Goal: Task Accomplishment & Management: Use online tool/utility

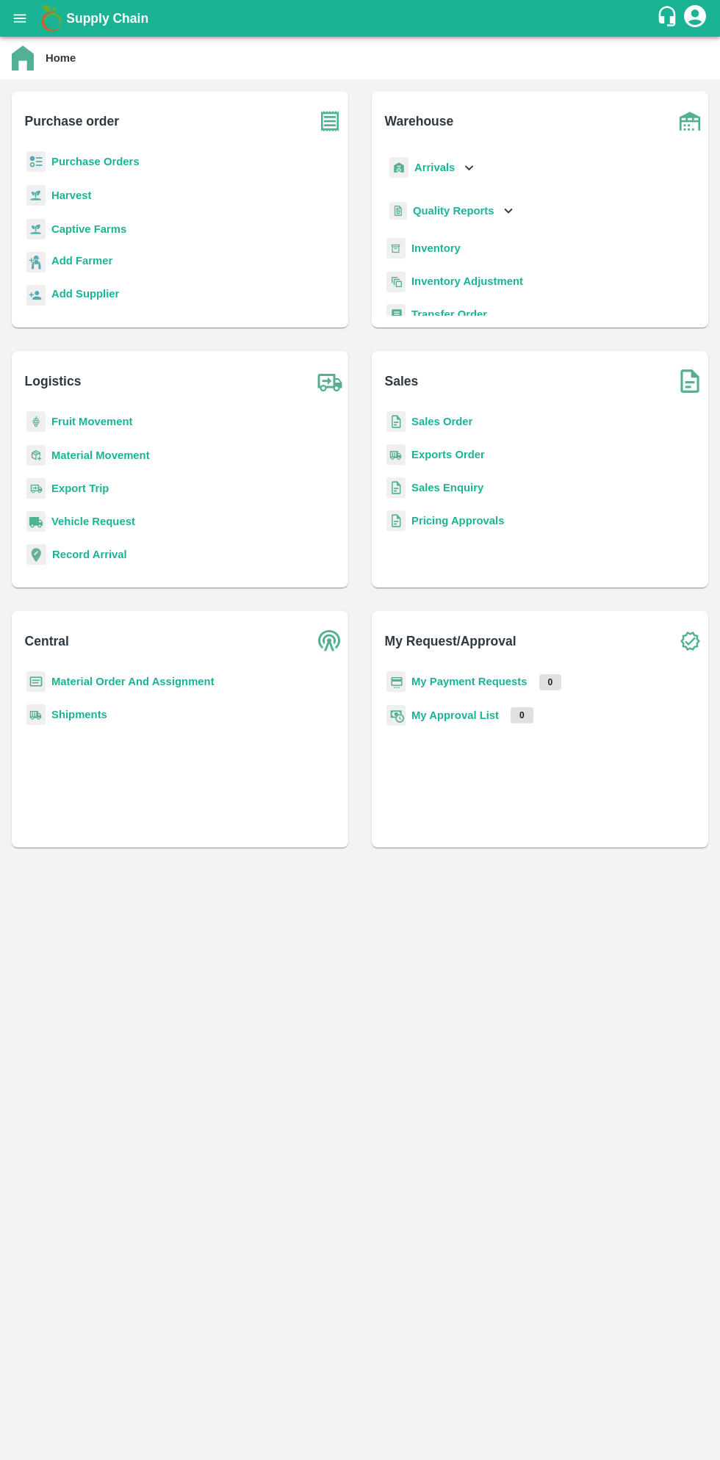
click at [19, 18] on icon "open drawer" at bounding box center [20, 18] width 12 height 8
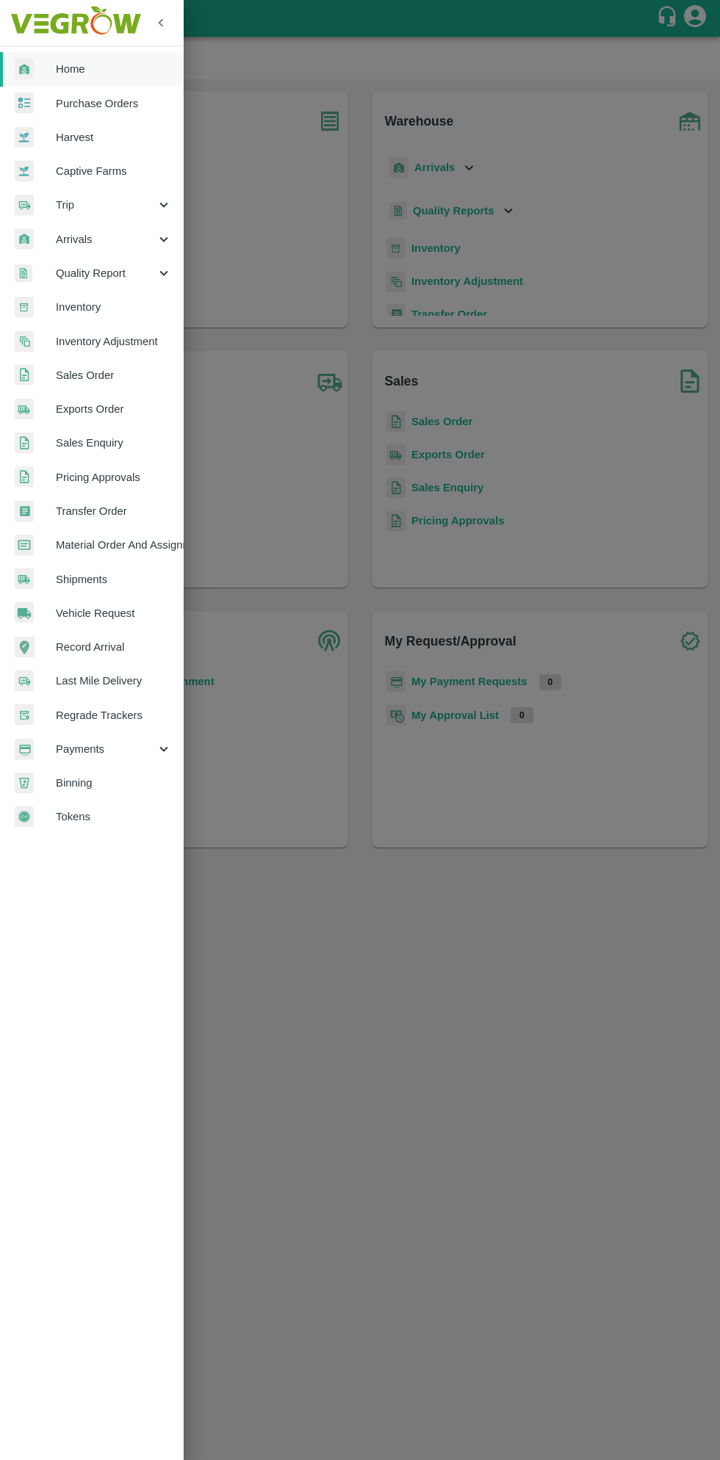
click at [141, 547] on span "Material Order And Assignment" at bounding box center [114, 545] width 116 height 16
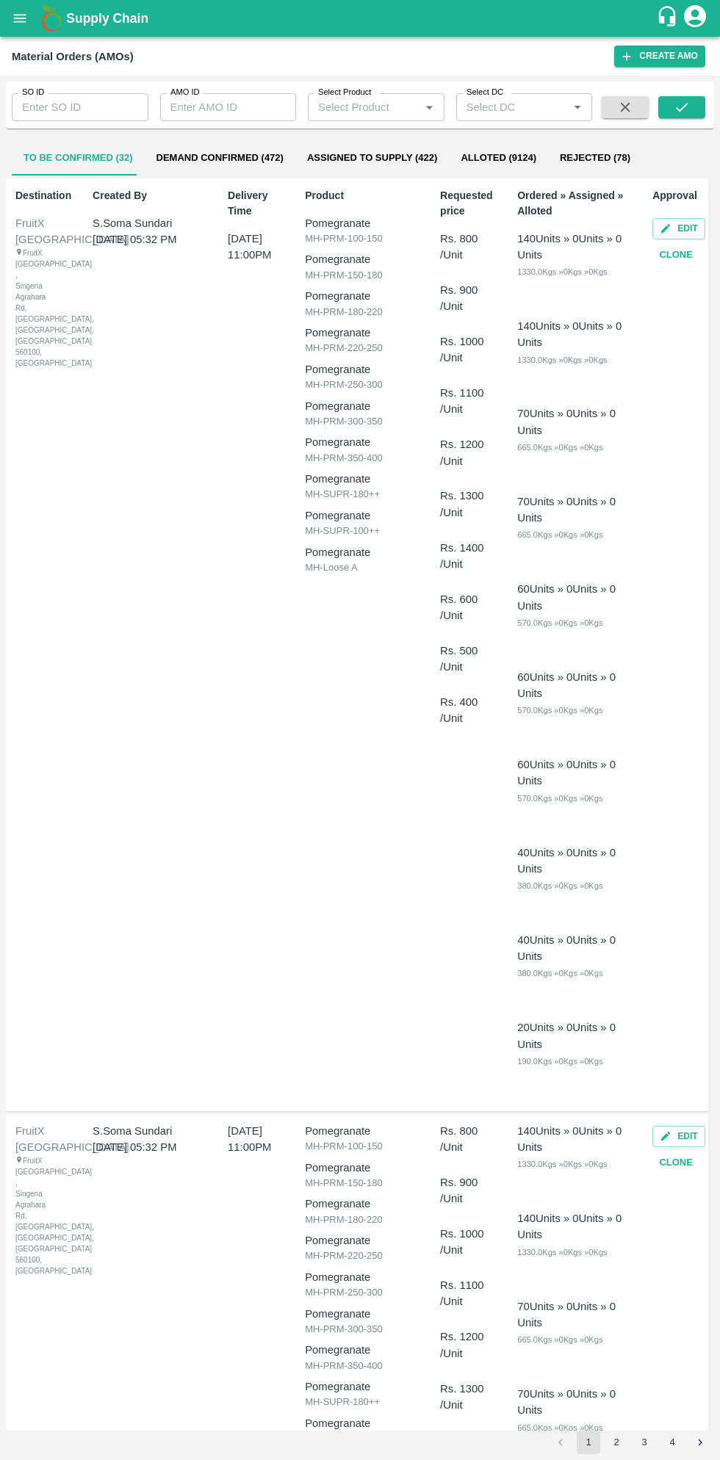
click at [78, 104] on input "SO ID" at bounding box center [80, 107] width 137 height 28
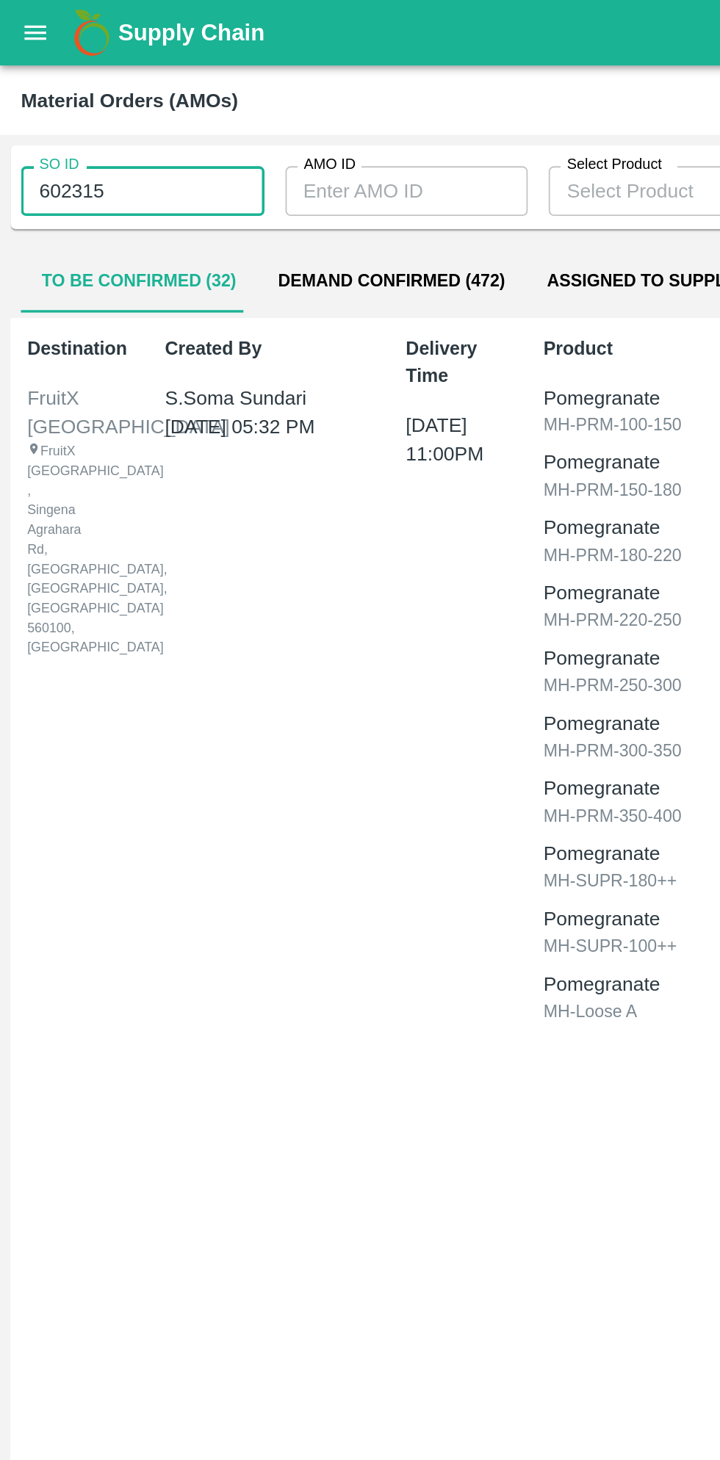
type input "602315"
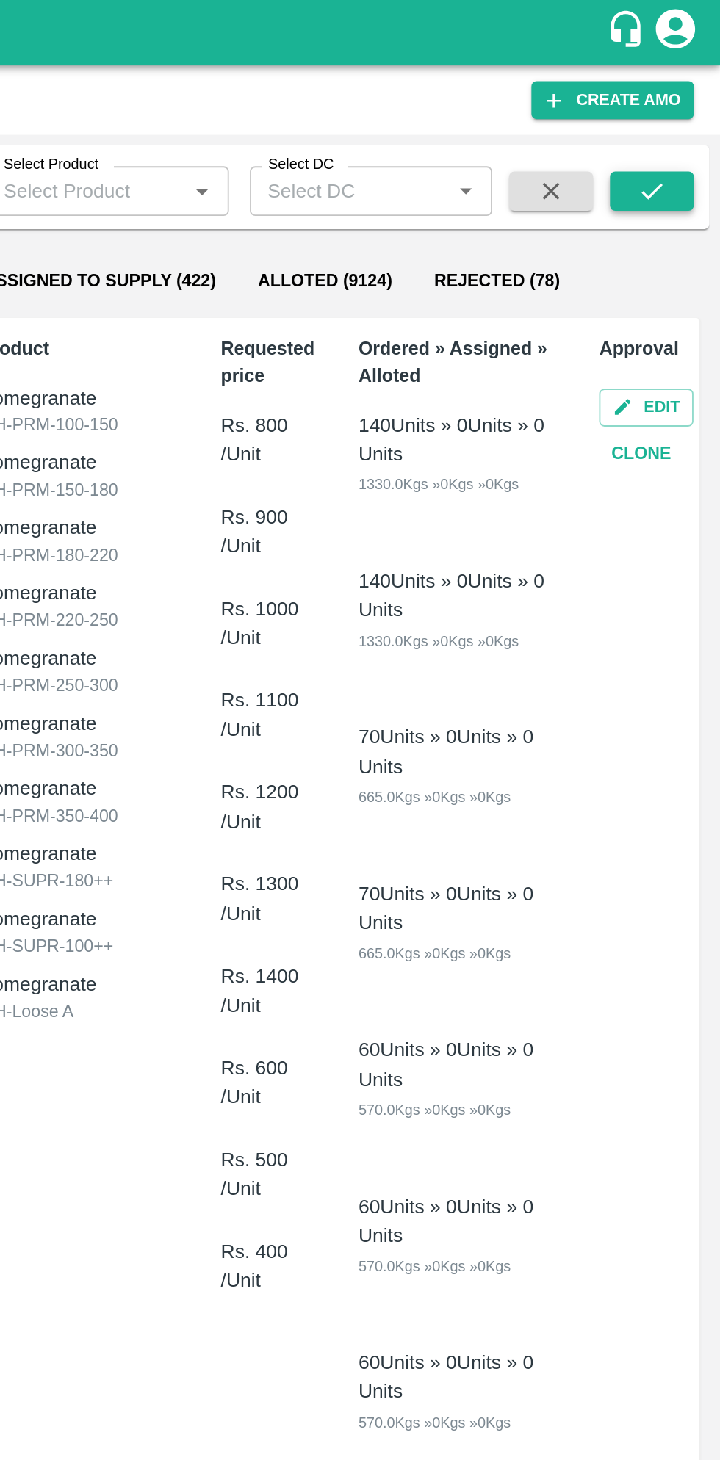
click at [688, 112] on icon "submit" at bounding box center [681, 107] width 16 height 16
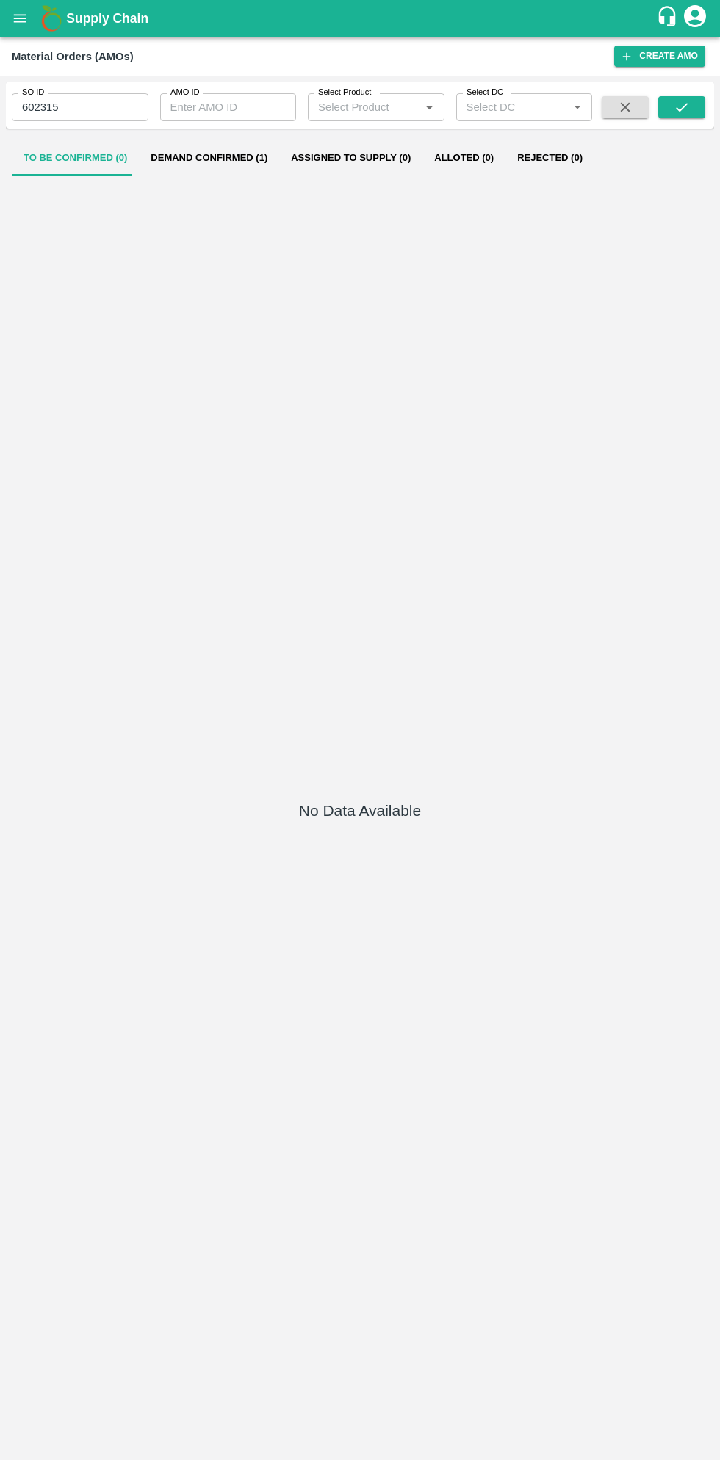
click at [211, 158] on button "Demand Confirmed (1)" at bounding box center [209, 157] width 140 height 35
click at [681, 107] on icon "submit" at bounding box center [681, 107] width 16 height 16
click at [233, 158] on button "Demand Confirmed (1)" at bounding box center [209, 157] width 140 height 35
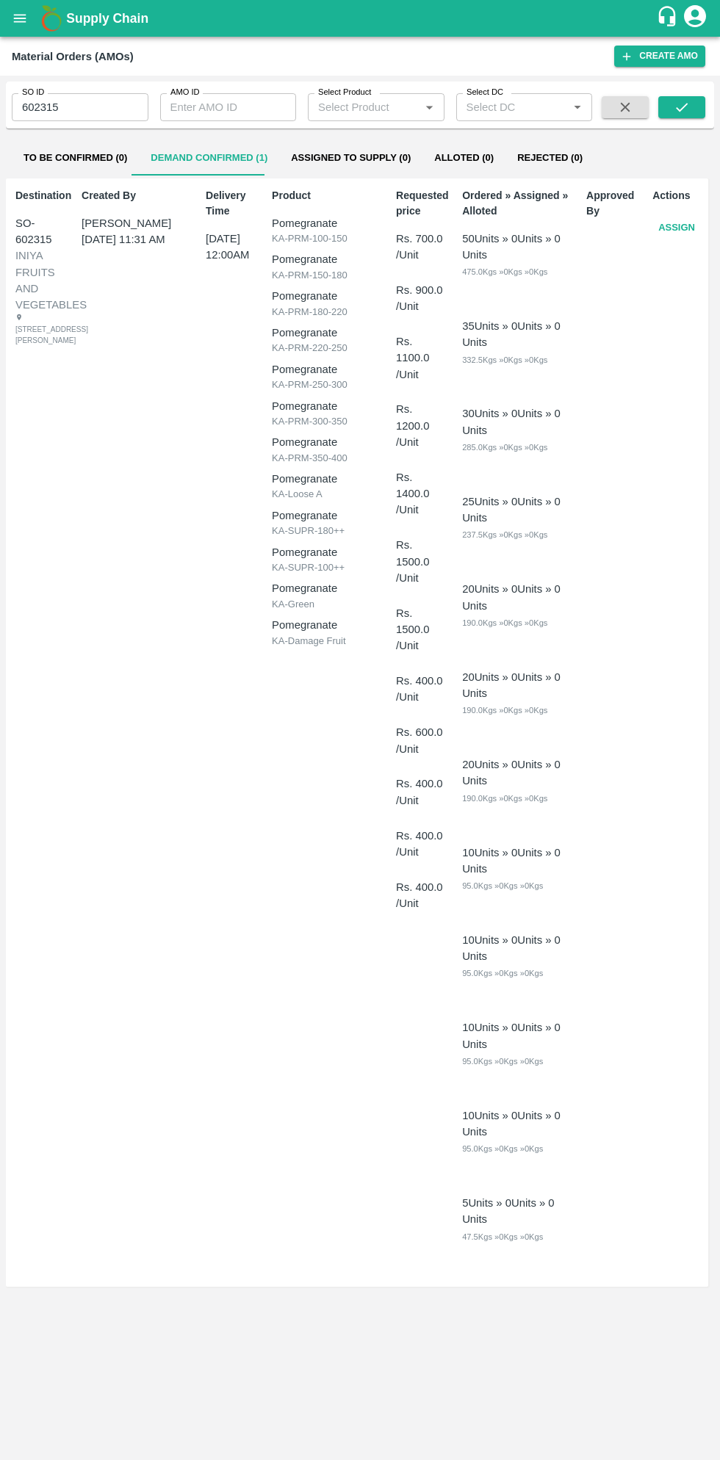
click at [670, 227] on button "Assign" at bounding box center [676, 228] width 48 height 26
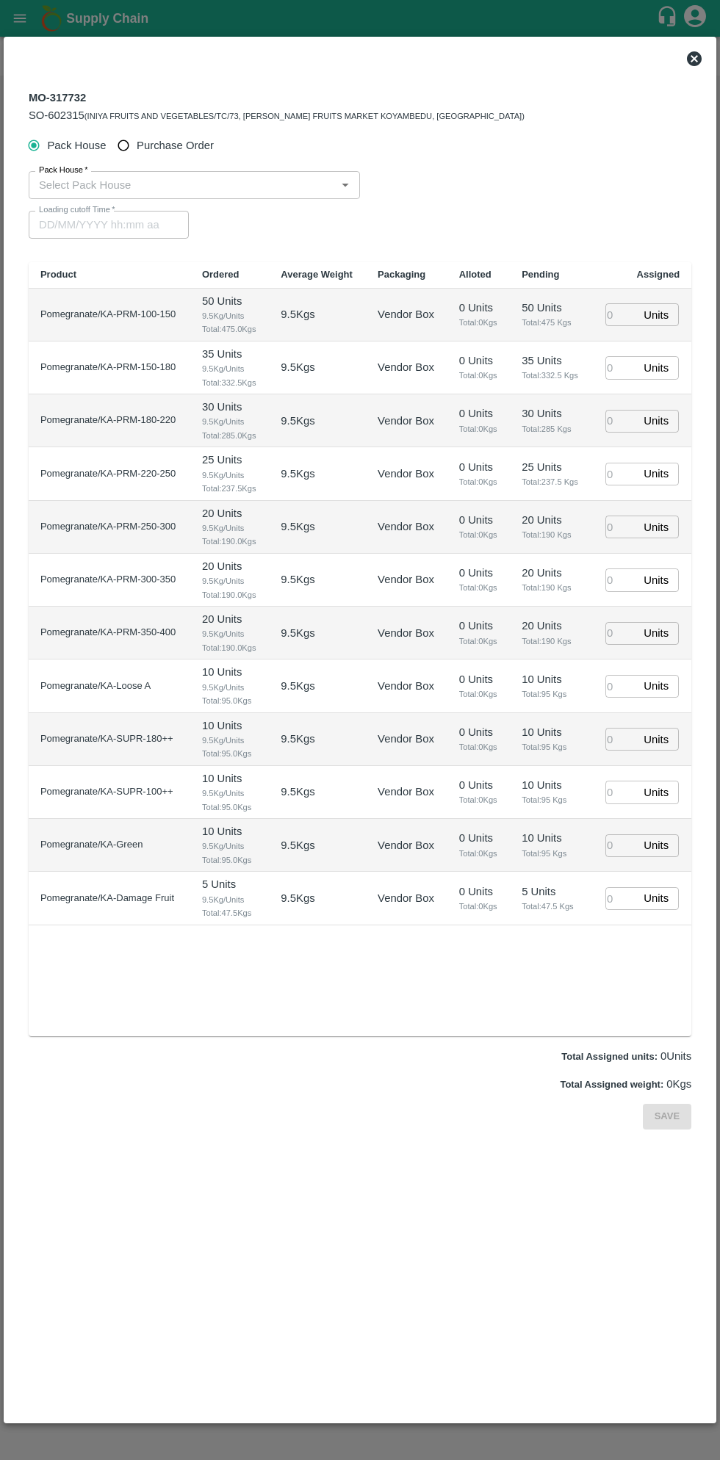
type input "18/08/2025 12:00 AM"
click at [133, 154] on input "Purchase Order" at bounding box center [123, 145] width 27 height 27
radio input "true"
click at [219, 184] on input "PO   *" at bounding box center [341, 184] width 617 height 19
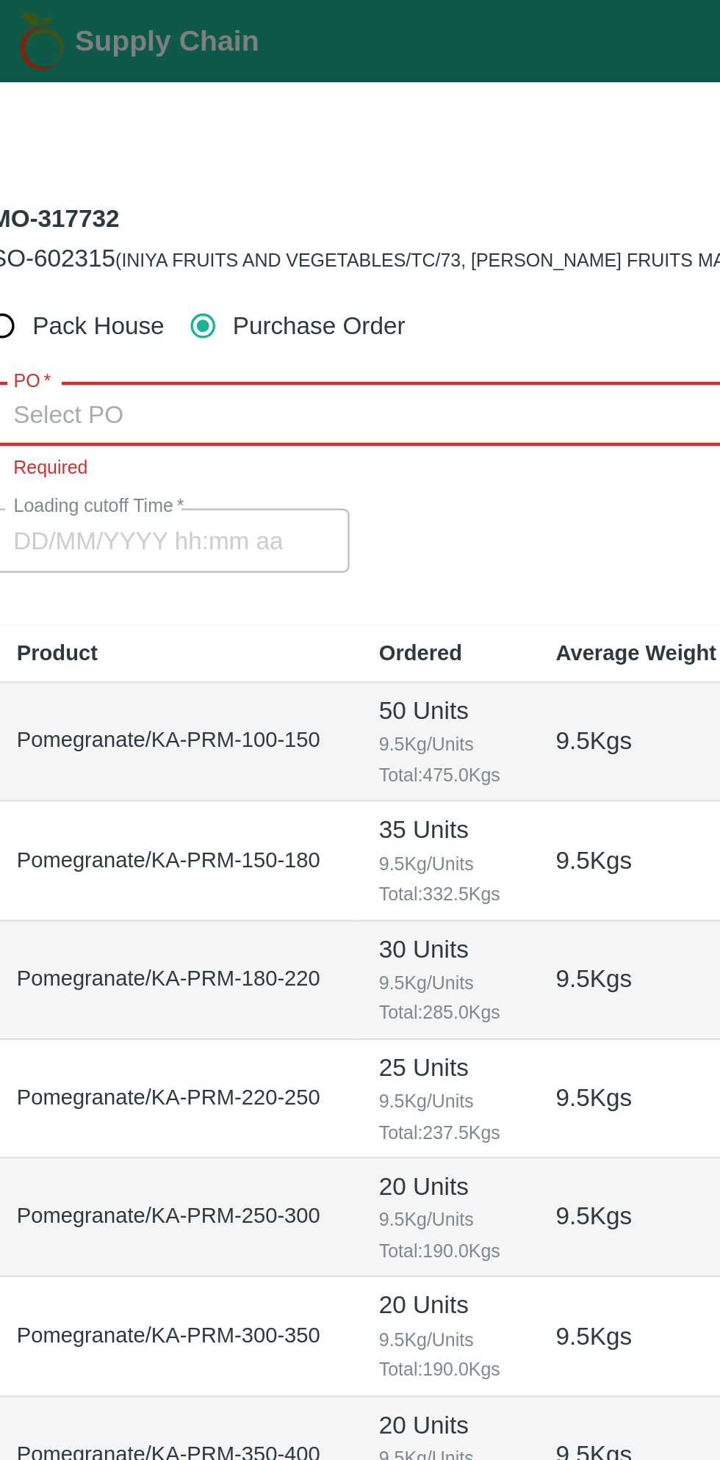
click at [178, 181] on input "PO   *" at bounding box center [341, 184] width 617 height 19
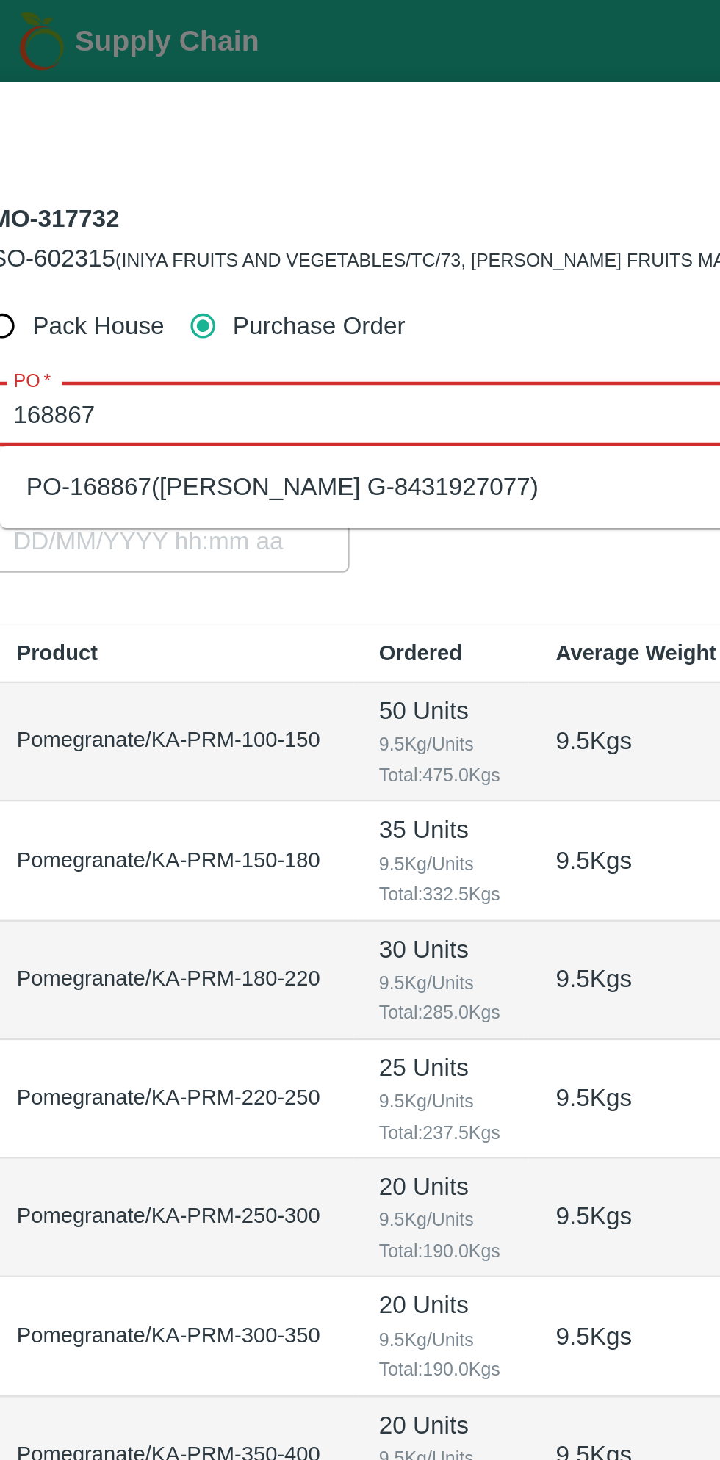
click at [236, 213] on div "PO-168867(Thippeswamy G-8431927077)" at bounding box center [159, 217] width 228 height 16
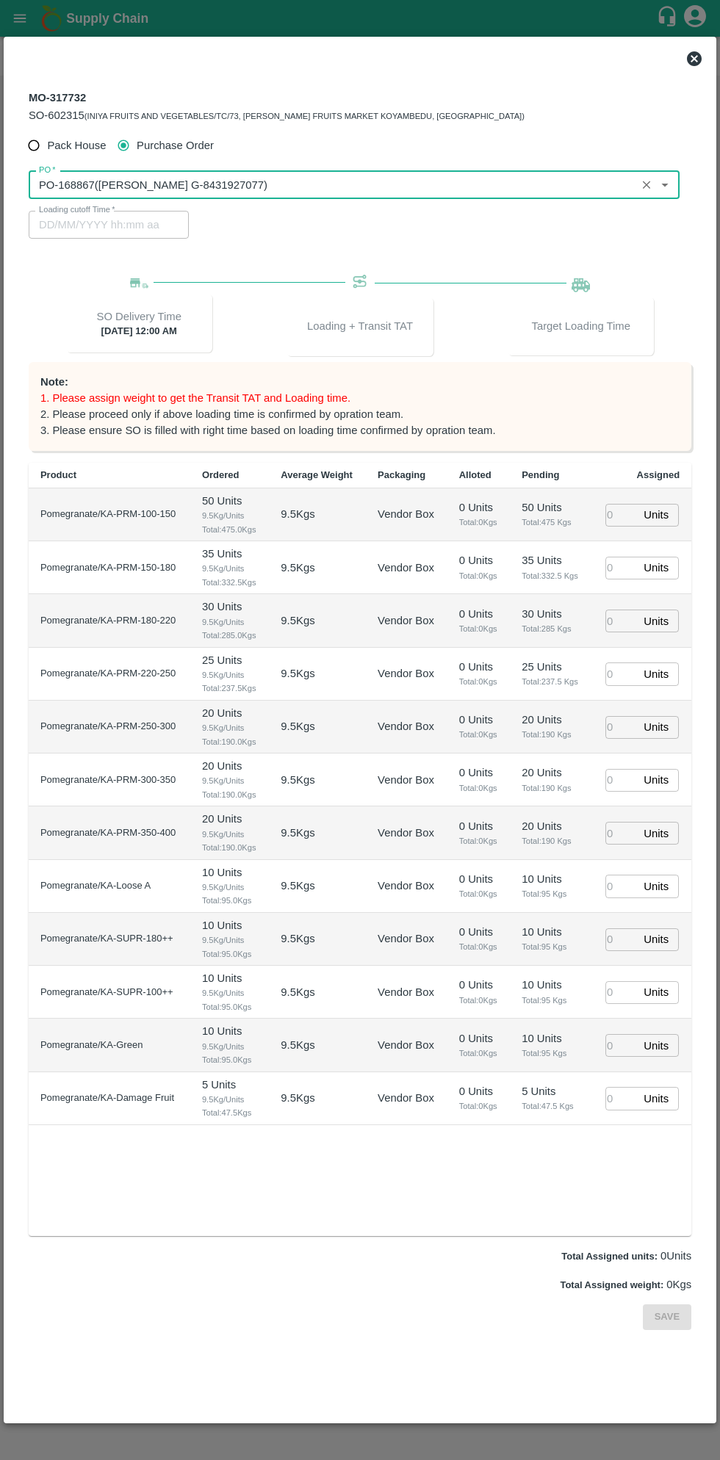
type input "PO-168867(Thippeswamy G-8431927077)"
click at [617, 512] on input "number" at bounding box center [621, 515] width 32 height 23
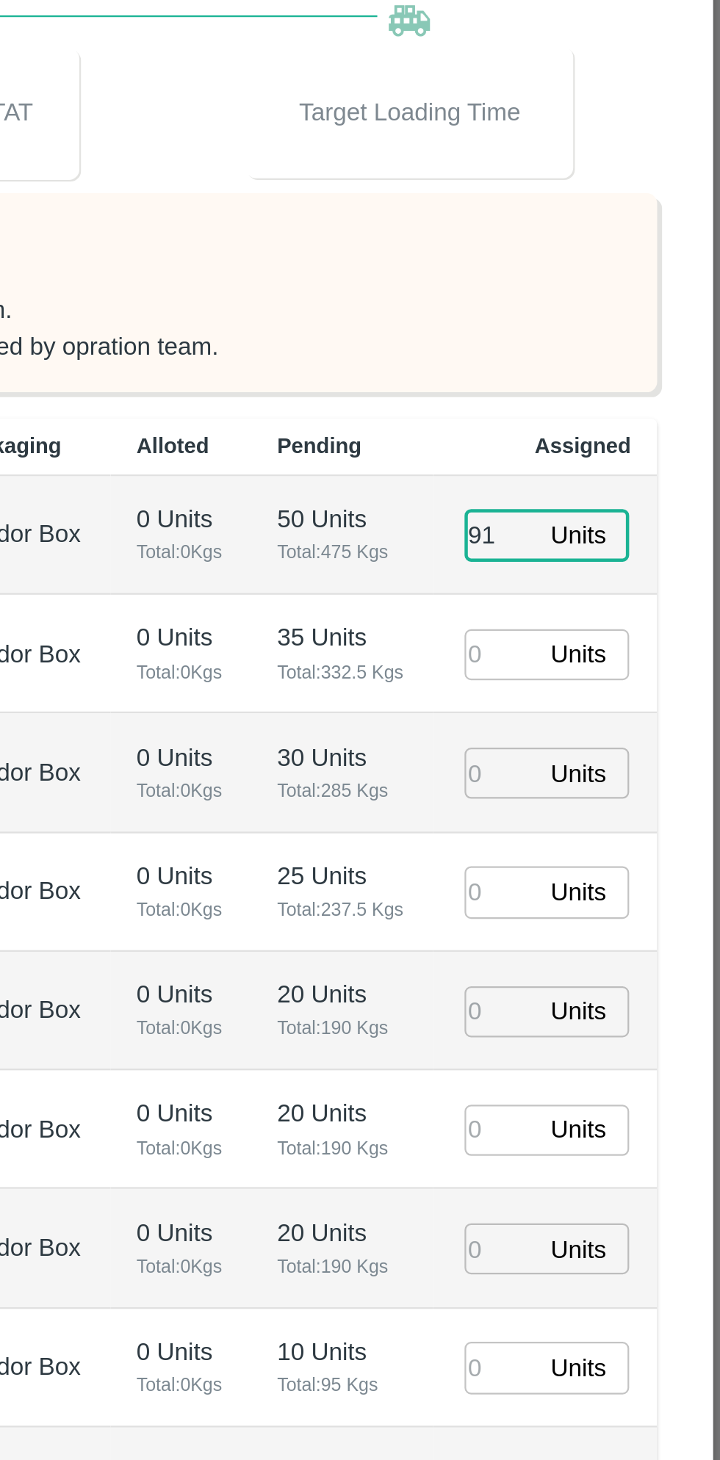
type input "91"
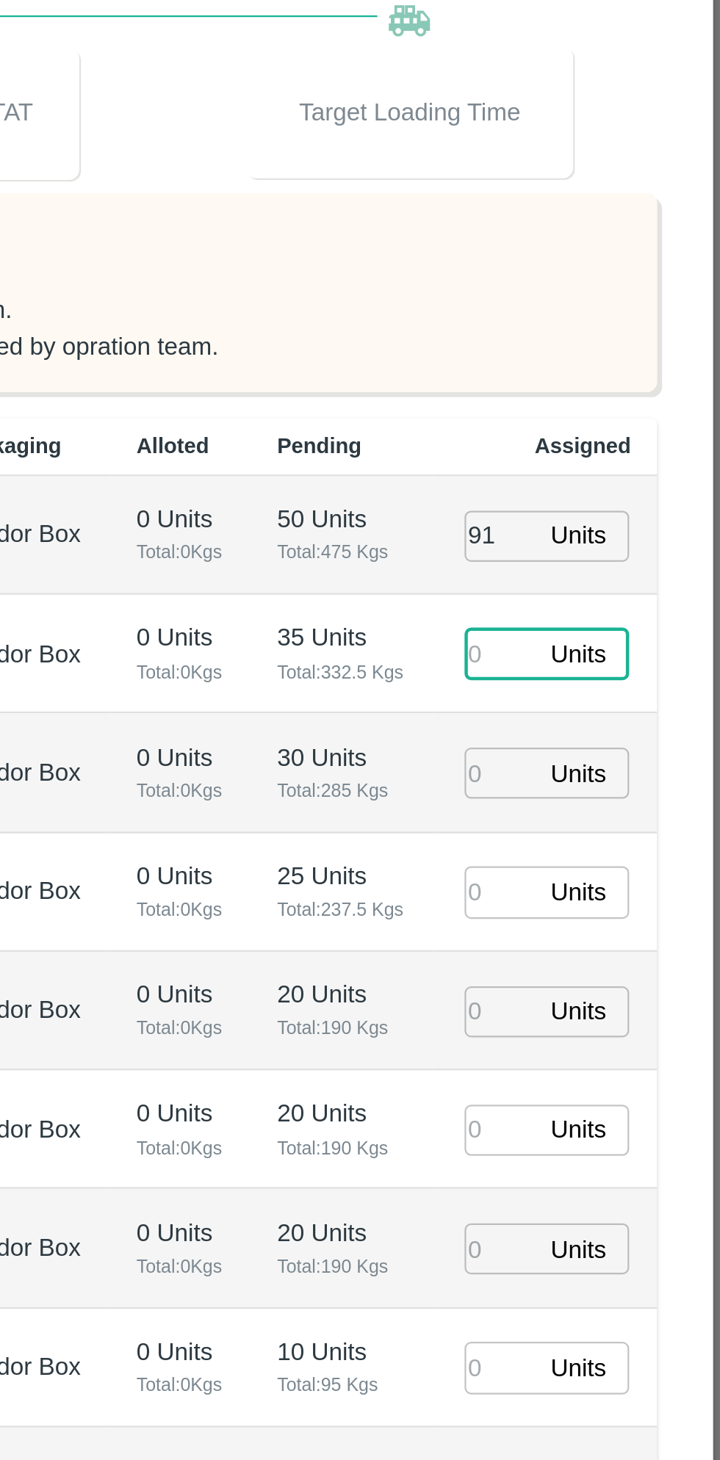
type input "17/08/2025 06:48 AM"
type input "85"
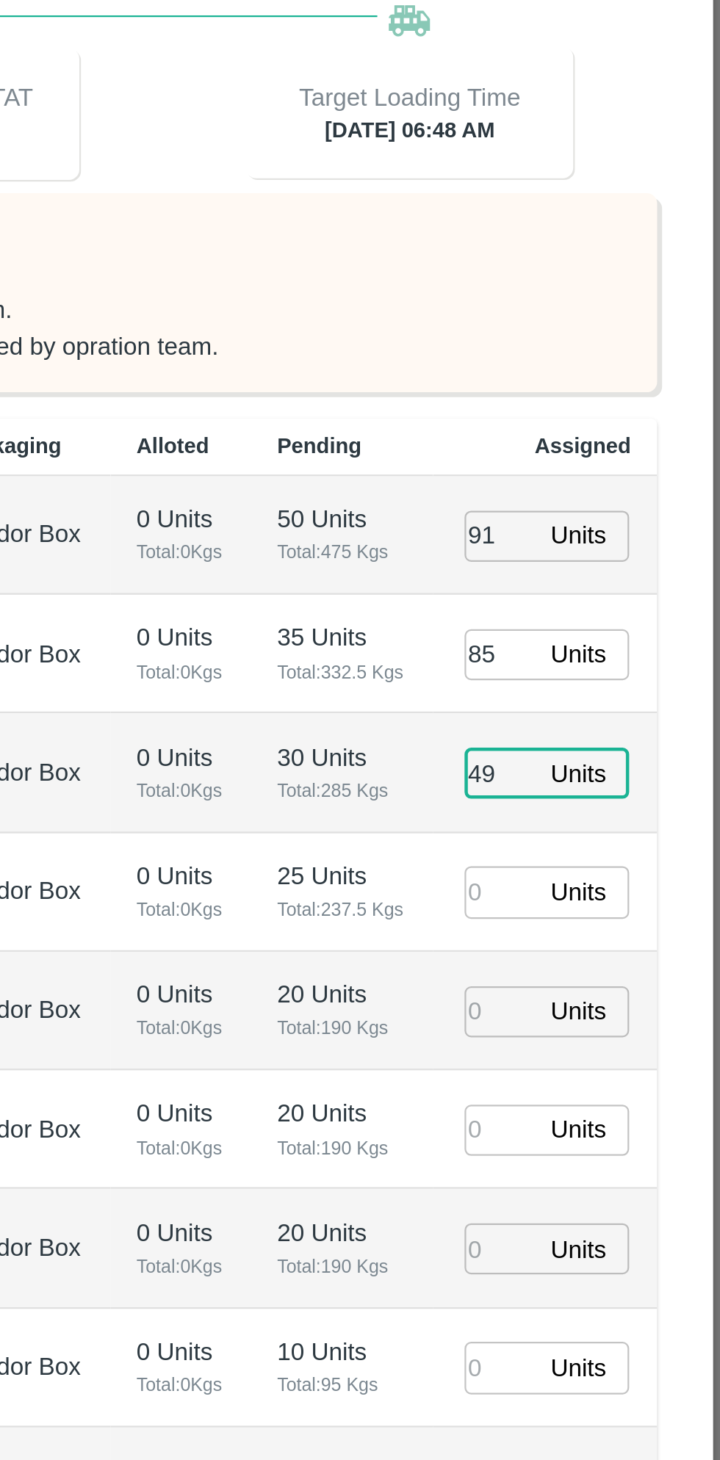
type input "49"
type input "17/08/2025 04:48 AM"
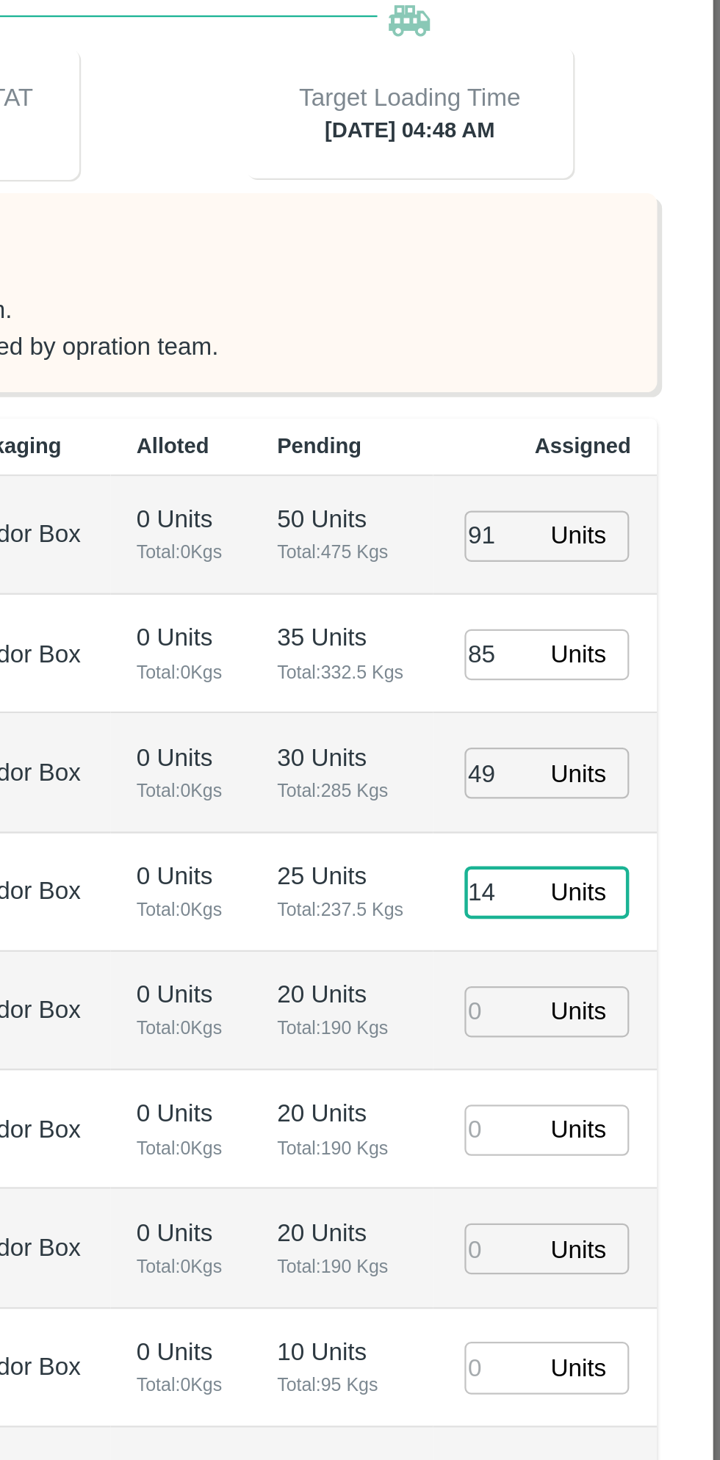
type input "14"
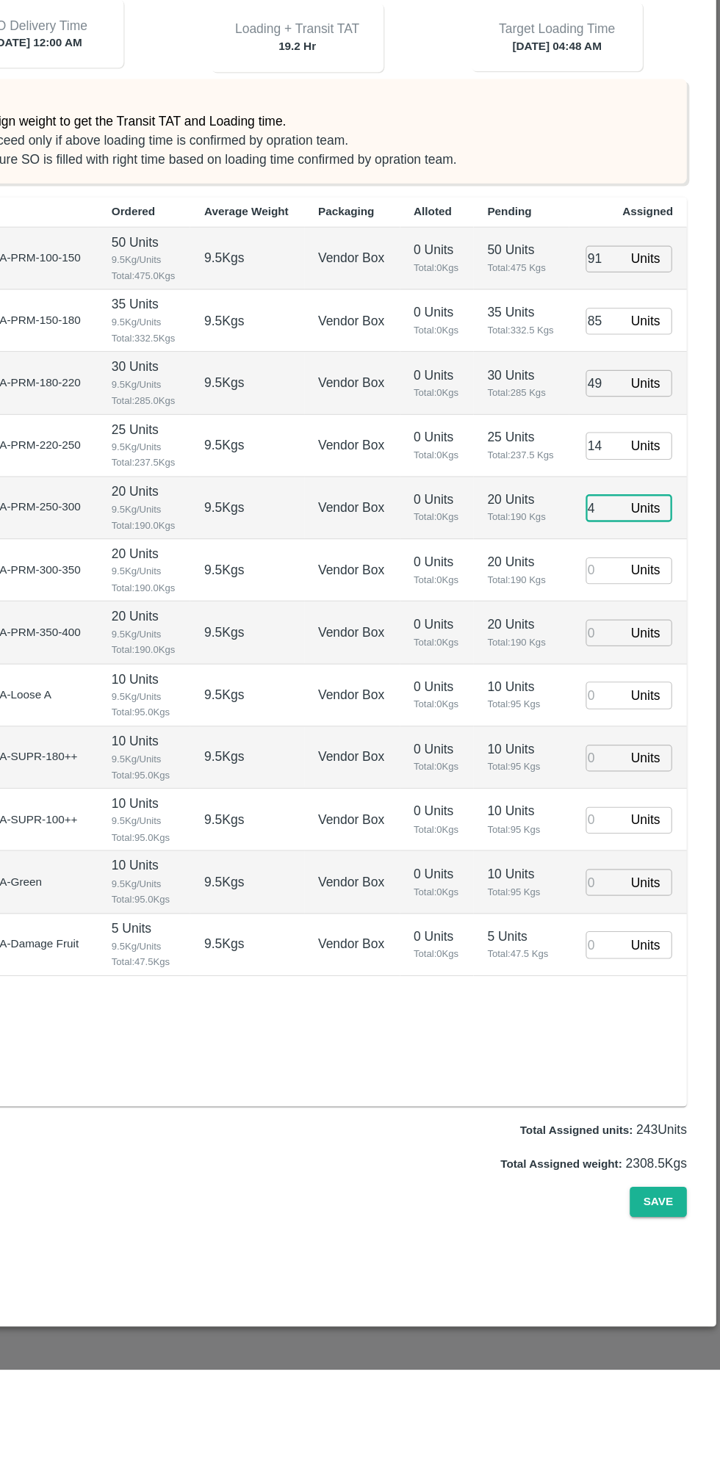
type input "4"
click at [620, 937] on input "number" at bounding box center [621, 939] width 32 height 23
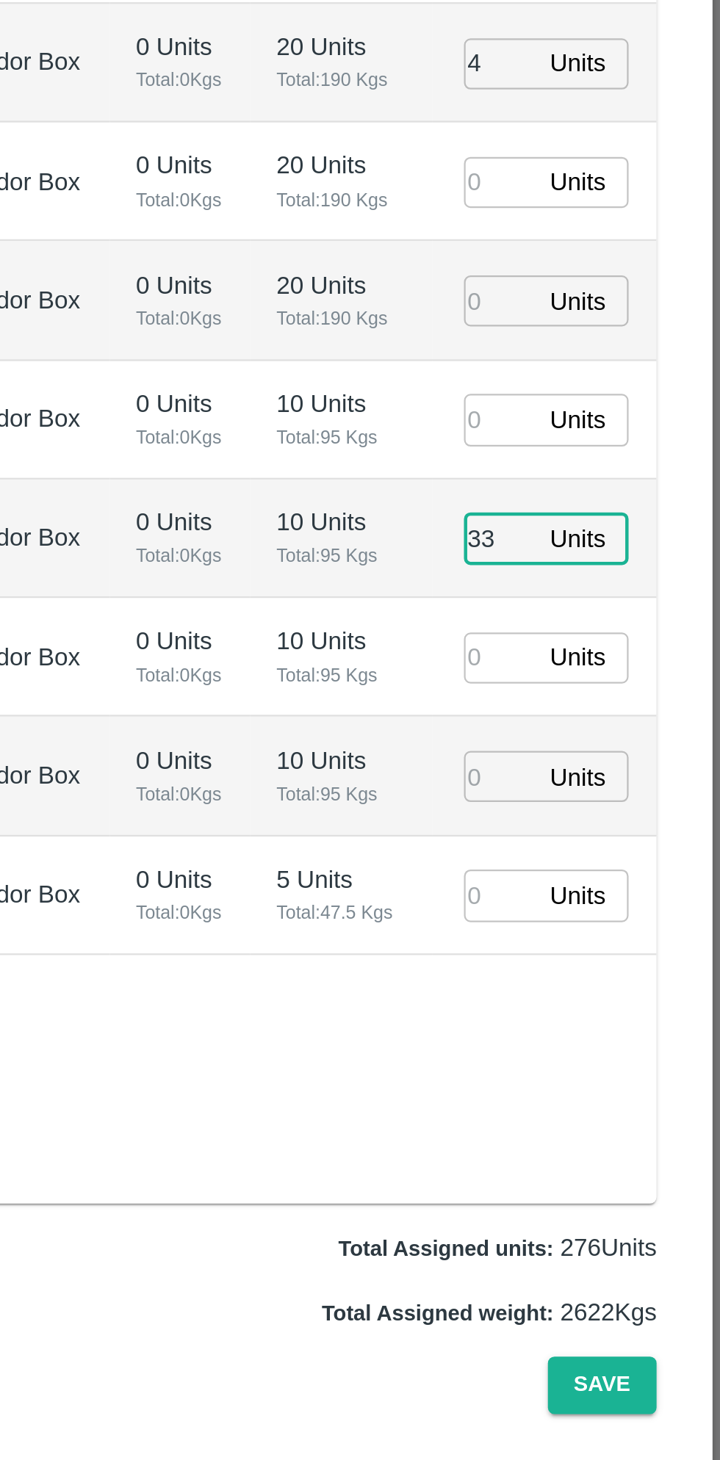
type input "33"
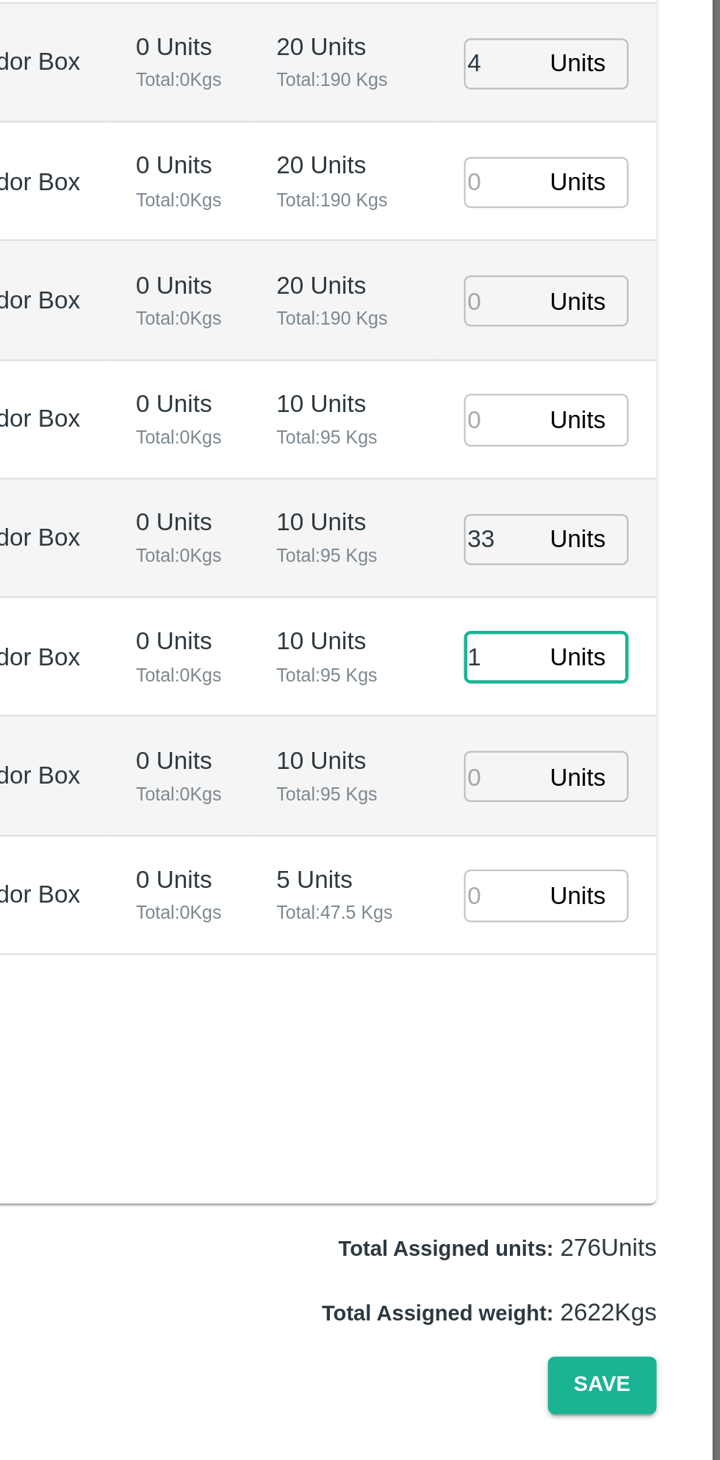
type input "12"
type input "17/08/2025 05:48 AM"
type input "15"
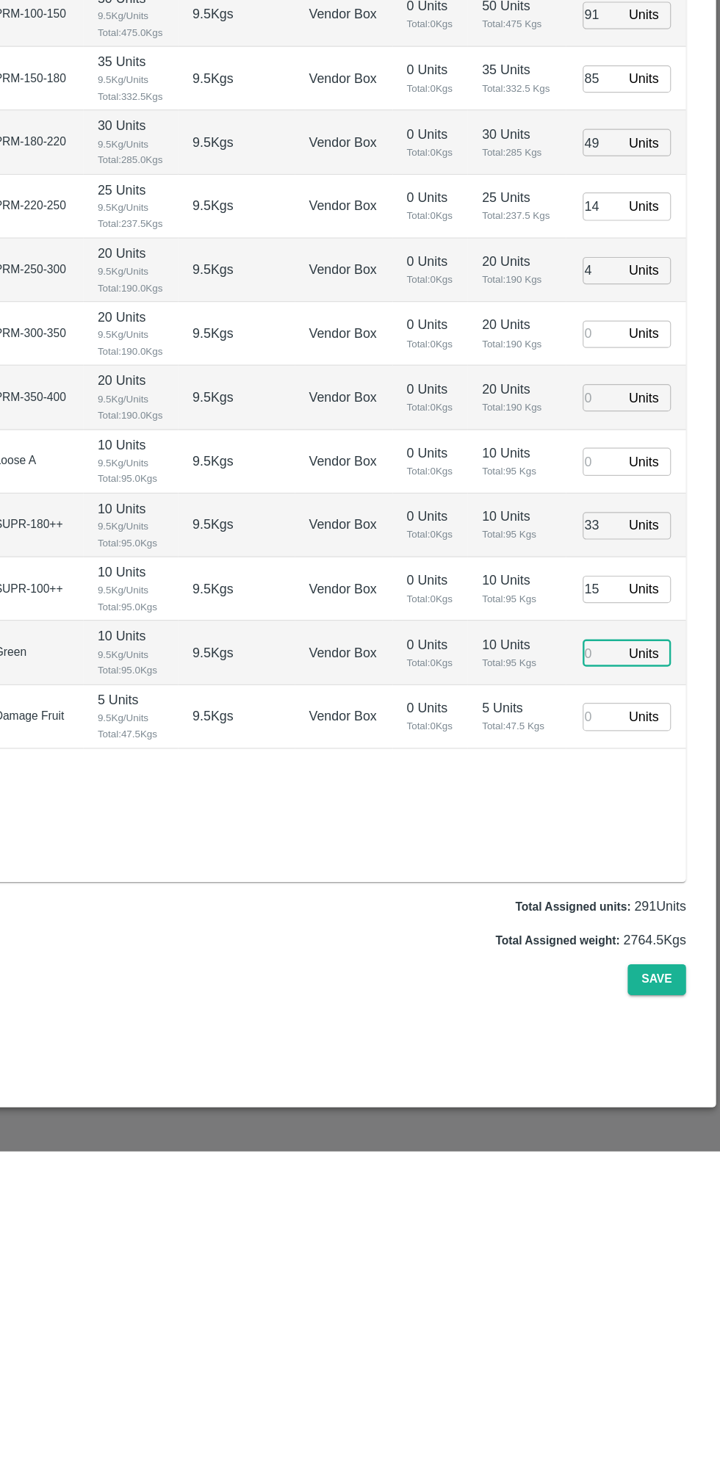
click at [612, 890] on input "number" at bounding box center [621, 885] width 32 height 23
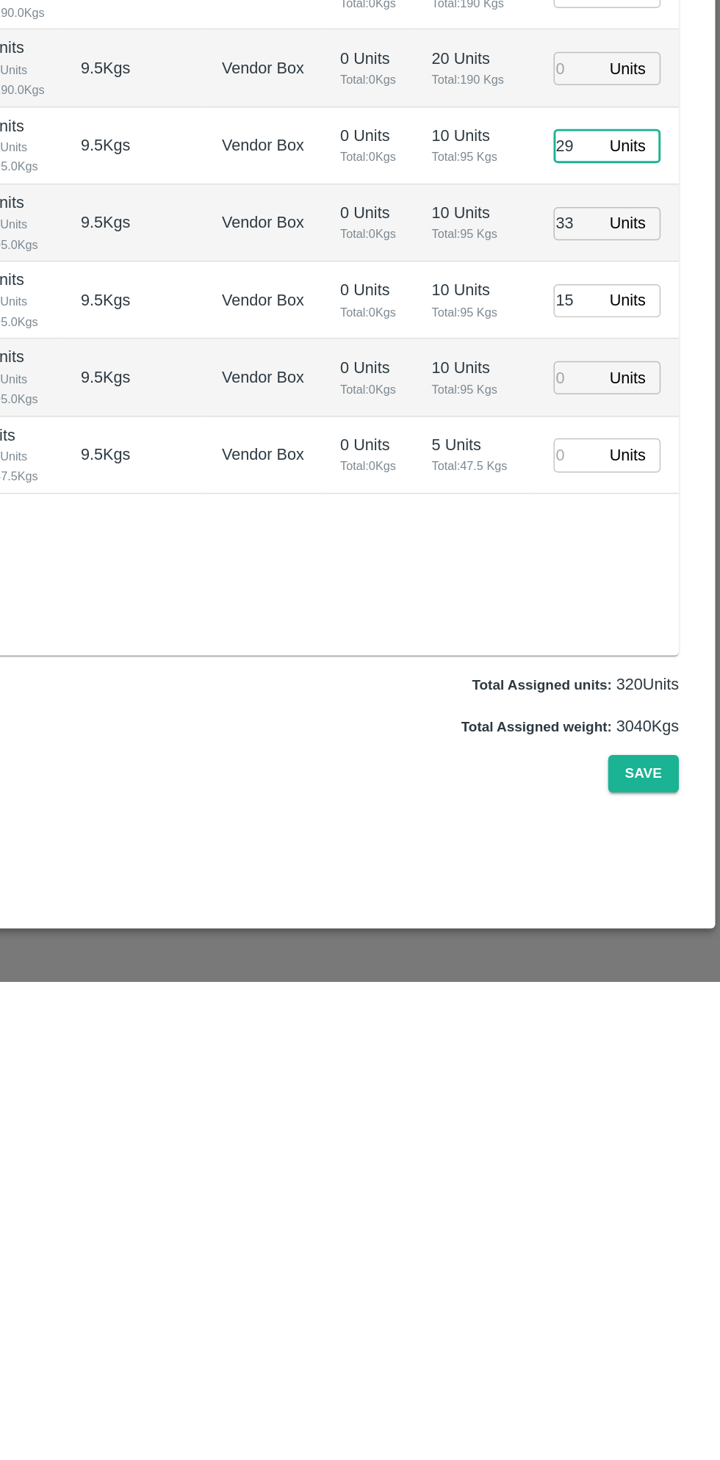
type input "29"
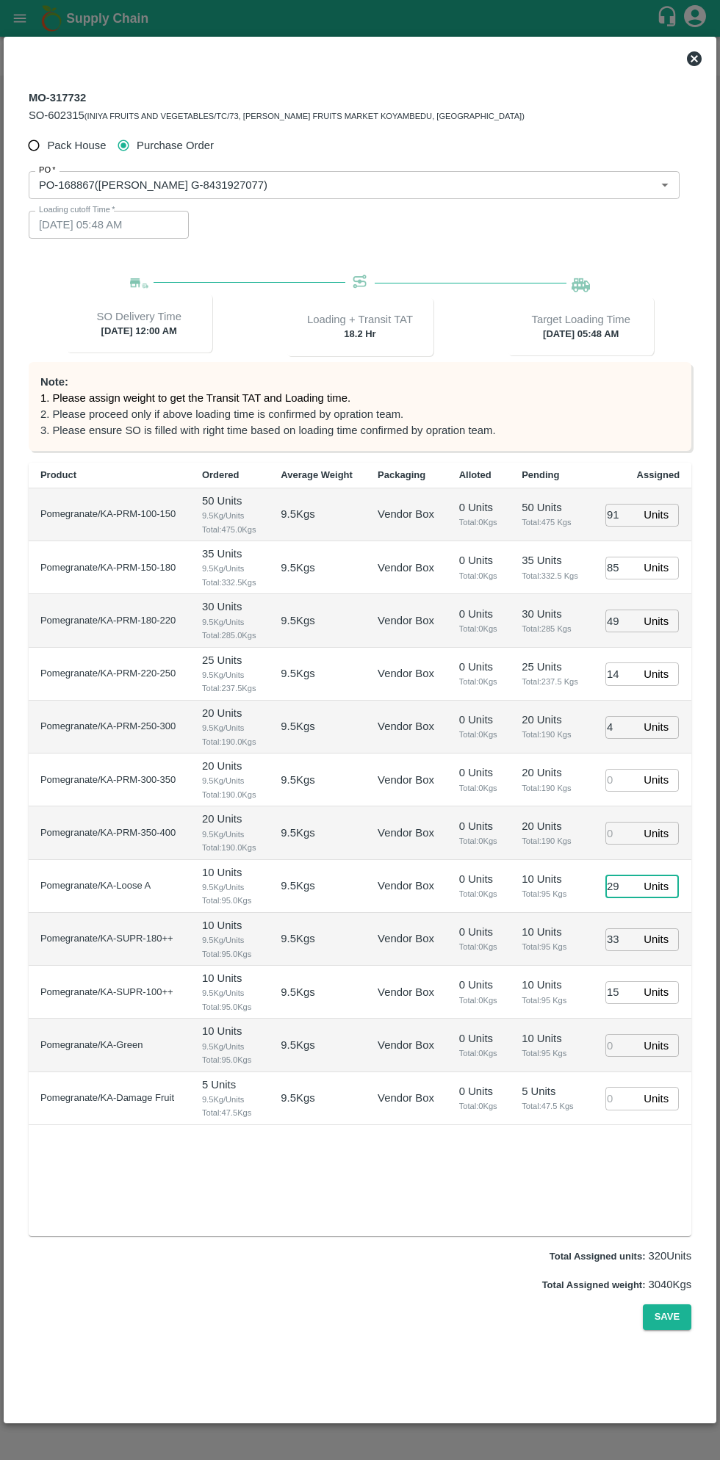
click at [692, 58] on icon at bounding box center [693, 58] width 15 height 15
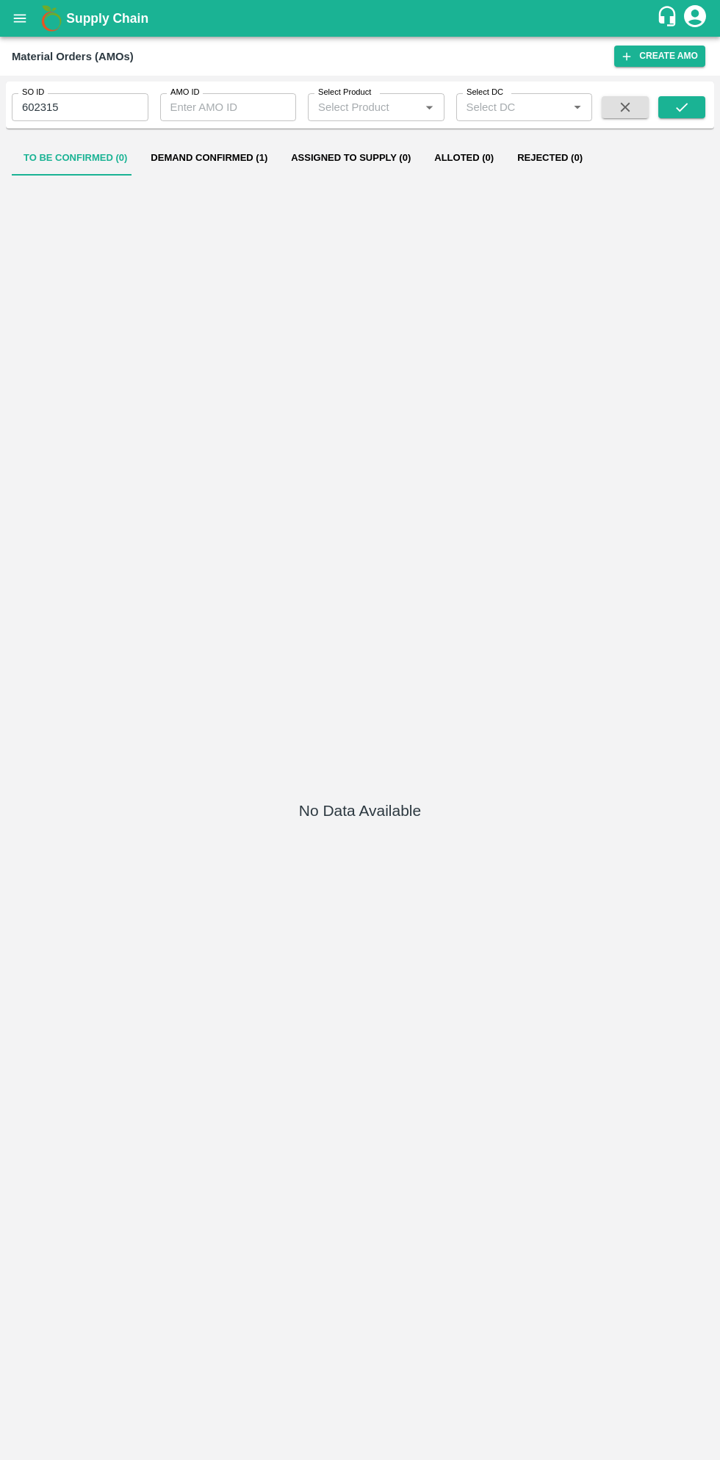
click at [225, 156] on button "Demand Confirmed (1)" at bounding box center [209, 157] width 140 height 35
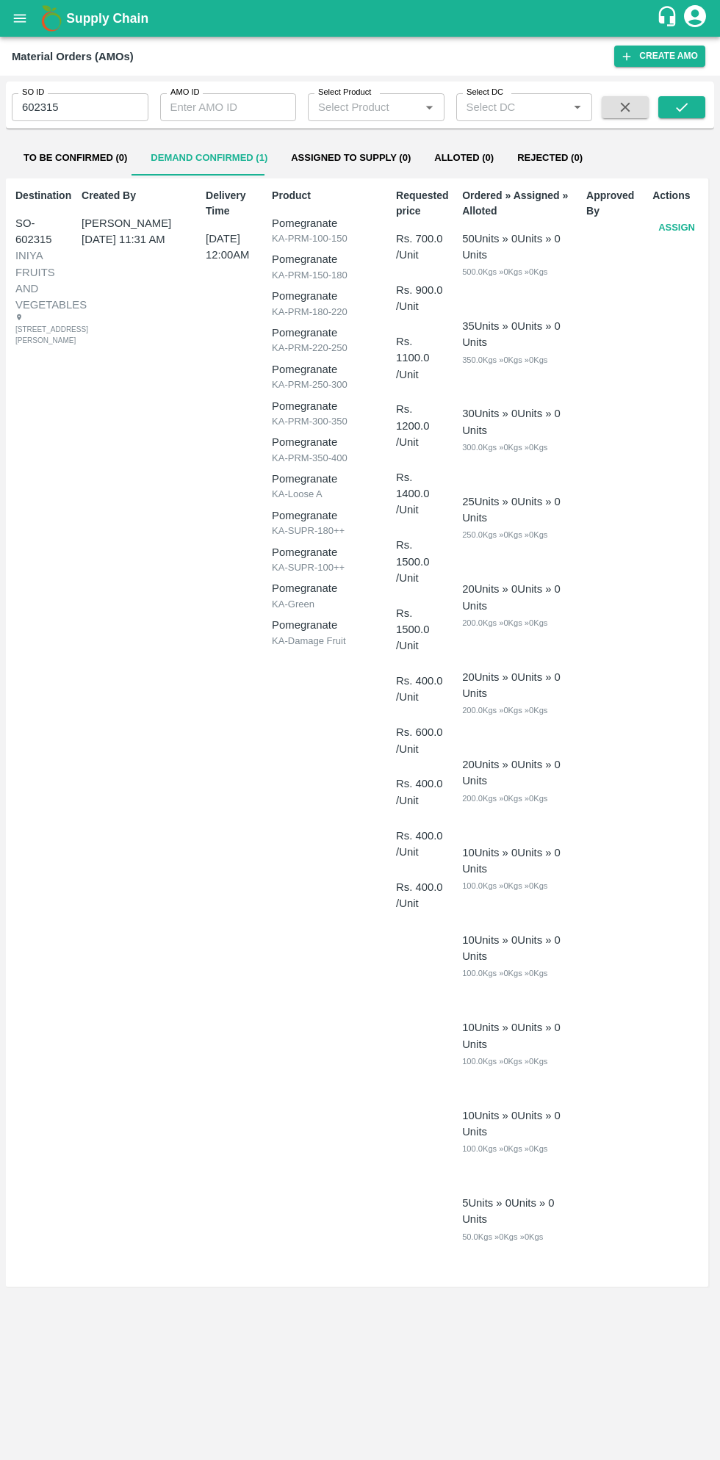
click at [675, 228] on button "Assign" at bounding box center [676, 228] width 48 height 26
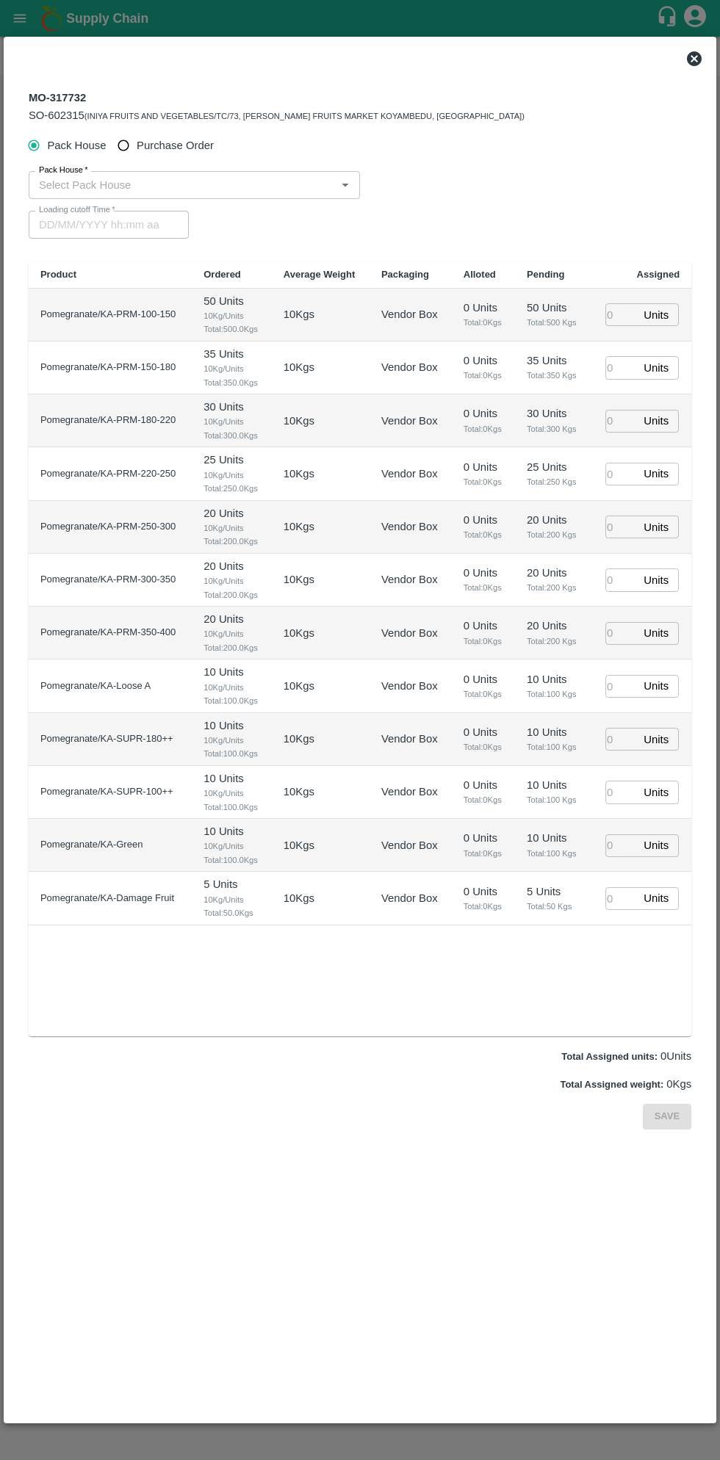
type input "[DATE] 12:00 AM"
click at [128, 147] on input "Purchase Order" at bounding box center [123, 145] width 27 height 27
radio input "true"
click at [276, 184] on input "PO   *" at bounding box center [341, 184] width 617 height 19
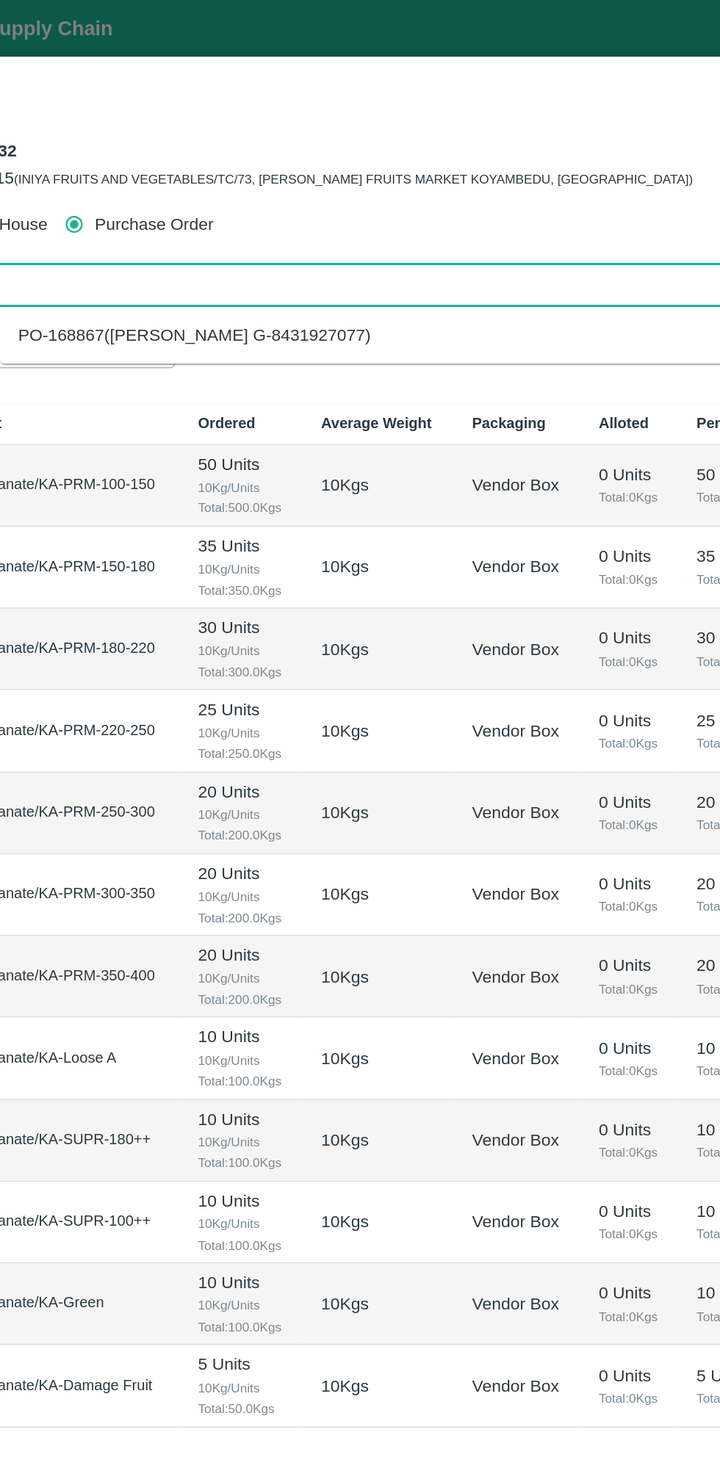
click at [350, 217] on div "PO-168867(Thippeswamy G-8431927077)" at bounding box center [401, 217] width 651 height 25
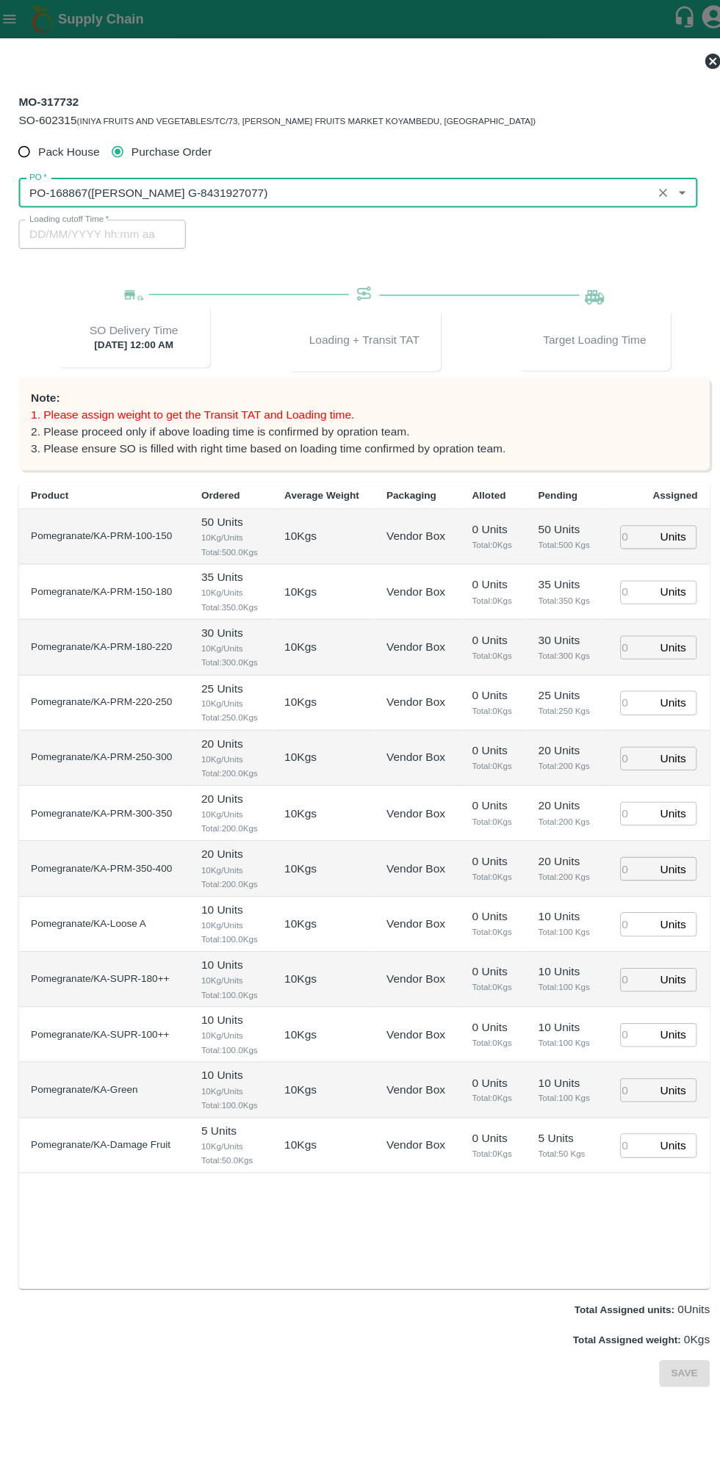
type input "PO-168867(Thippeswamy G-8431927077)"
click at [612, 518] on input "number" at bounding box center [621, 515] width 32 height 23
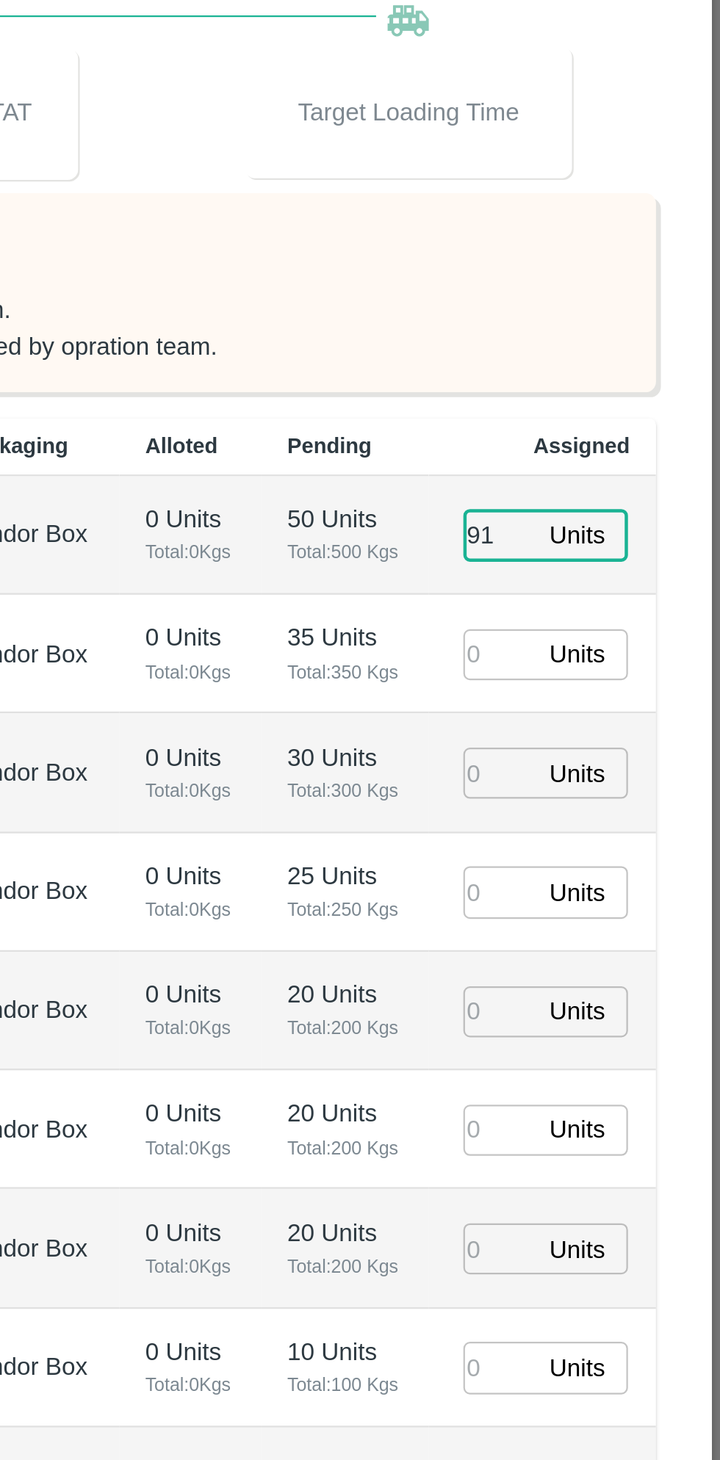
type input "91"
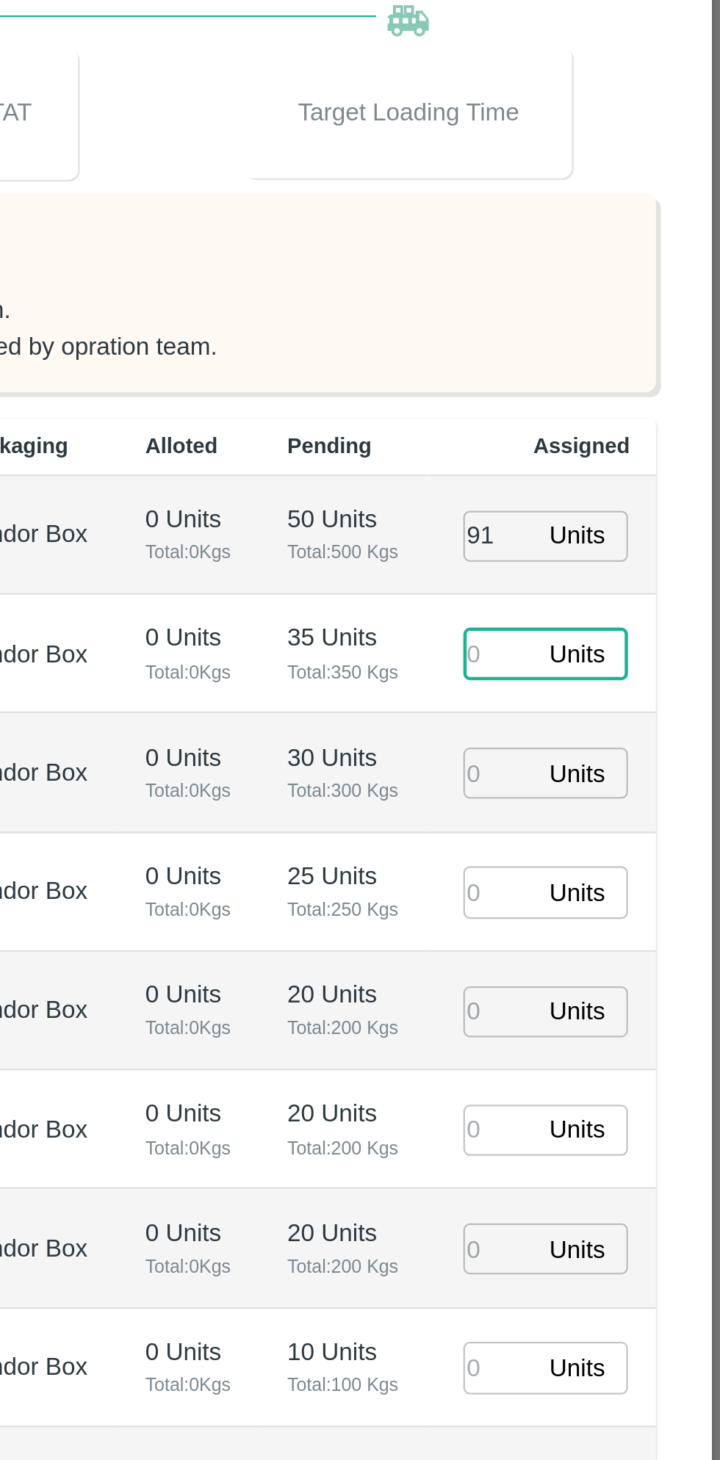
type input "17/08/2025 06:48 AM"
type input "85"
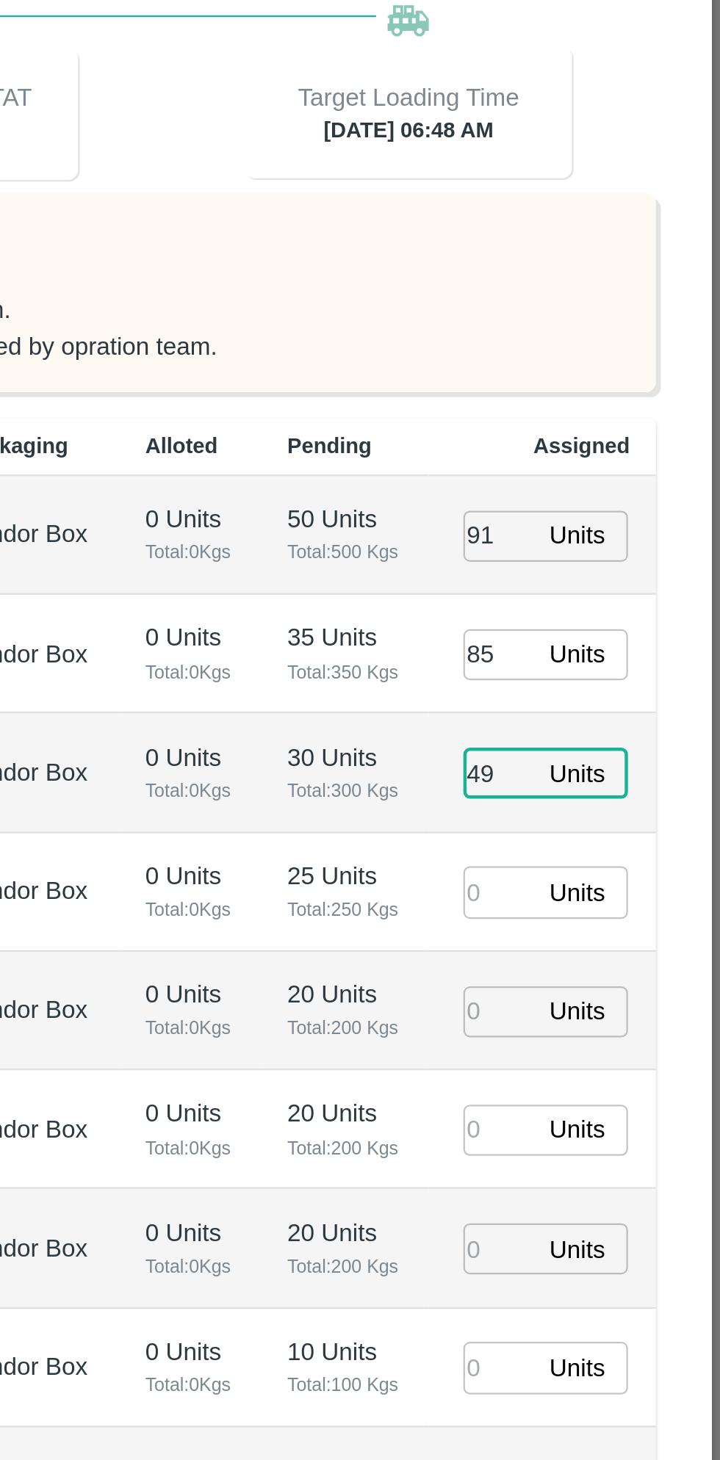
type input "49"
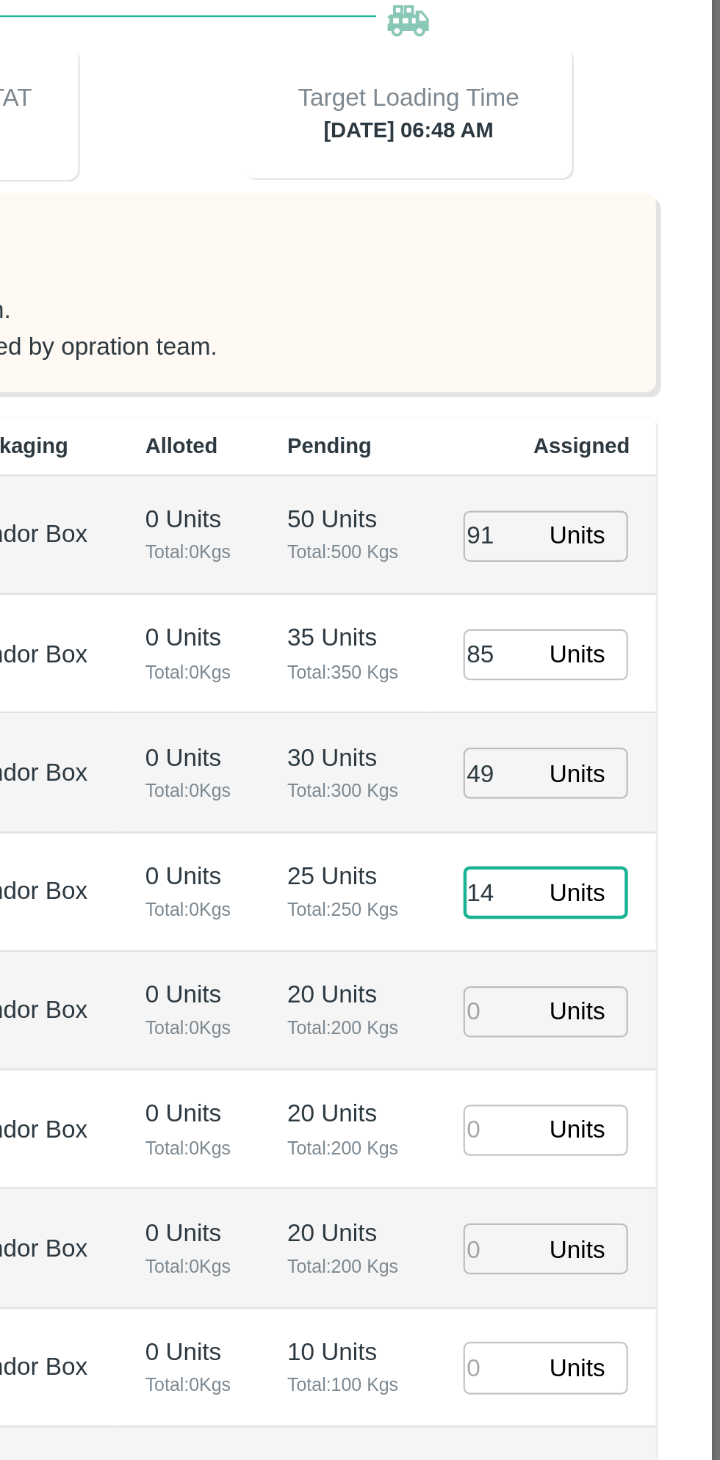
type input "14"
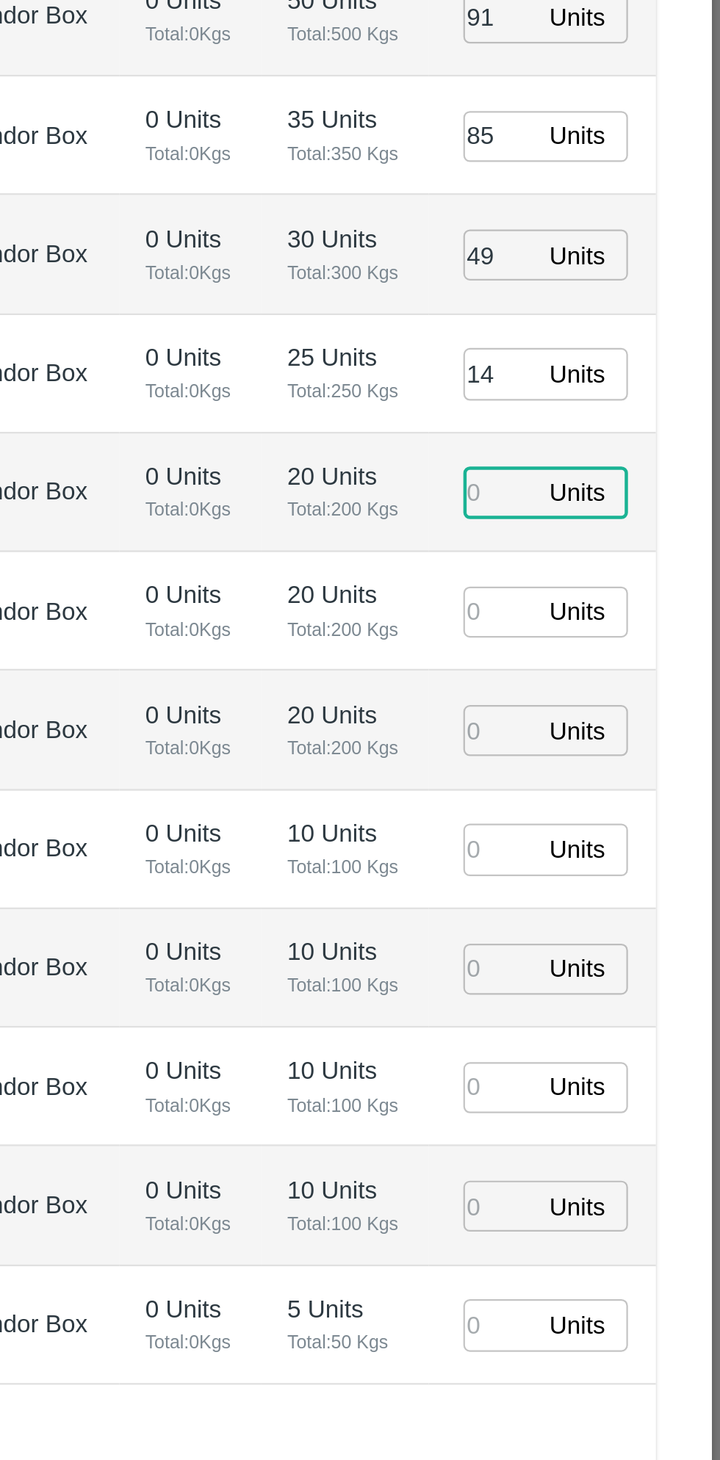
type input "4"
type input "17/08/2025 04:48 AM"
type input "4"
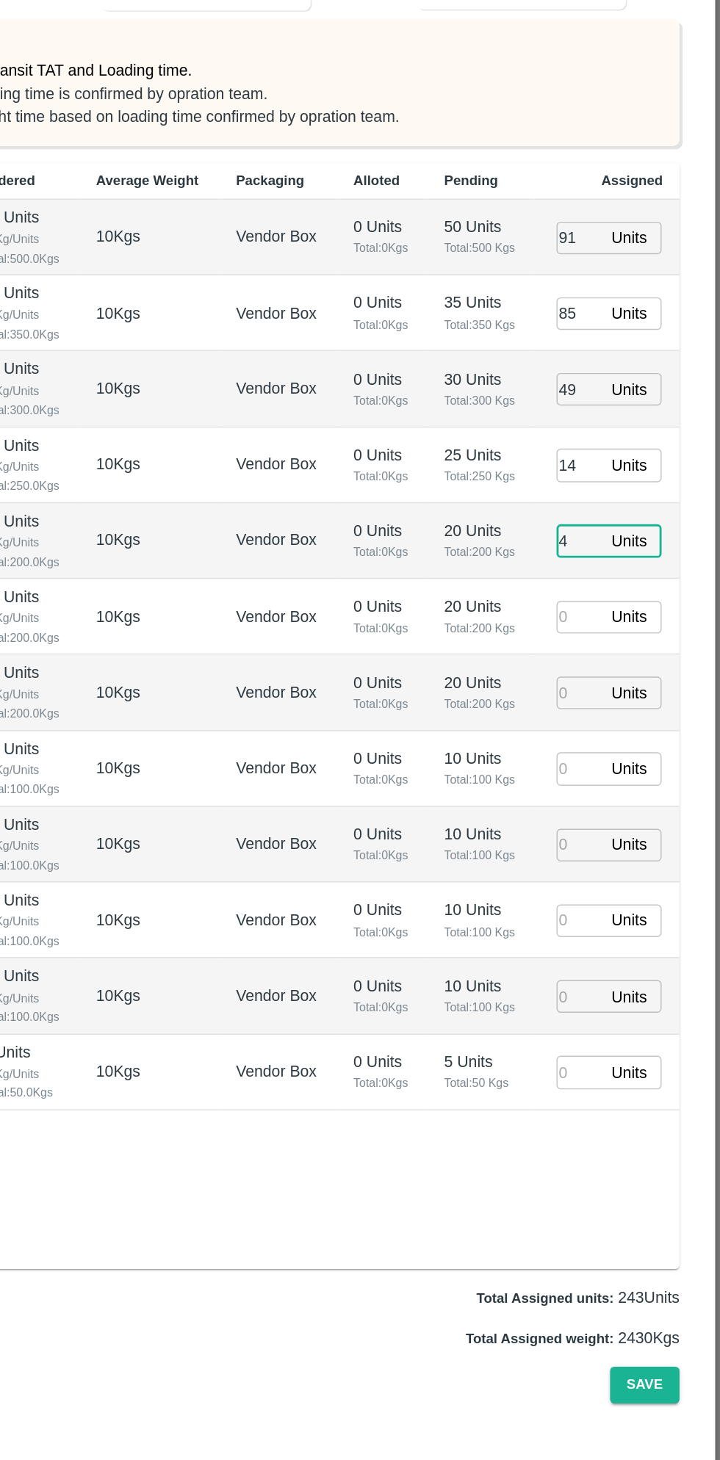
click at [620, 888] on input "number" at bounding box center [621, 885] width 32 height 23
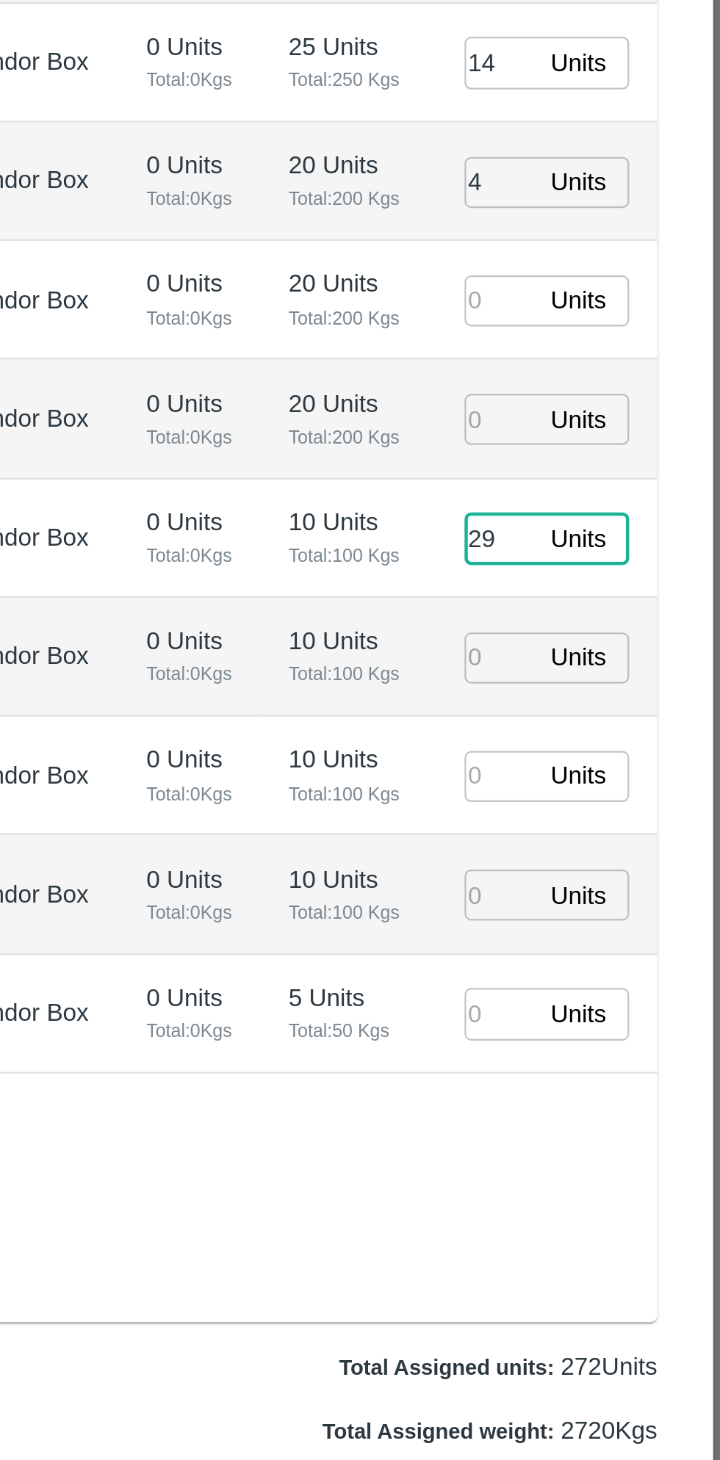
type input "29"
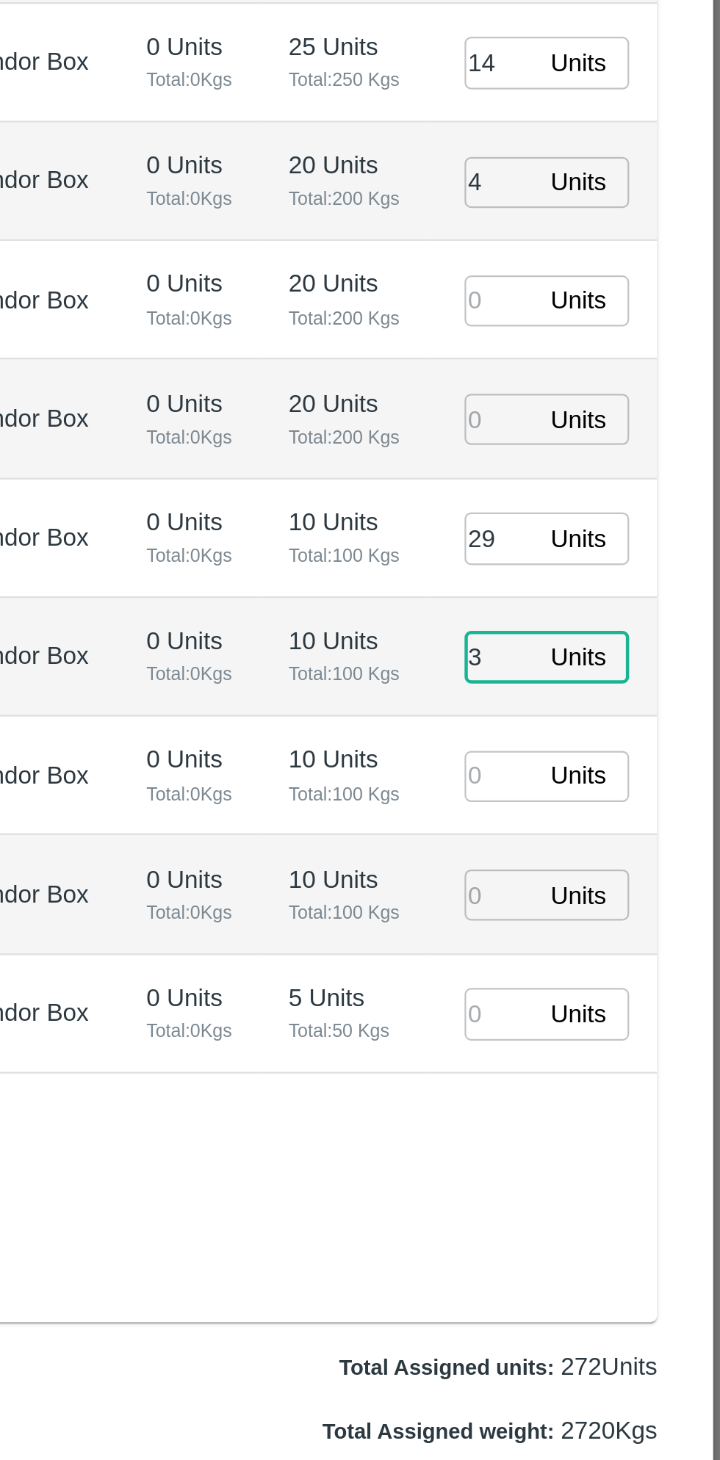
type input "33"
type input "17/08/2025 05:48 AM"
type input "33"
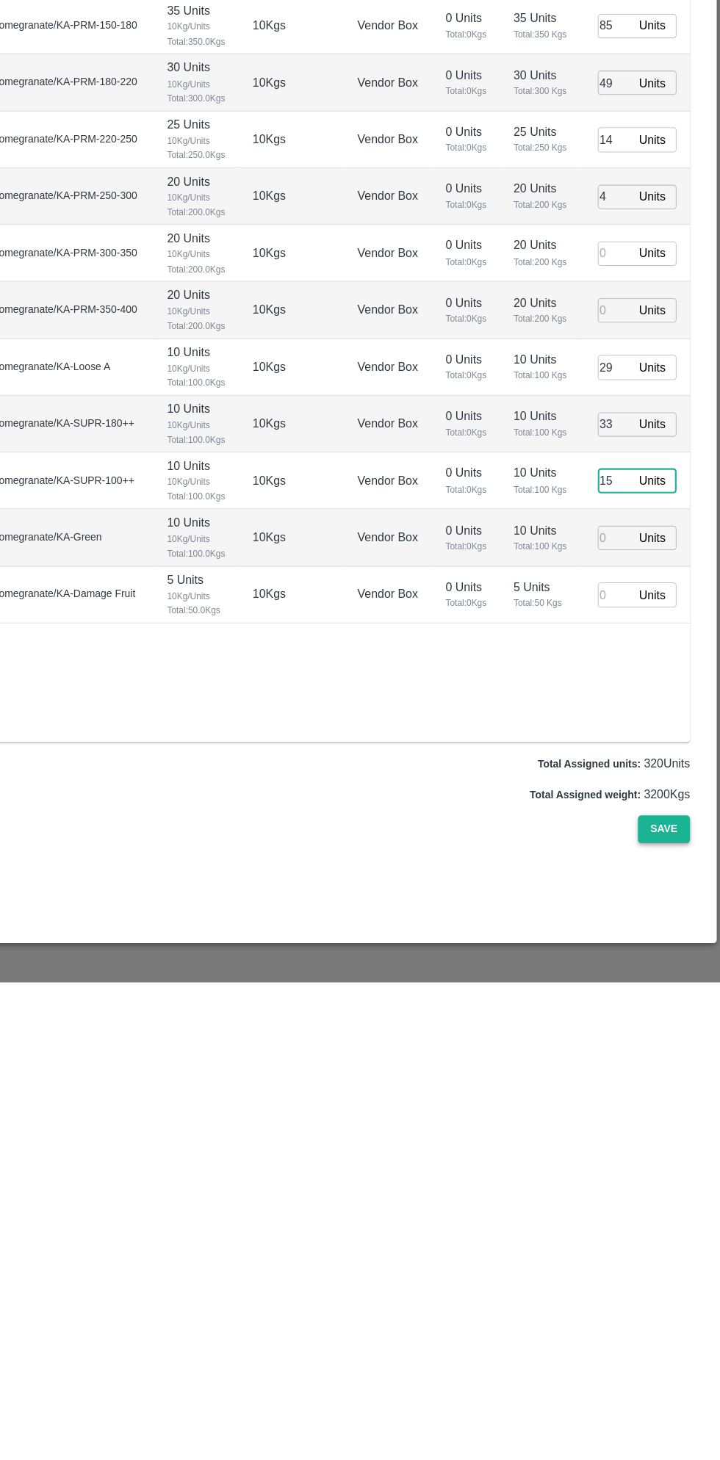
type input "15"
click at [668, 1314] on button "Save" at bounding box center [666, 1317] width 48 height 26
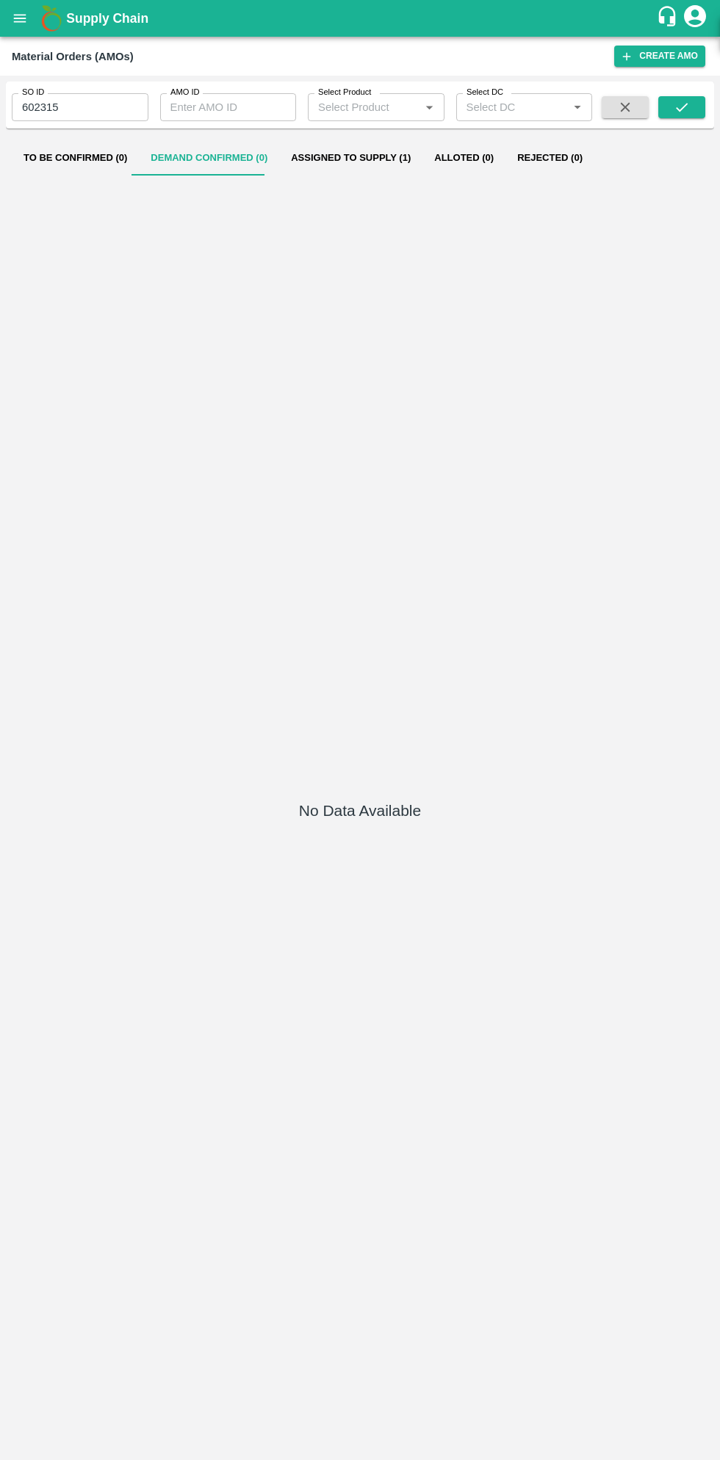
click at [339, 153] on button "Assigned to Supply (1)" at bounding box center [350, 157] width 143 height 35
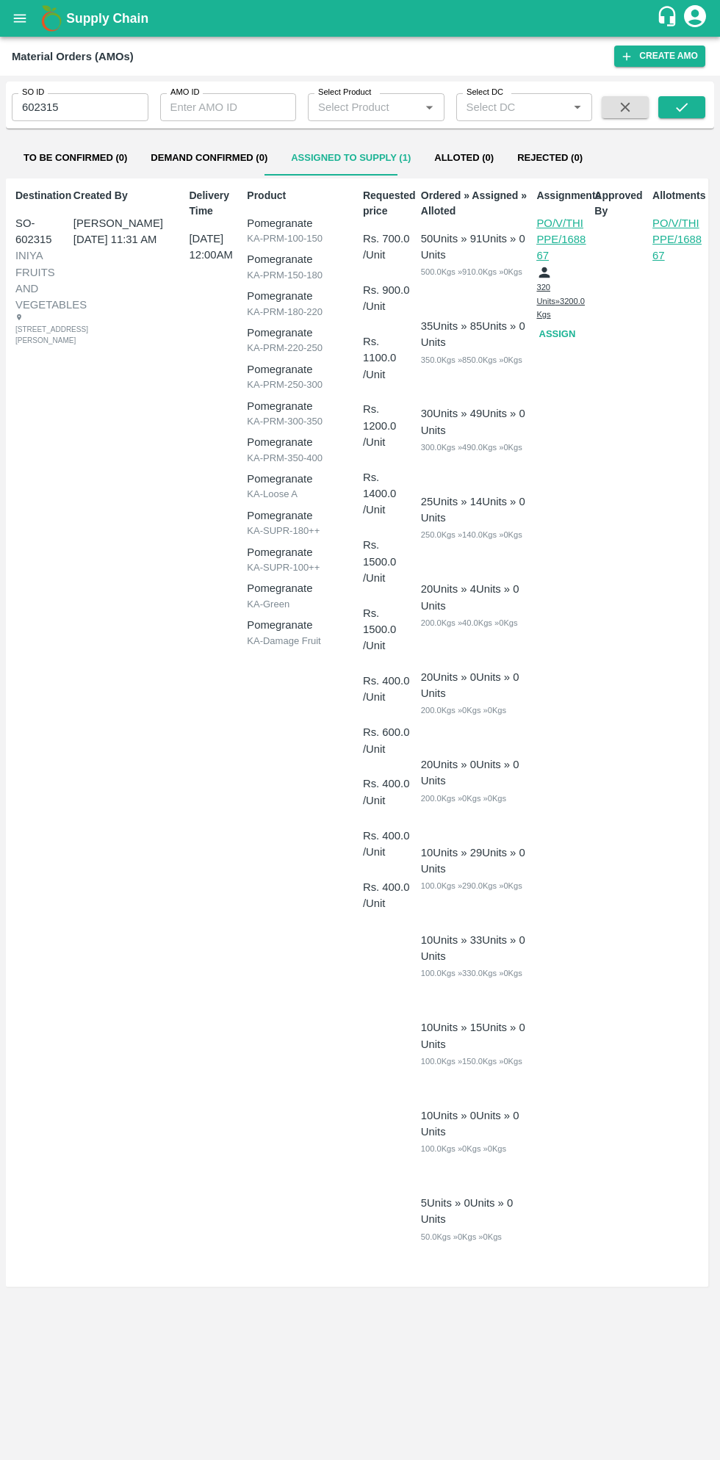
click at [564, 330] on button "Assign" at bounding box center [559, 335] width 47 height 26
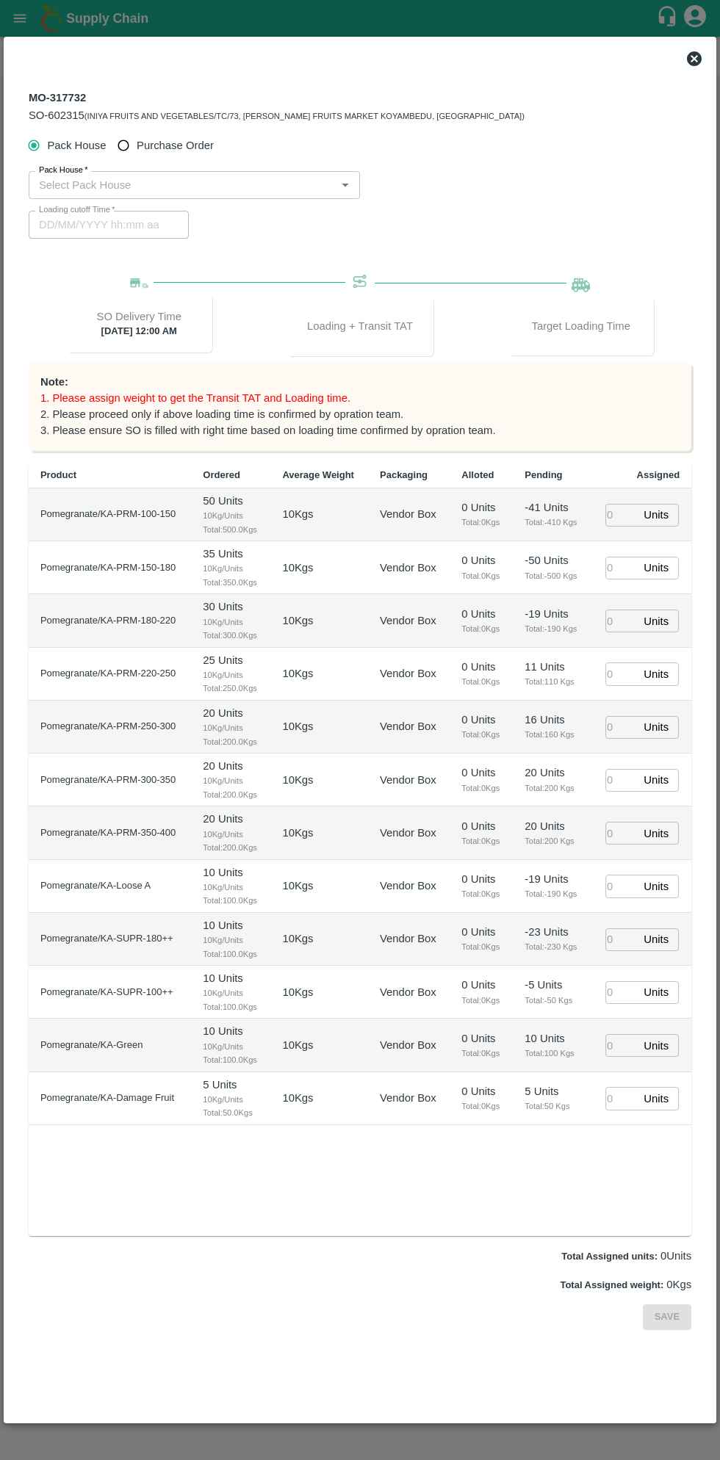
click at [129, 148] on input "Purchase Order" at bounding box center [123, 145] width 27 height 27
radio input "true"
click at [198, 184] on input "PO   *" at bounding box center [341, 184] width 617 height 19
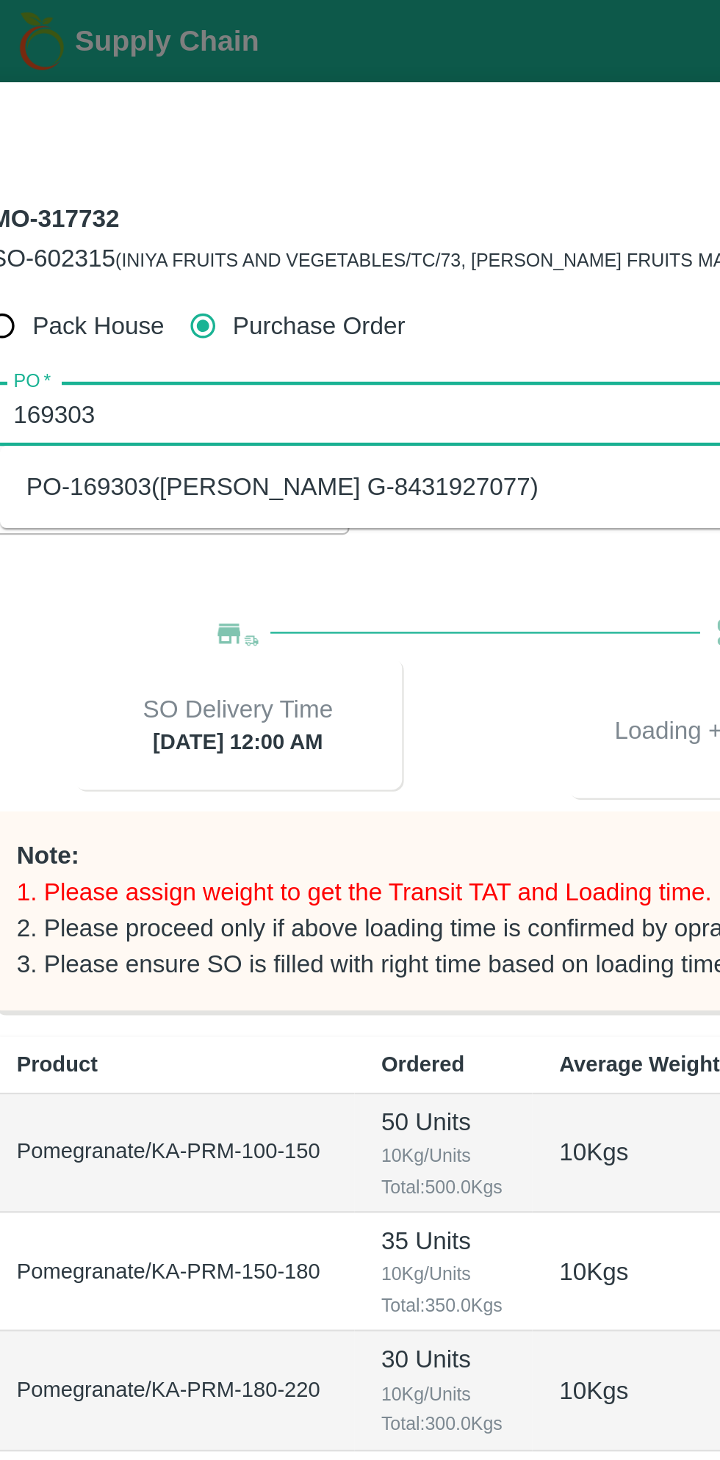
click at [221, 219] on div "PO-169303(Thippeswamy G-8431927077)" at bounding box center [159, 217] width 228 height 16
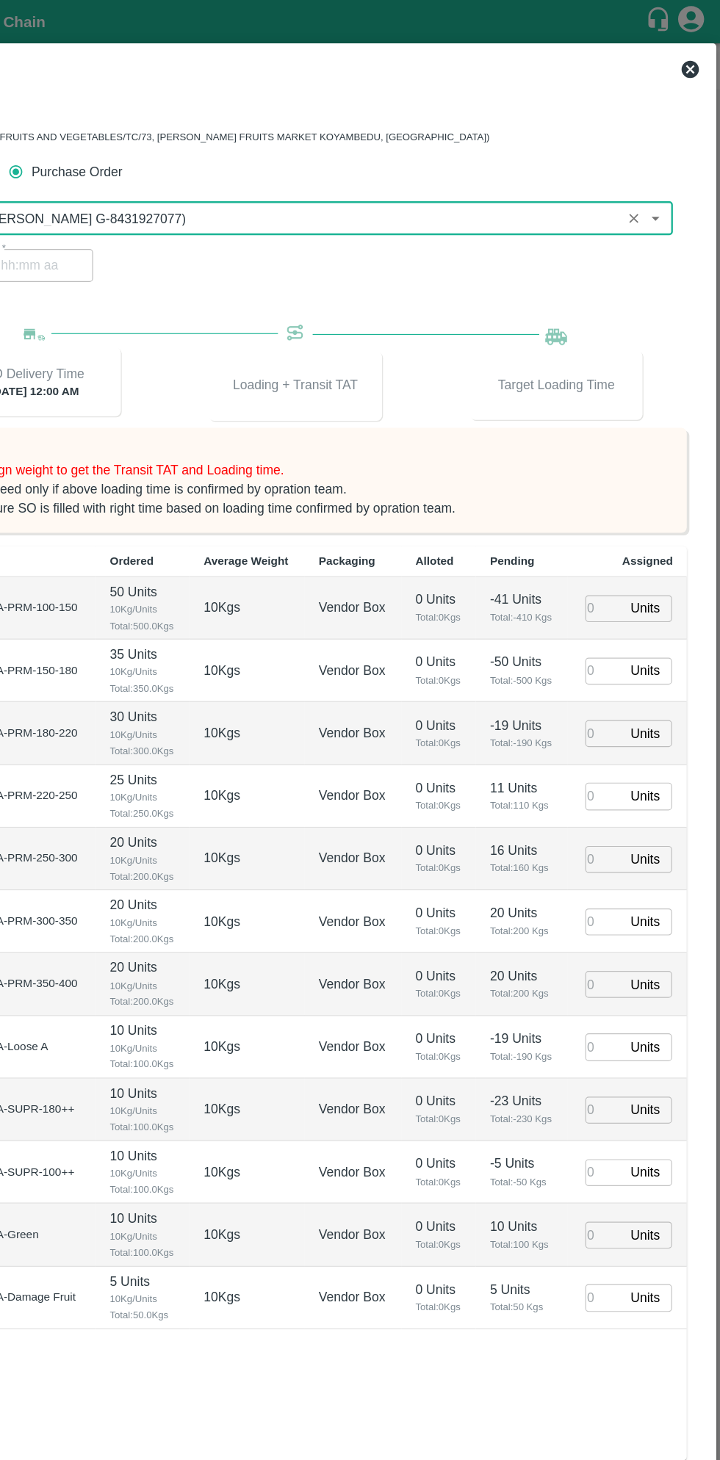
type input "PO-169303(Thippeswamy G-8431927077)"
click at [614, 517] on input "number" at bounding box center [621, 515] width 32 height 23
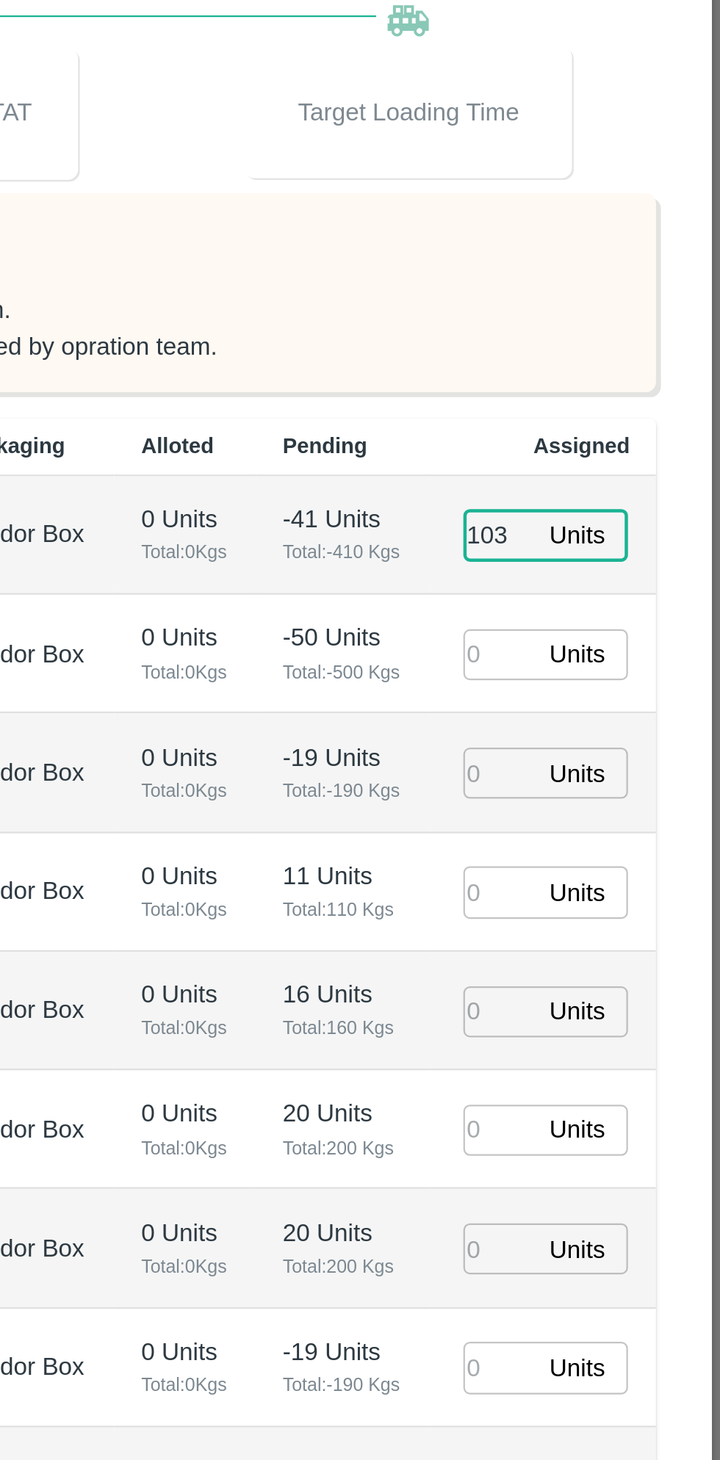
type input "103"
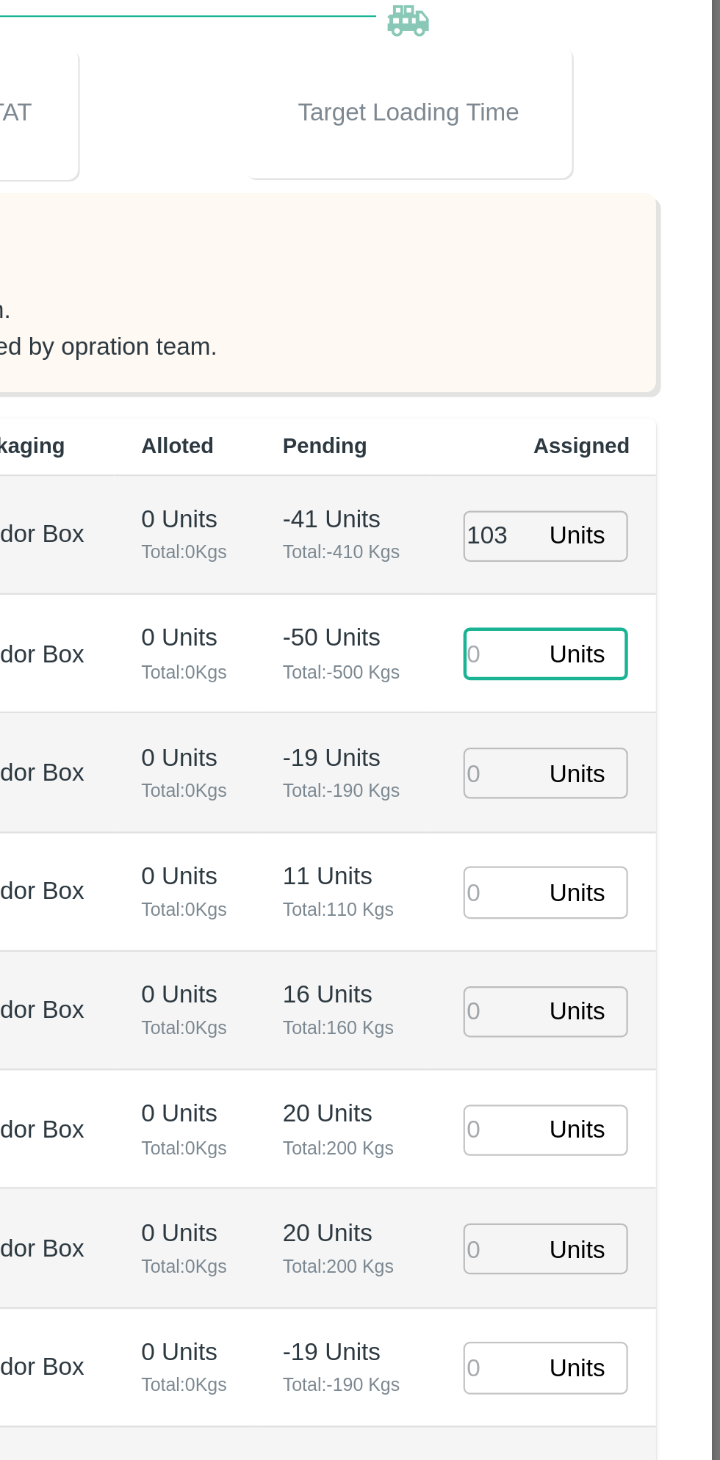
type input "17/08/2025 06:48 AM"
click at [624, 517] on input "103" at bounding box center [621, 515] width 32 height 23
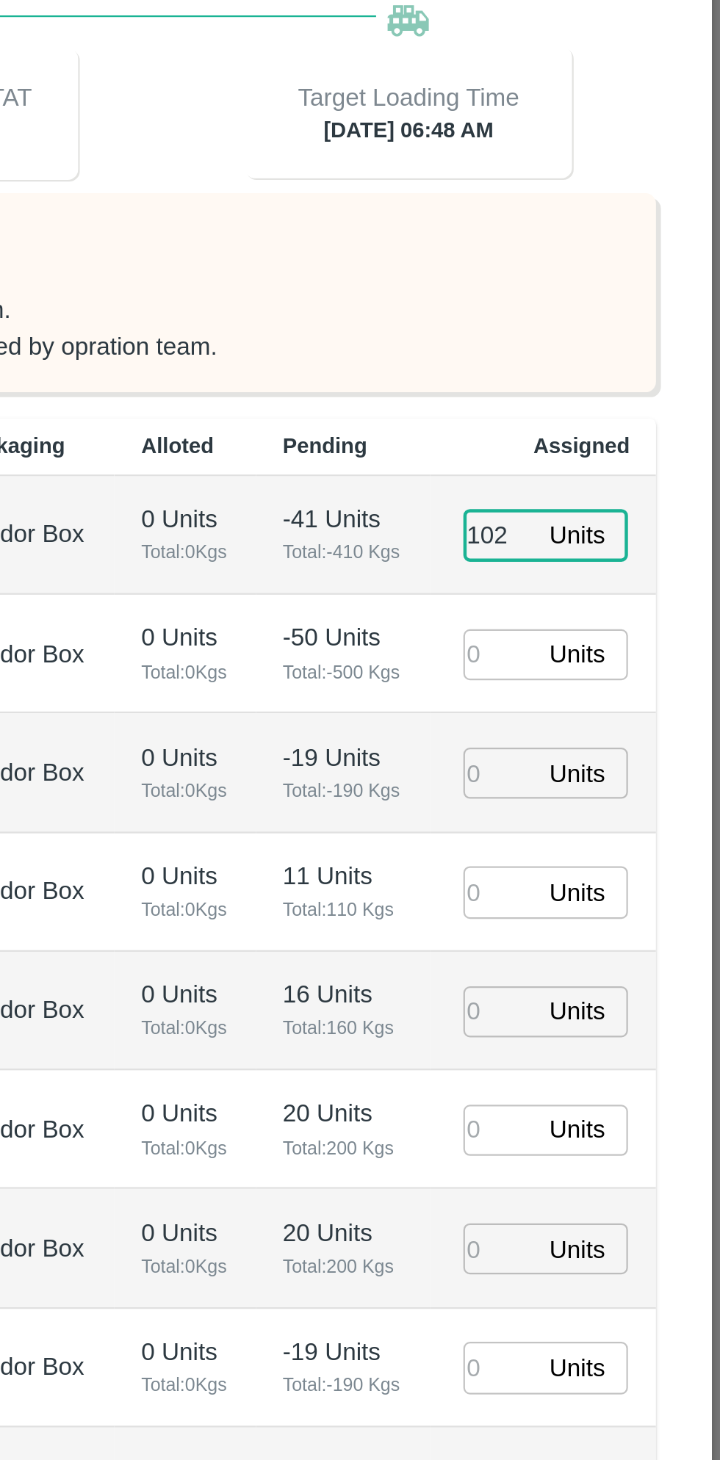
type input "102"
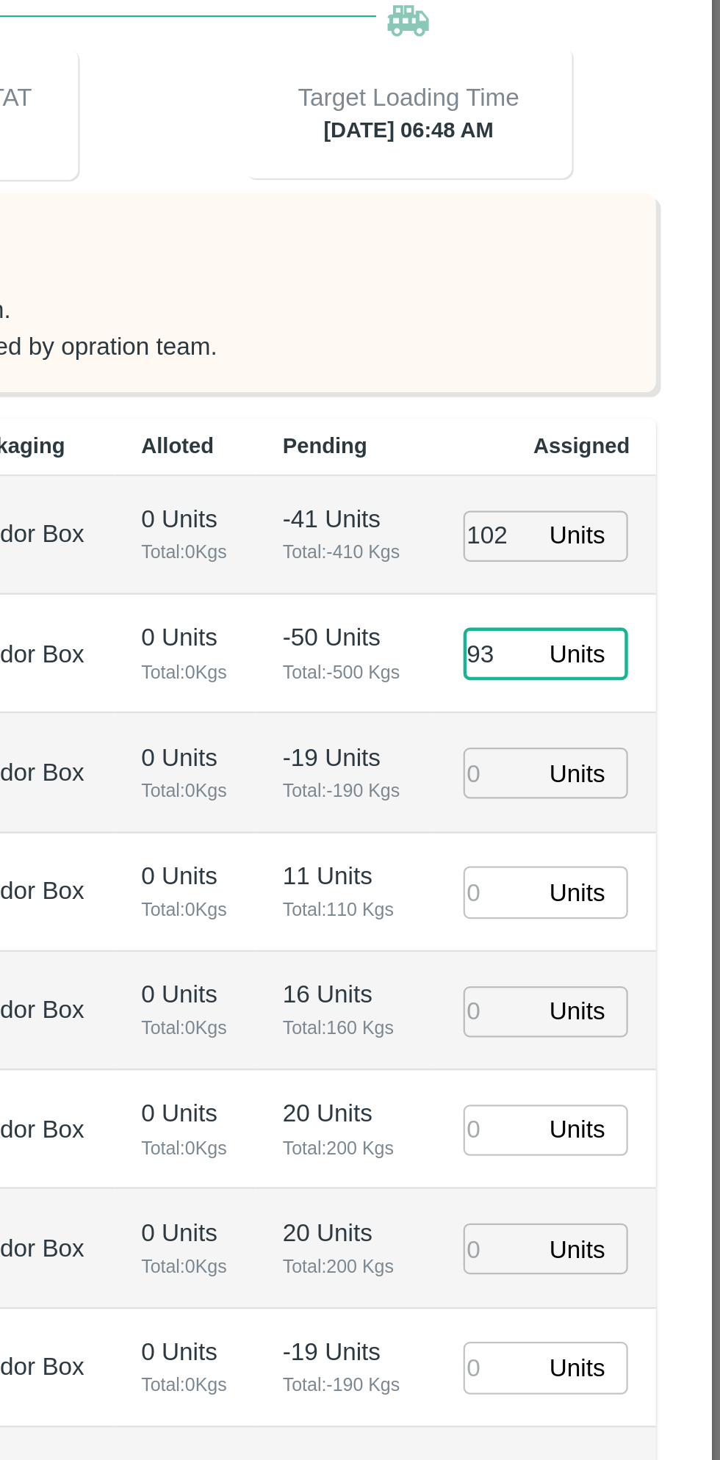
type input "93"
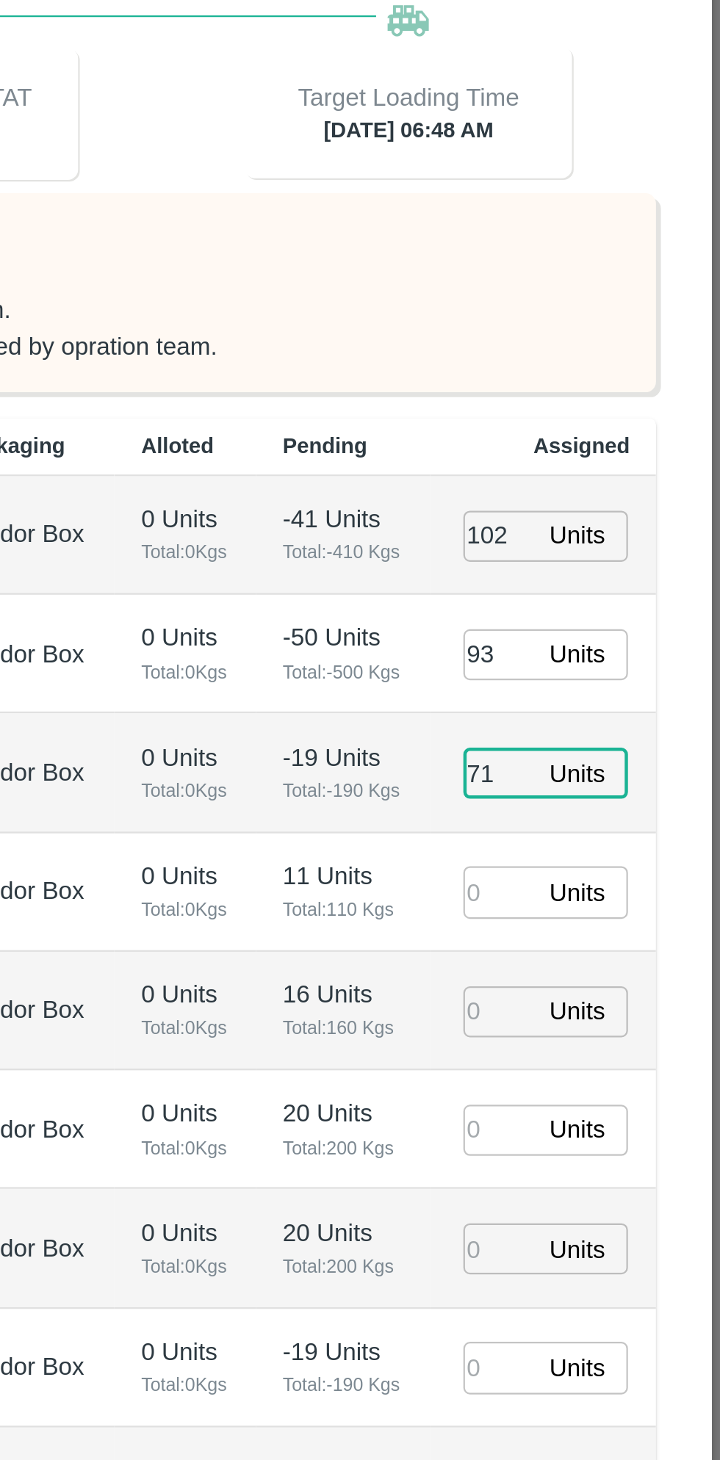
type input "71"
type input "17/08/2025 05:48 AM"
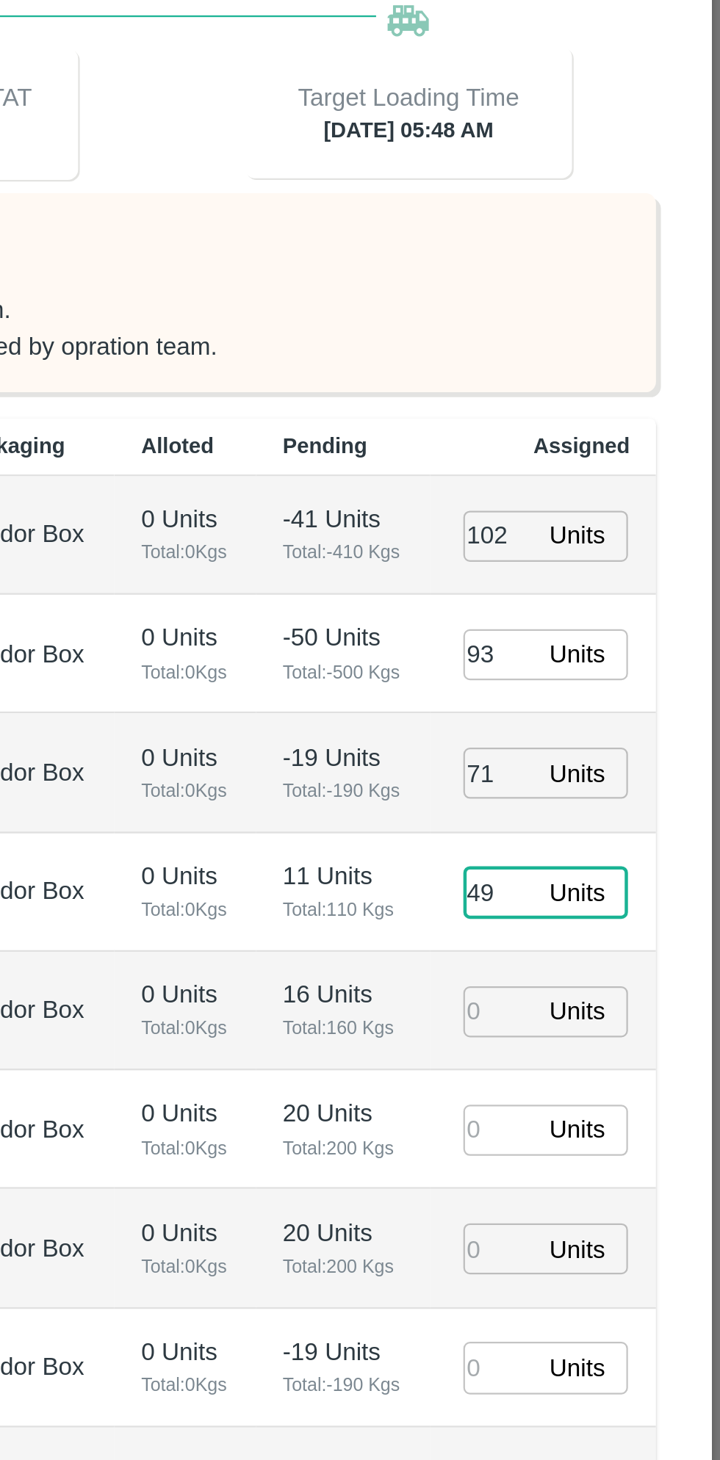
type input "49"
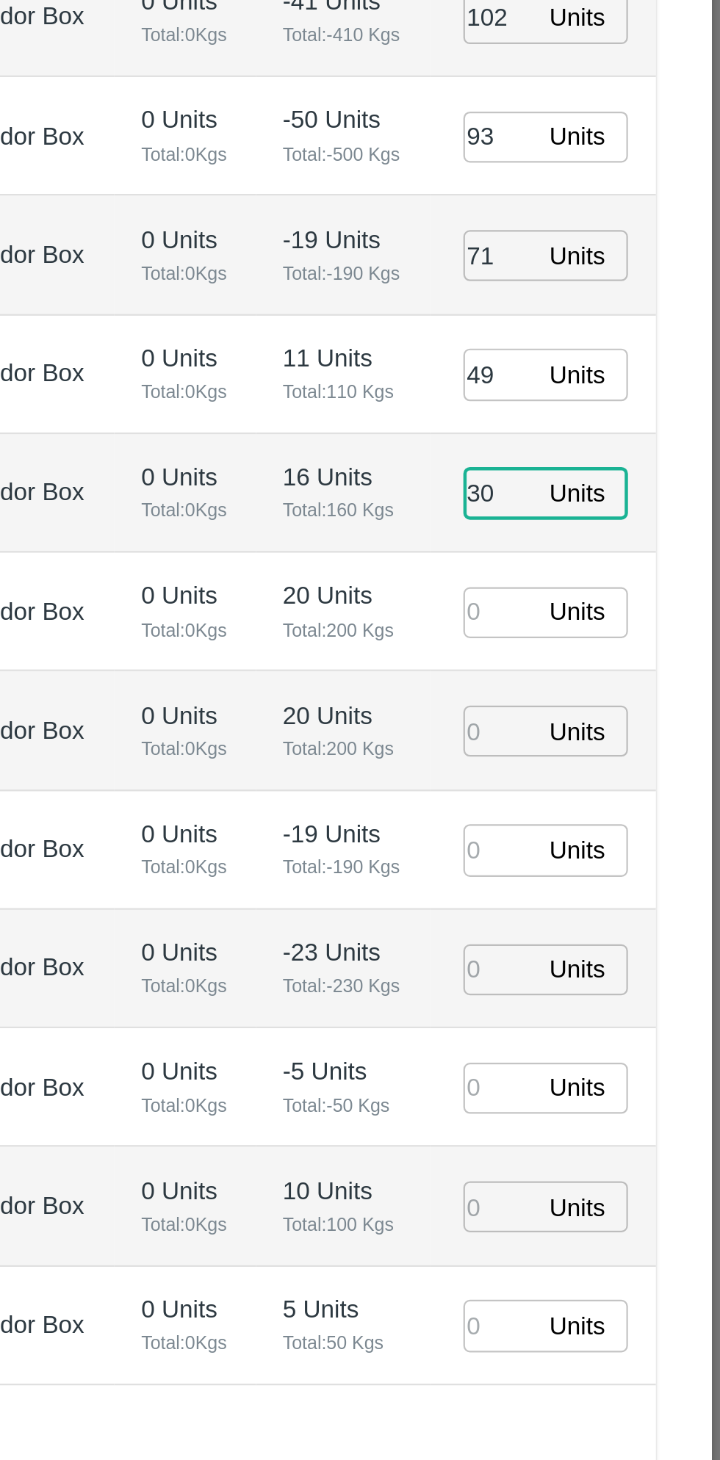
type input "30"
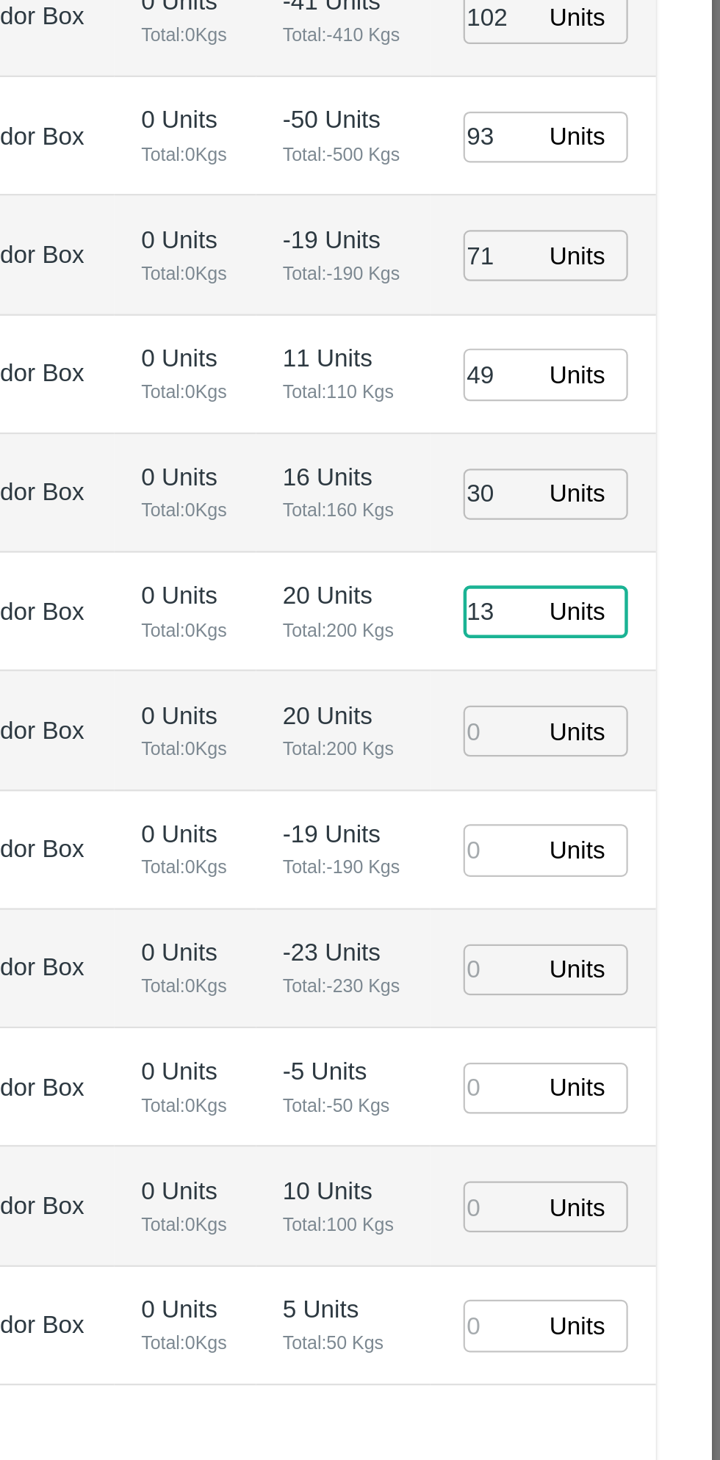
type input "13"
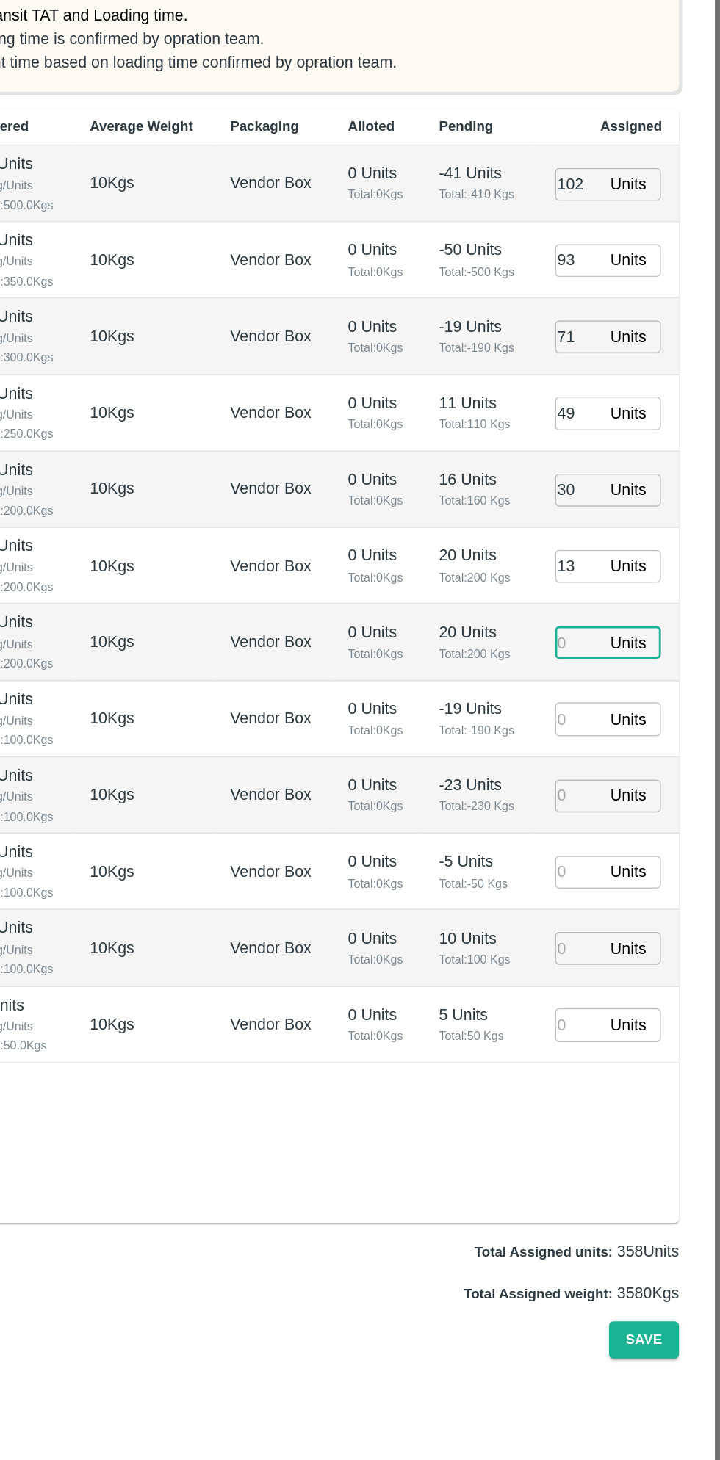
click at [618, 888] on input "number" at bounding box center [621, 885] width 32 height 23
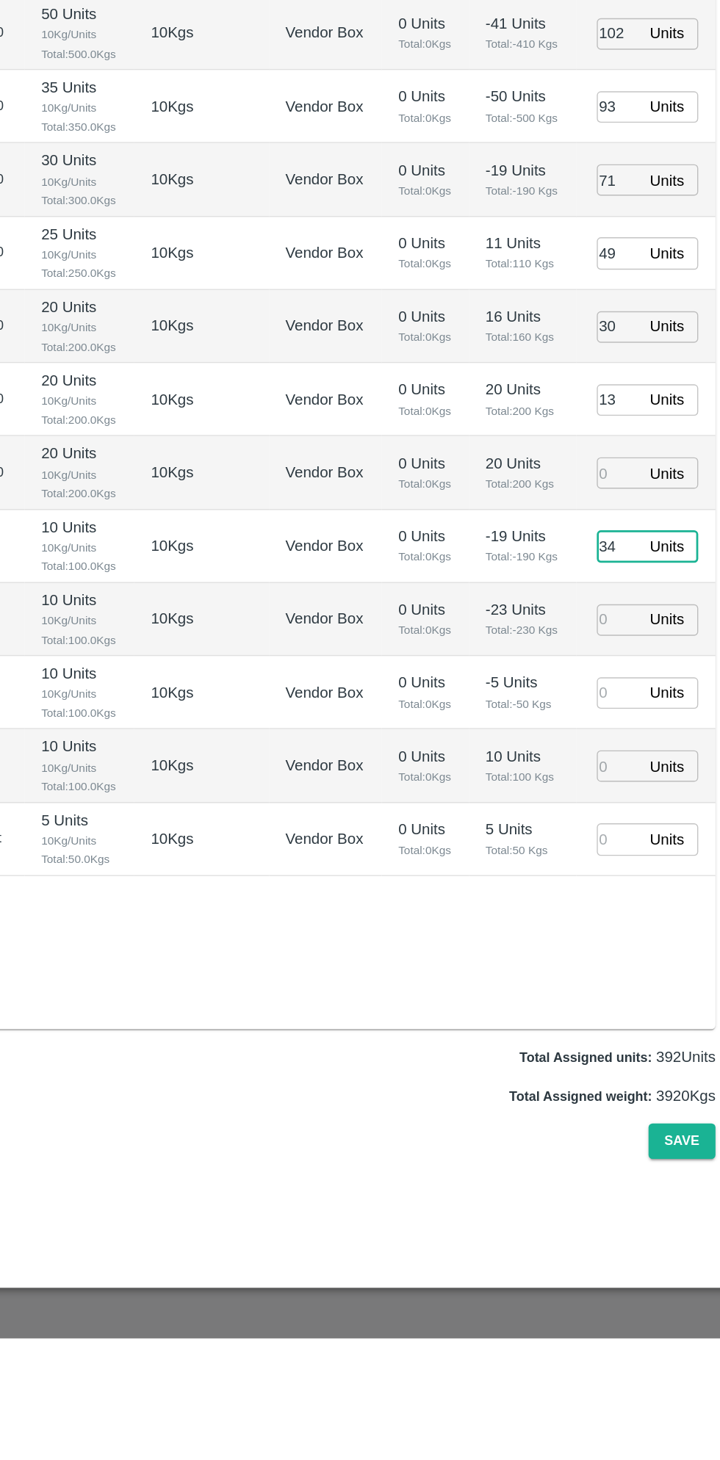
type input "34"
click at [620, 938] on input "number" at bounding box center [621, 939] width 32 height 23
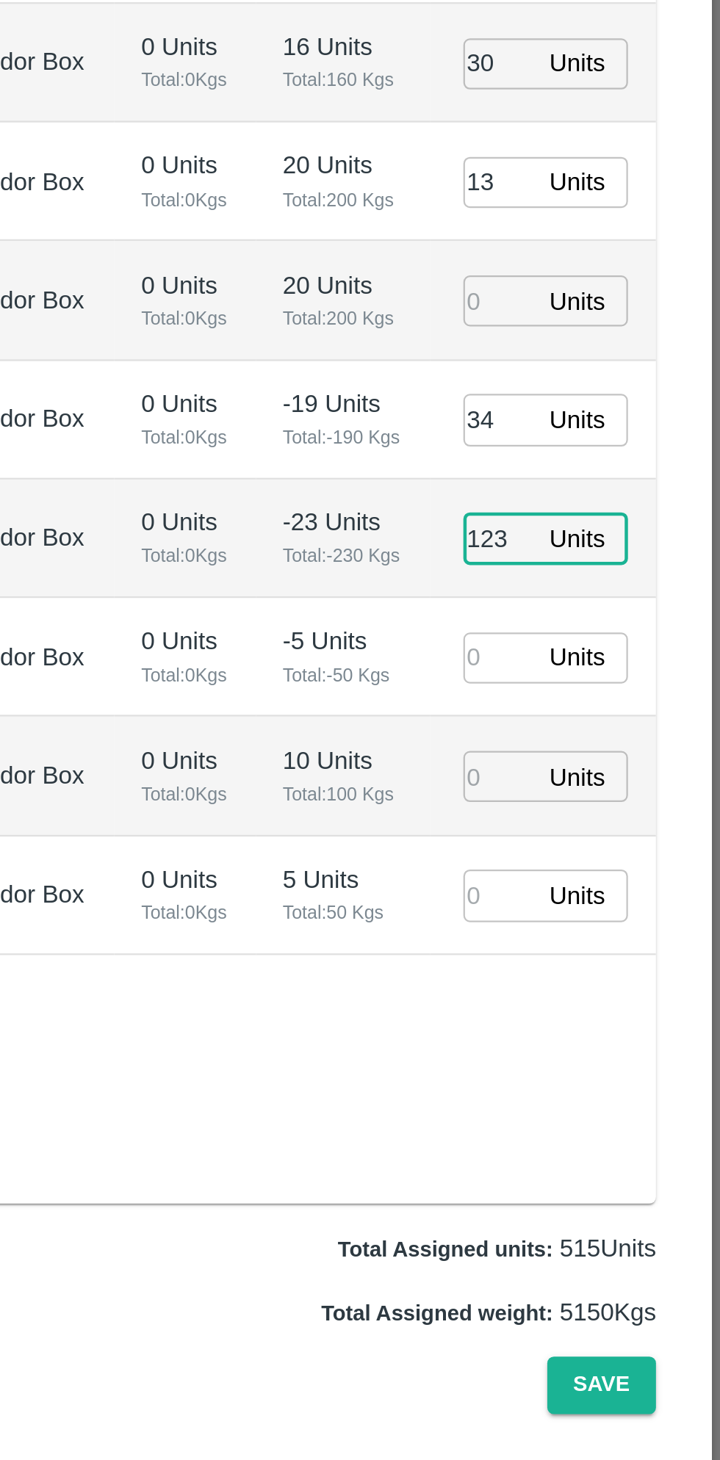
type input "123"
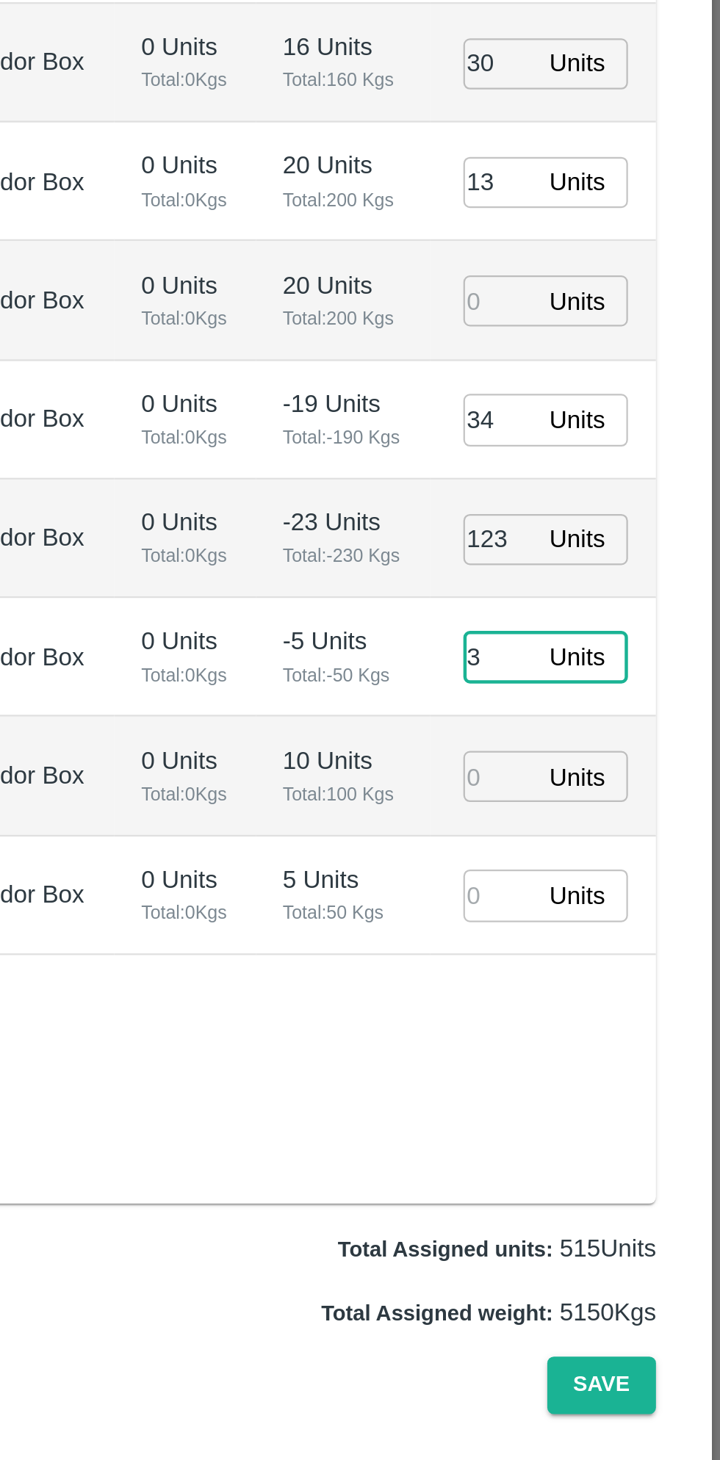
type input "35"
type input "17/08/2025 04:48 AM"
type input "35"
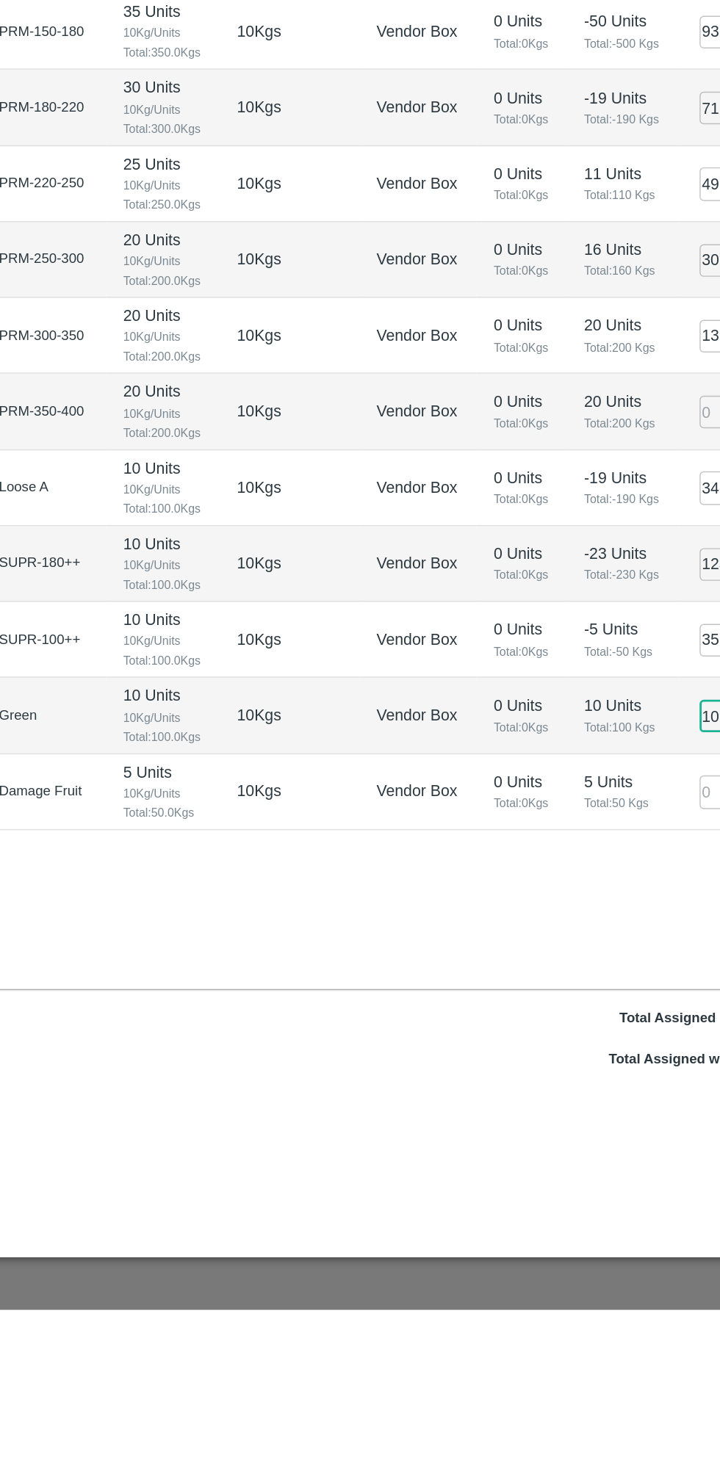
type input "10"
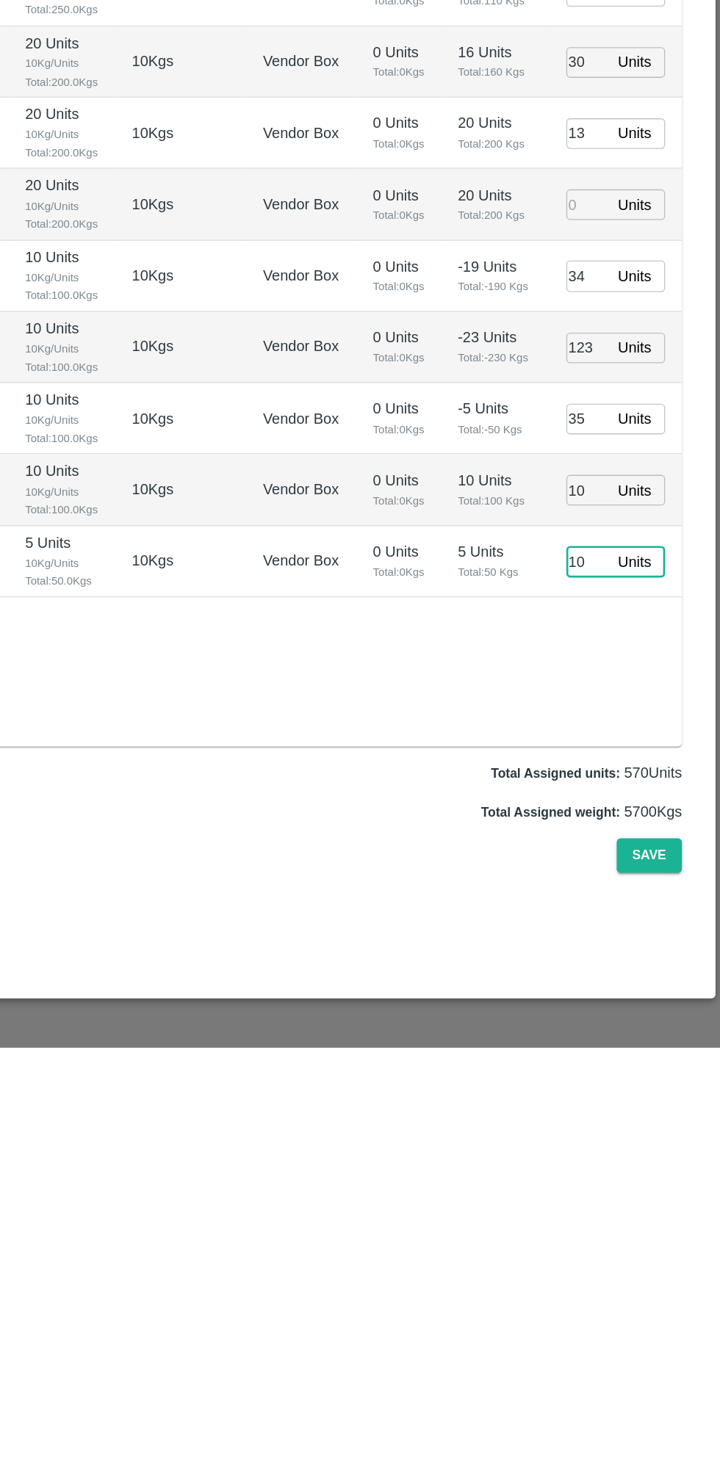
type input "10"
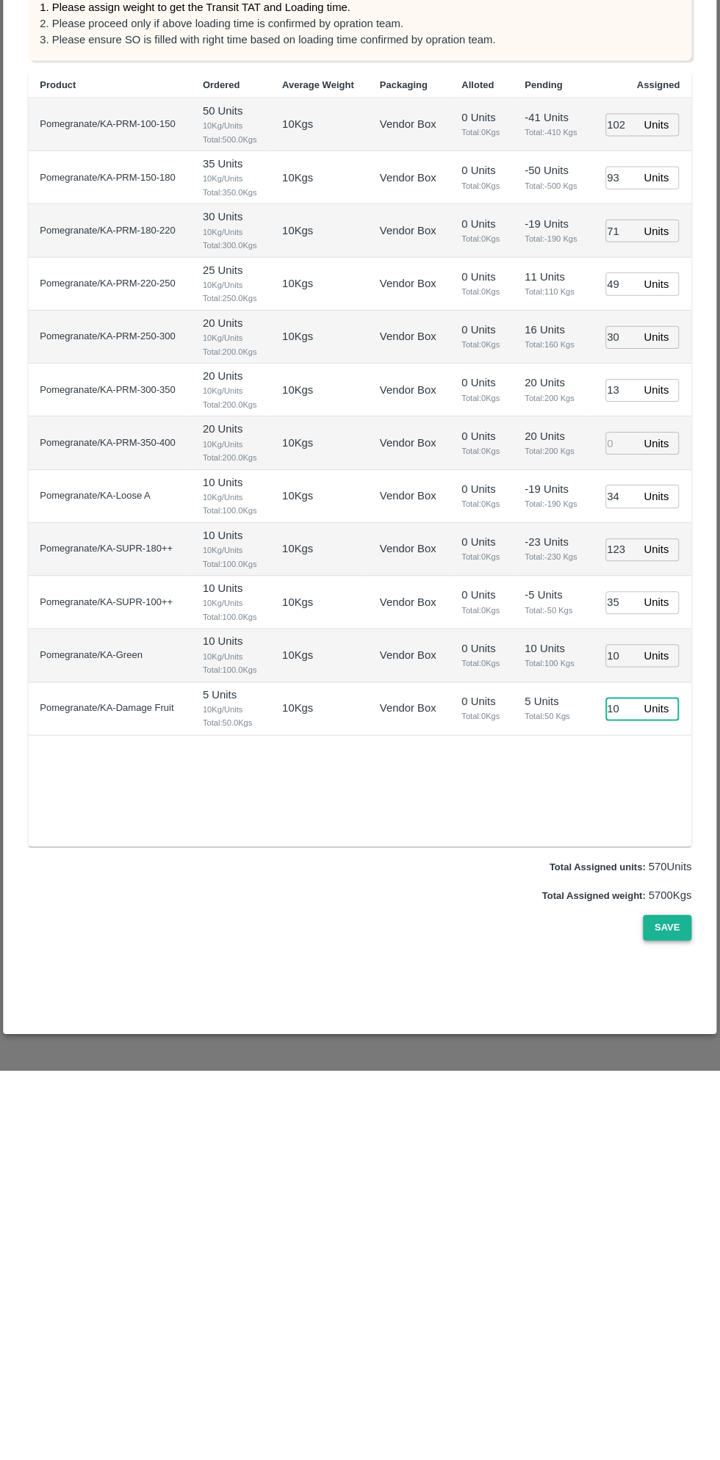
click at [669, 1316] on button "Save" at bounding box center [666, 1317] width 48 height 26
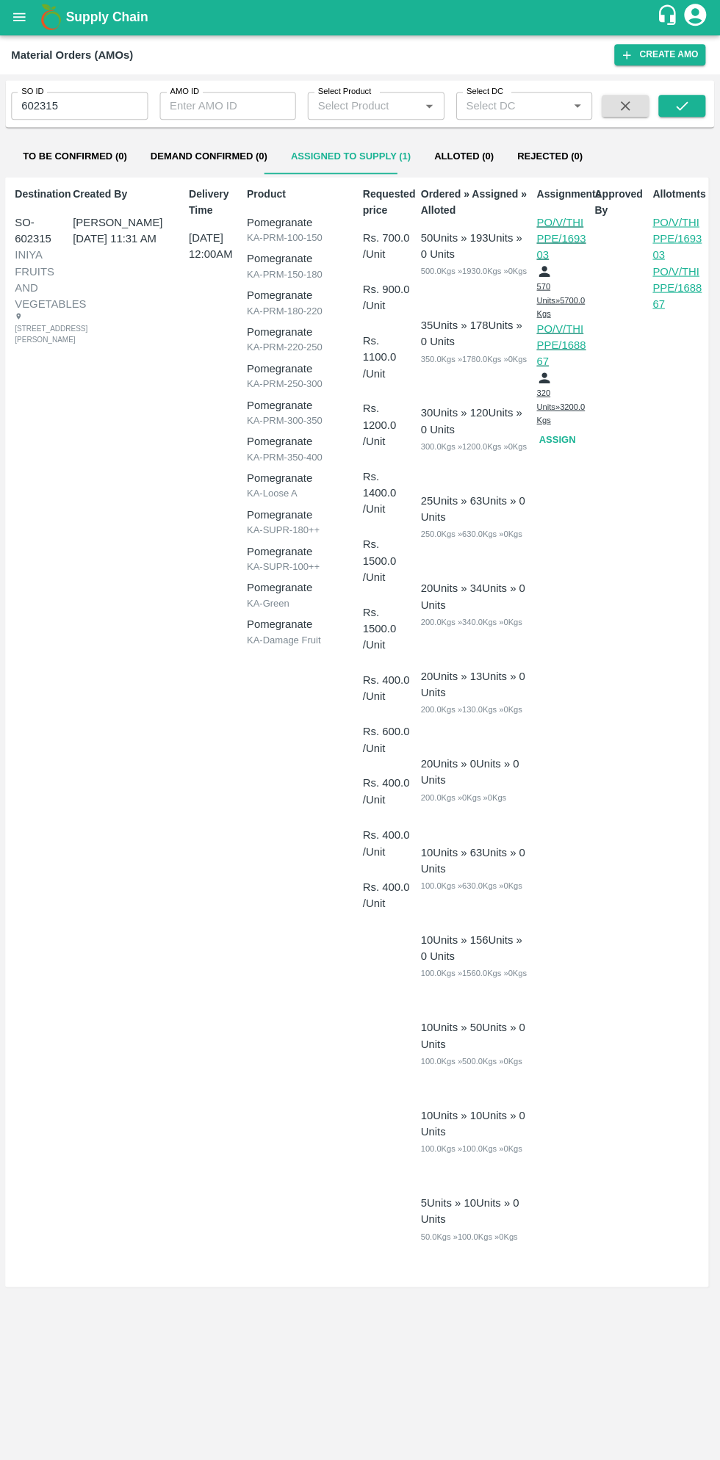
click at [29, 31] on button "open drawer" at bounding box center [20, 18] width 34 height 34
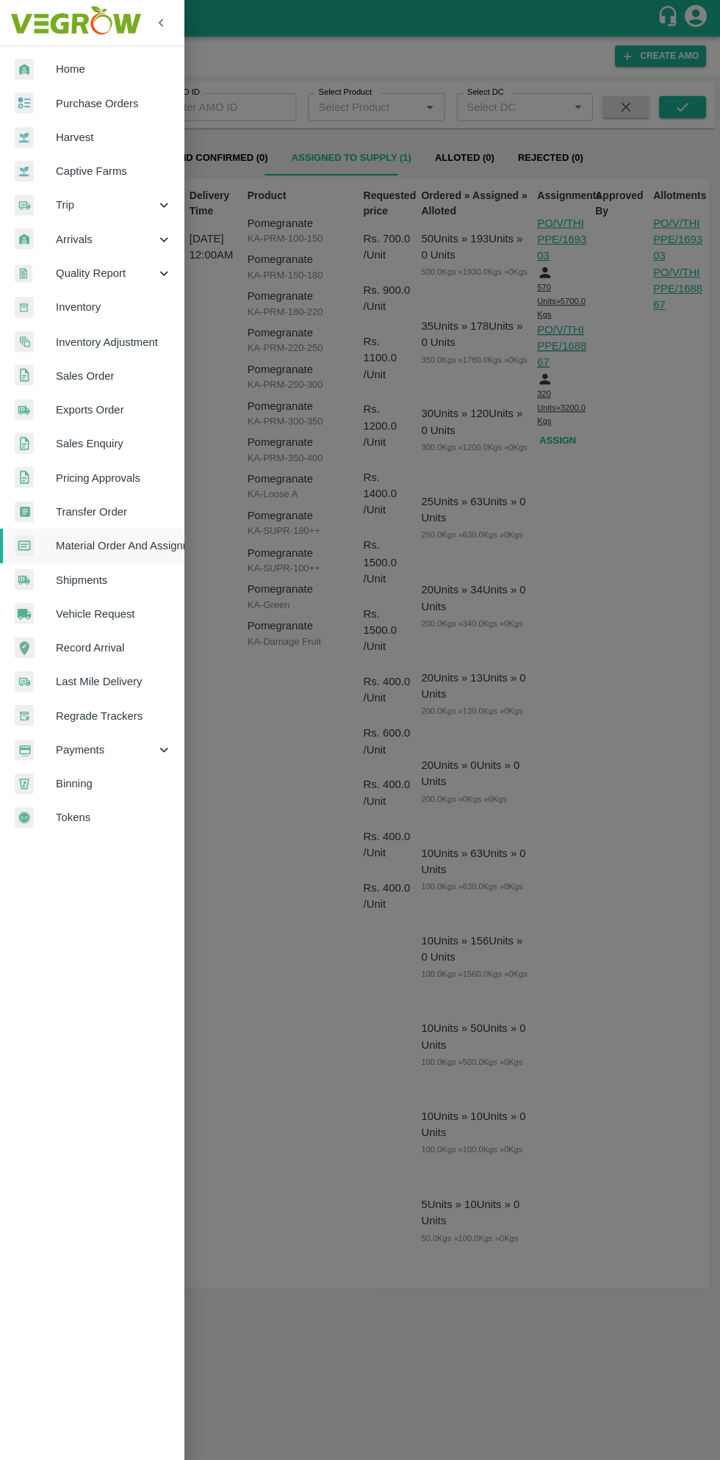
click at [126, 103] on span "Purchase Orders" at bounding box center [114, 103] width 116 height 16
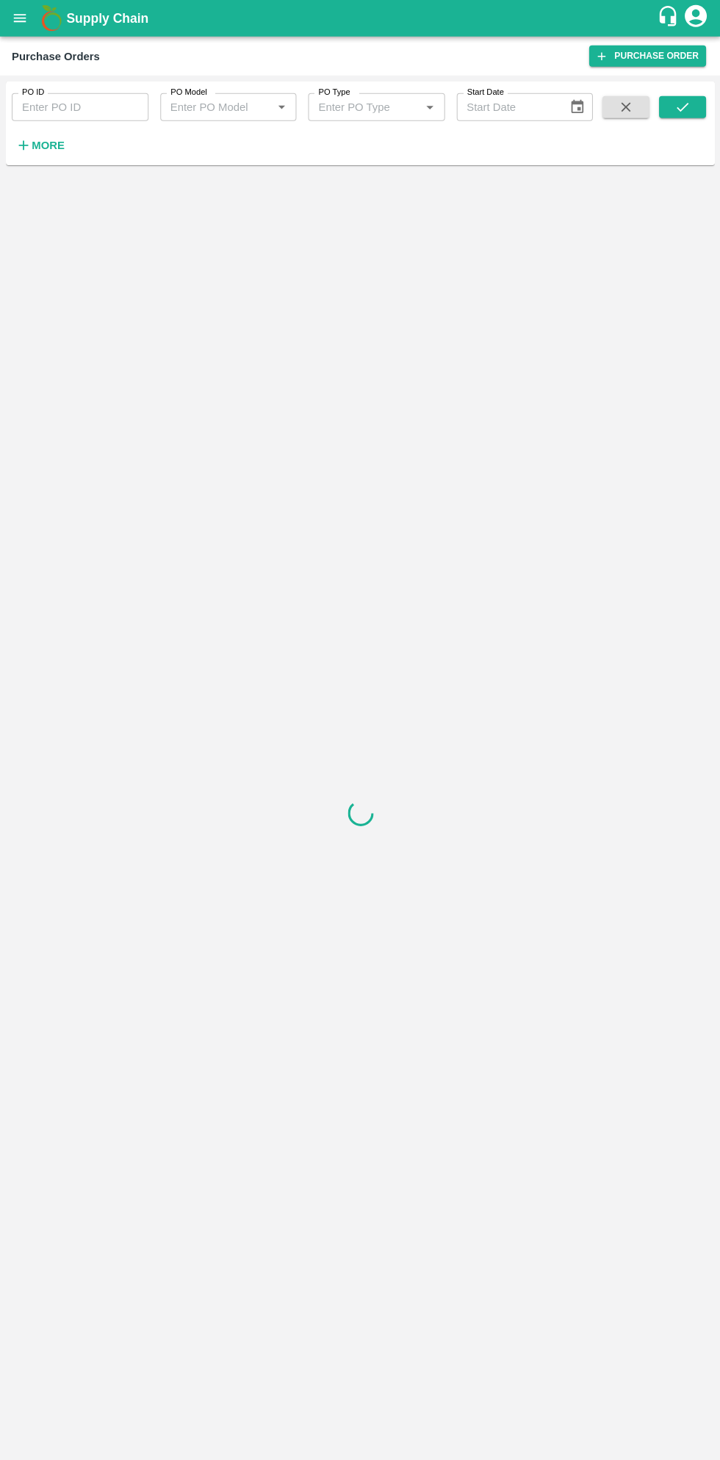
click at [56, 146] on strong "More" at bounding box center [48, 146] width 33 height 12
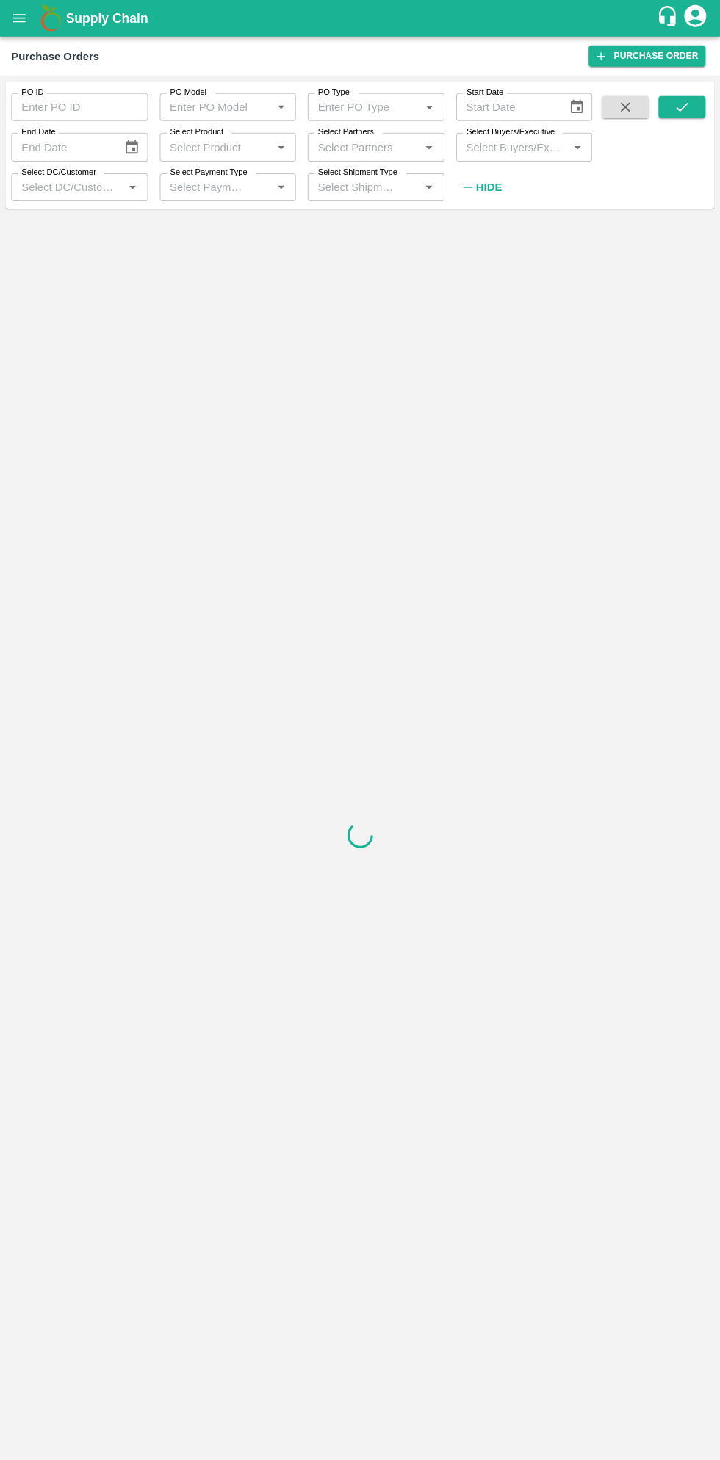
click at [512, 148] on input "Select Buyers/Executive" at bounding box center [512, 146] width 104 height 19
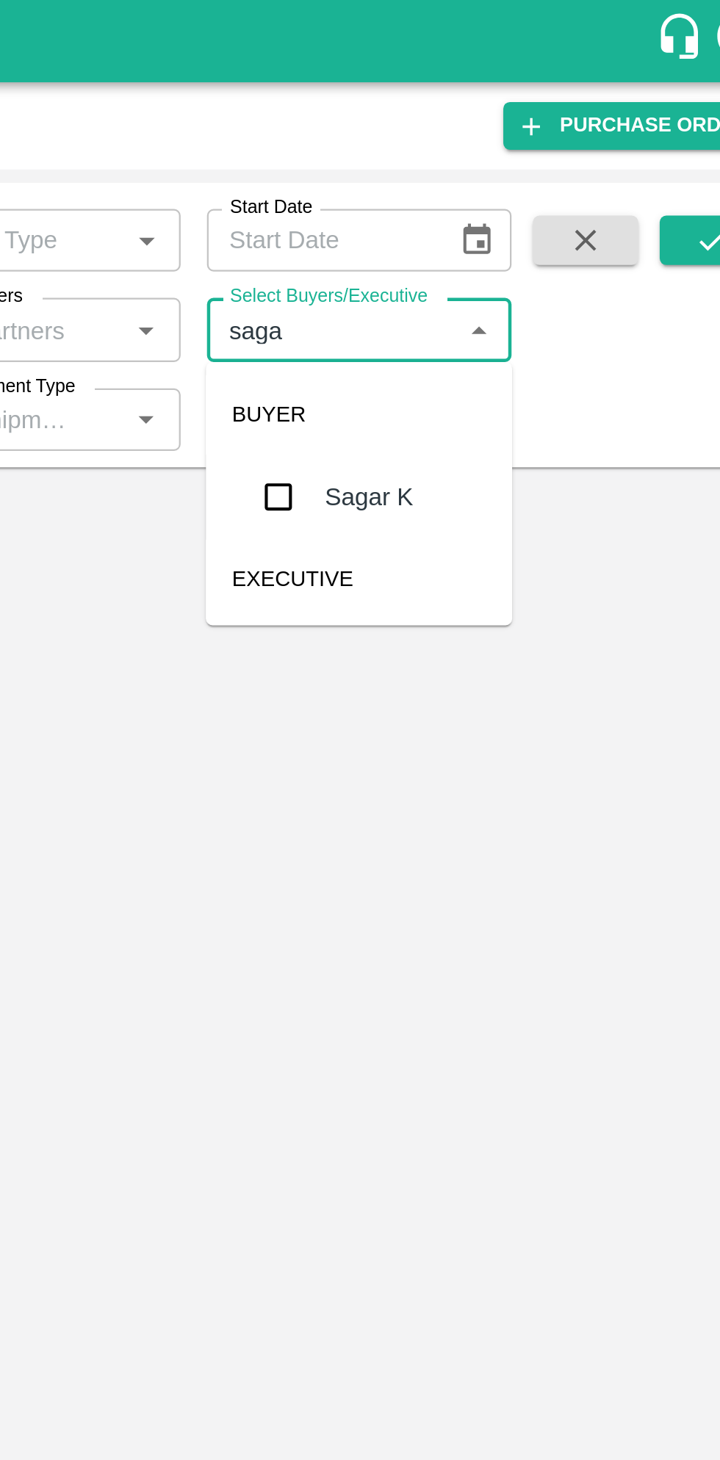
type input "sagar"
click at [496, 231] on input "checkbox" at bounding box center [487, 221] width 29 height 29
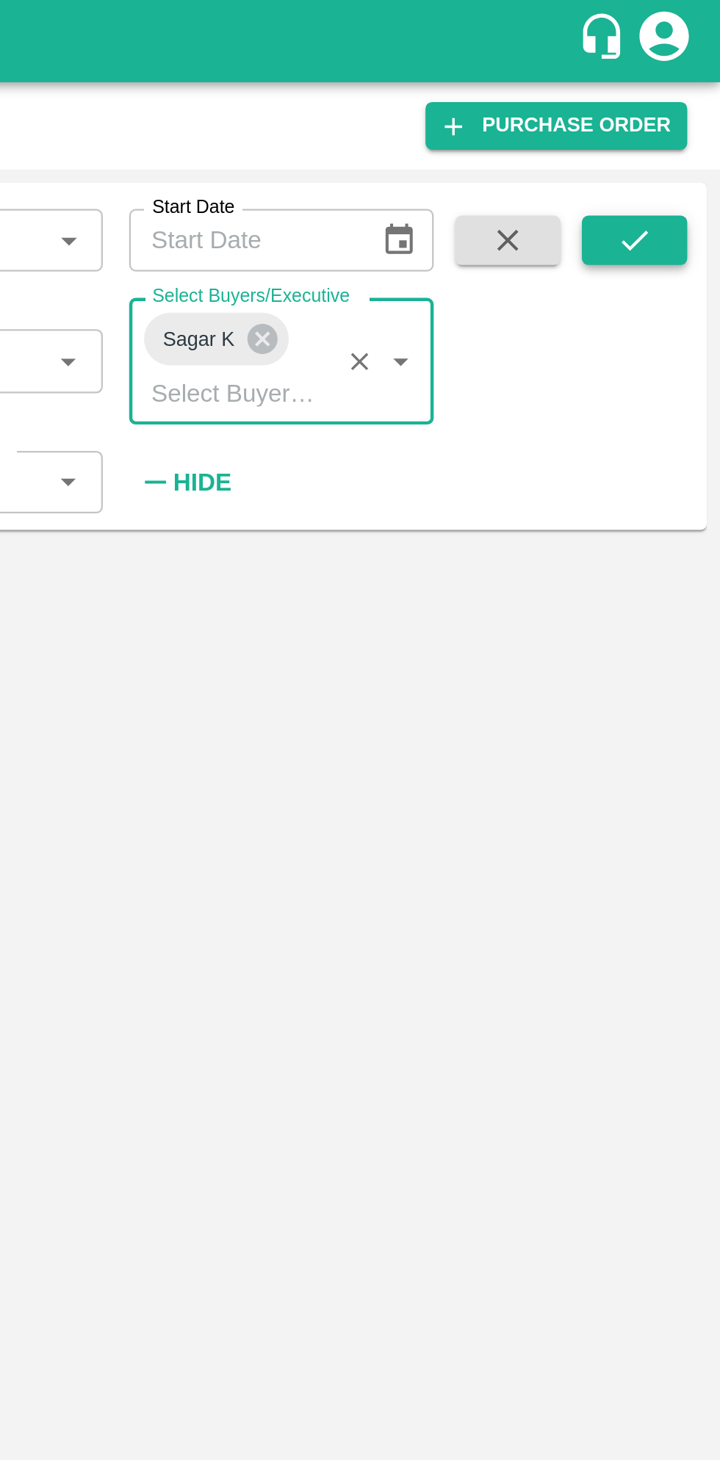
click at [690, 114] on button "submit" at bounding box center [681, 107] width 47 height 22
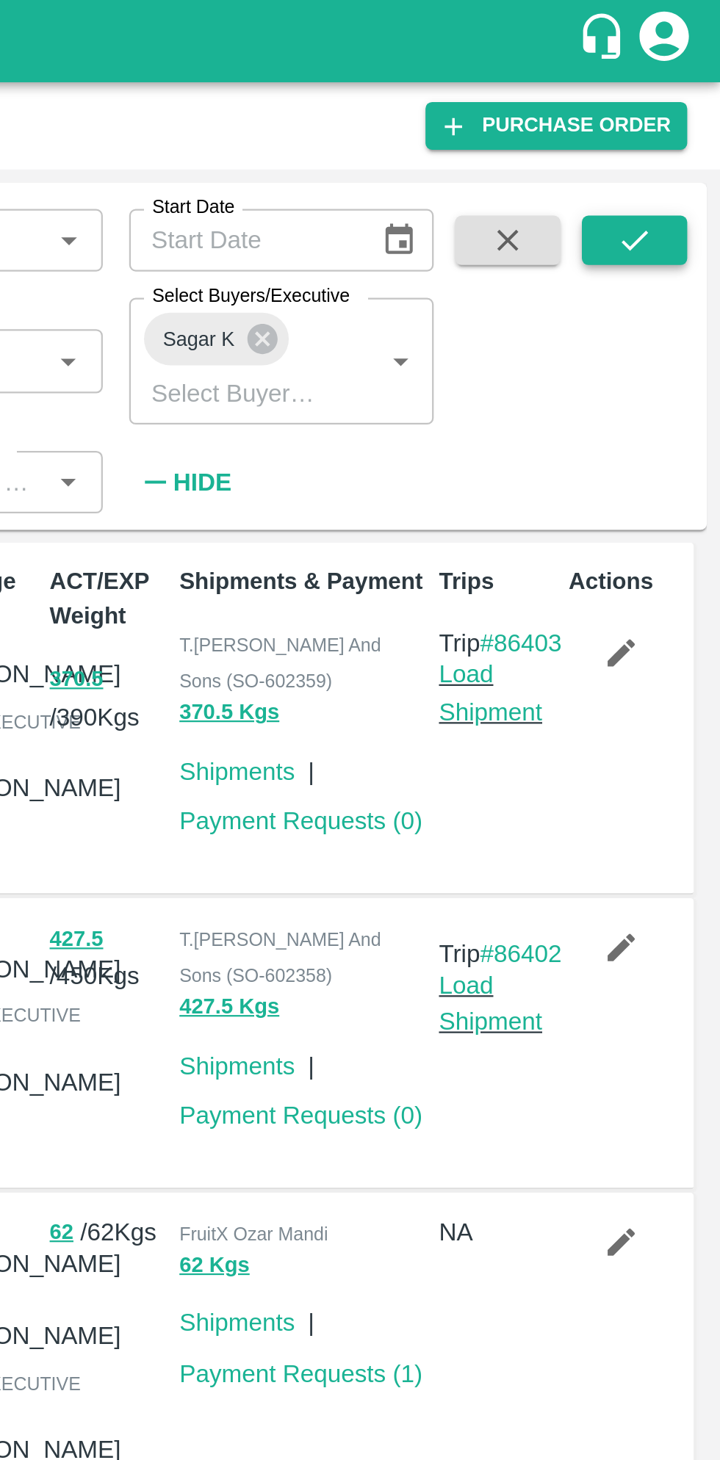
click at [677, 117] on button "submit" at bounding box center [681, 107] width 47 height 22
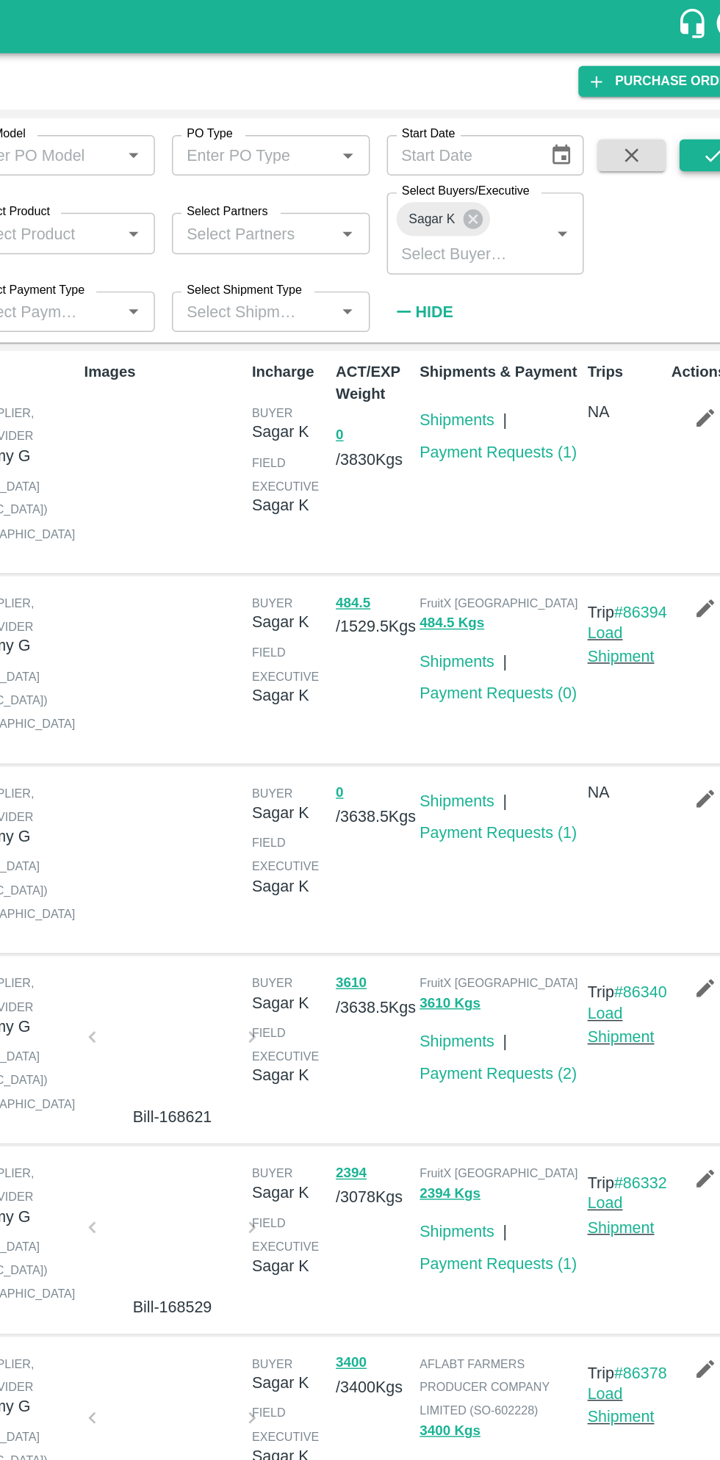
scroll to position [6, 0]
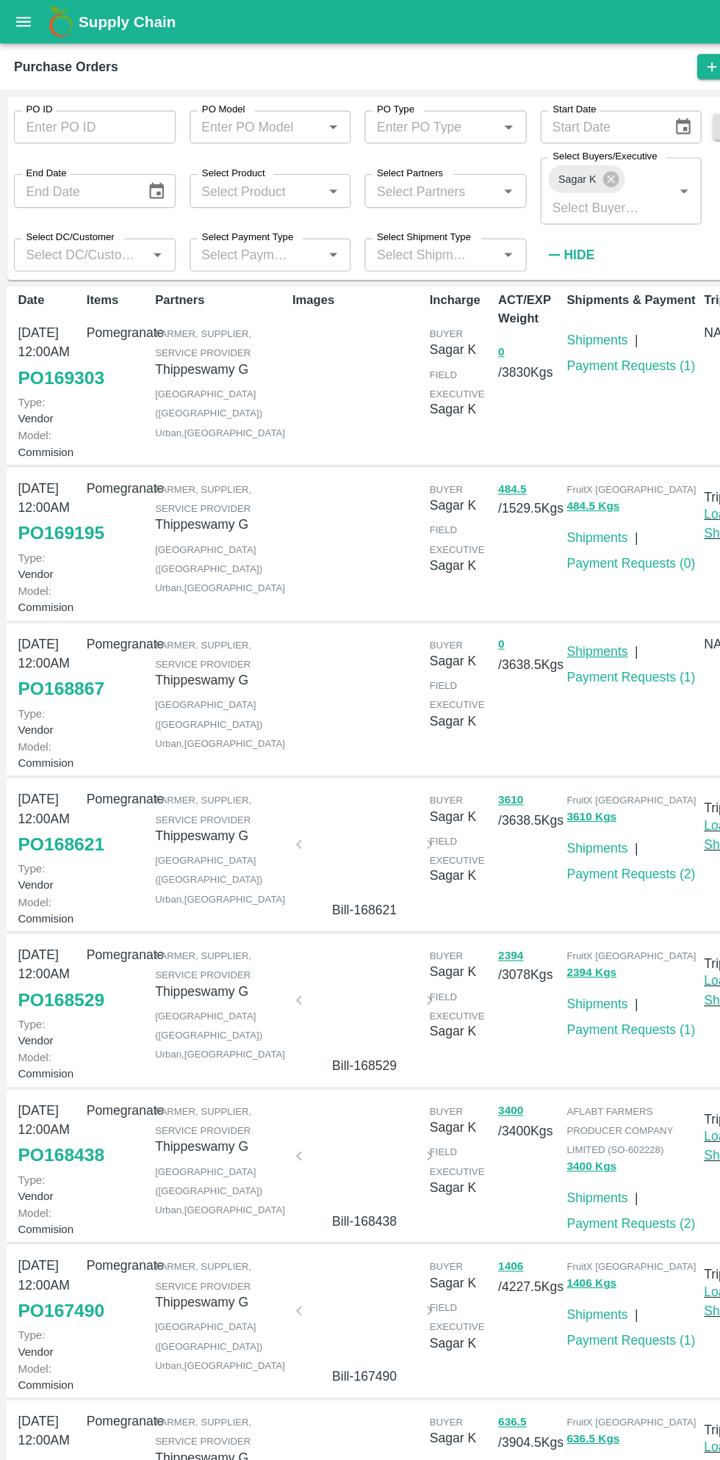
click at [512, 556] on link "Shipments" at bounding box center [504, 550] width 51 height 12
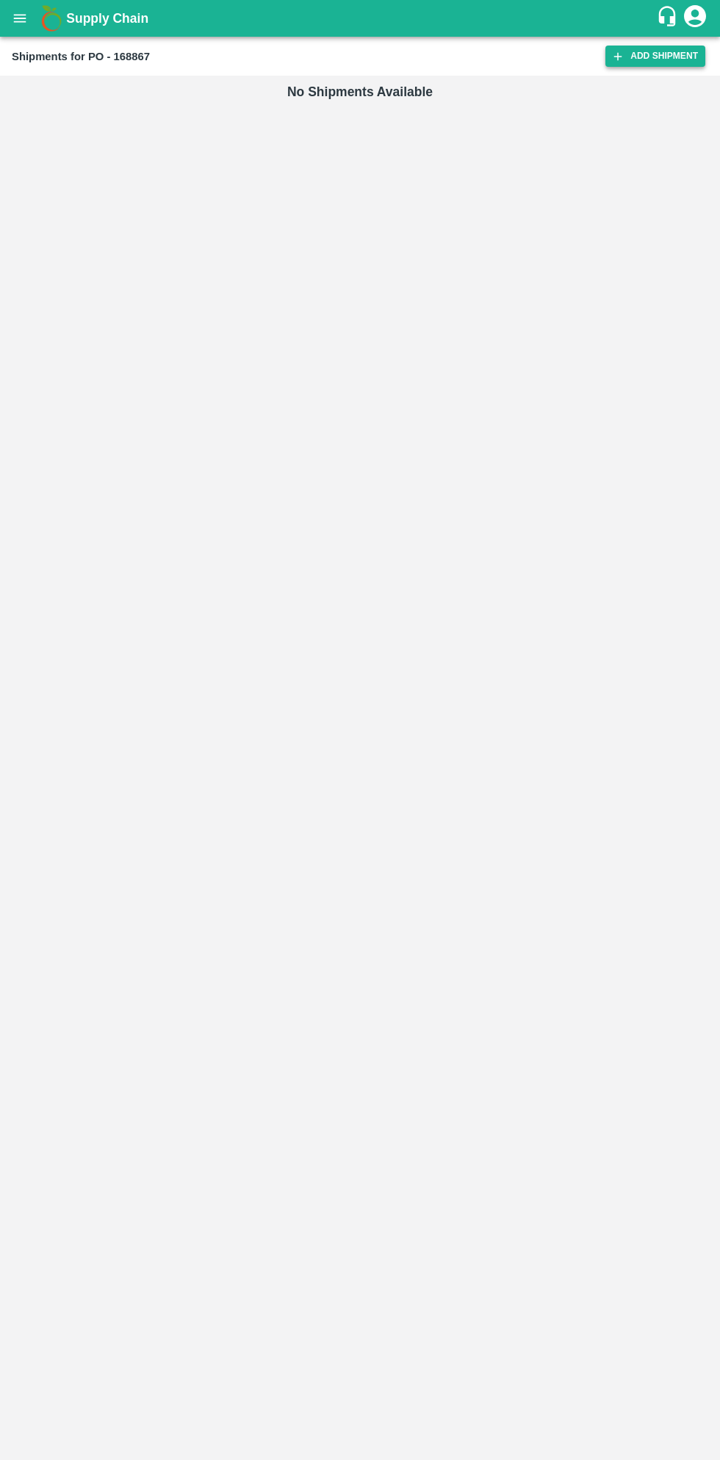
click at [650, 62] on link "Add Shipment" at bounding box center [655, 56] width 100 height 21
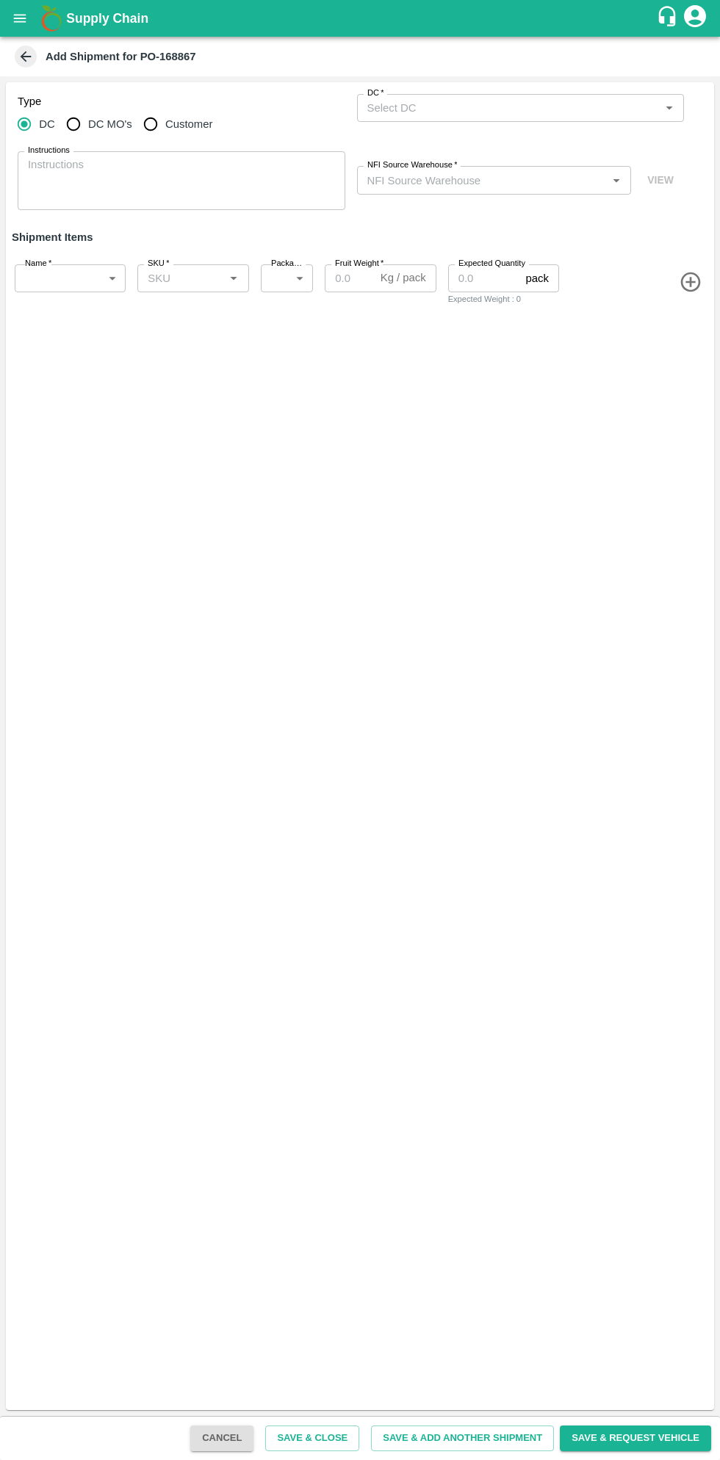
click at [149, 134] on input "Customer" at bounding box center [150, 123] width 29 height 29
radio input "true"
click at [485, 104] on input "Customer (Material Orders)   *" at bounding box center [508, 107] width 294 height 19
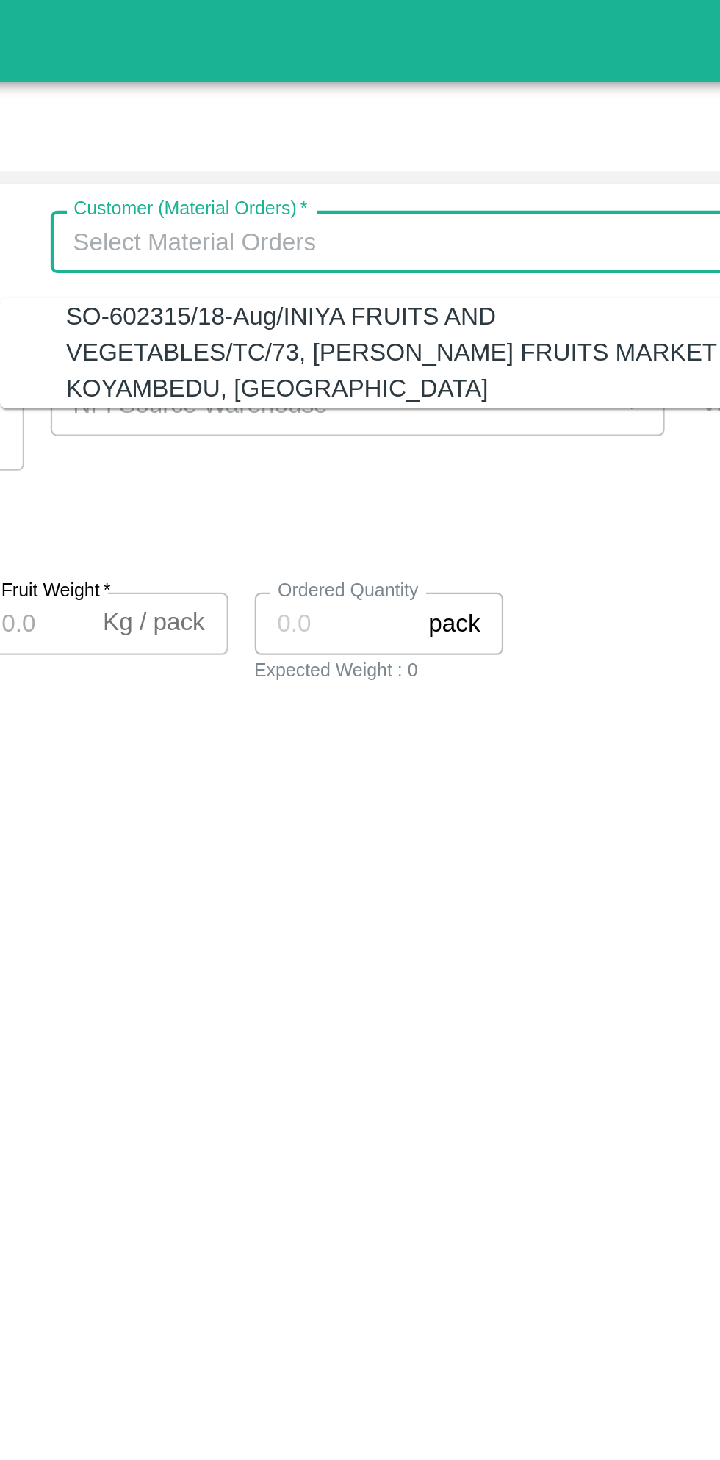
click at [511, 152] on div "SO-602315/18-Aug/INIYA FRUITS AND VEGETABLES/TC/73, ANNA FRUITS MARKET KOYAMBED…" at bounding box center [512, 157] width 298 height 49
type input "SO-602315/18-Aug/INIYA FRUITS AND VEGETABLES/TC/73, ANNA FRUITS MARKET KOYAMBED…"
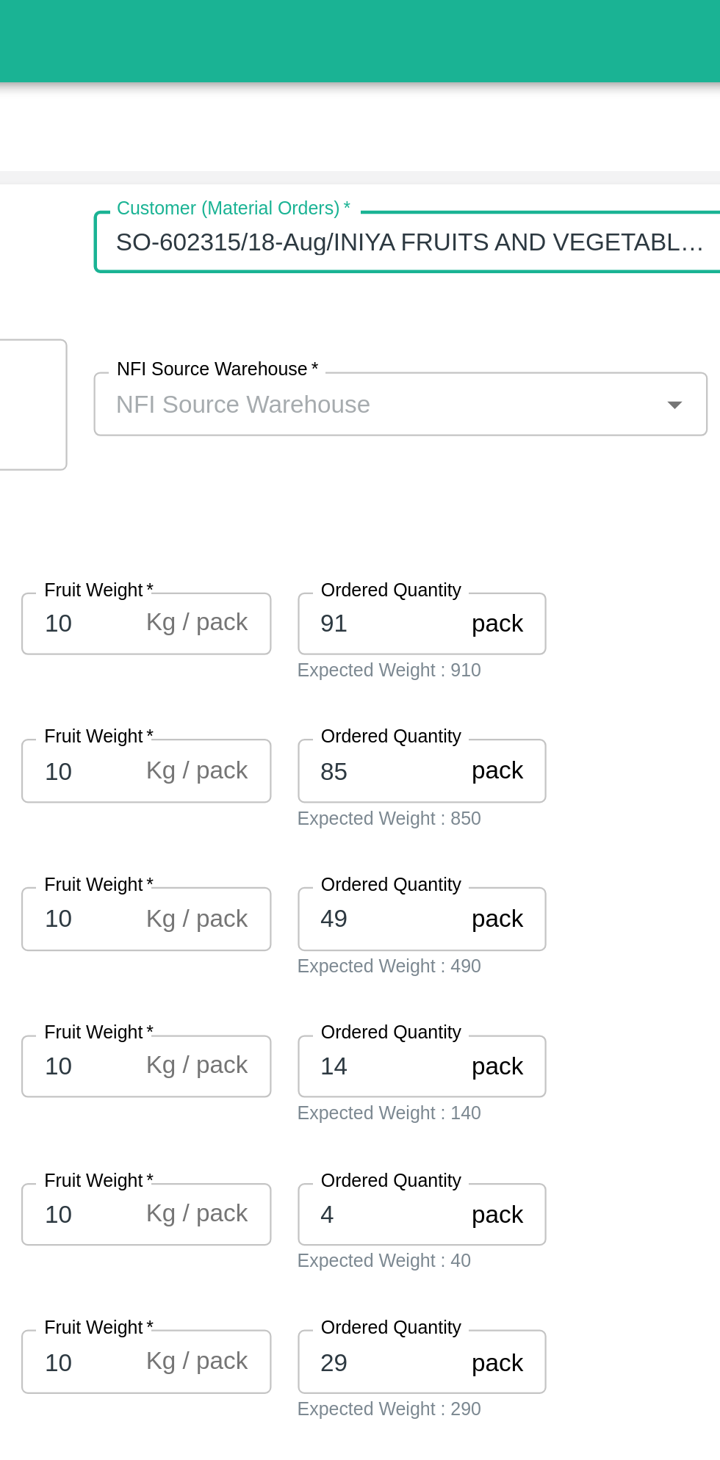
click at [557, 184] on input "NFI Source Warehouse   *" at bounding box center [482, 179] width 242 height 19
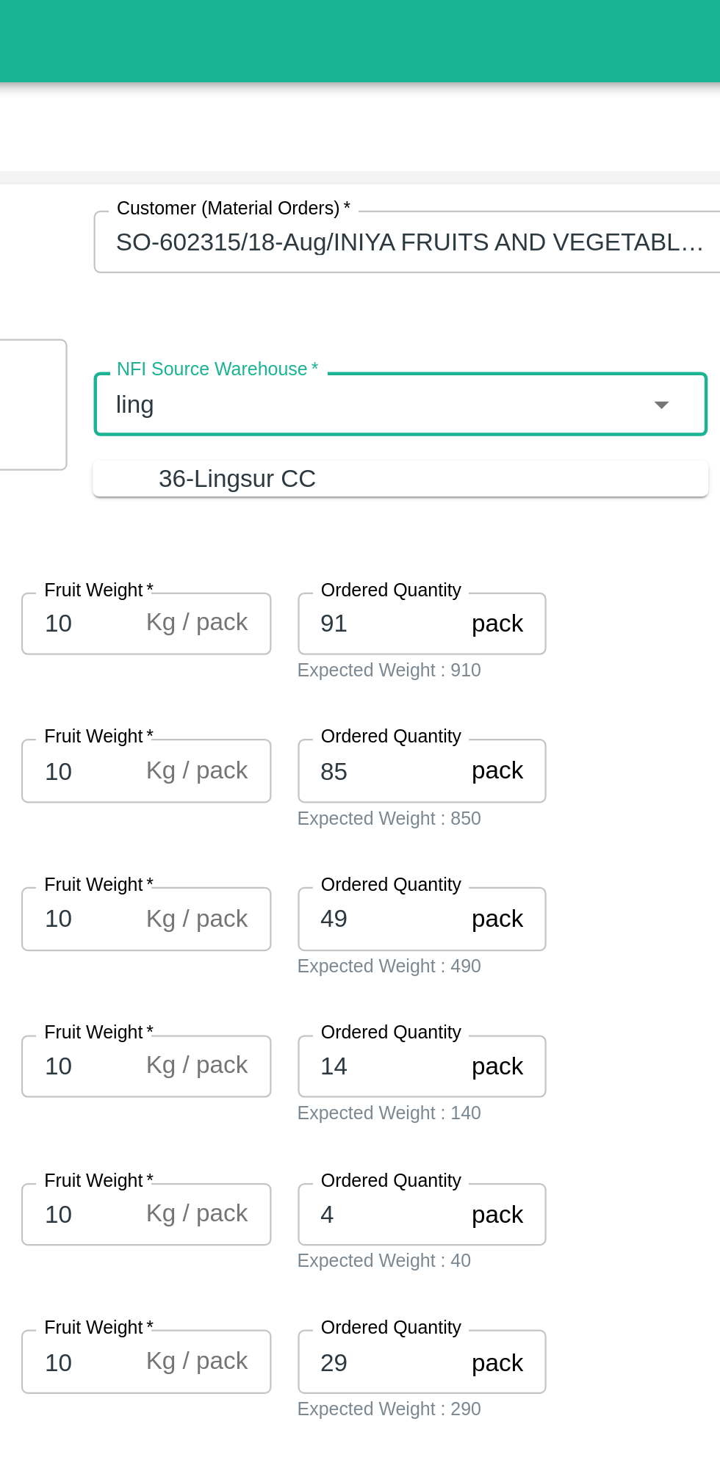
click at [512, 208] on div "36-Lingsur CC" at bounding box center [507, 214] width 245 height 16
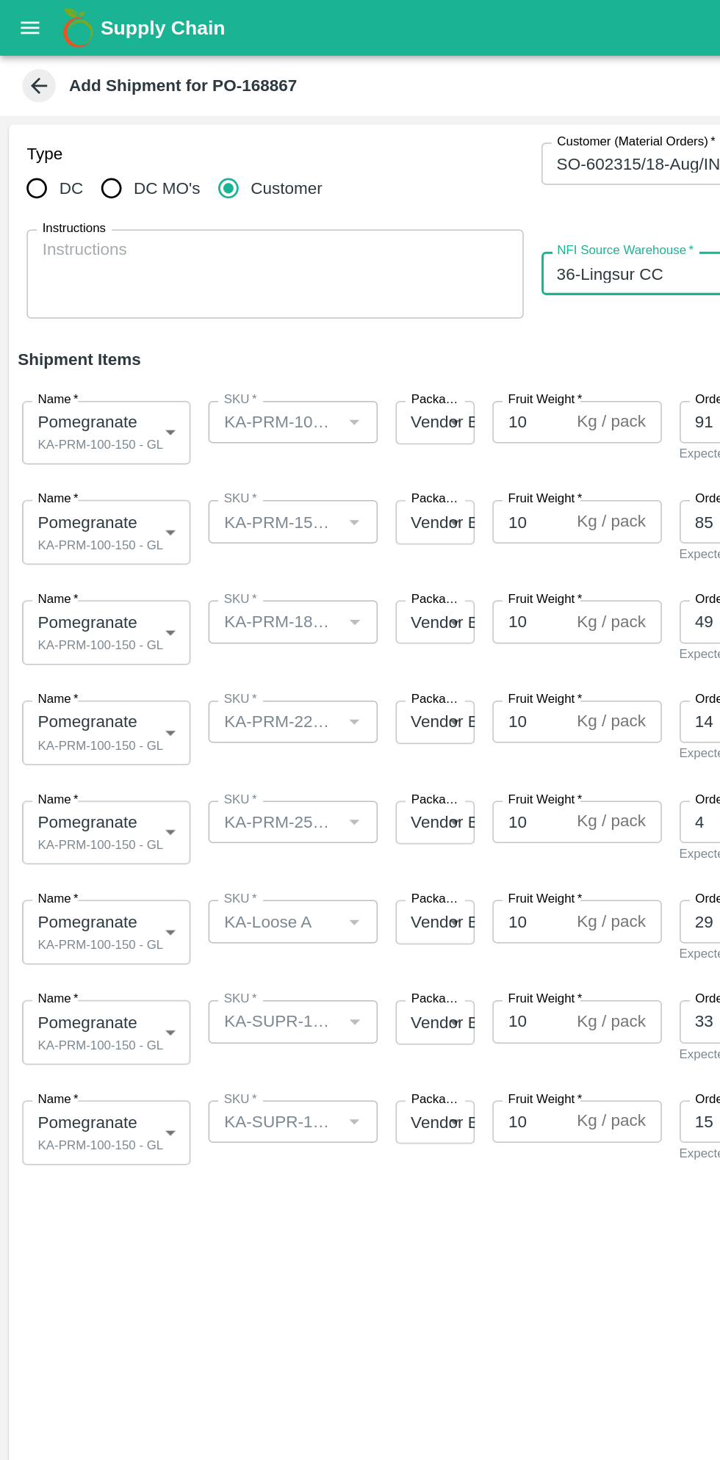
type input "36-Lingsur CC"
click at [102, 280] on body "Supply Chain Add Shipment for PO-168867 Type DC DC MO's Customer Customer (Mate…" at bounding box center [360, 730] width 720 height 1460
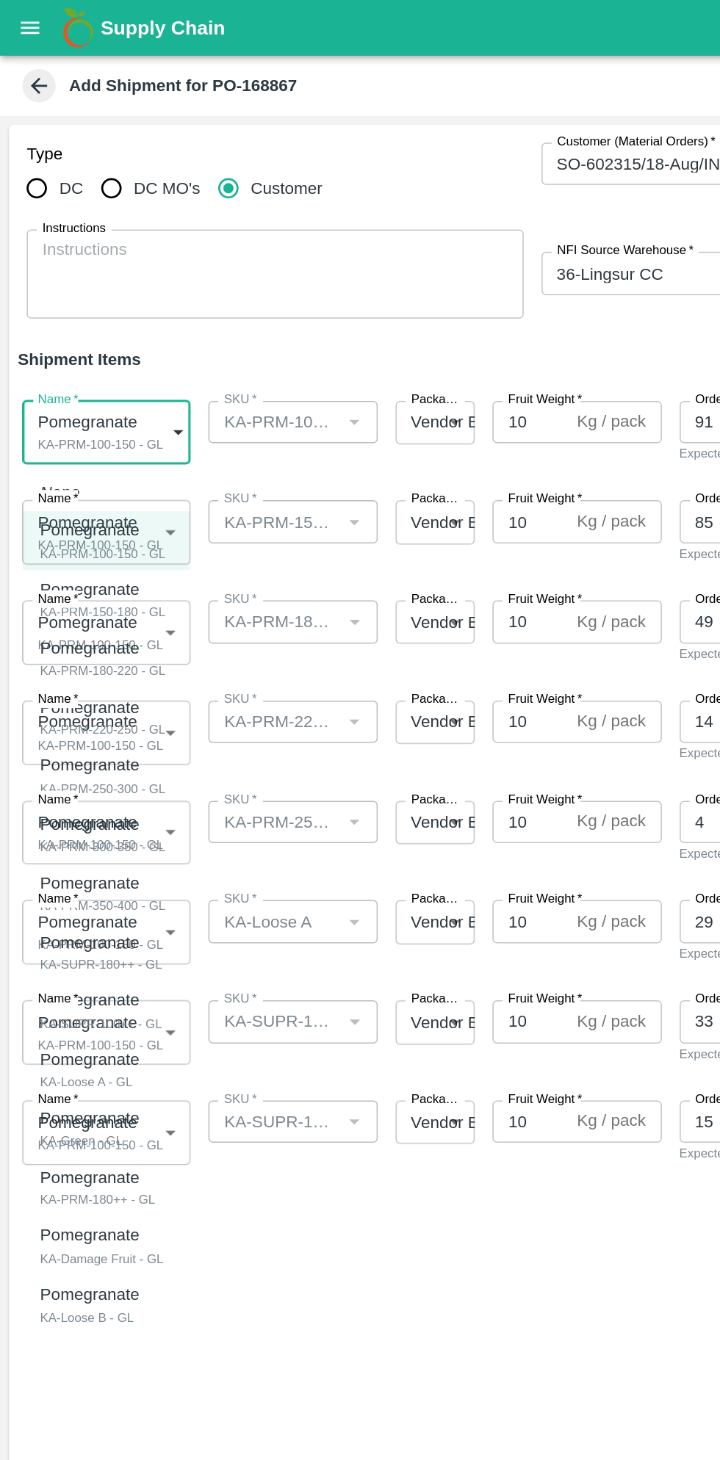
click at [95, 344] on div "Pomegranate" at bounding box center [67, 349] width 83 height 16
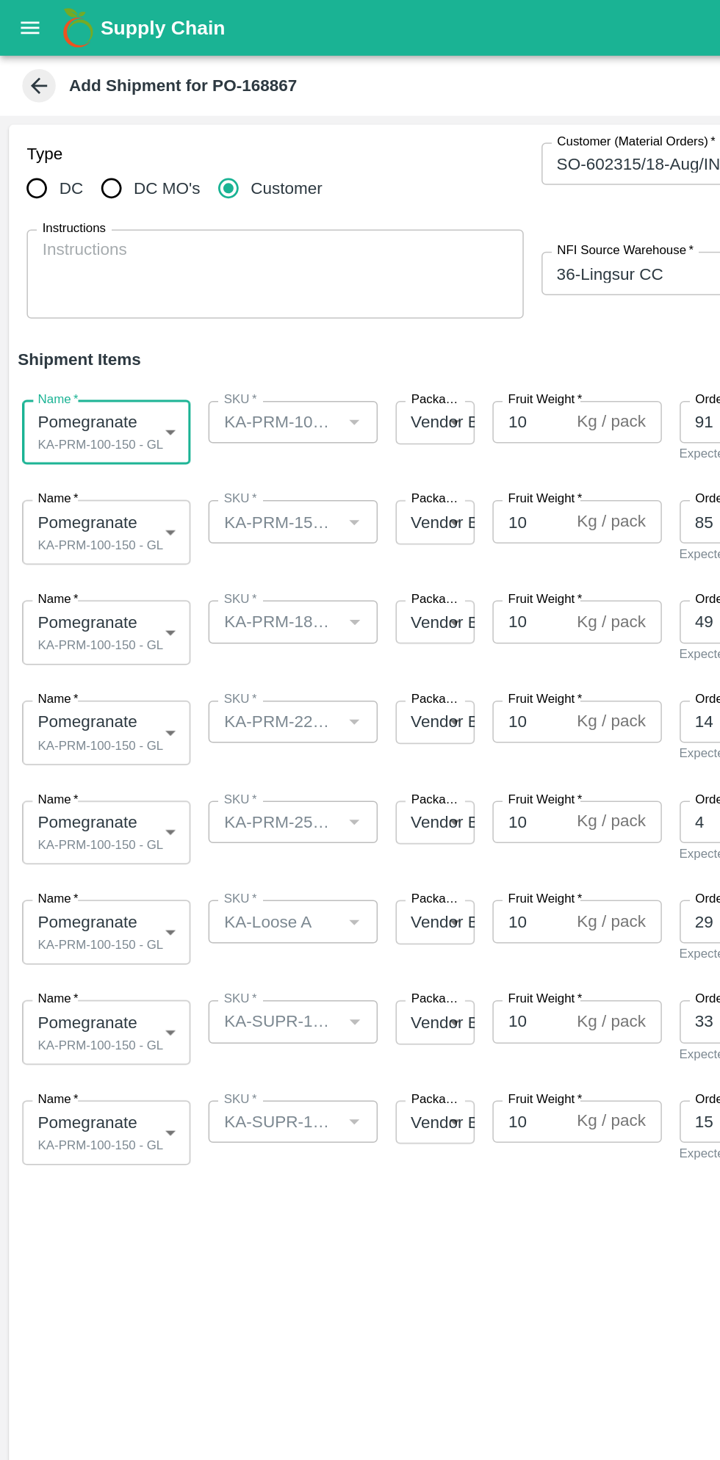
click at [93, 345] on body "Supply Chain Add Shipment for PO-168867 Type DC DC MO's Customer Customer (Mate…" at bounding box center [360, 730] width 720 height 1460
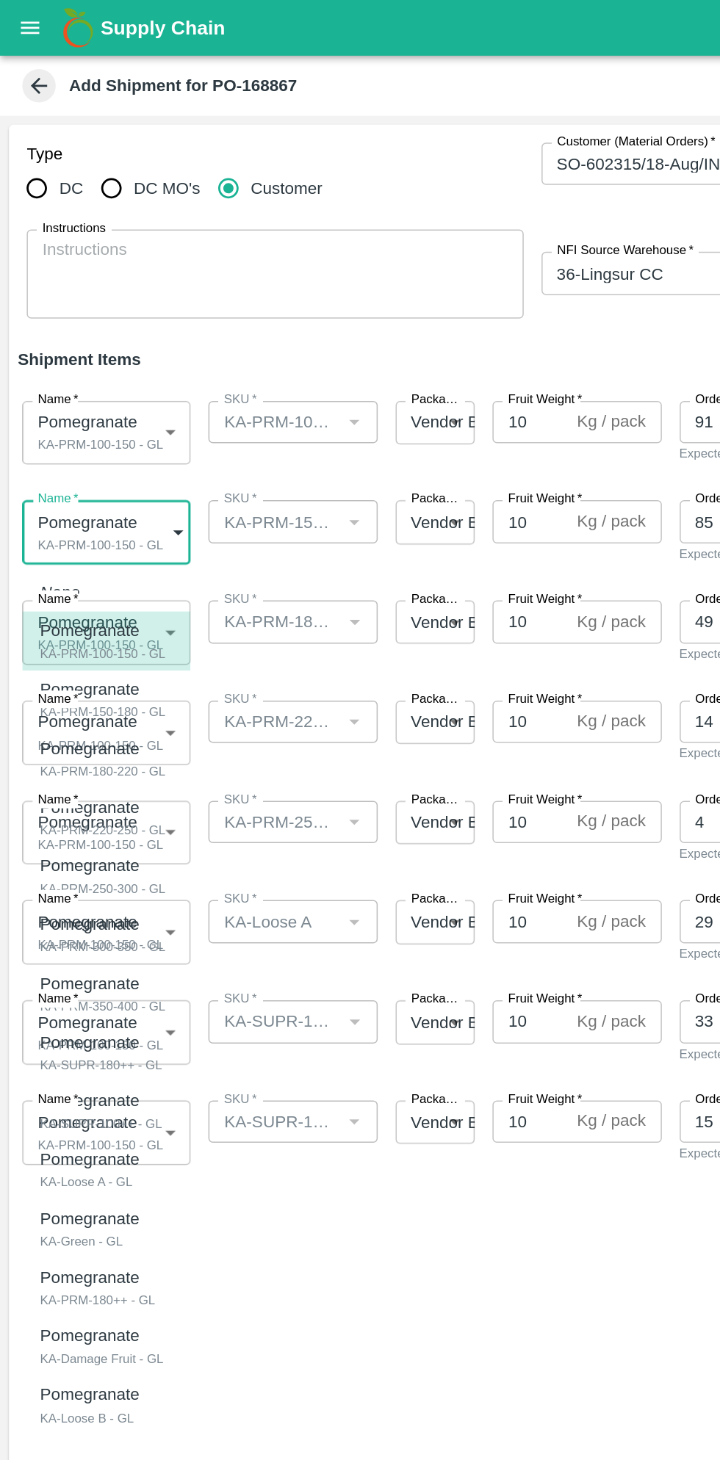
click at [93, 459] on div "Pomegranate" at bounding box center [67, 454] width 83 height 16
type input "1903921"
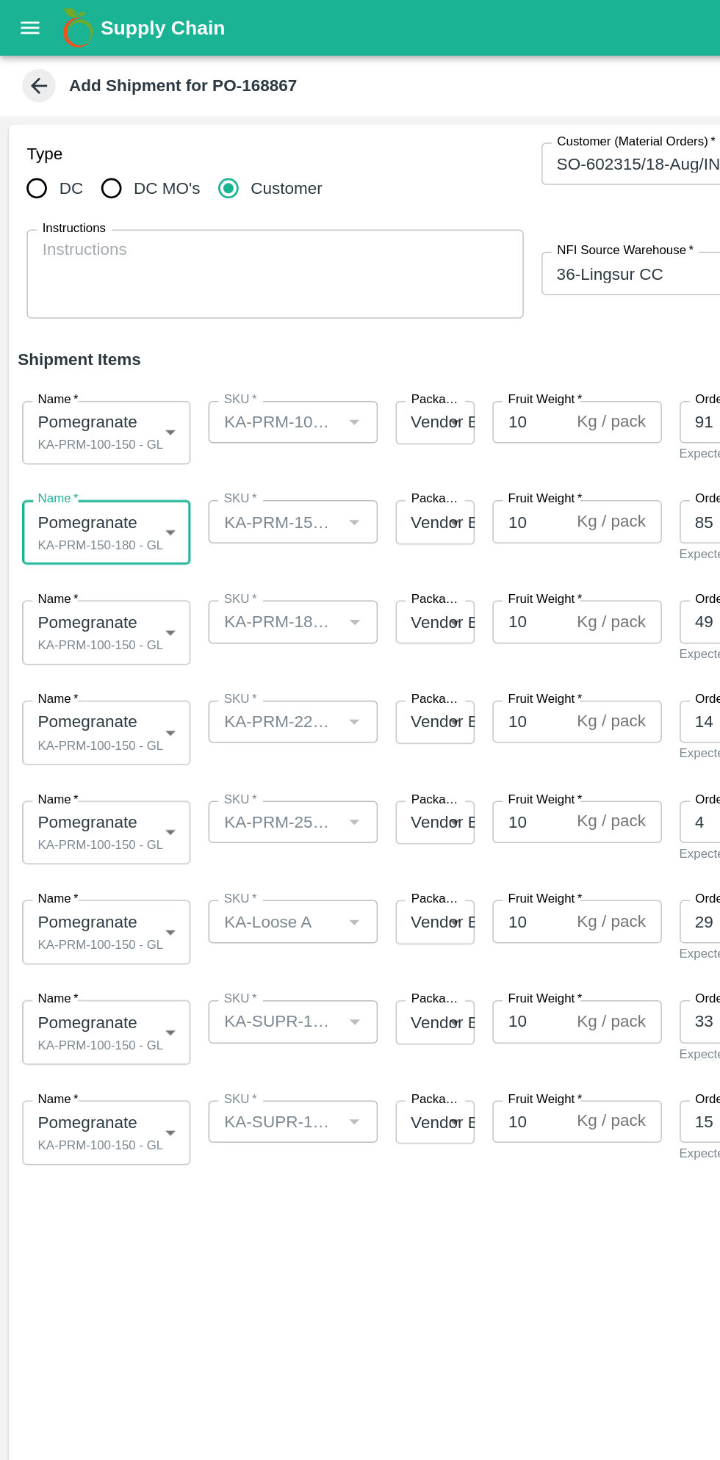
click at [93, 409] on body "Supply Chain Add Shipment for PO-168867 Type DC DC MO's Customer Customer (Mate…" at bounding box center [360, 730] width 720 height 1460
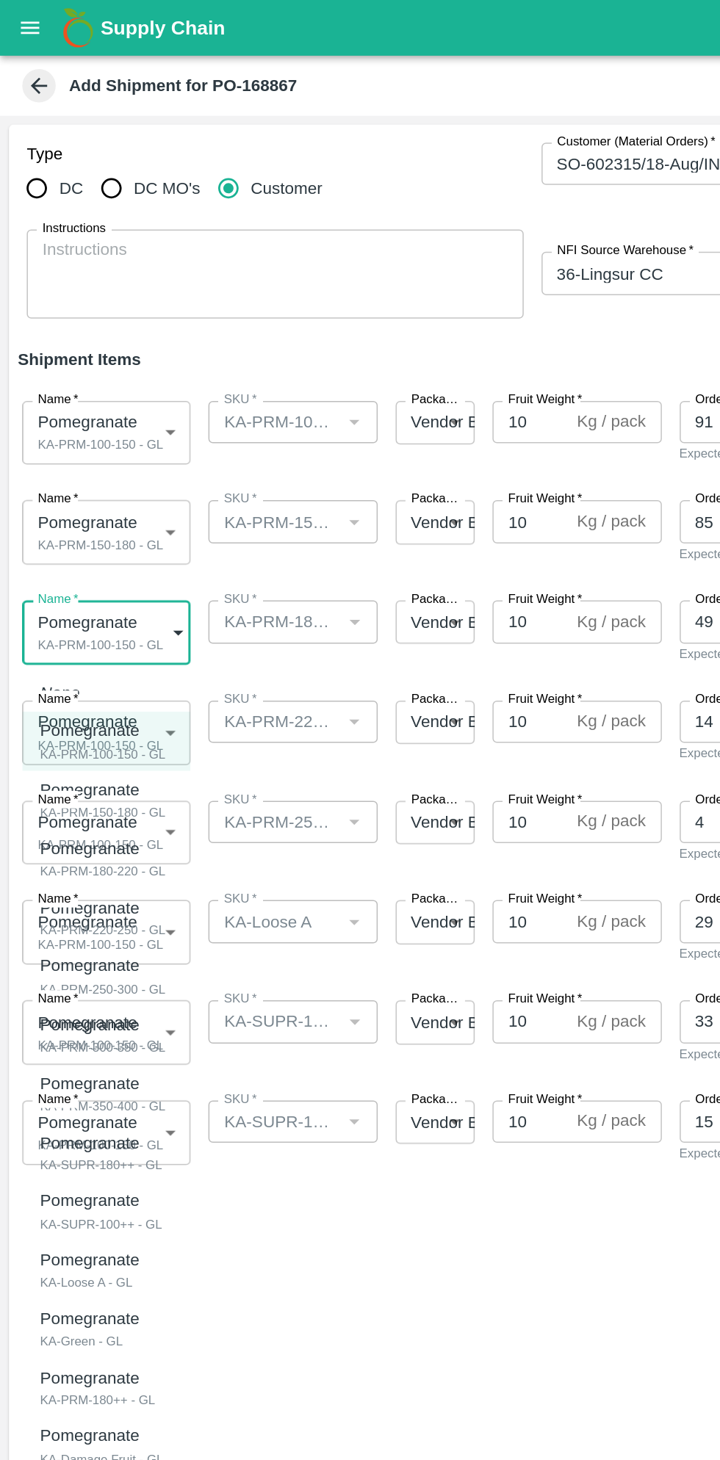
click at [91, 561] on p "Pomegranate" at bounding box center [64, 559] width 76 height 16
type input "1903922"
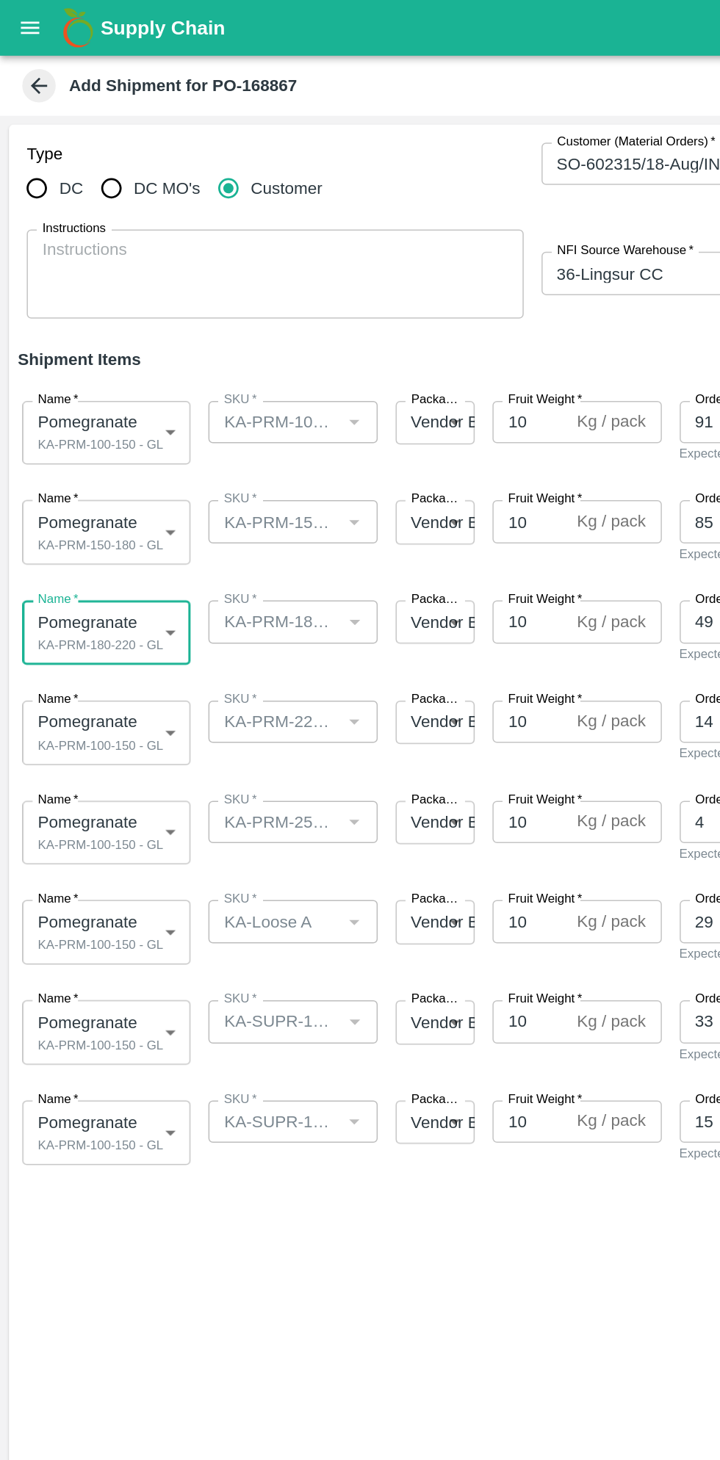
click at [106, 477] on body "Supply Chain Add Shipment for PO-168867 Type DC DC MO's Customer Customer (Mate…" at bounding box center [360, 730] width 720 height 1460
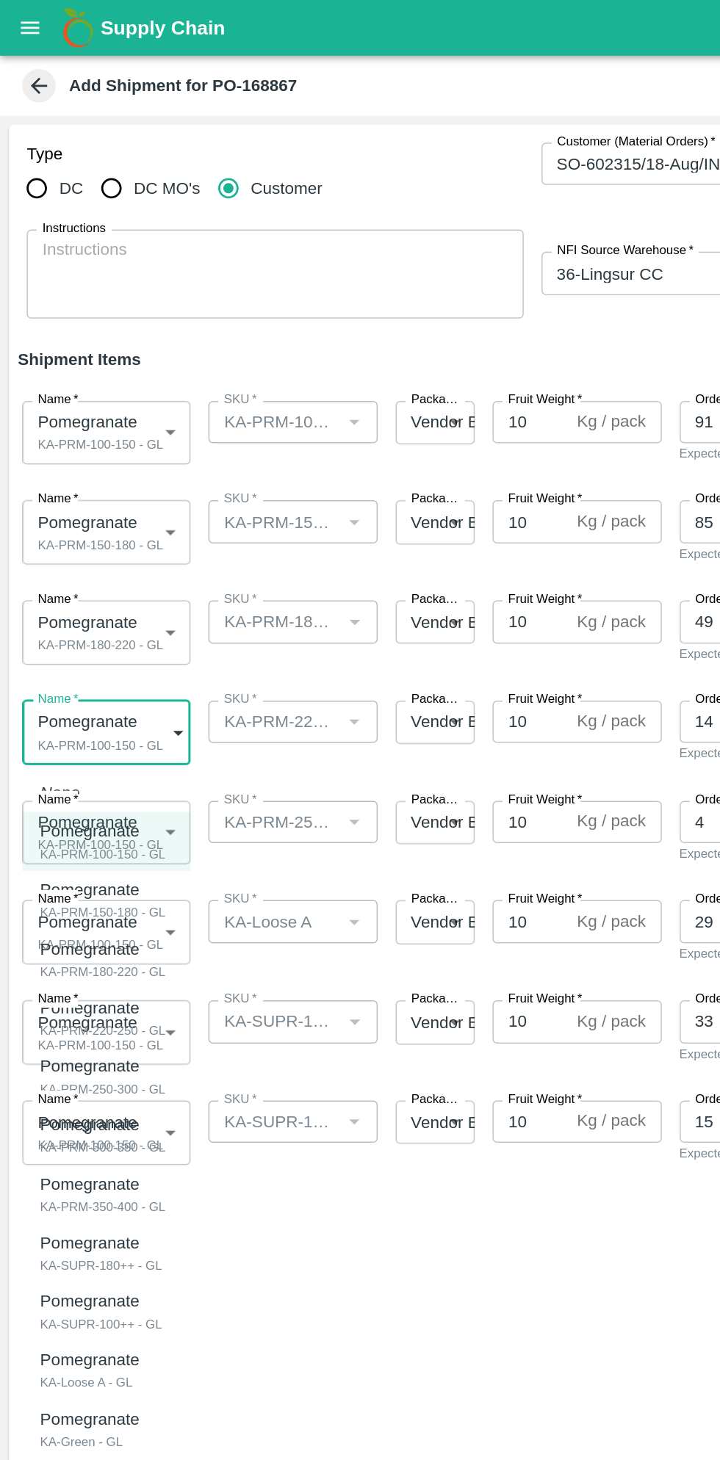
click at [93, 673] on div "KA-PRM-220-250 - GL" at bounding box center [67, 679] width 83 height 13
type input "1903923"
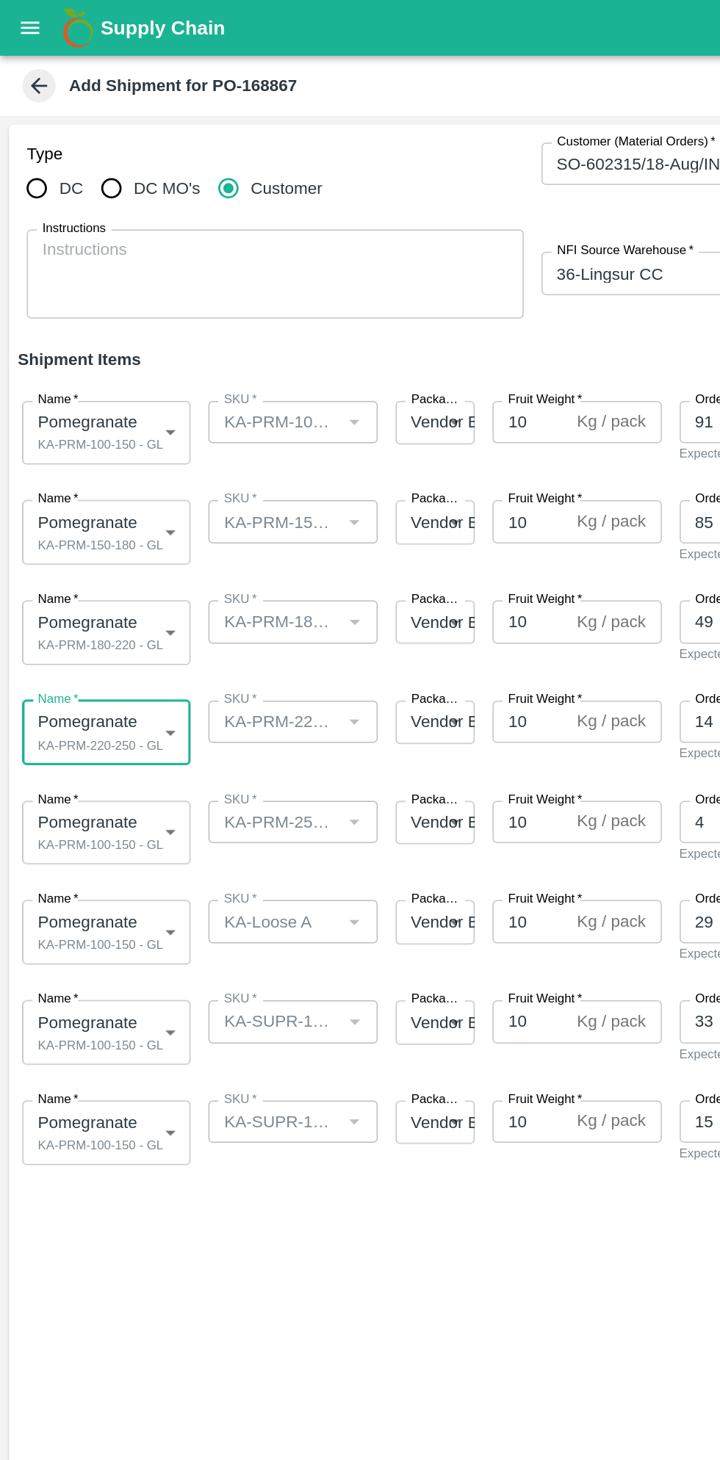
click at [90, 535] on body "Supply Chain Add Shipment for PO-168867 Type DC DC MO's Customer Customer (Mate…" at bounding box center [360, 730] width 720 height 1460
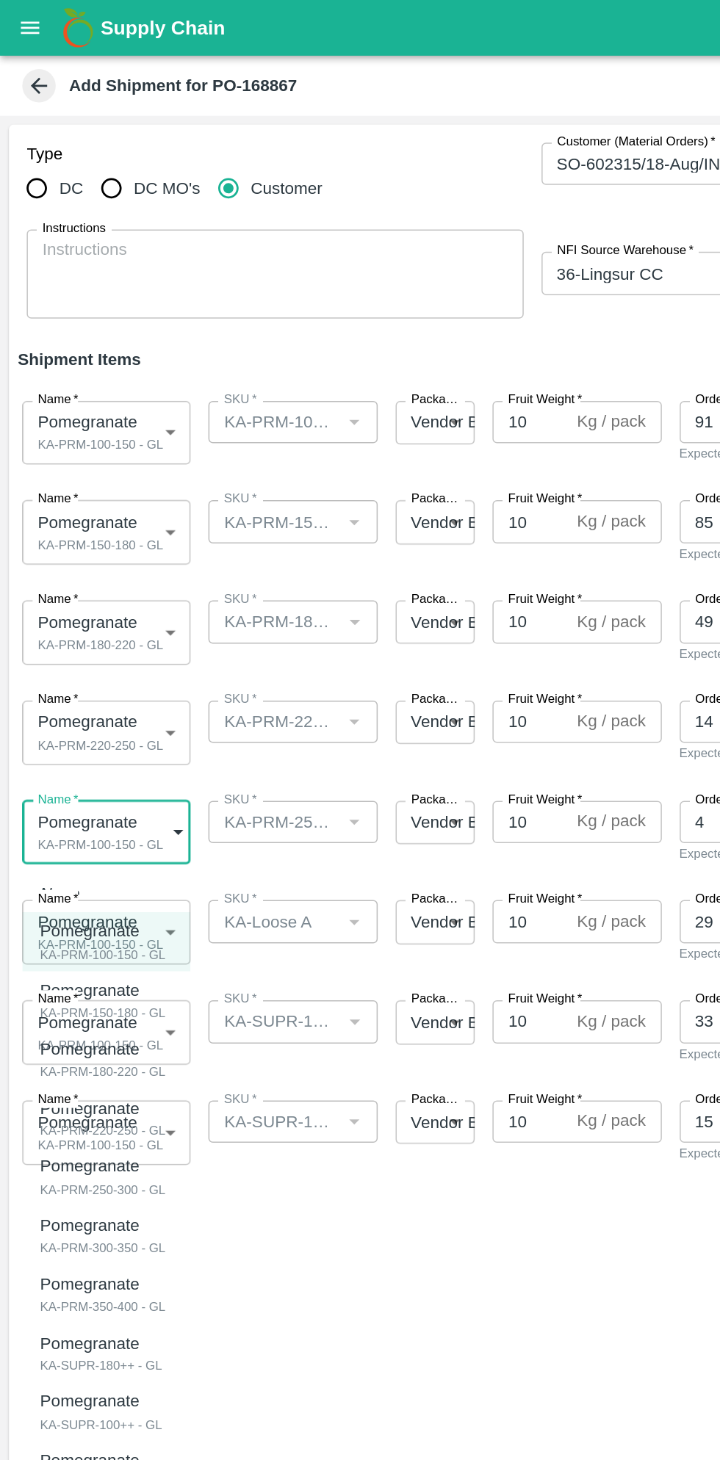
click at [90, 772] on p "Pomegranate" at bounding box center [64, 769] width 76 height 16
type input "1903924"
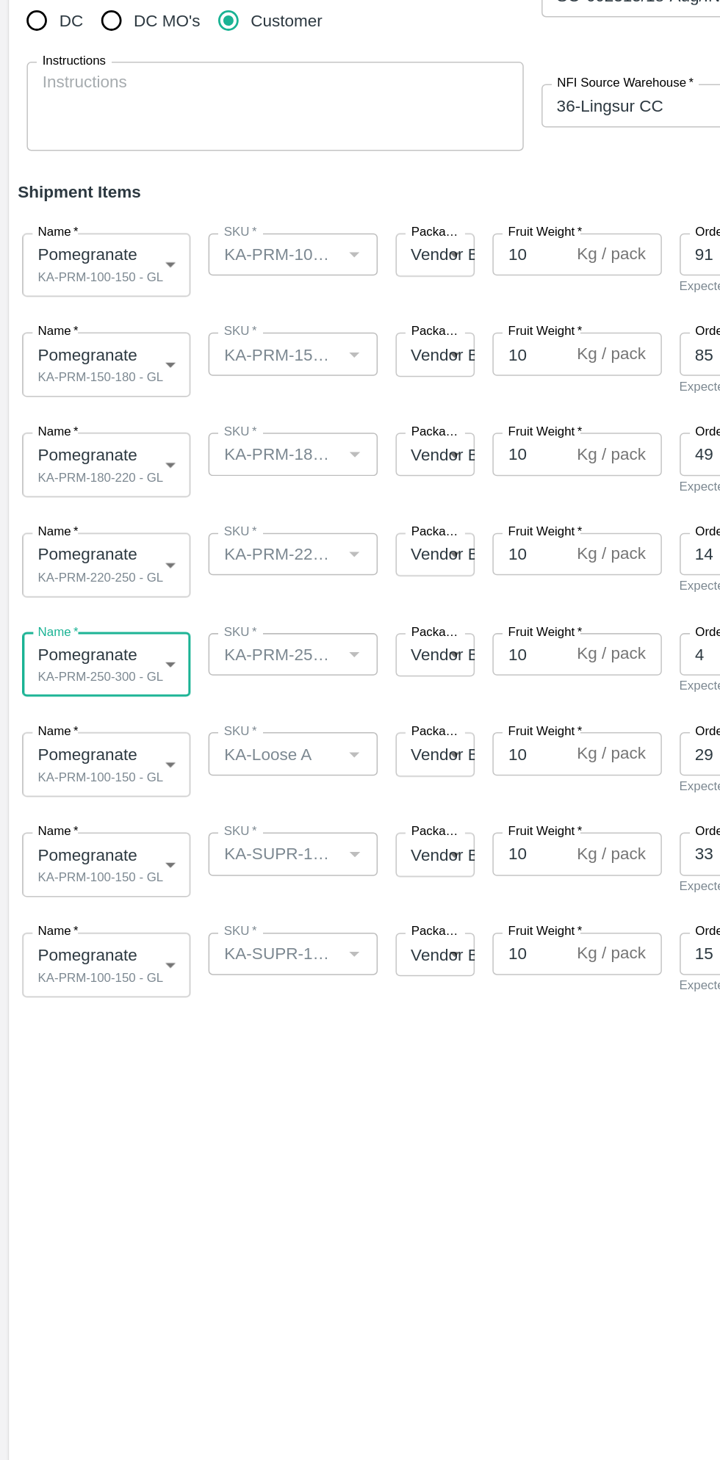
click at [87, 612] on body "Supply Chain Add Shipment for PO-168867 Type DC DC MO's Customer Customer (Mate…" at bounding box center [360, 730] width 720 height 1460
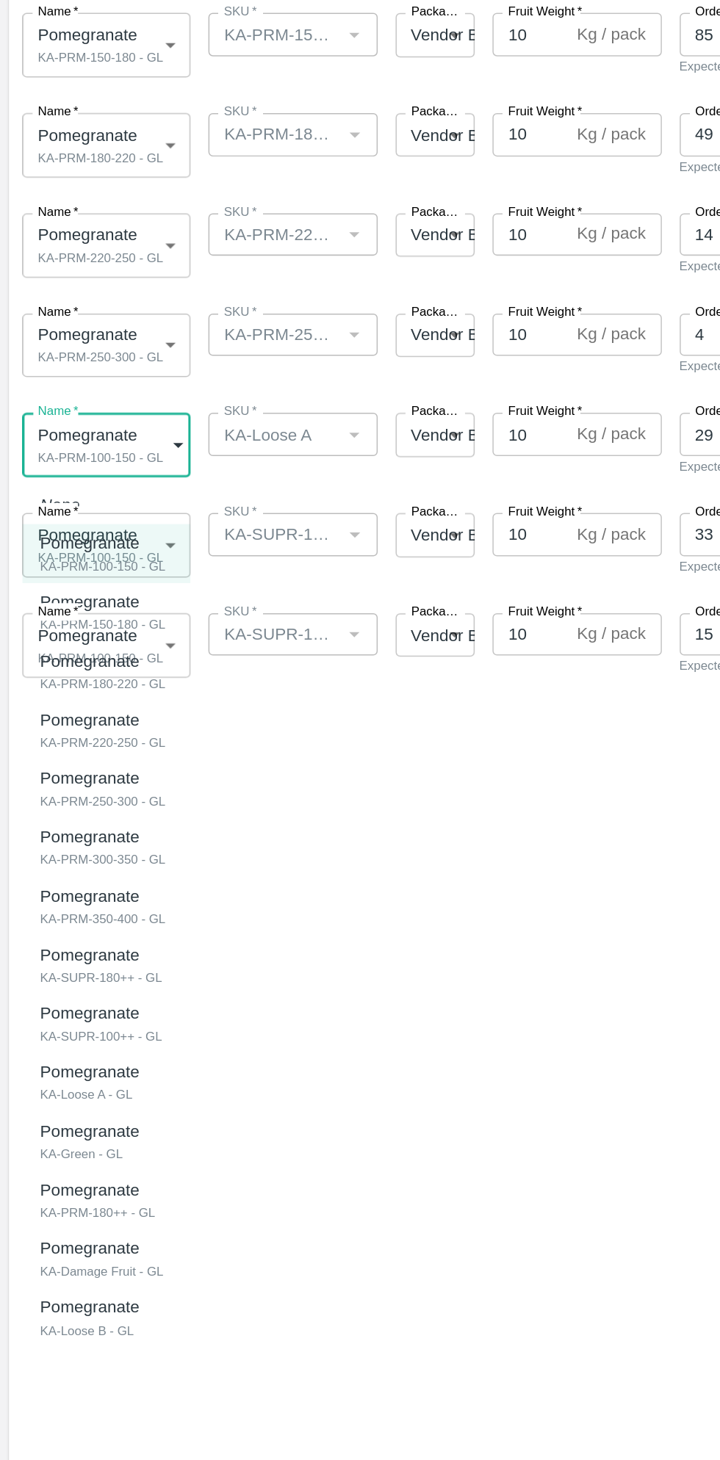
click at [88, 1038] on div "Pomegranate KA-Loose A - GL" at bounding box center [62, 1035] width 73 height 30
type input "1903929"
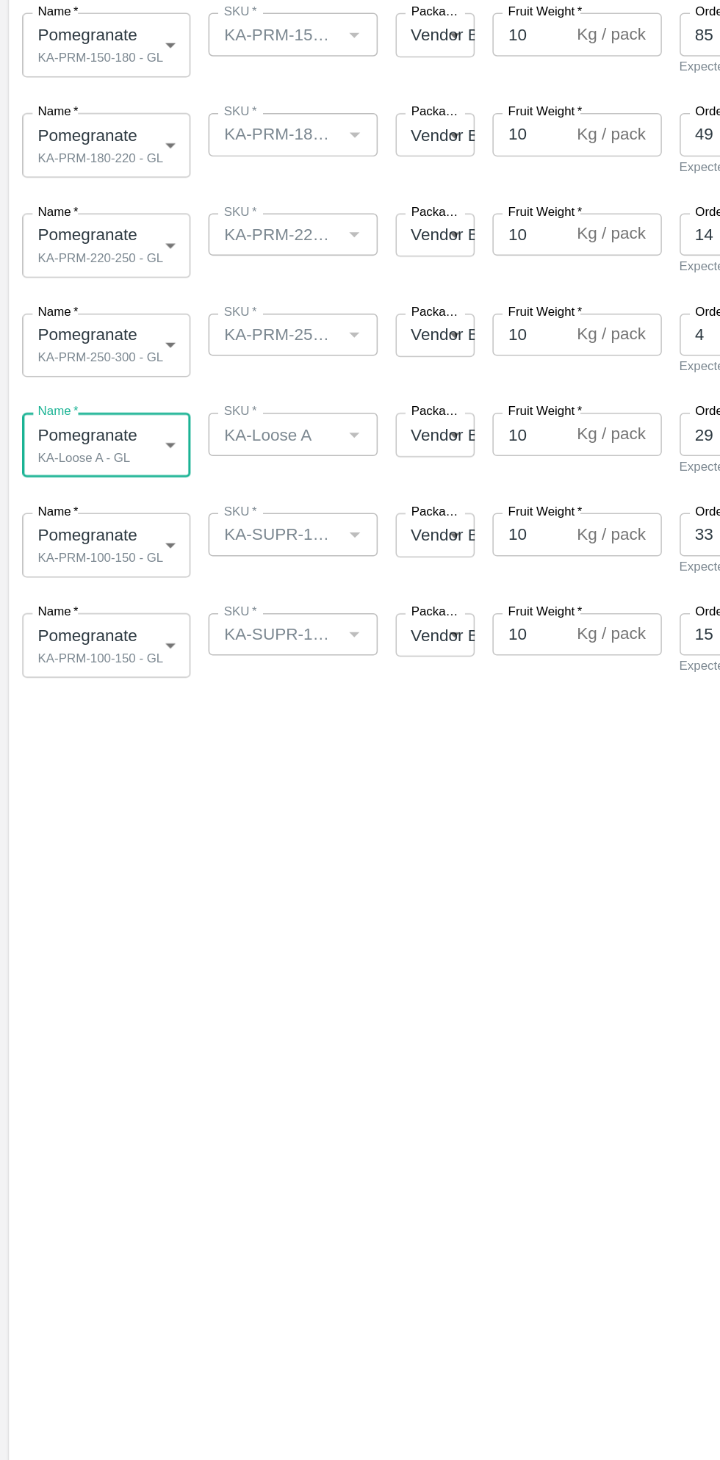
click at [86, 671] on body "Supply Chain Add Shipment for PO-168867 Type DC DC MO's Customer Customer (Mate…" at bounding box center [360, 730] width 720 height 1460
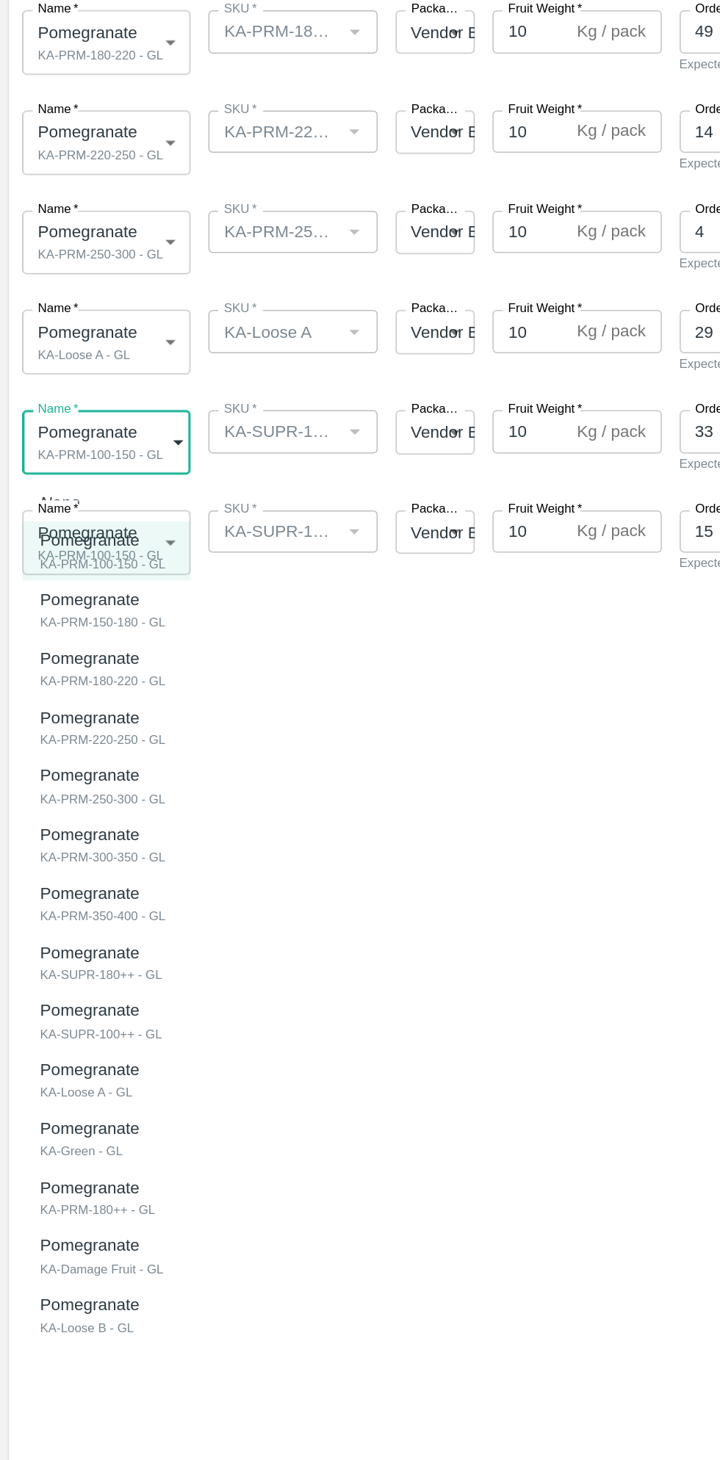
click at [88, 1179] on p "Pomegranate" at bounding box center [60, 1172] width 68 height 16
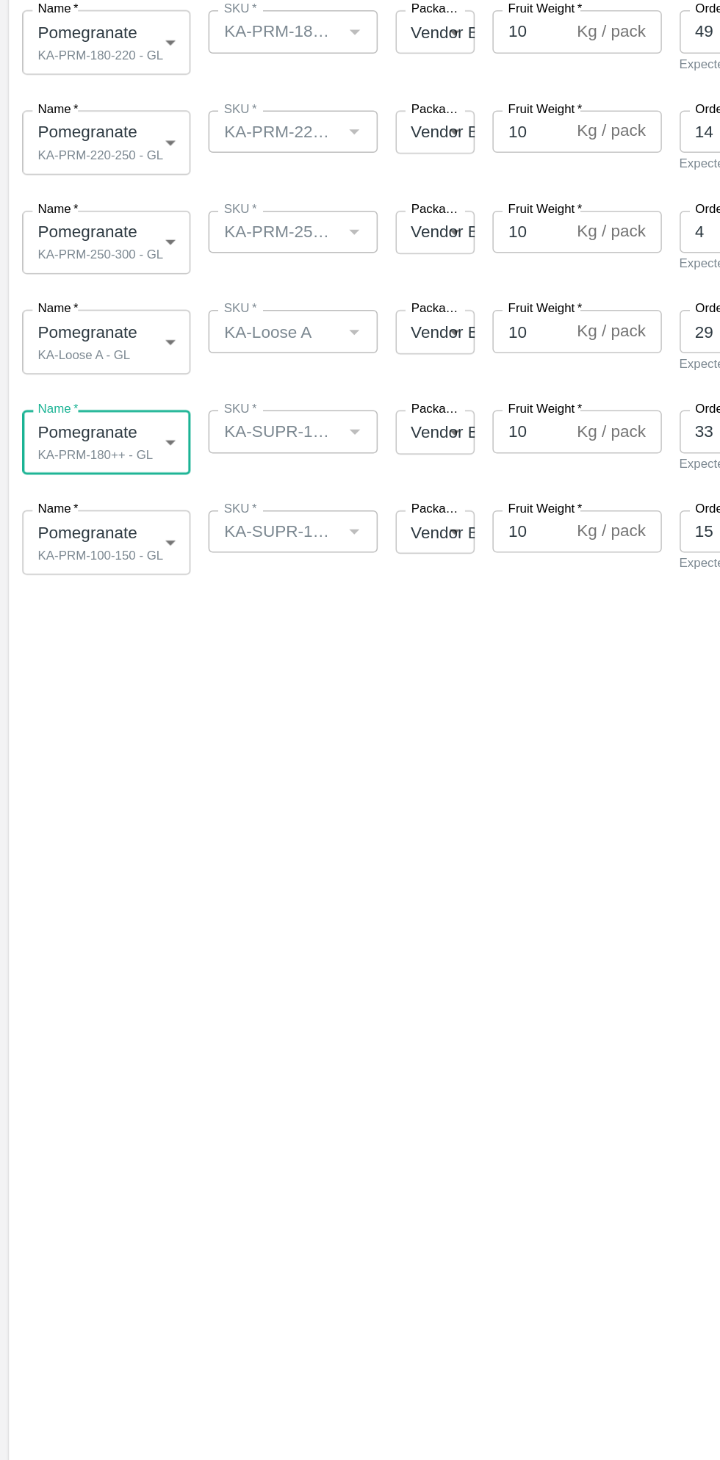
click at [92, 684] on body "Supply Chain Add Shipment for PO-168867 Type DC DC MO's Customer Customer (Mate…" at bounding box center [360, 730] width 720 height 1460
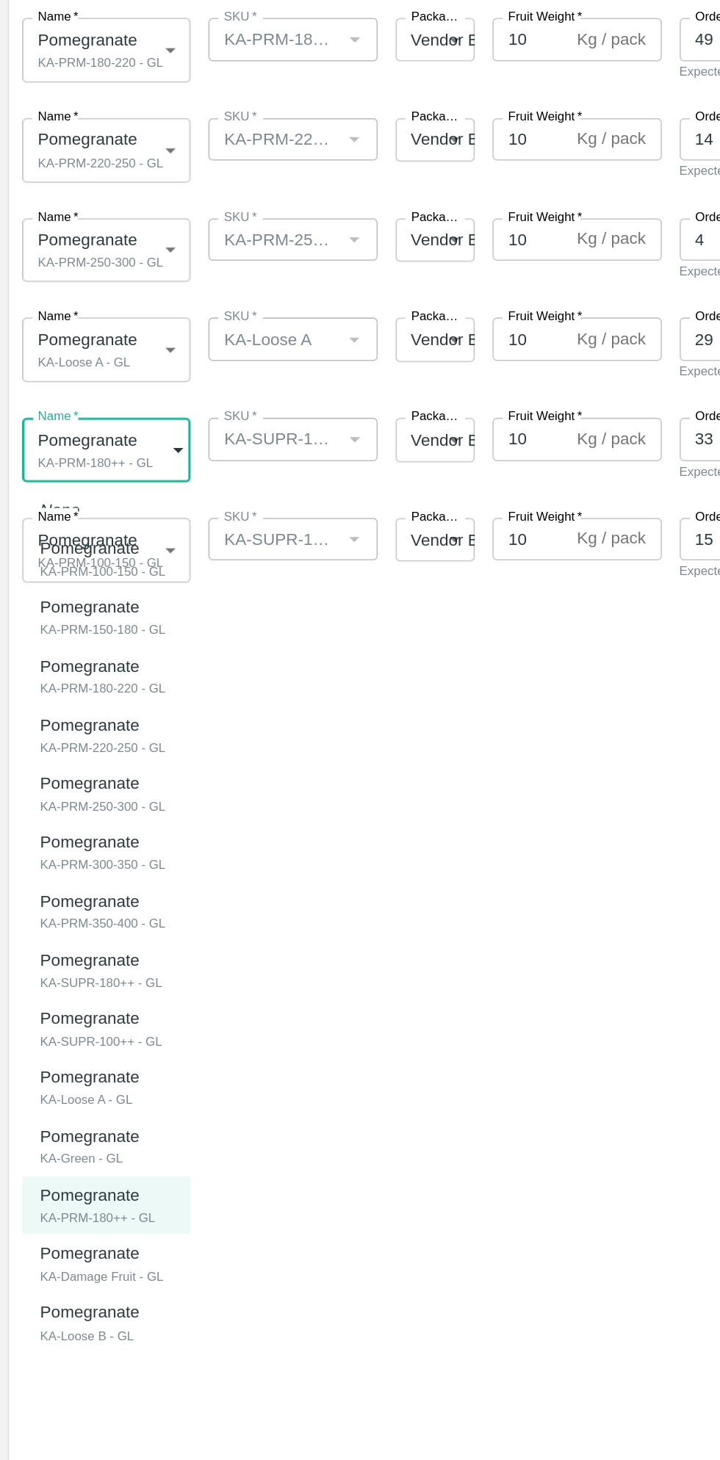
click at [95, 1018] on div "Pomegranate" at bounding box center [66, 1017] width 80 height 16
type input "1903927"
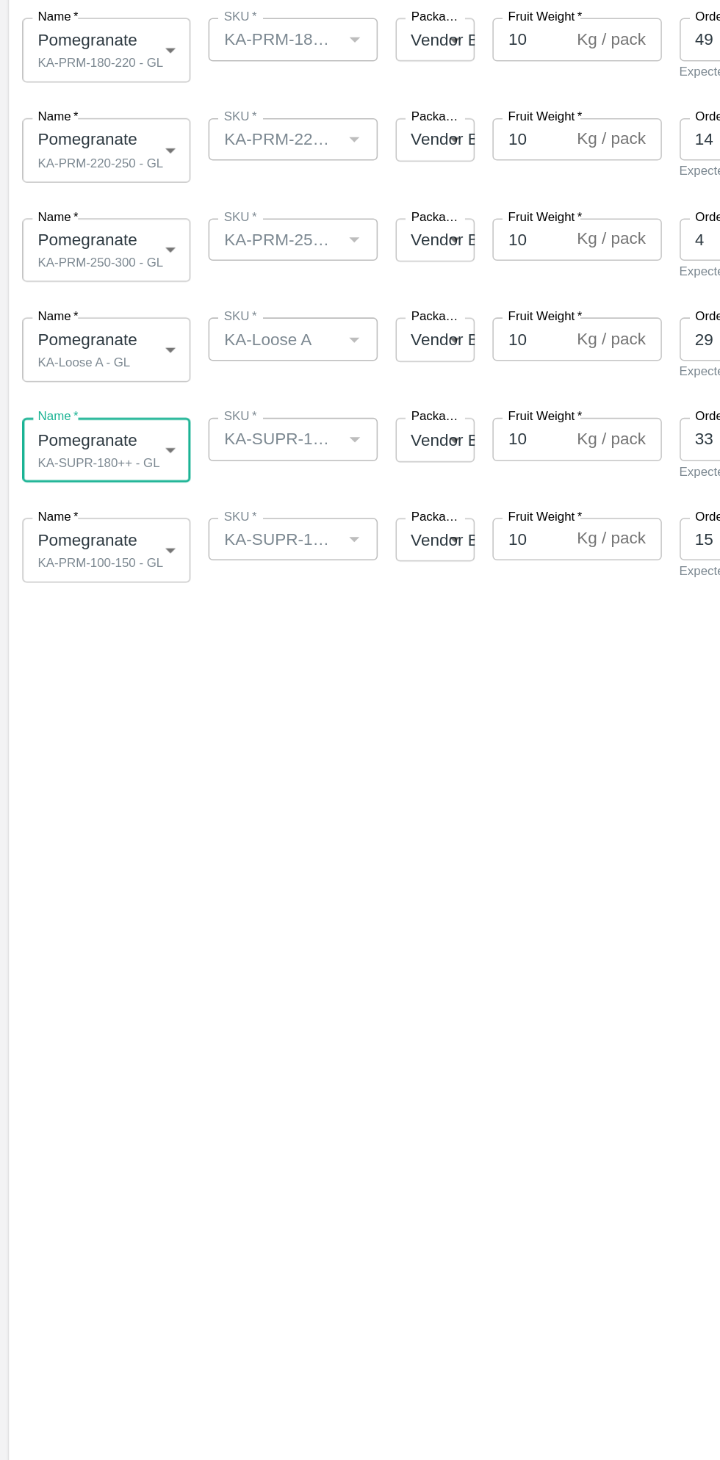
click at [93, 737] on body "Supply Chain Add Shipment for PO-168867 Type DC DC MO's Customer Customer (Mate…" at bounding box center [360, 730] width 720 height 1460
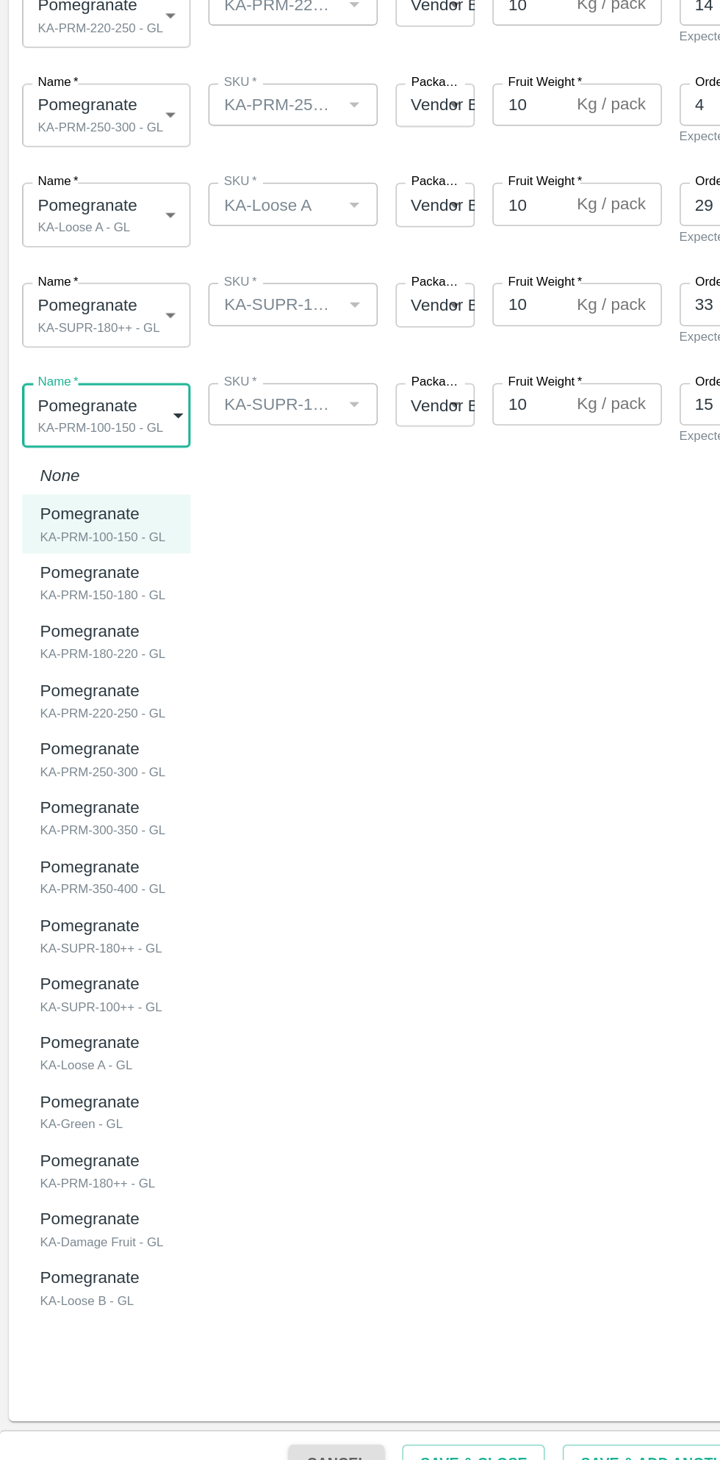
click at [90, 1128] on p "Pomegranate" at bounding box center [62, 1121] width 73 height 16
type input "1903928"
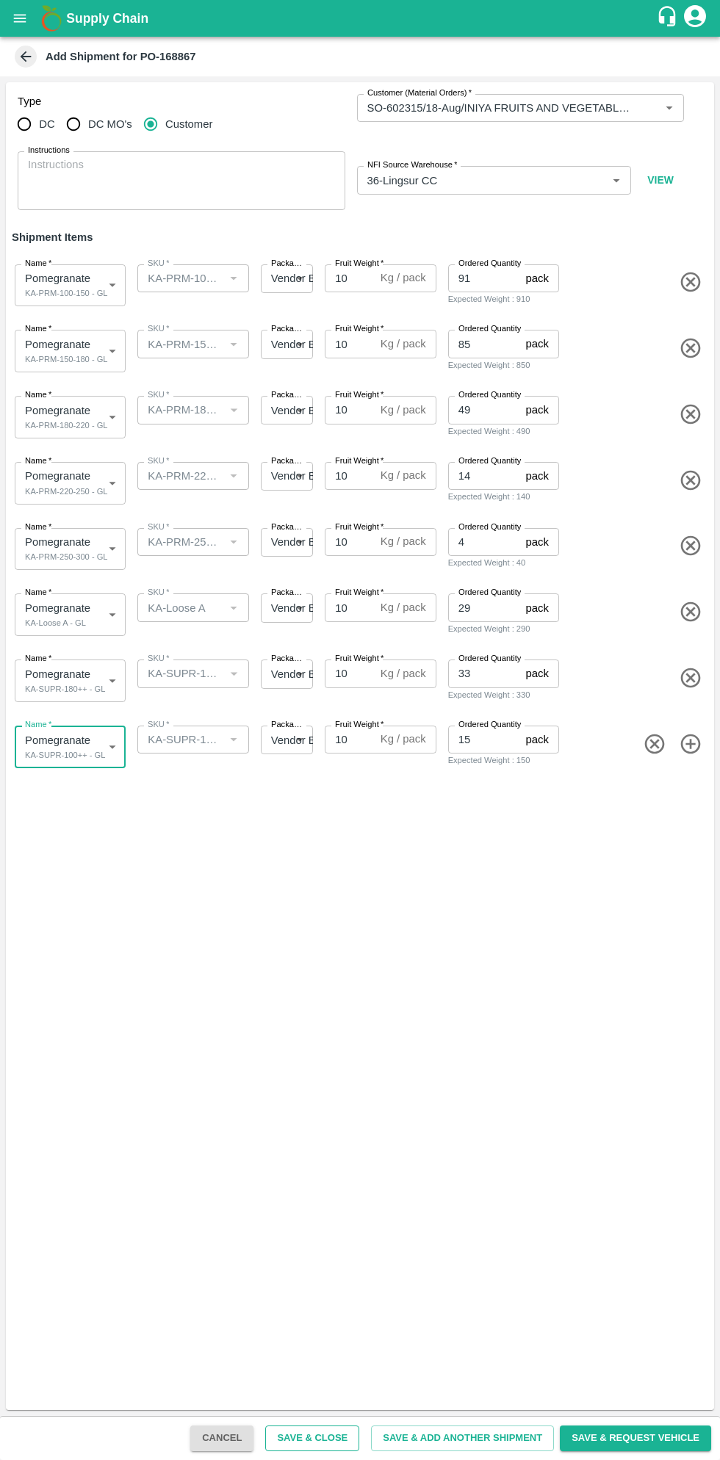
click at [349, 1430] on button "Save & Close" at bounding box center [312, 1438] width 94 height 26
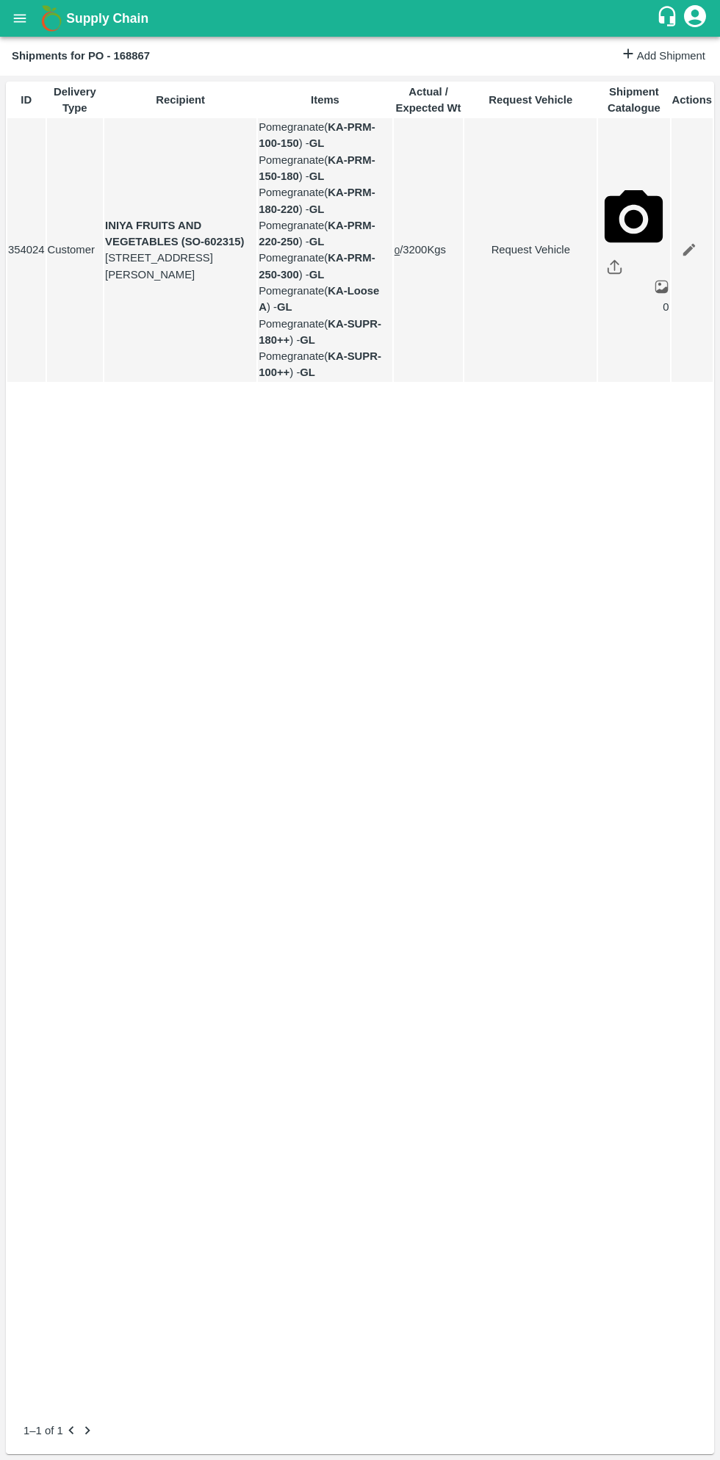
click at [29, 26] on button "open drawer" at bounding box center [20, 18] width 34 height 34
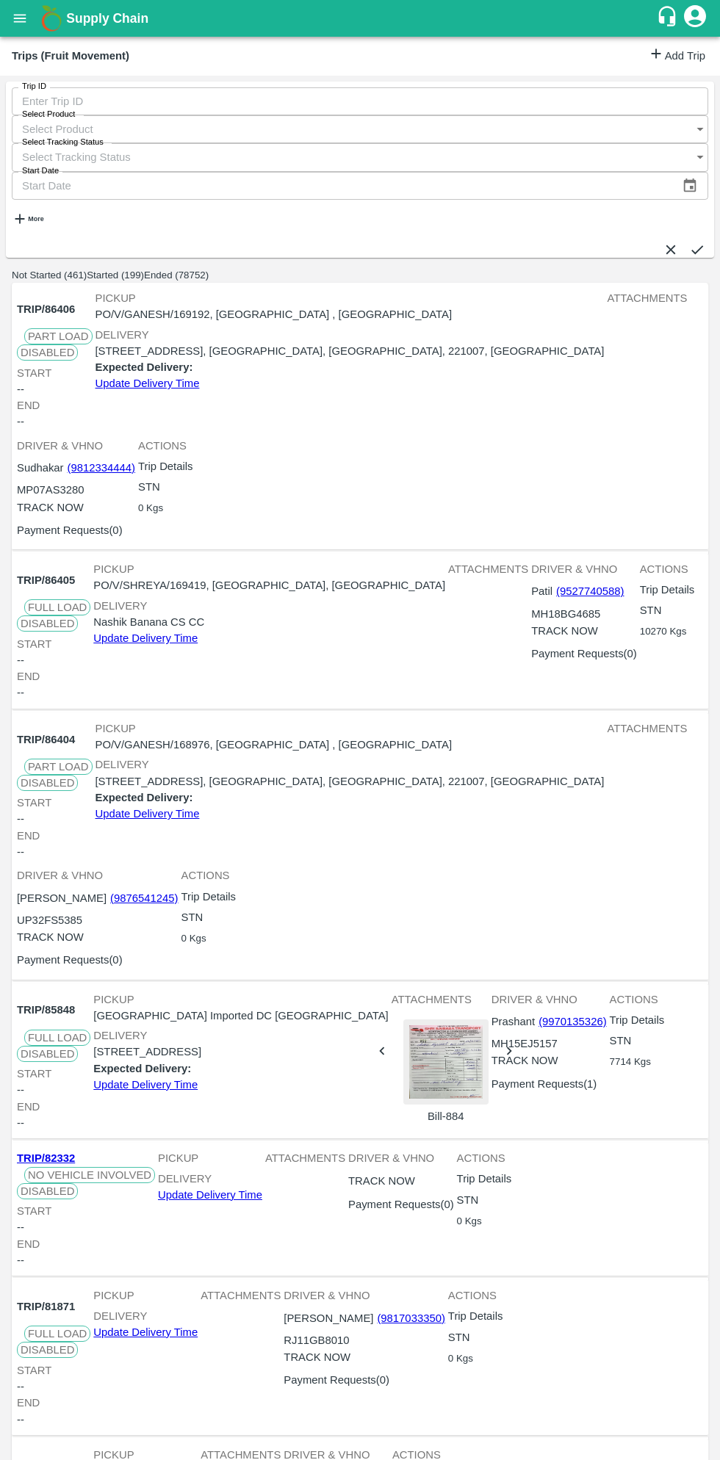
click at [670, 59] on link "Add Trip" at bounding box center [676, 56] width 57 height 21
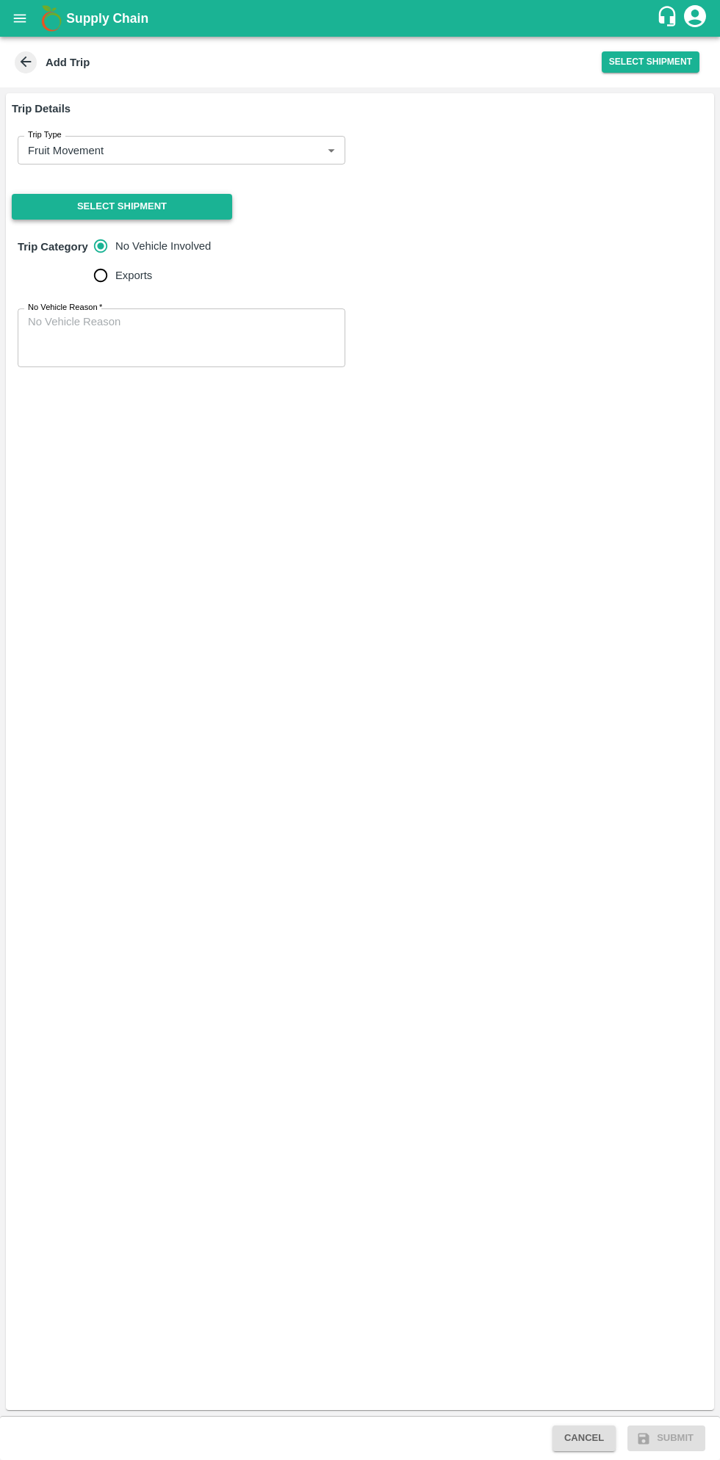
click at [186, 209] on button "Select Shipment" at bounding box center [122, 207] width 220 height 26
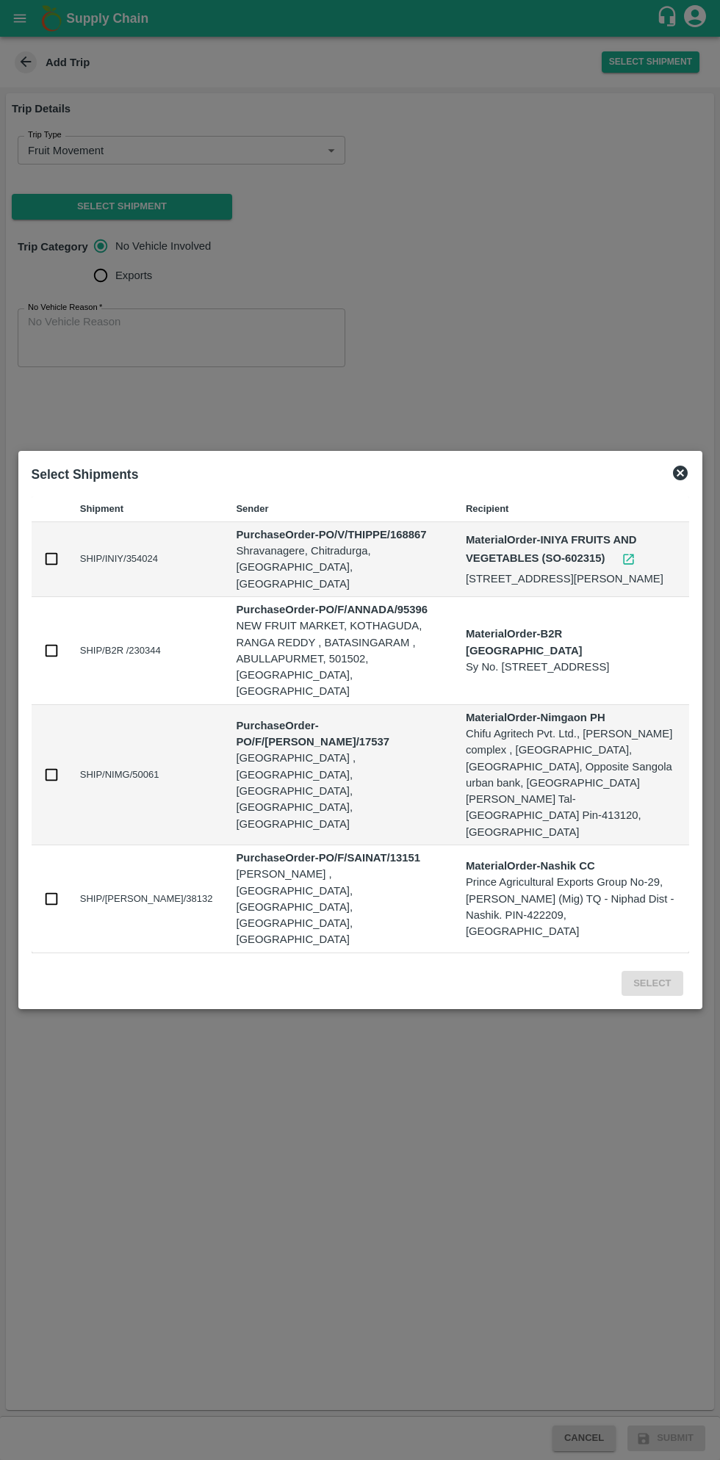
click at [52, 567] on input "checkbox" at bounding box center [51, 559] width 16 height 16
checkbox input "true"
click at [656, 971] on button "Select" at bounding box center [651, 984] width 61 height 26
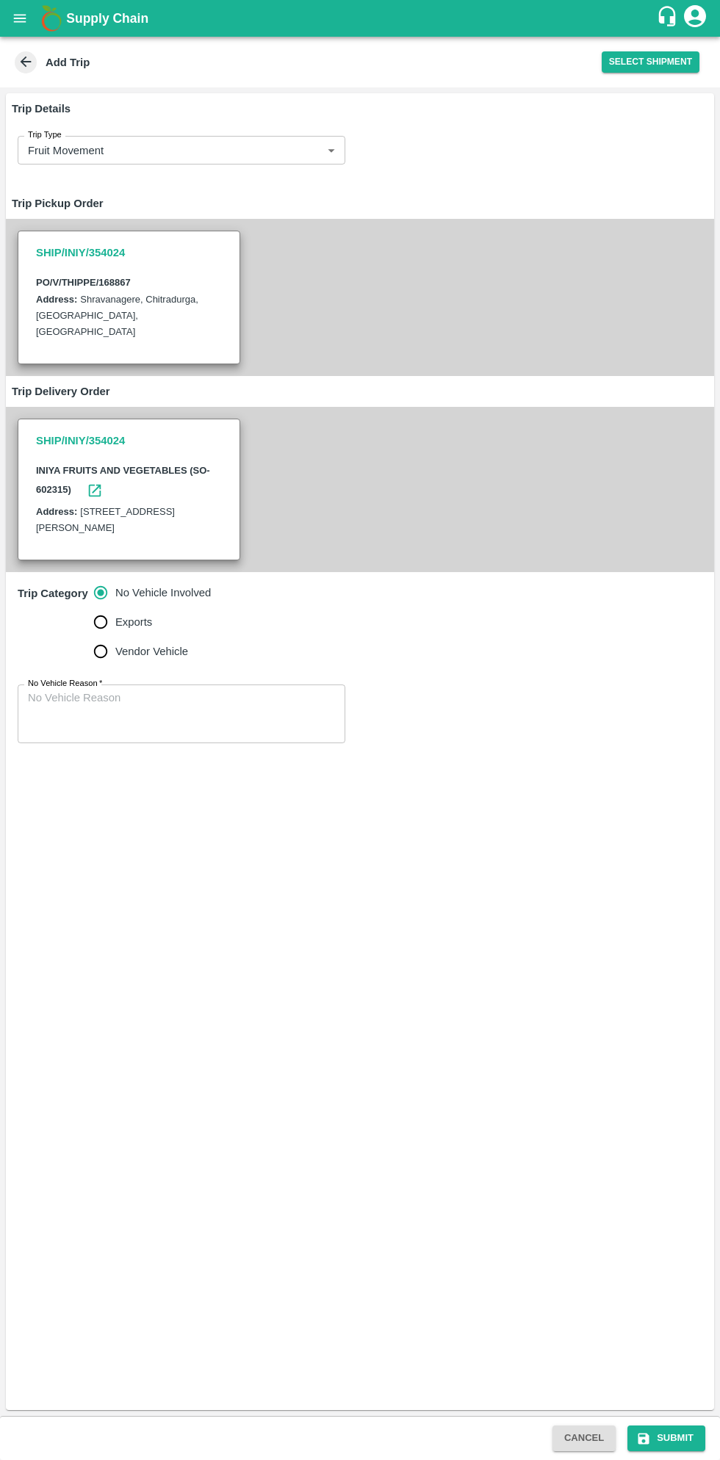
click at [100, 655] on input "Vendor Vehicle" at bounding box center [100, 651] width 29 height 29
radio input "true"
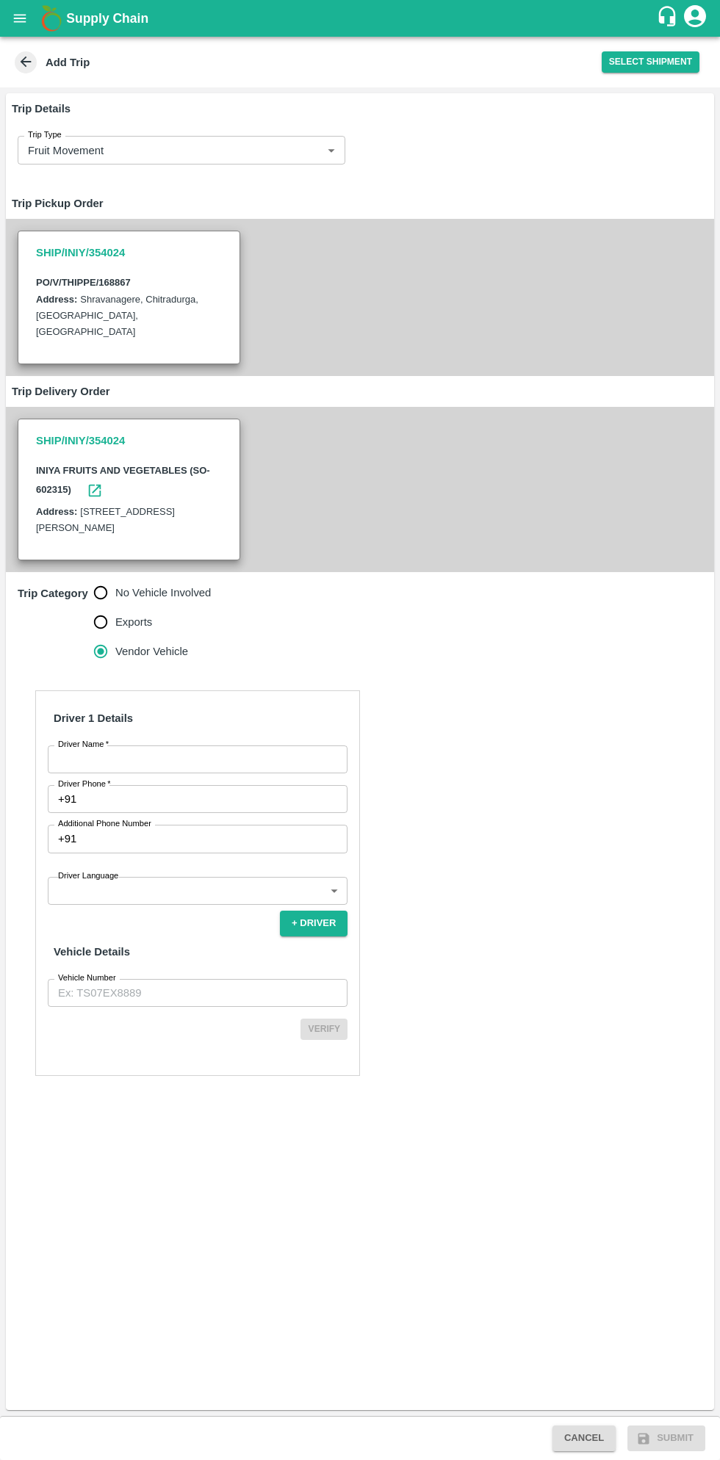
click at [219, 758] on input "Driver Name   *" at bounding box center [198, 759] width 300 height 28
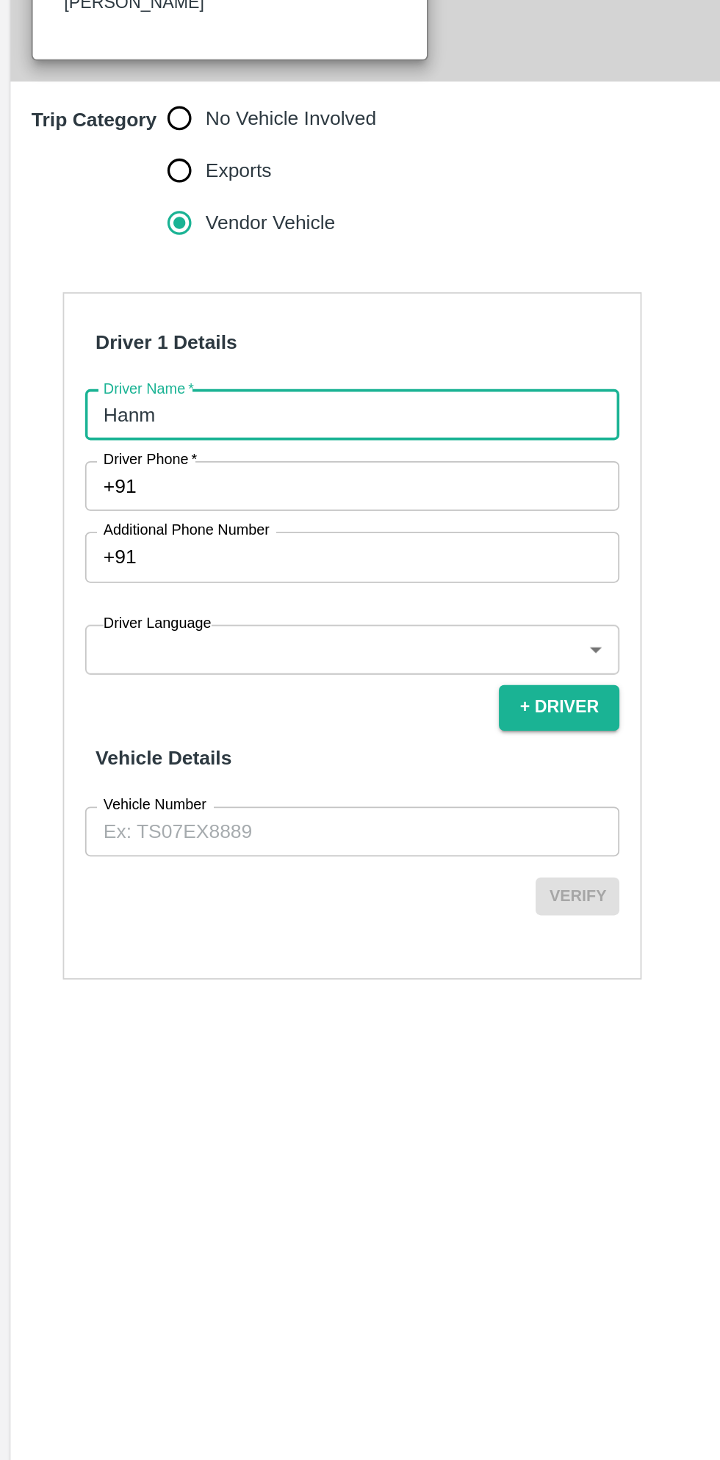
type input "Hanmesh"
click at [195, 803] on input "Driver Phone   *" at bounding box center [214, 799] width 265 height 28
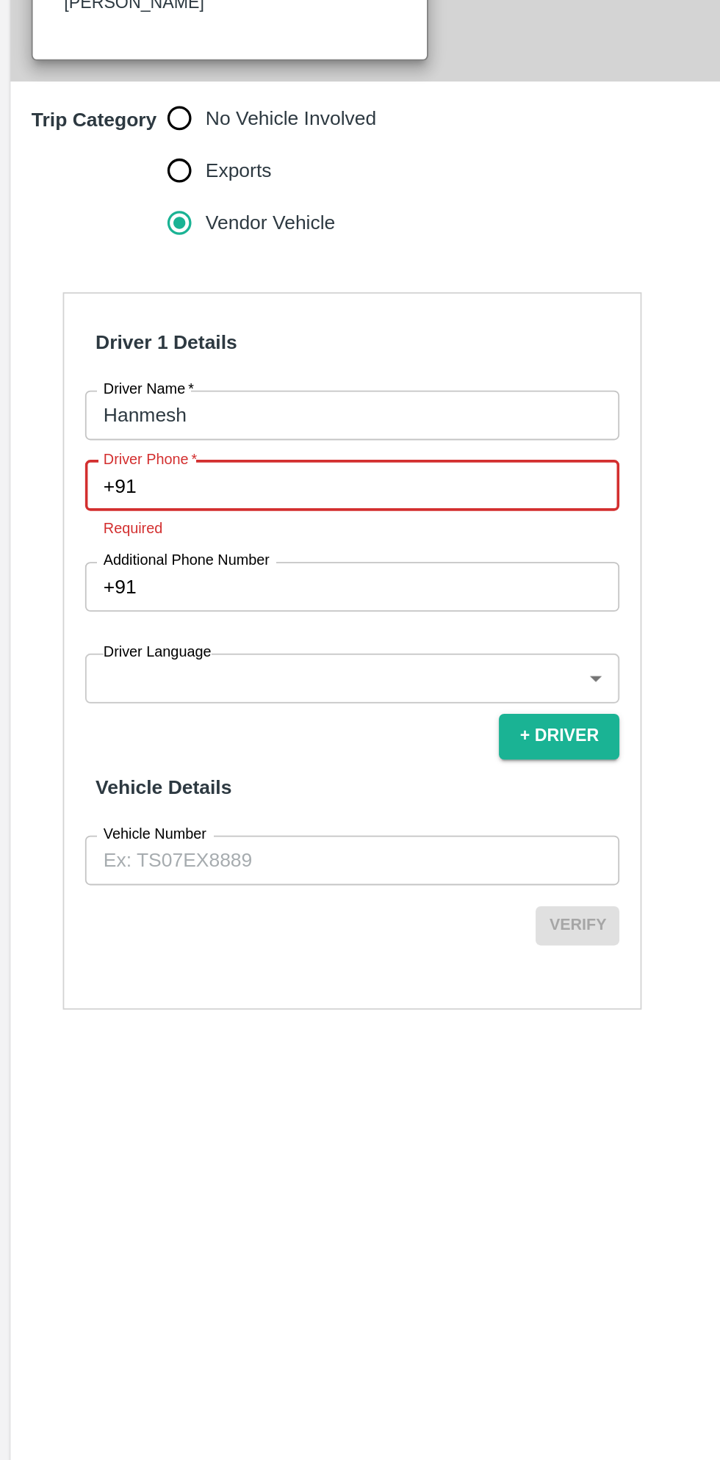
click at [90, 1010] on input "Vehicle Number" at bounding box center [198, 1009] width 300 height 28
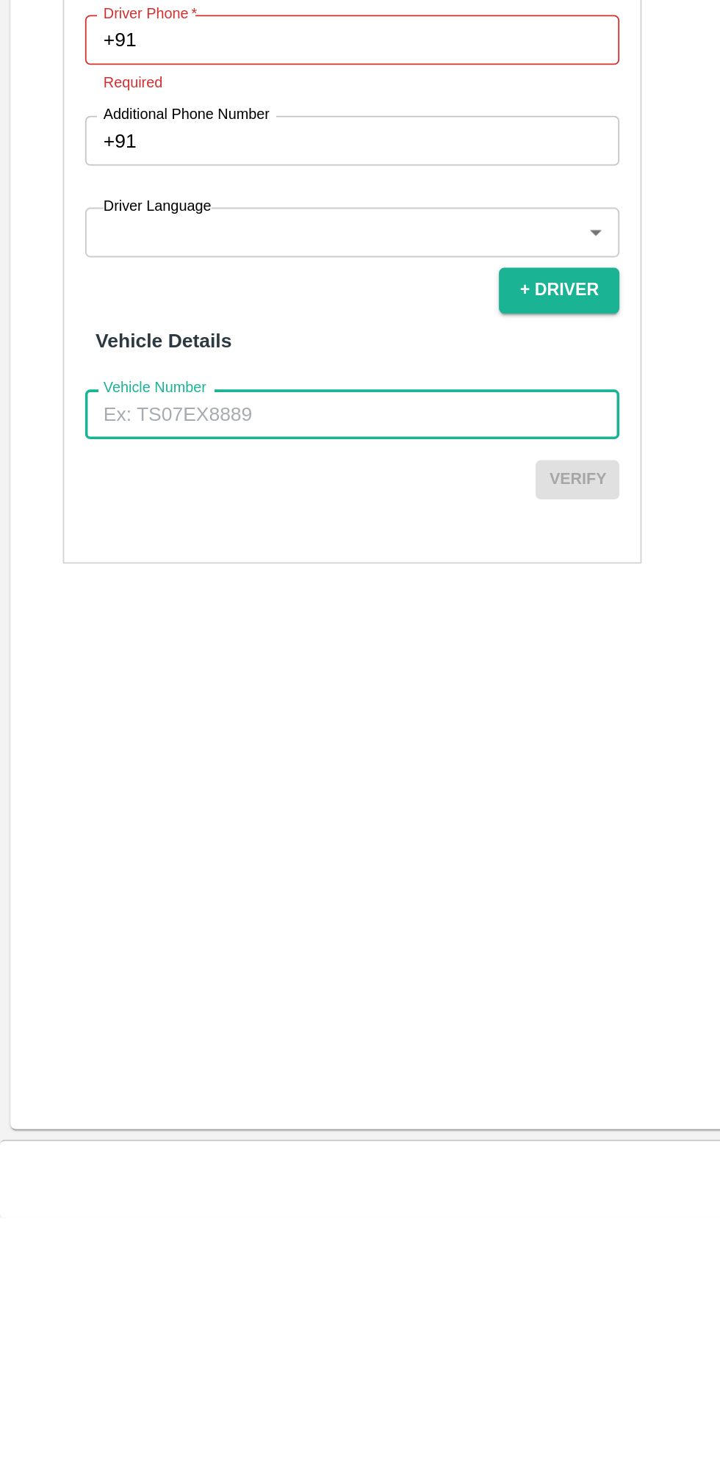
click at [200, 913] on body "Supply Chain Add Trip Select Shipment Trip Details Trip Type Fruit Movement 1 T…" at bounding box center [360, 730] width 720 height 1460
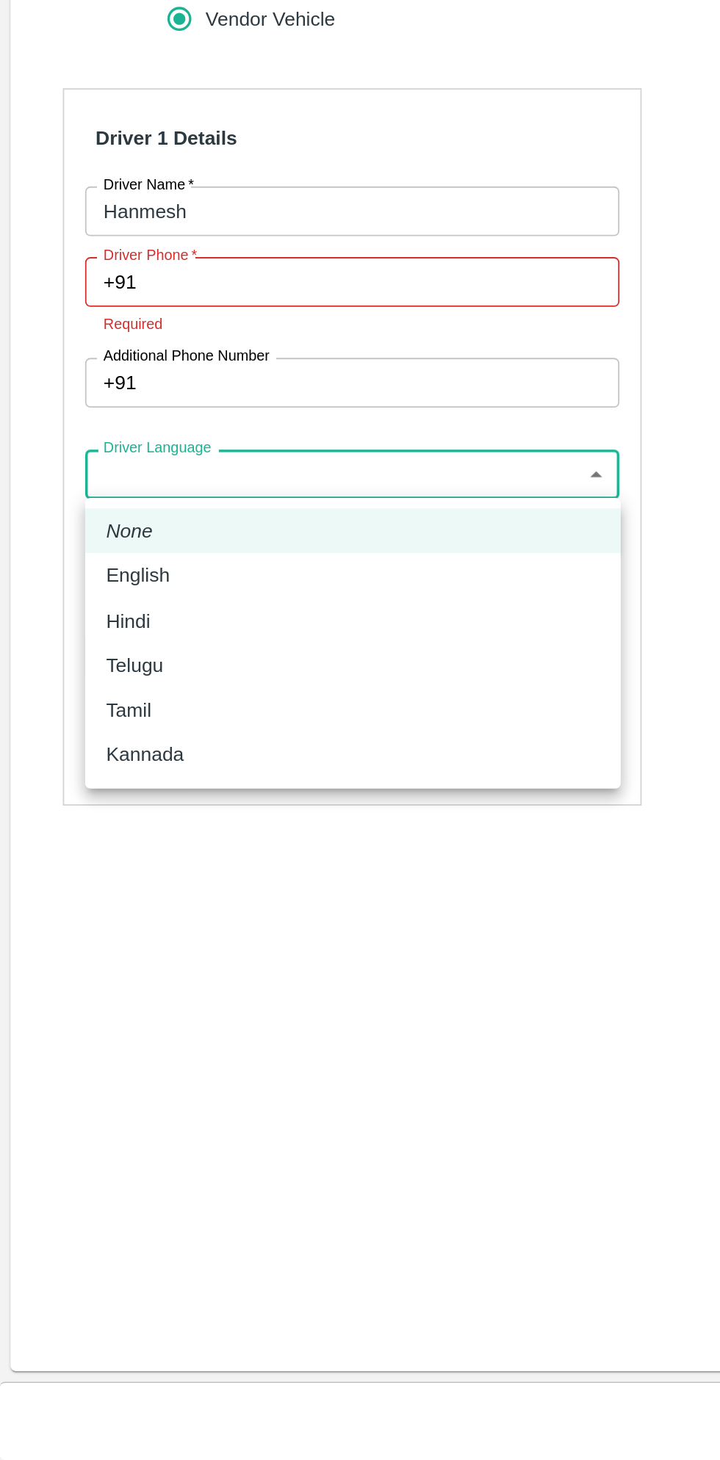
click at [88, 1077] on ul "None English Hindi Telugu Tamil Kannada" at bounding box center [198, 1001] width 300 height 163
click at [95, 1070] on p "Kannada" at bounding box center [80, 1064] width 43 height 16
type input "ka"
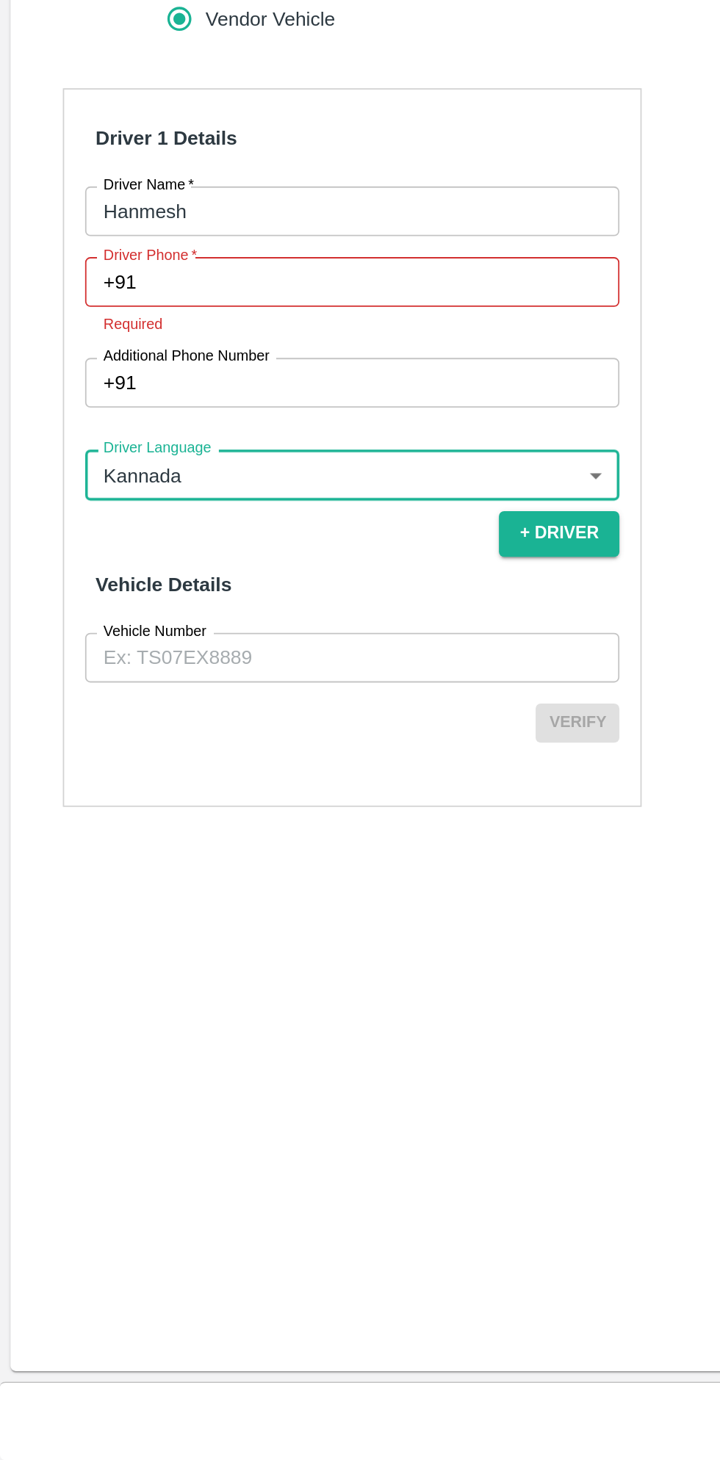
click at [150, 1003] on input "Vehicle Number" at bounding box center [198, 1010] width 300 height 28
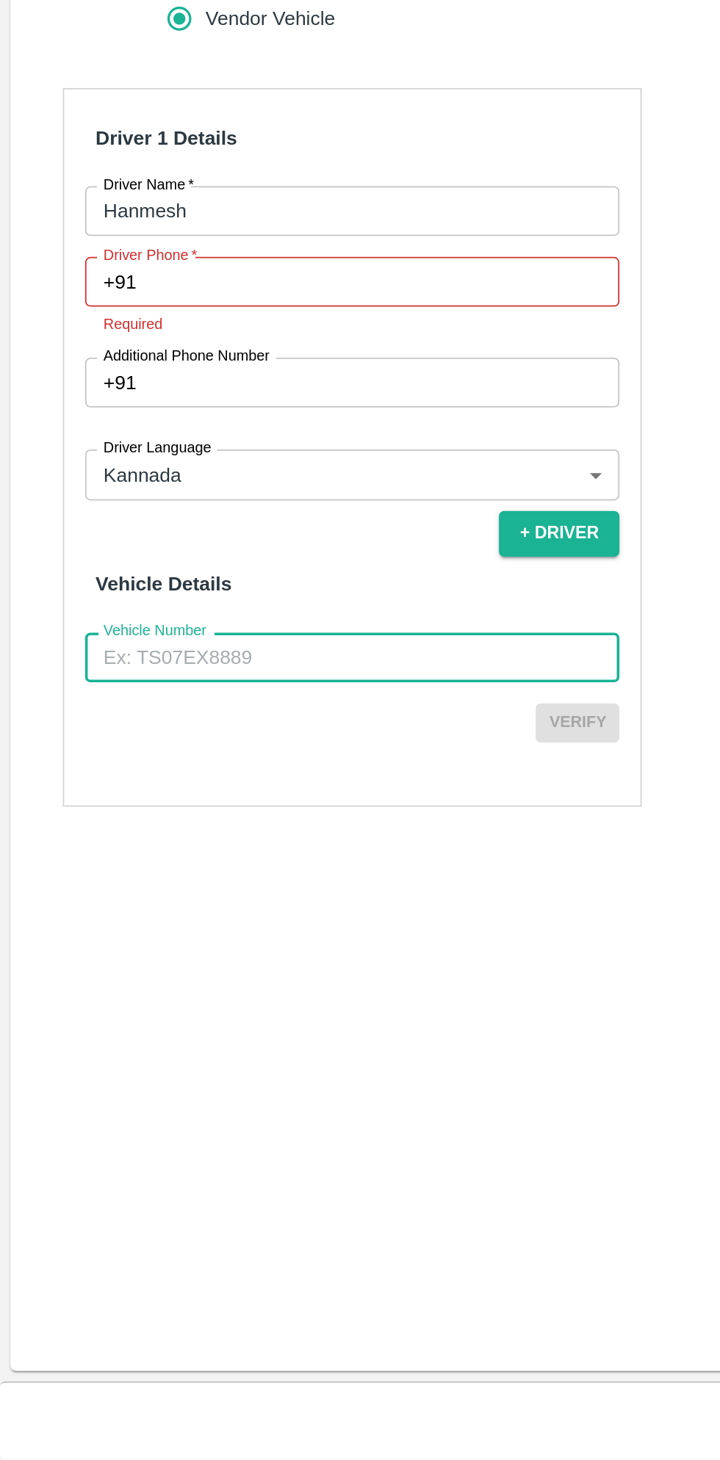
click at [95, 1134] on div "Trip Details Trip Type Fruit Movement 1 Trip Type Trip Pickup Order SHIP/INIY/3…" at bounding box center [360, 751] width 708 height 1316
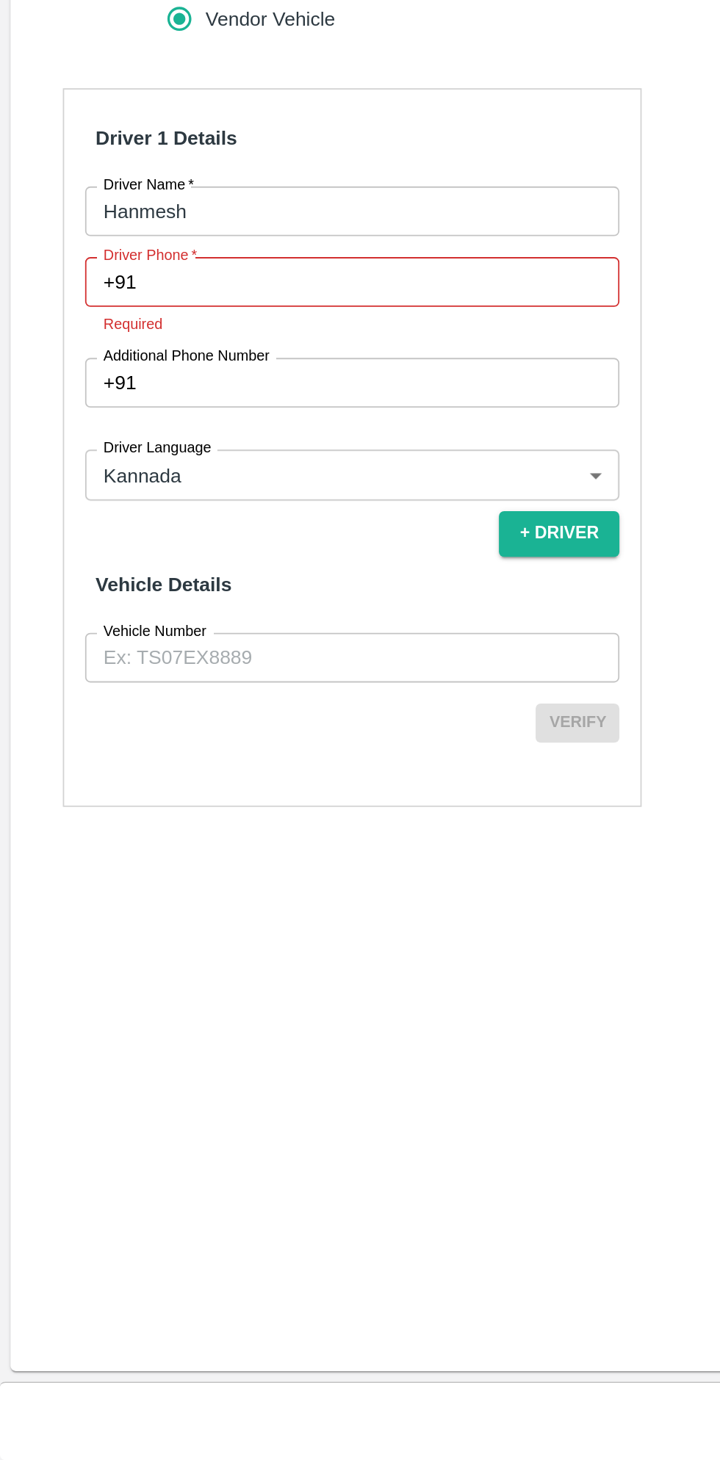
click at [181, 1008] on input "Vehicle Number" at bounding box center [198, 1010] width 300 height 28
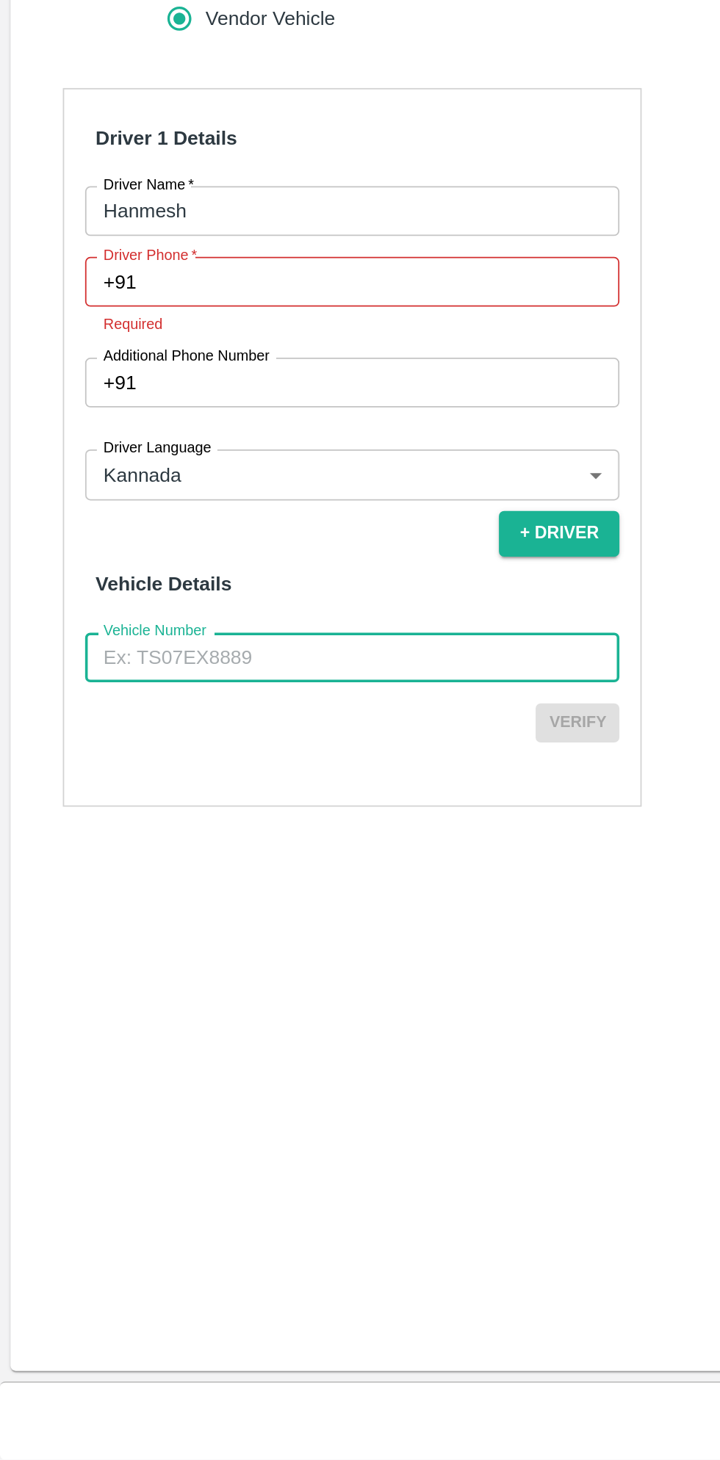
type input "KA16AA2354"
click at [330, 1046] on button "Verify" at bounding box center [323, 1045] width 47 height 21
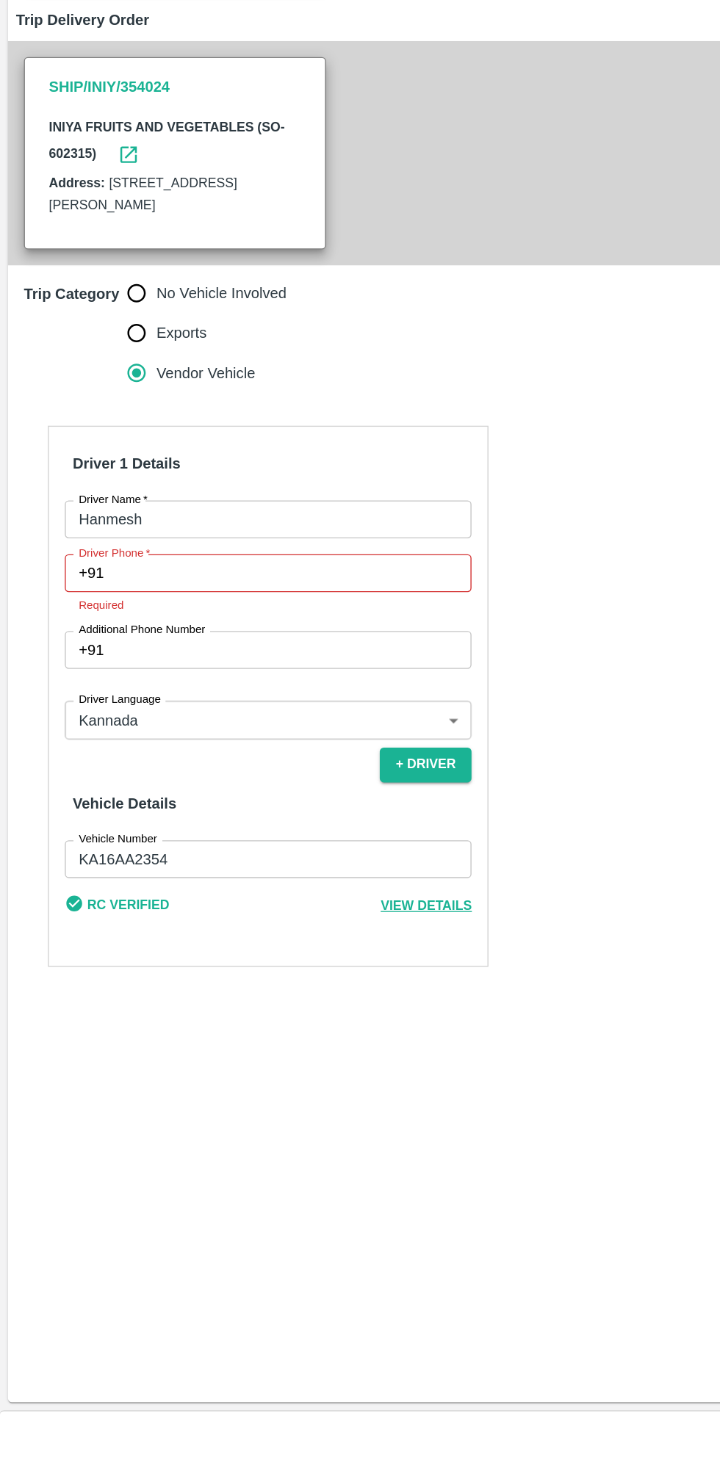
click at [181, 796] on input "Driver Phone   *" at bounding box center [214, 799] width 265 height 28
click at [214, 799] on input "Driver Phone   *" at bounding box center [214, 799] width 265 height 28
type input "9902068713"
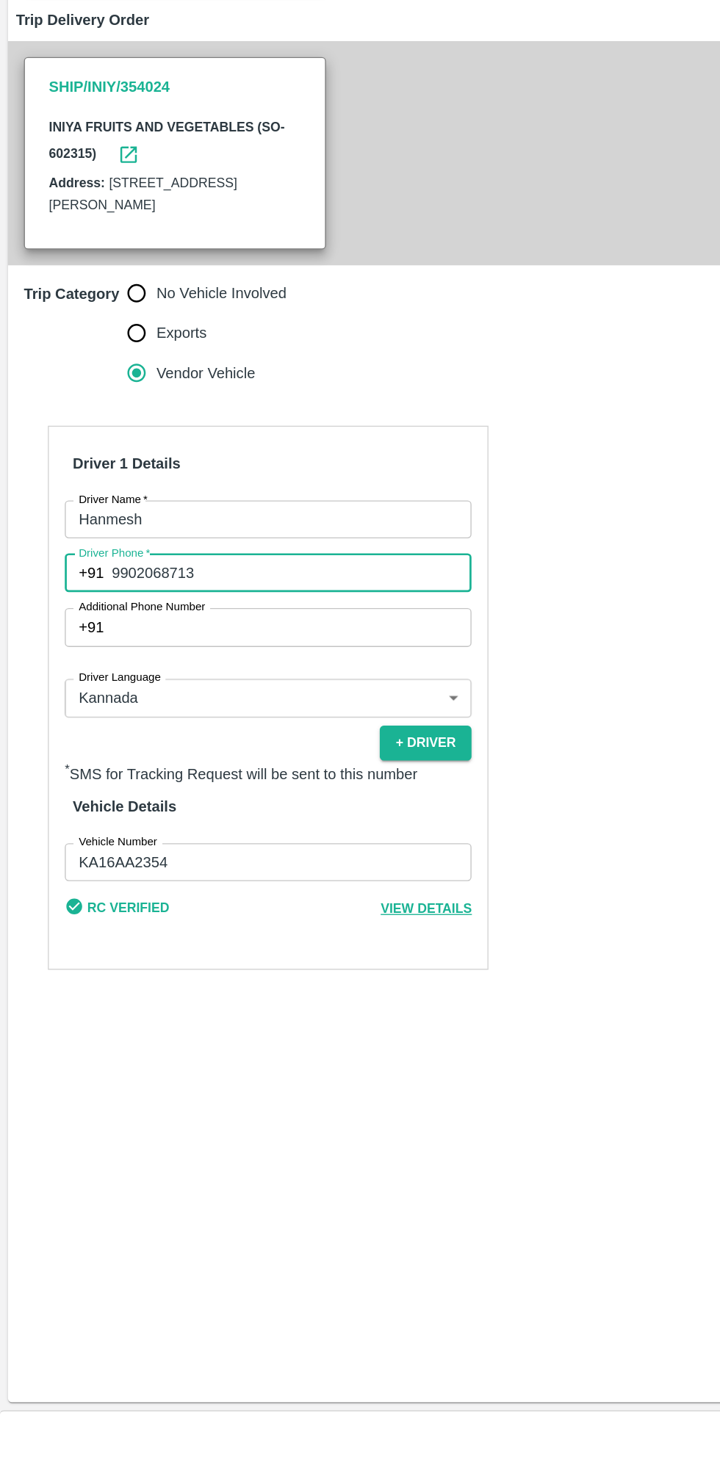
click at [344, 1184] on div "Trip Details Trip Type Fruit Movement 1 Trip Type Trip Pickup Order SHIP/INIY/3…" at bounding box center [360, 751] width 708 height 1316
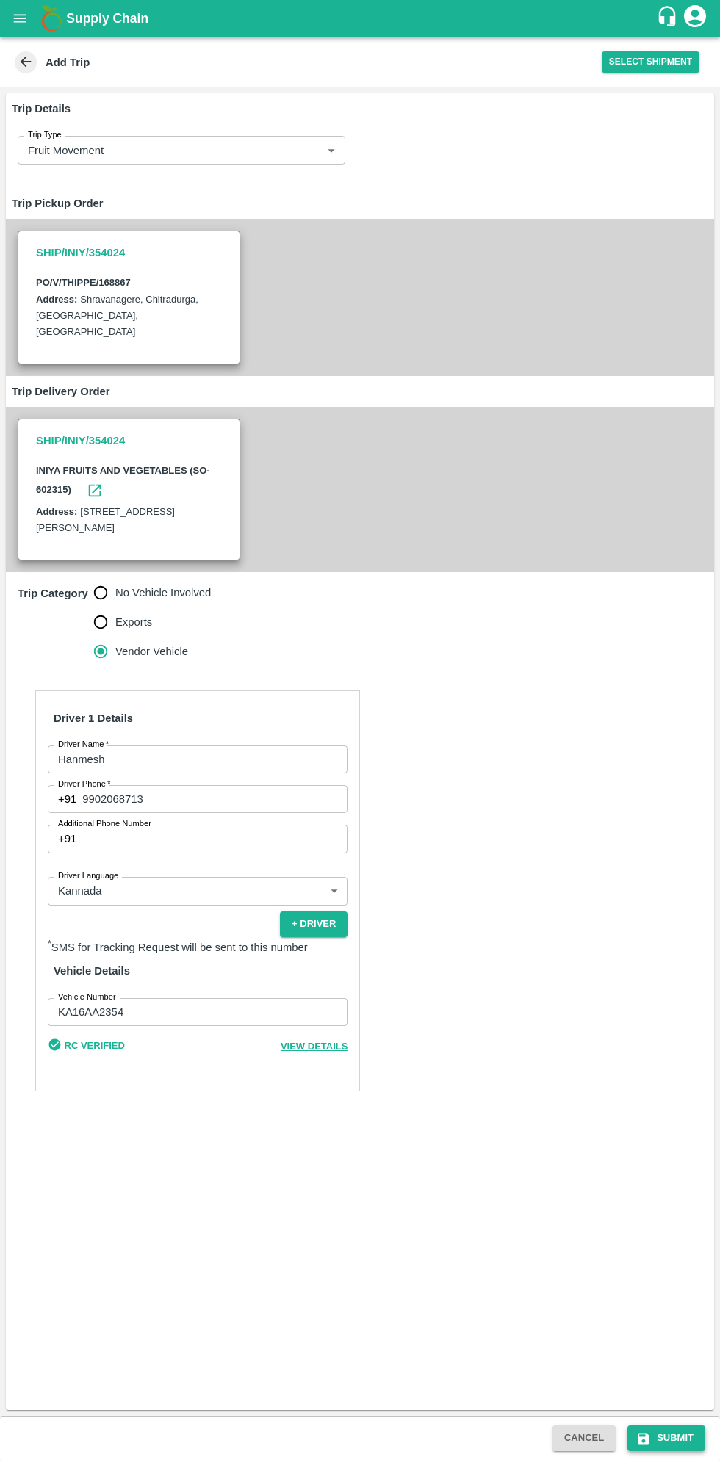
click at [675, 1438] on button "Submit" at bounding box center [666, 1438] width 78 height 26
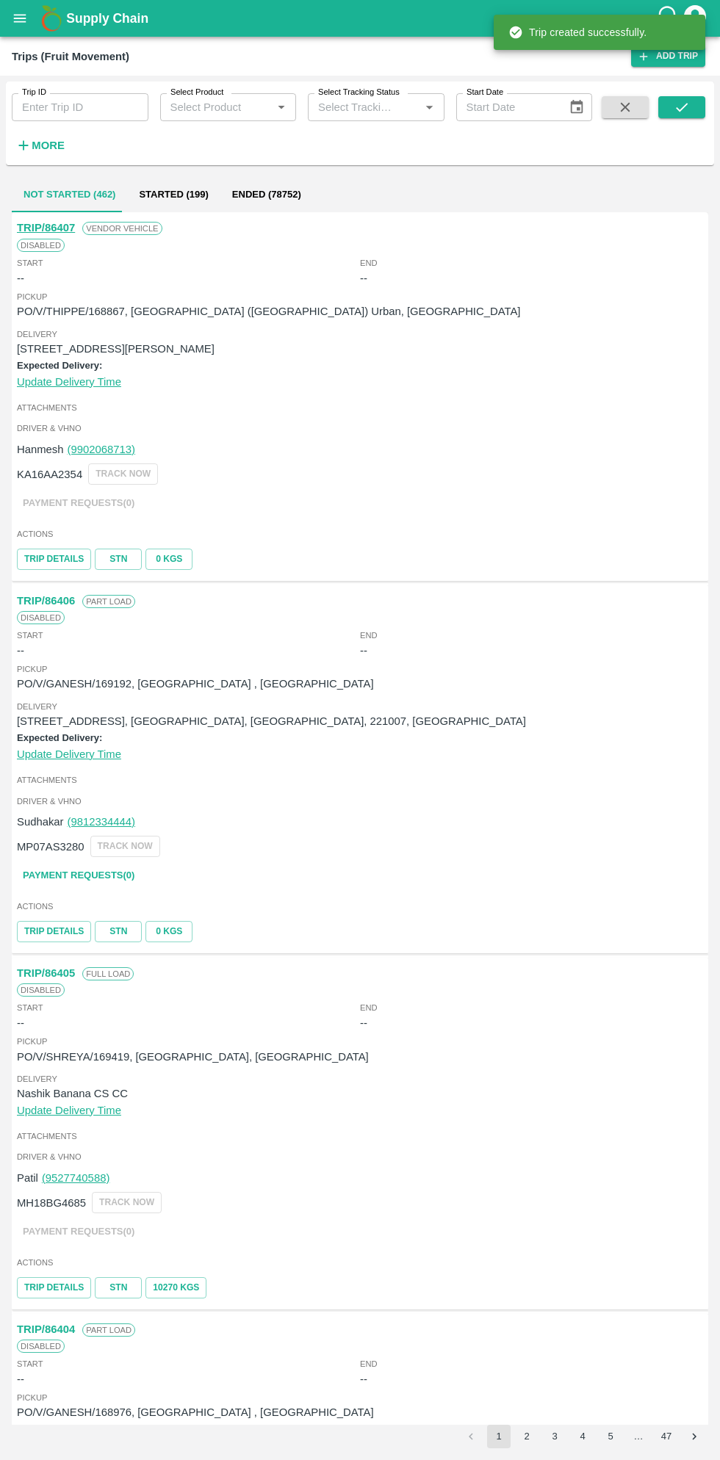
click at [29, 25] on button "open drawer" at bounding box center [20, 18] width 34 height 34
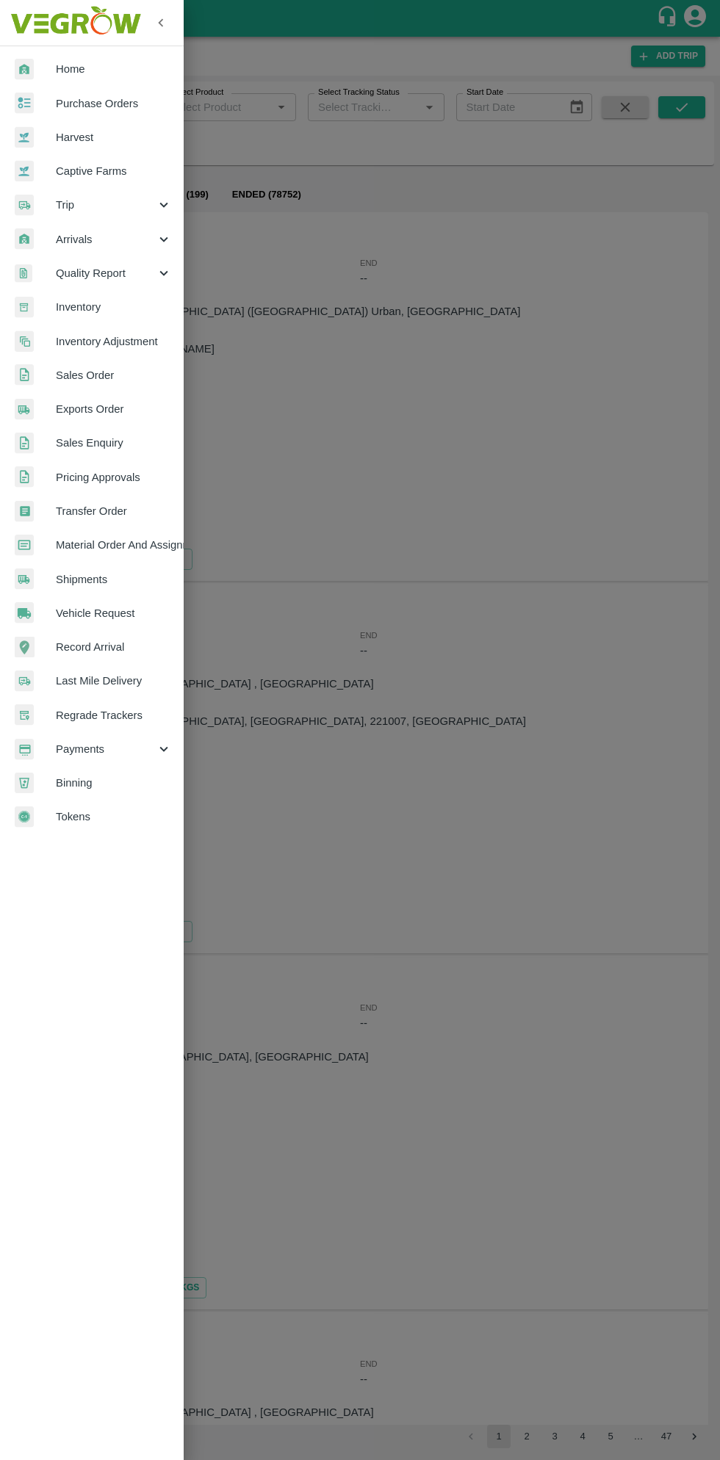
click at [124, 102] on span "Purchase Orders" at bounding box center [114, 103] width 116 height 16
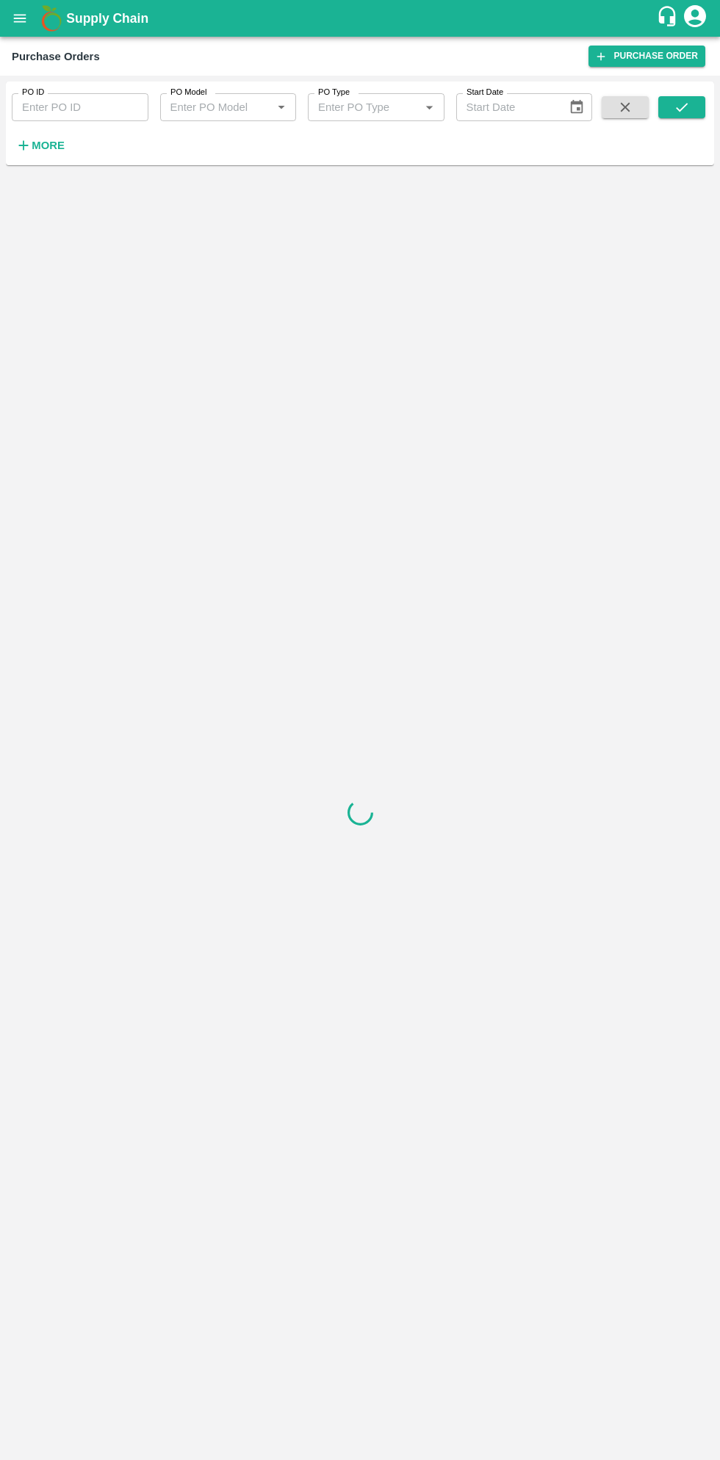
click at [60, 153] on h6 "More" at bounding box center [48, 145] width 33 height 19
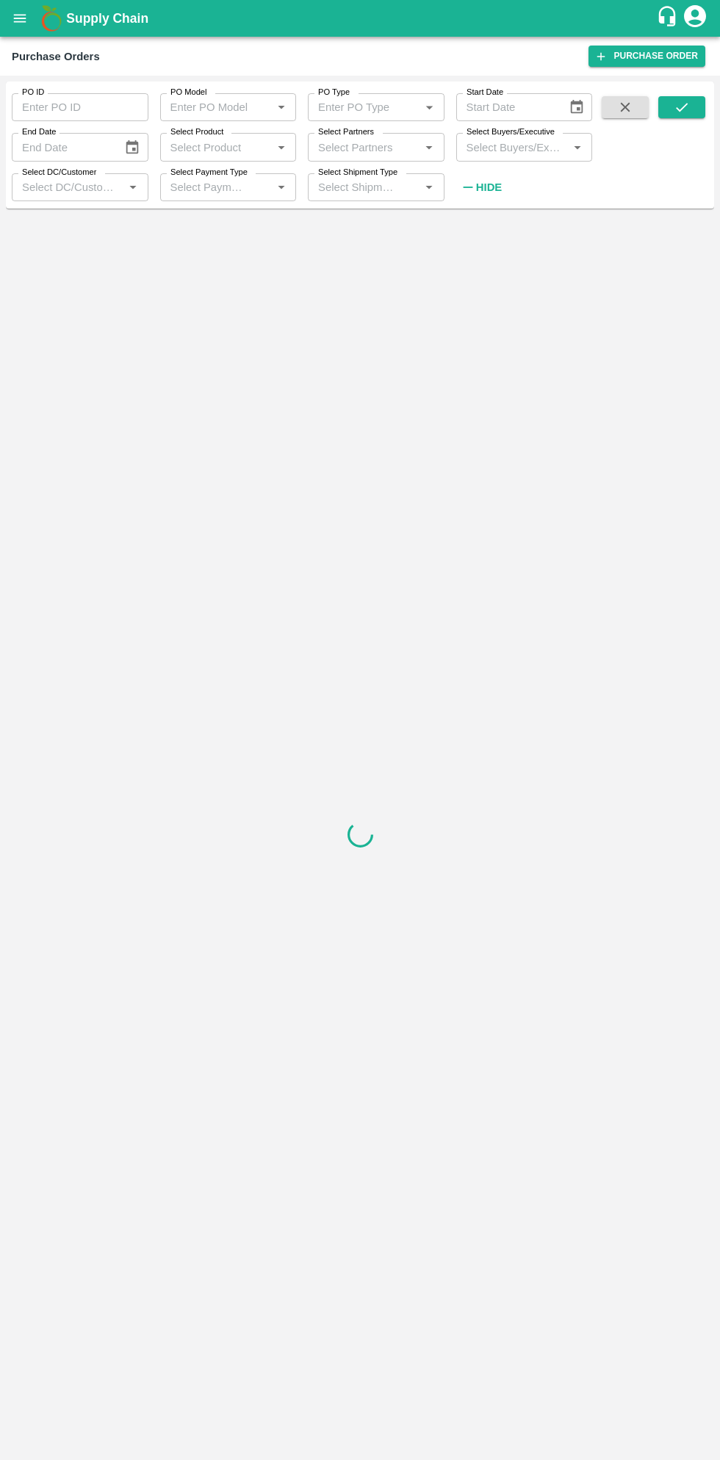
click at [529, 150] on input "Select Buyers/Executive" at bounding box center [512, 146] width 104 height 19
type input "sagar"
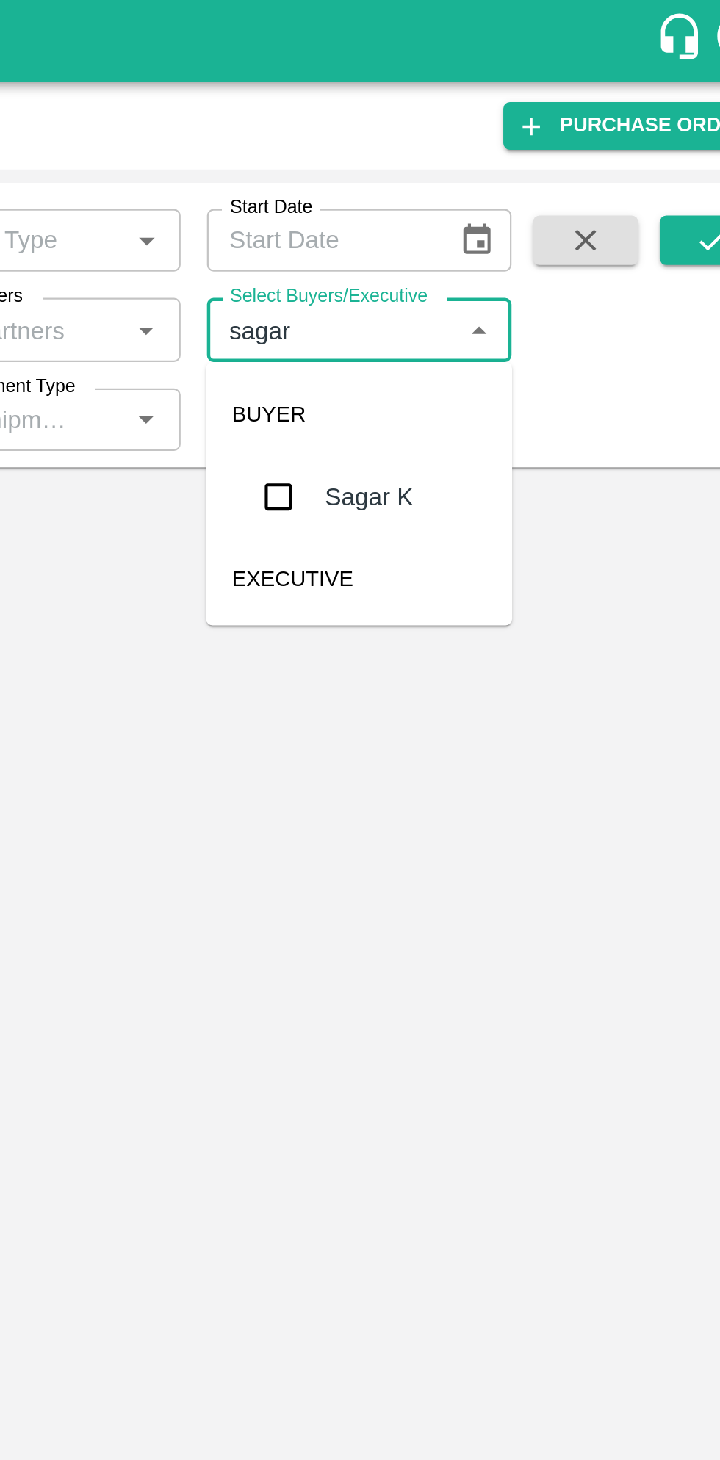
click at [493, 228] on input "checkbox" at bounding box center [487, 221] width 29 height 29
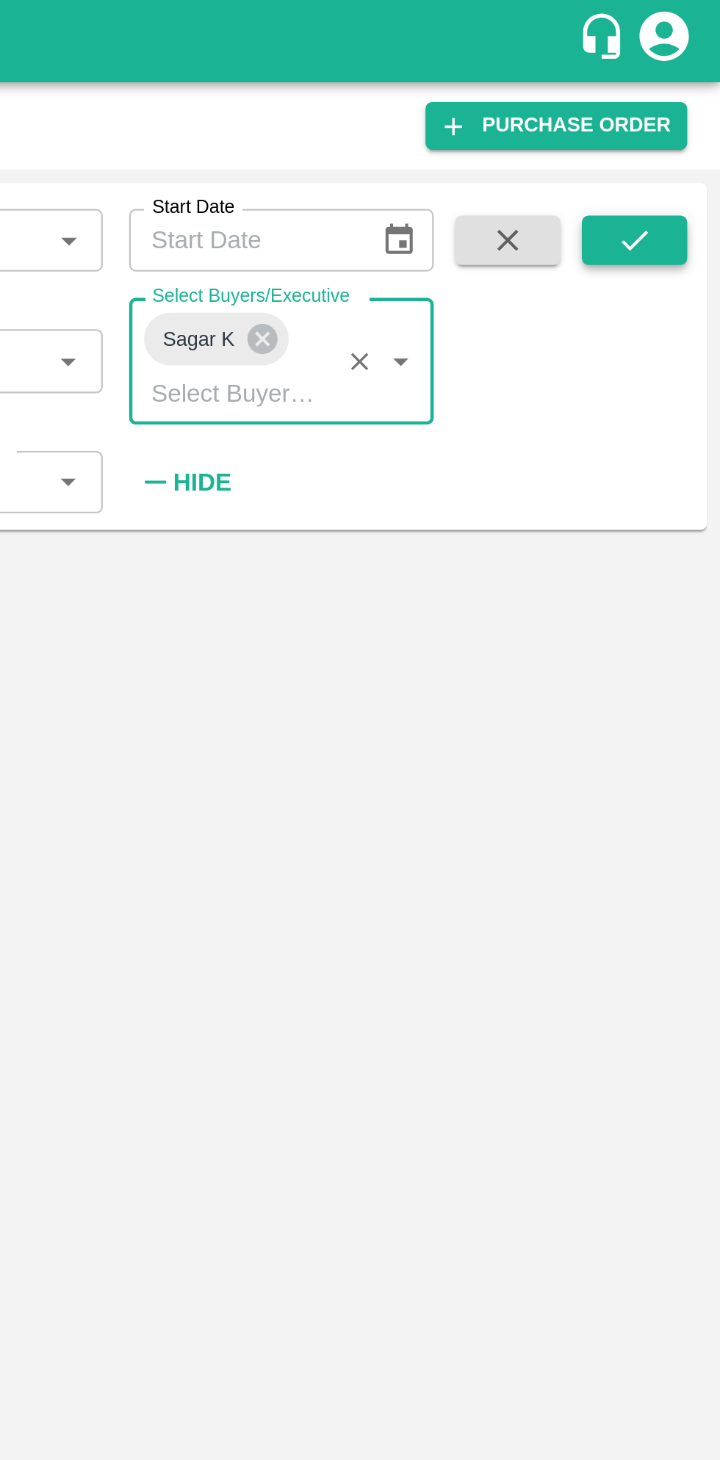
click at [673, 109] on icon "submit" at bounding box center [681, 107] width 16 height 16
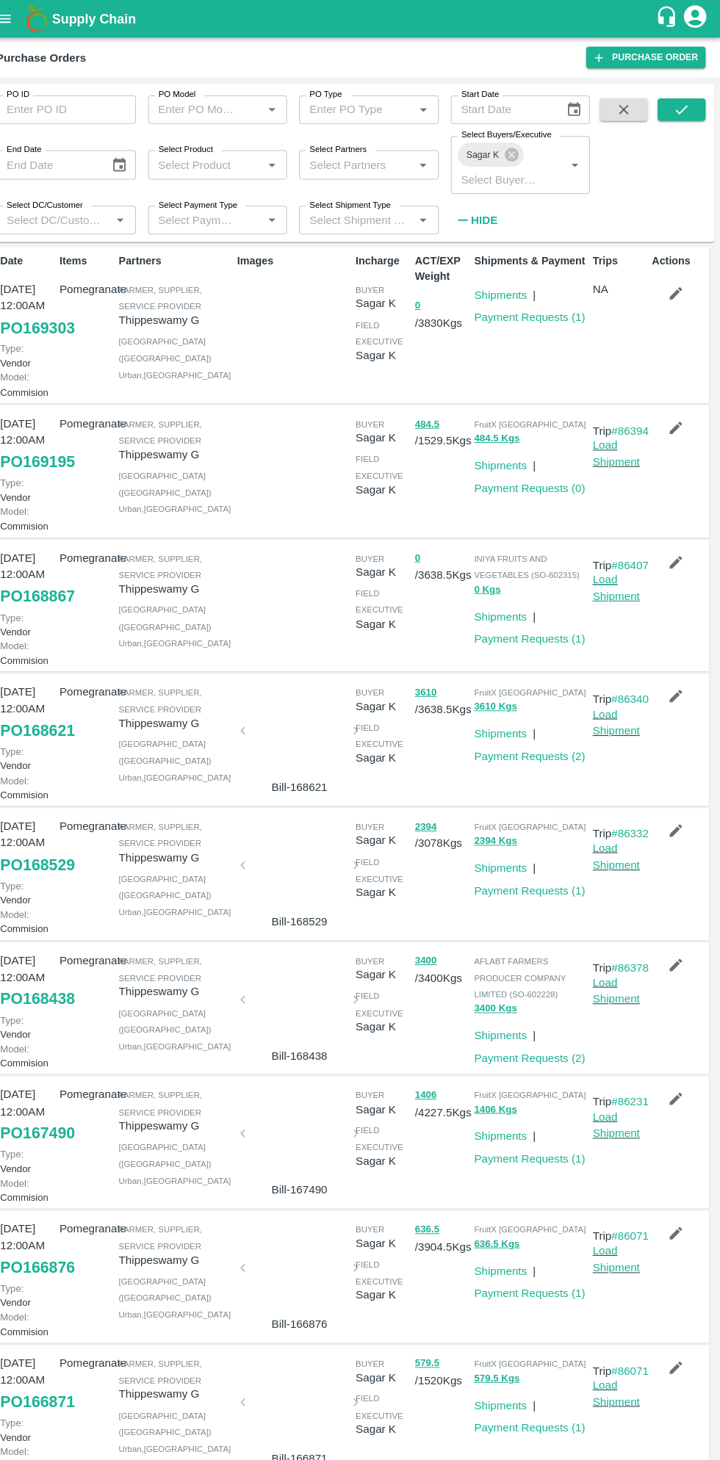
click at [626, 589] on link "Load Shipment" at bounding box center [617, 575] width 46 height 28
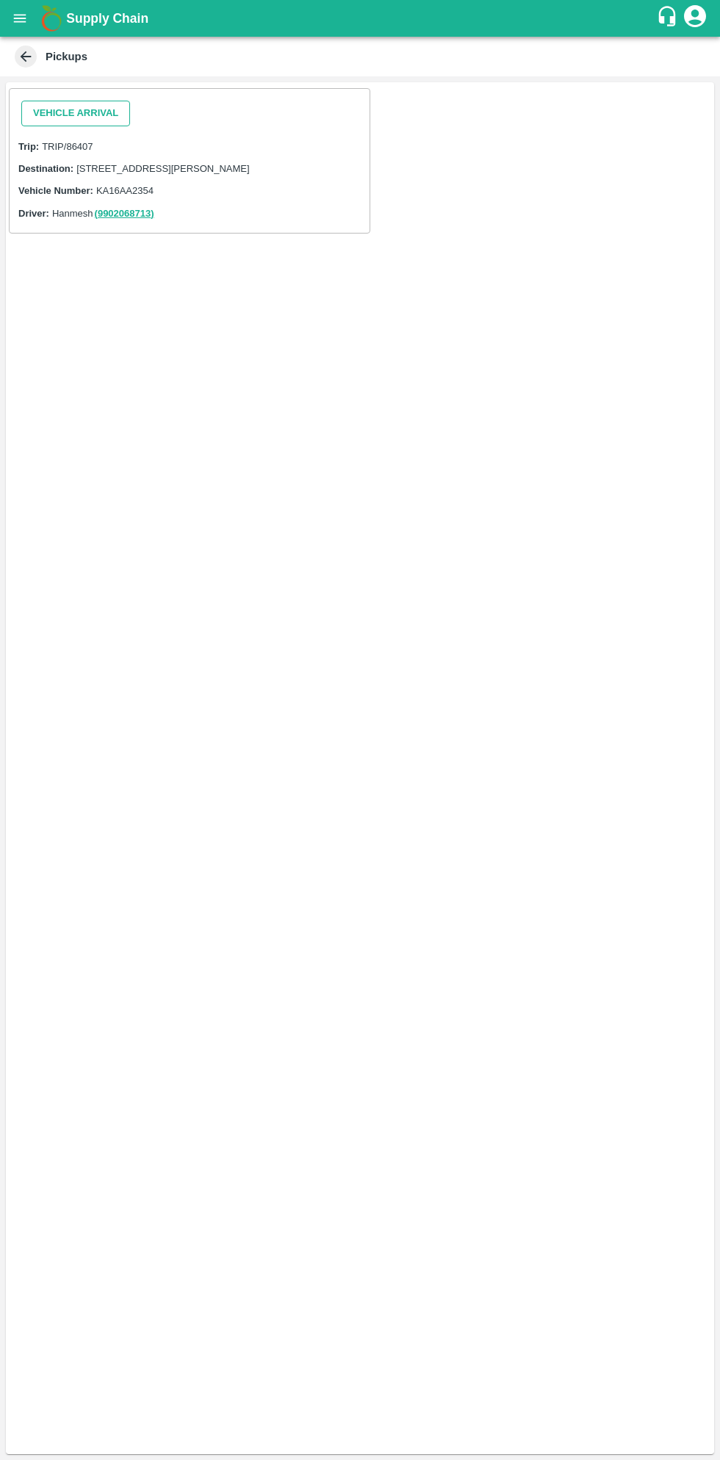
click at [93, 111] on button "Vehicle Arrival" at bounding box center [75, 114] width 109 height 26
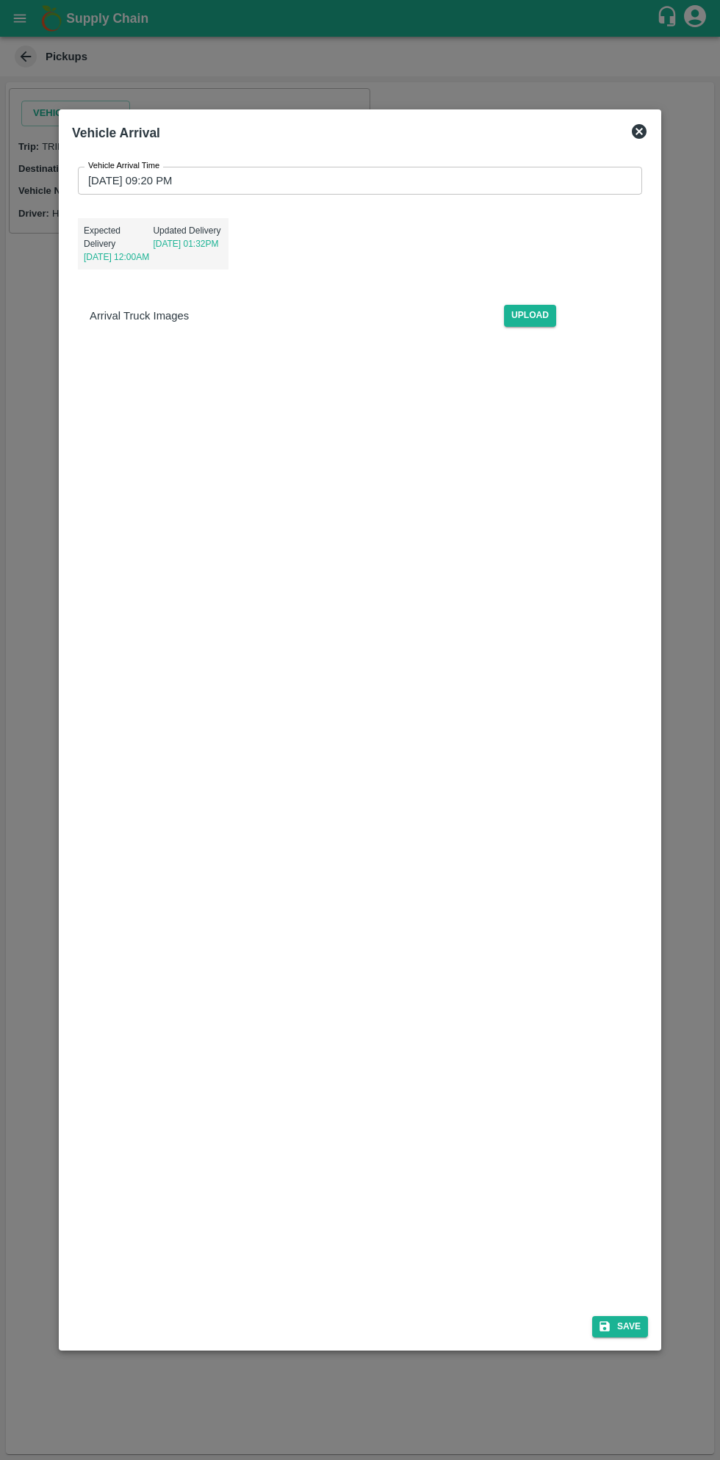
click at [378, 181] on input "[DATE] 09:20 PM" at bounding box center [355, 181] width 554 height 28
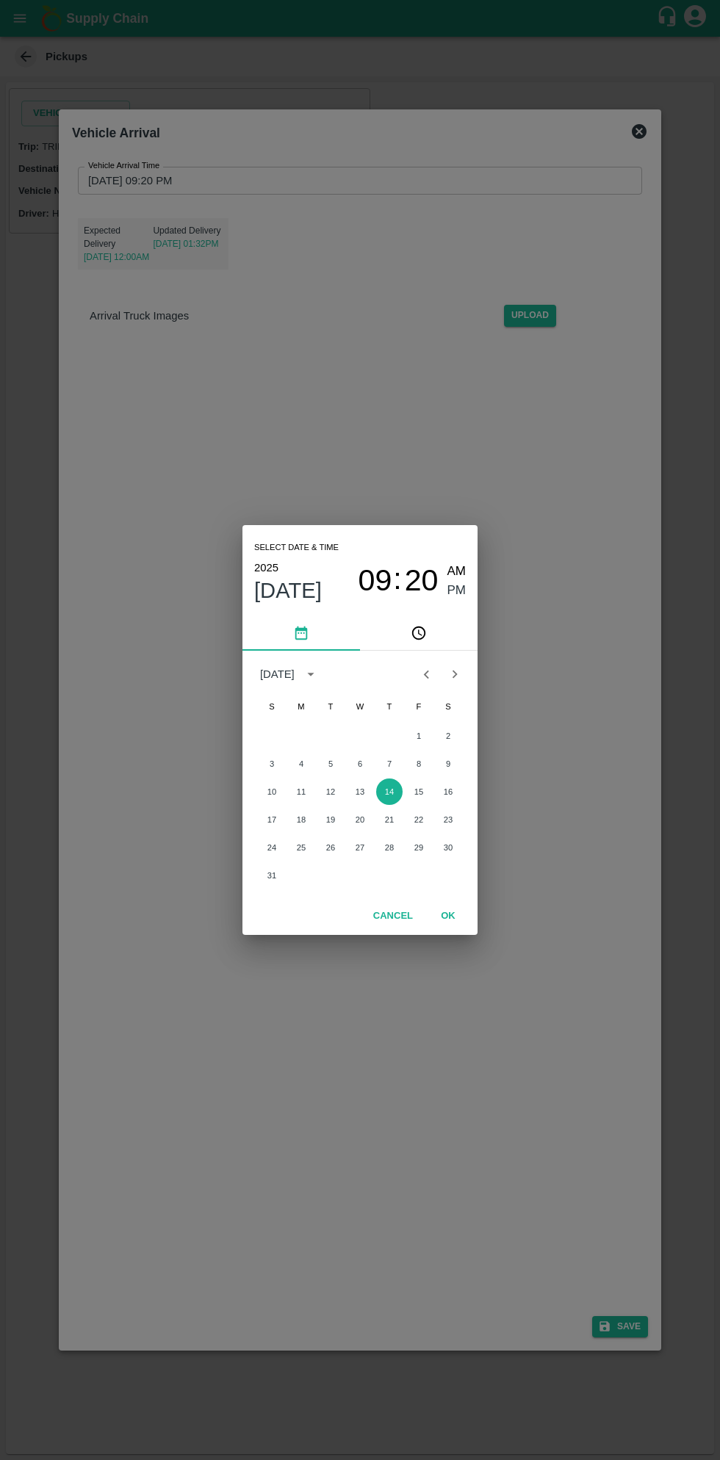
click at [364, 582] on span "09" at bounding box center [375, 580] width 34 height 35
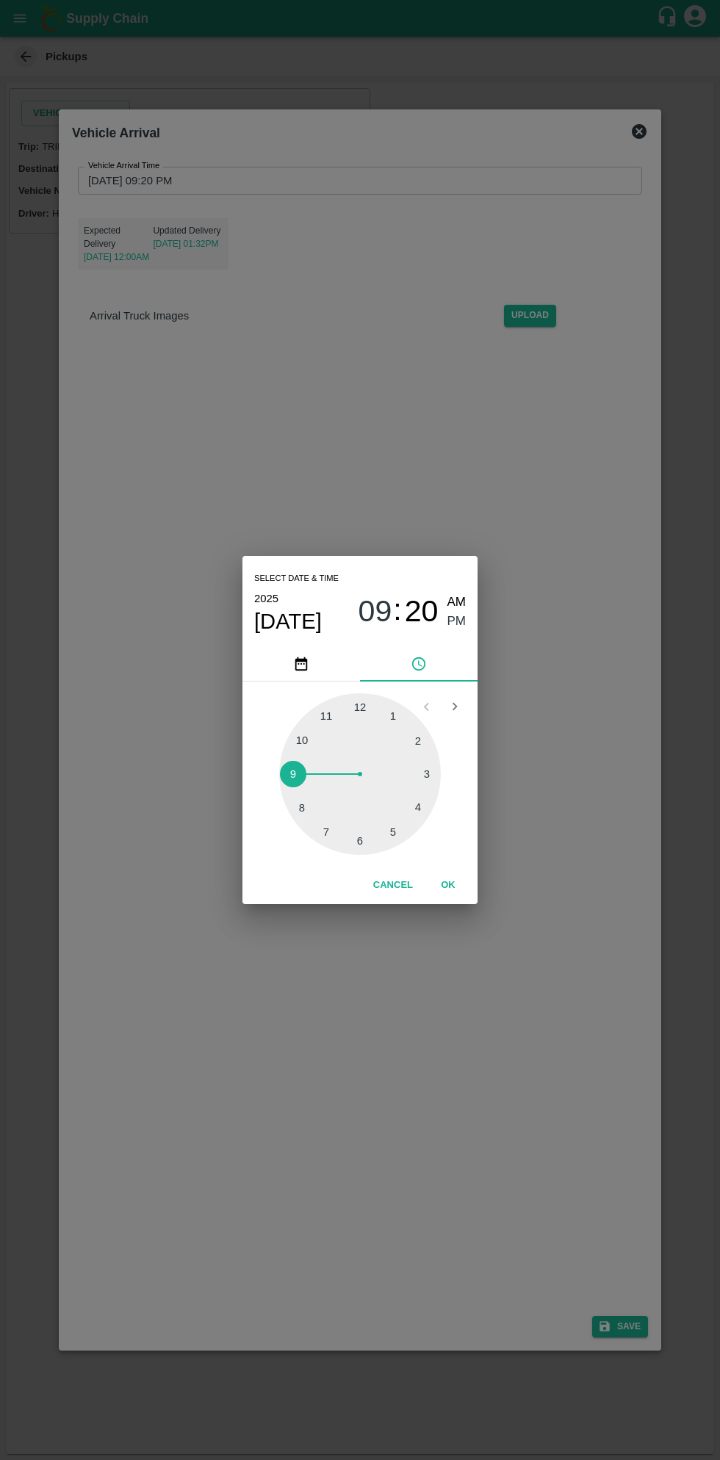
click at [287, 623] on span "Aug 14" at bounding box center [288, 621] width 68 height 26
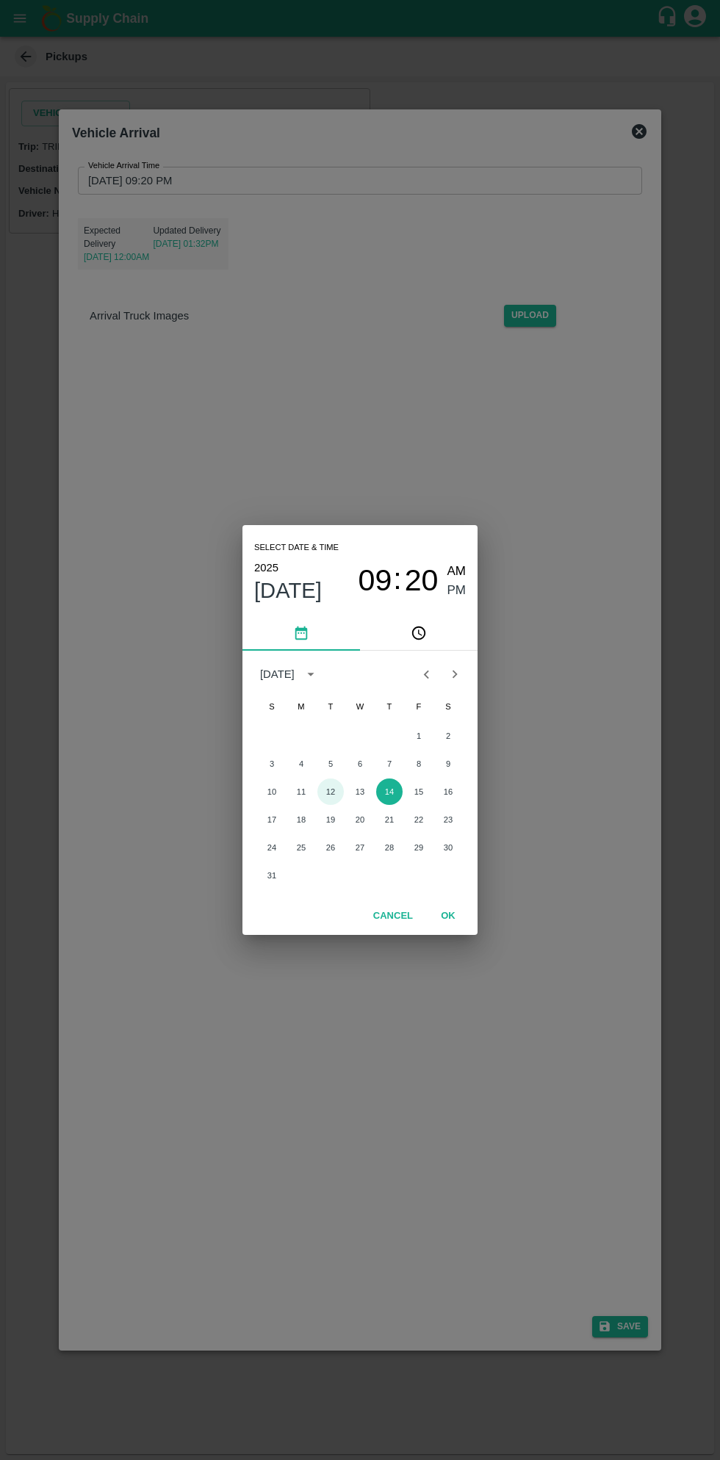
click at [326, 792] on button "12" at bounding box center [330, 791] width 26 height 26
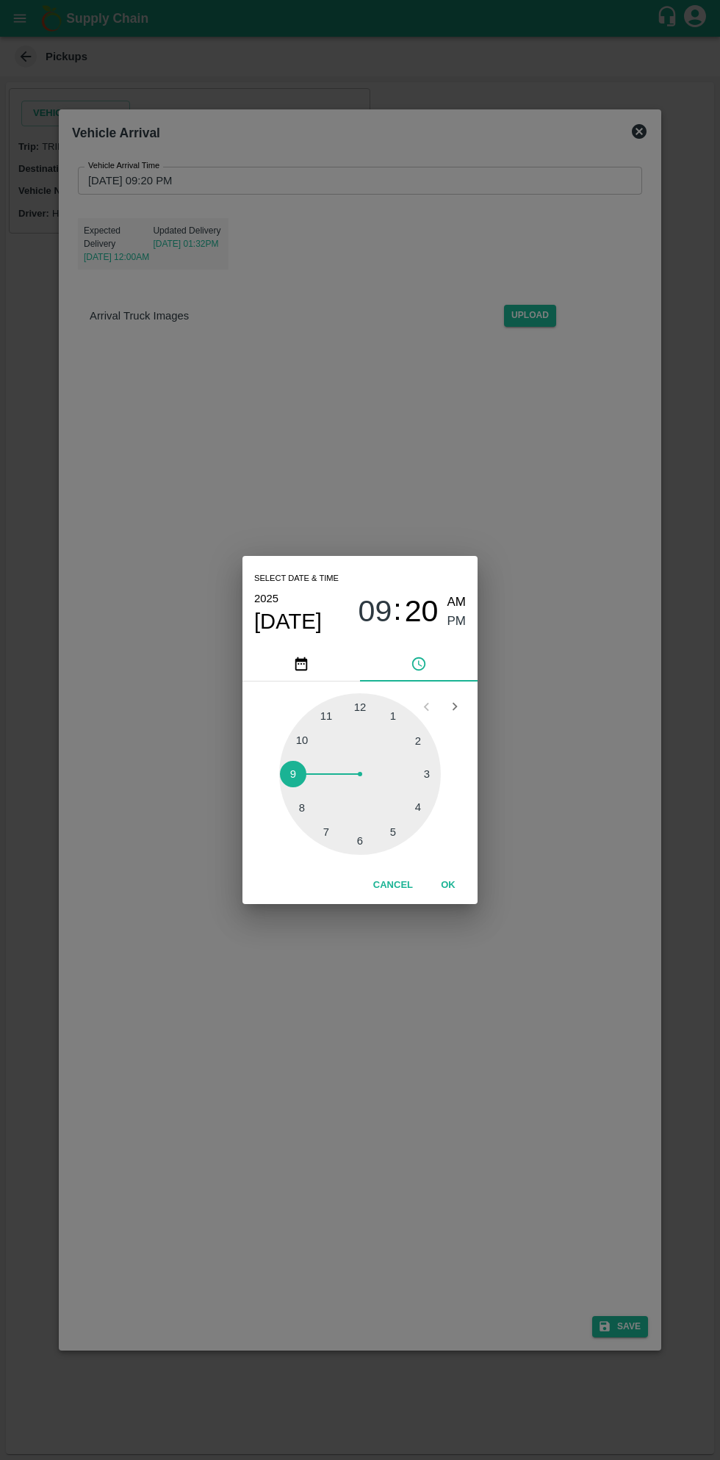
click at [457, 594] on span "AM" at bounding box center [456, 603] width 19 height 20
type input "12/08/2025 09:20 AM"
click at [452, 884] on button "OK" at bounding box center [447, 885] width 47 height 26
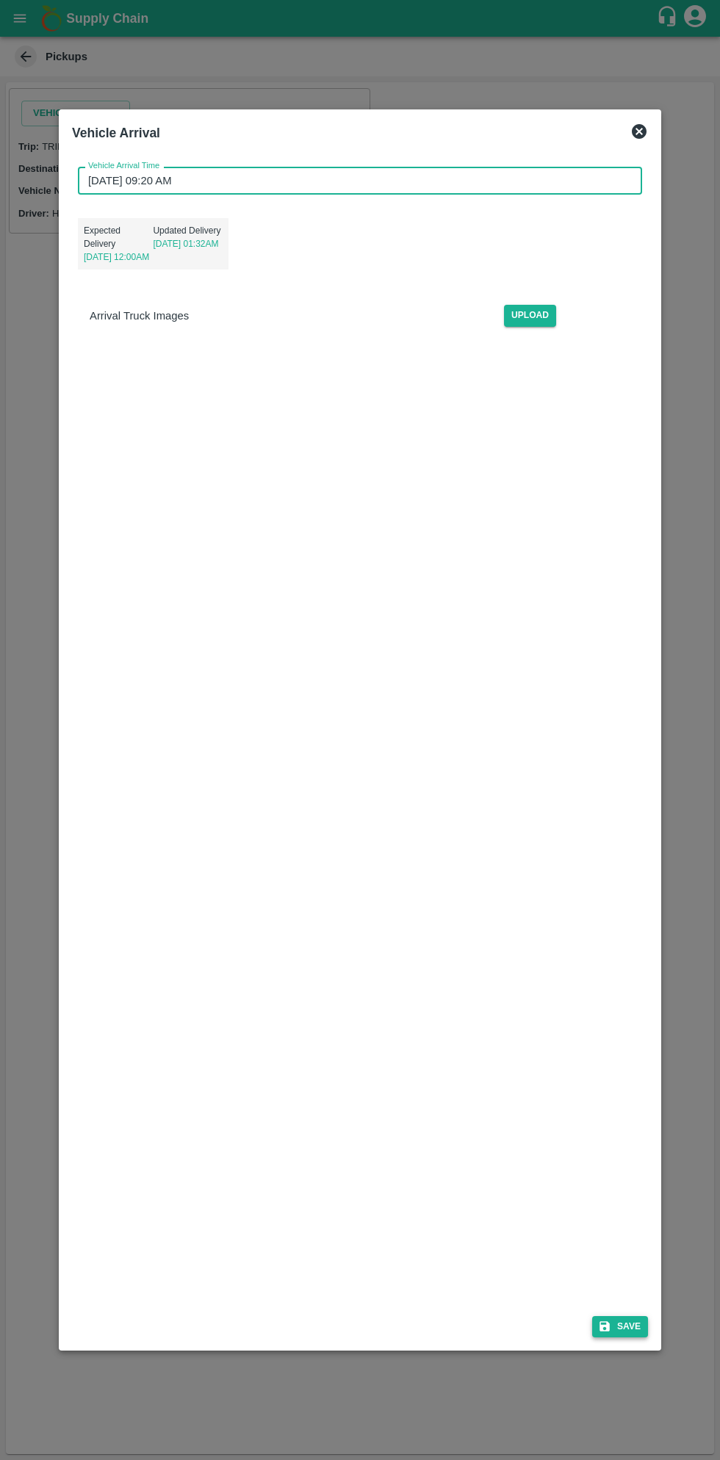
click at [628, 1325] on button "Save" at bounding box center [620, 1326] width 56 height 21
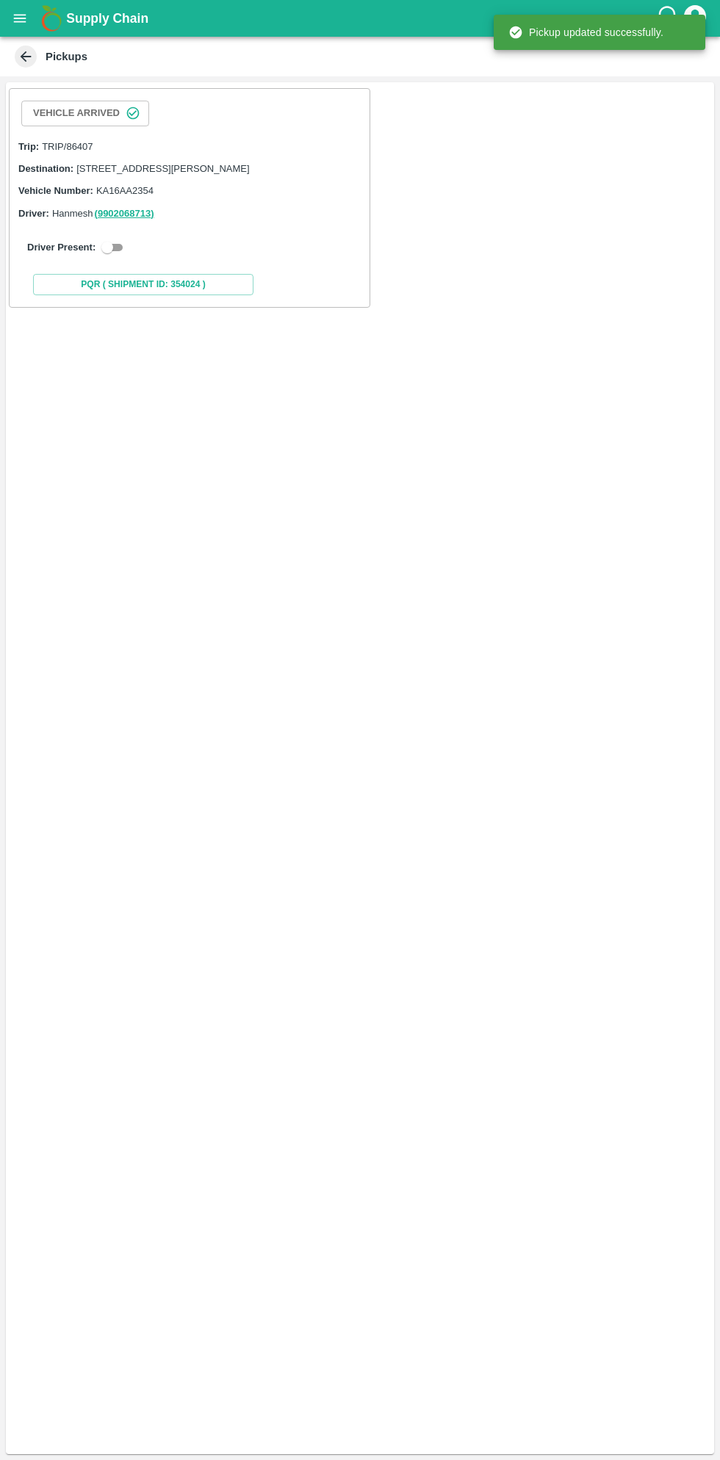
click at [93, 256] on input "checkbox" at bounding box center [107, 248] width 53 height 18
checkbox input "true"
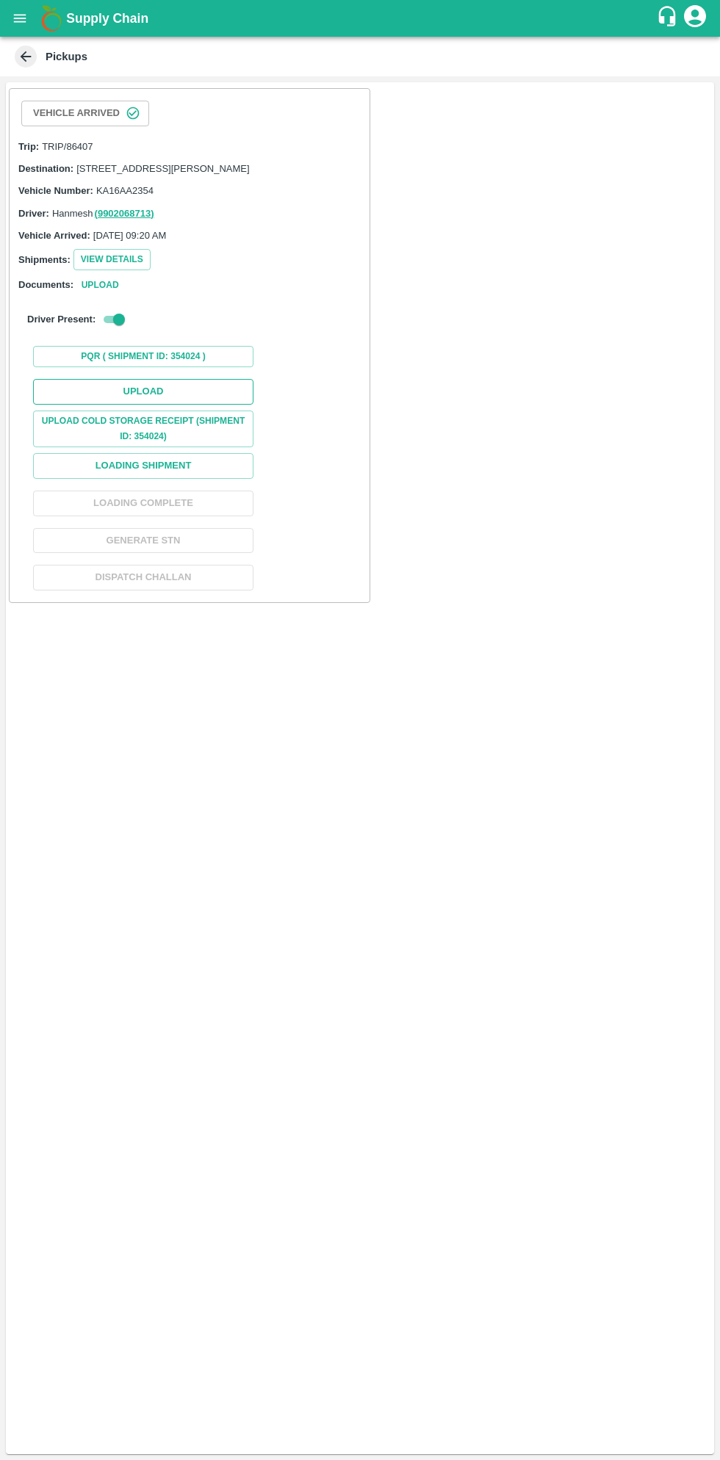
click at [195, 398] on button "Upload" at bounding box center [143, 392] width 220 height 26
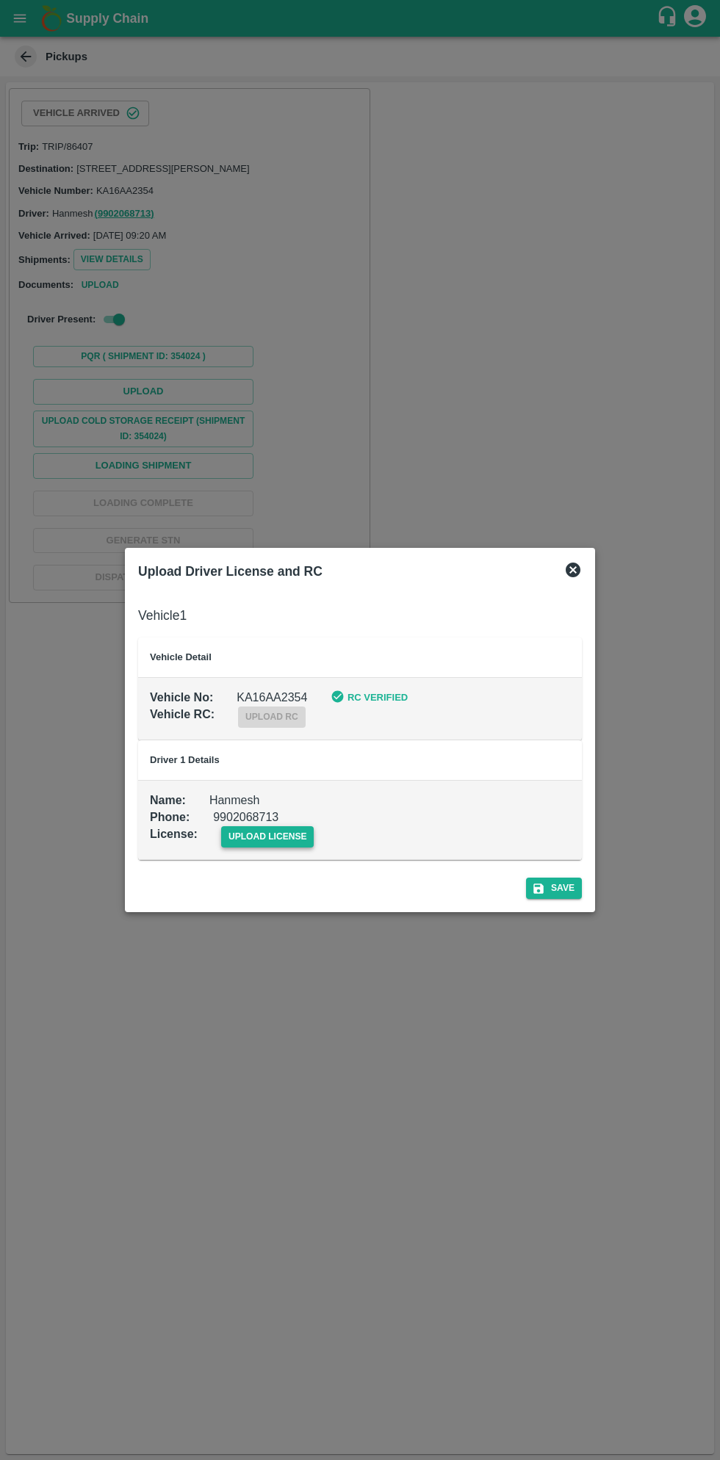
click at [273, 838] on span "upload license" at bounding box center [267, 836] width 93 height 21
click at [0, 0] on input "upload license" at bounding box center [0, 0] width 0 height 0
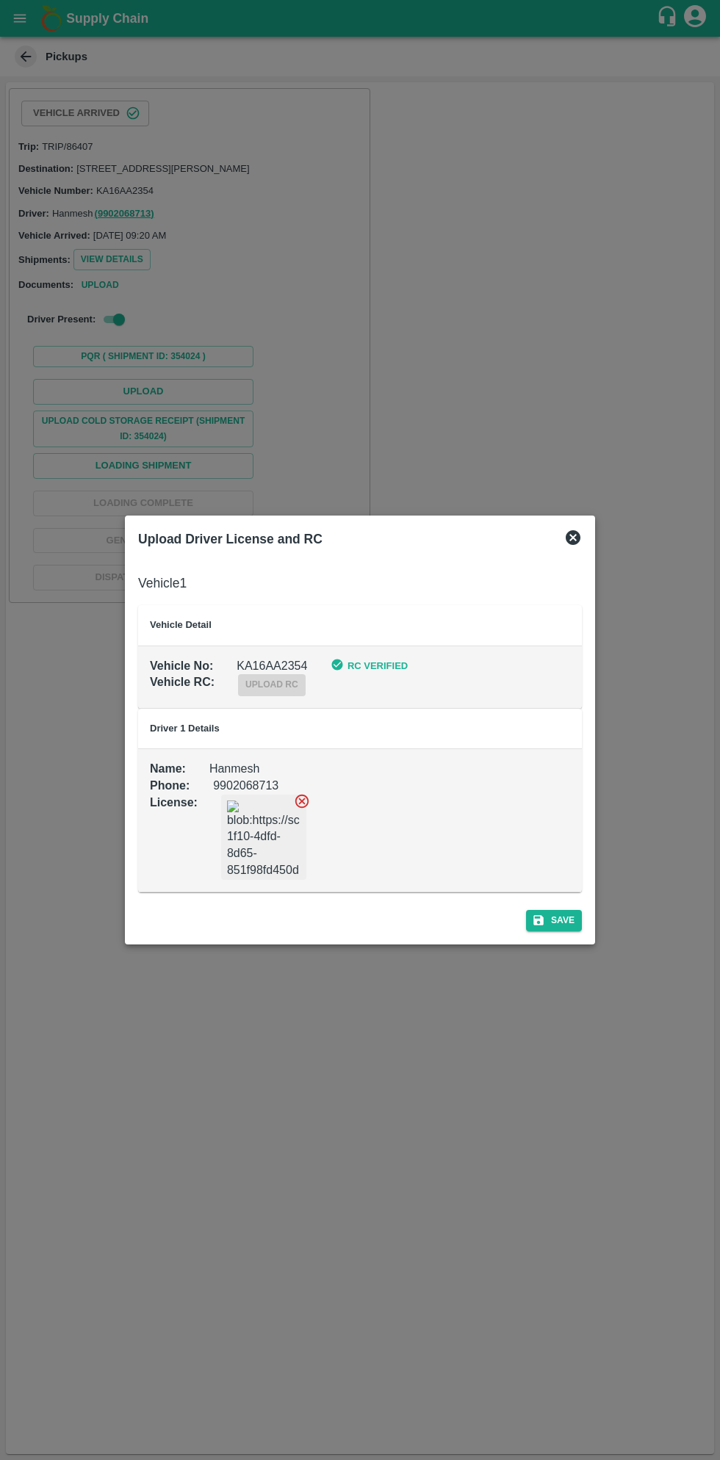
click at [564, 932] on div "Save" at bounding box center [359, 917] width 455 height 39
click at [543, 920] on icon "submit" at bounding box center [538, 920] width 10 height 10
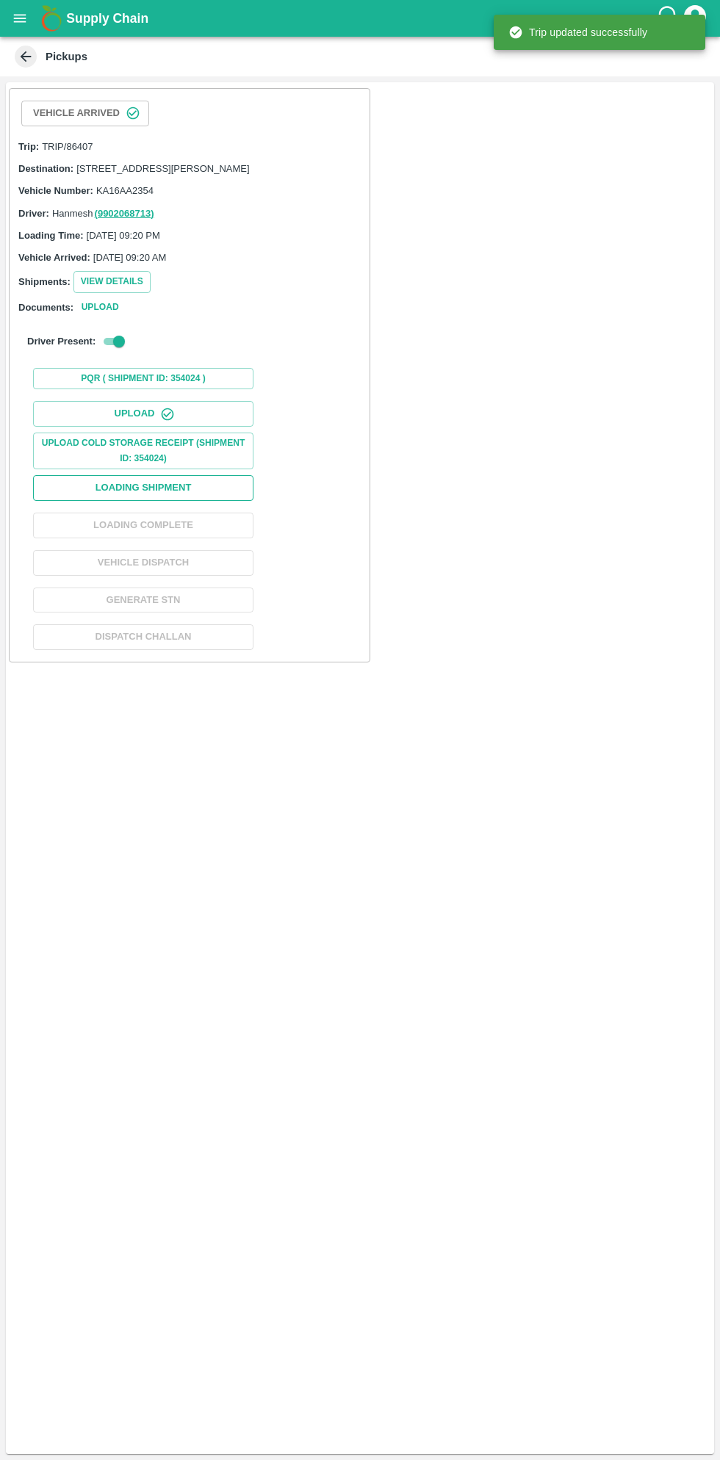
click at [191, 501] on button "Loading Shipment" at bounding box center [143, 488] width 220 height 26
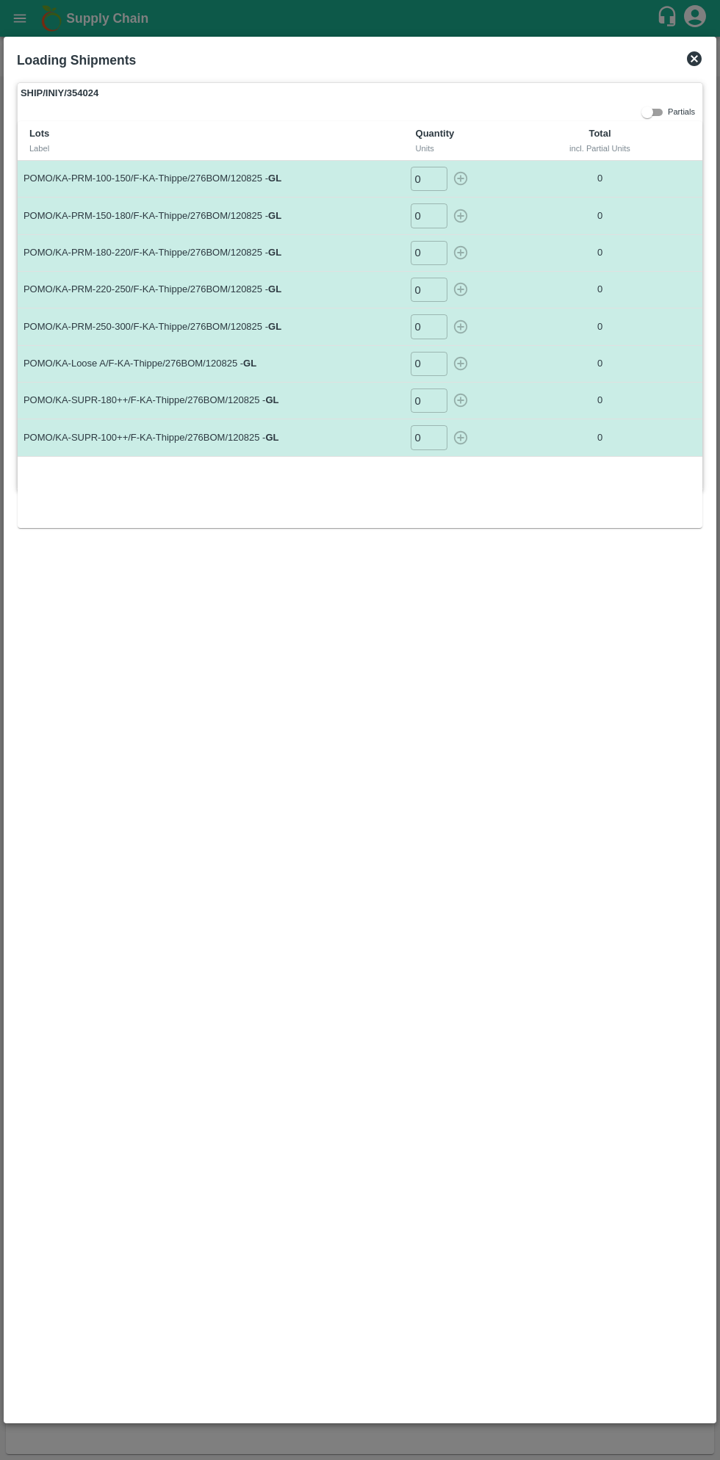
click at [428, 212] on input "0" at bounding box center [428, 215] width 37 height 24
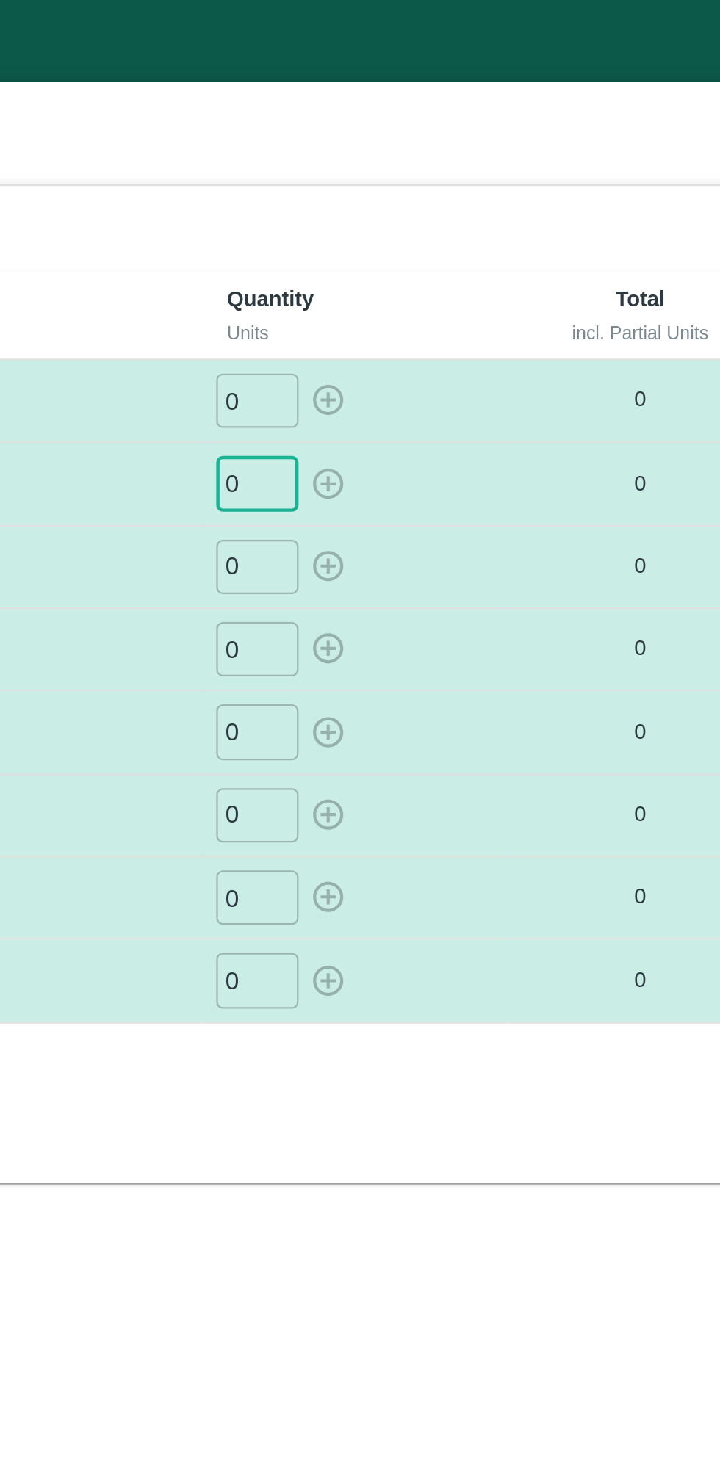
click at [435, 181] on input "0" at bounding box center [428, 179] width 37 height 24
type input "91"
type input "85"
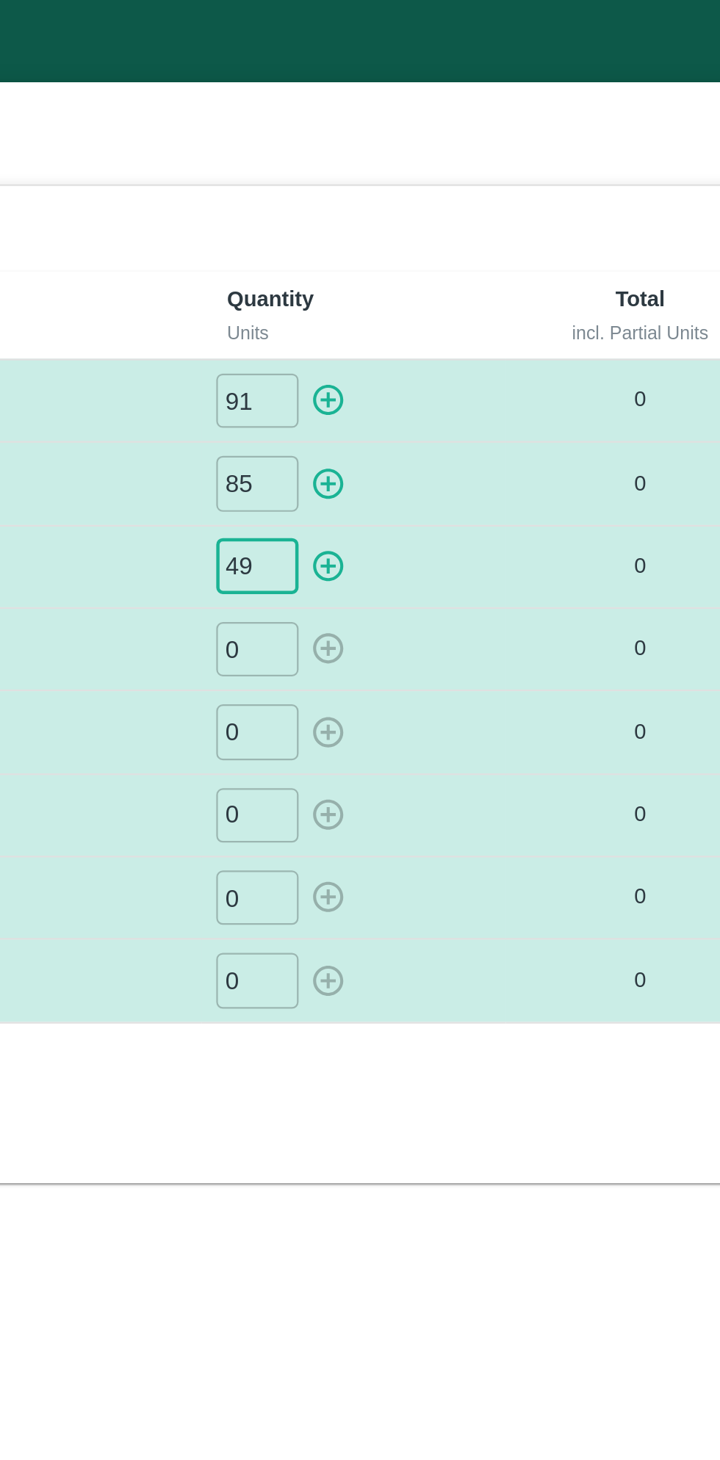
type input "49"
type input "14"
type input "4"
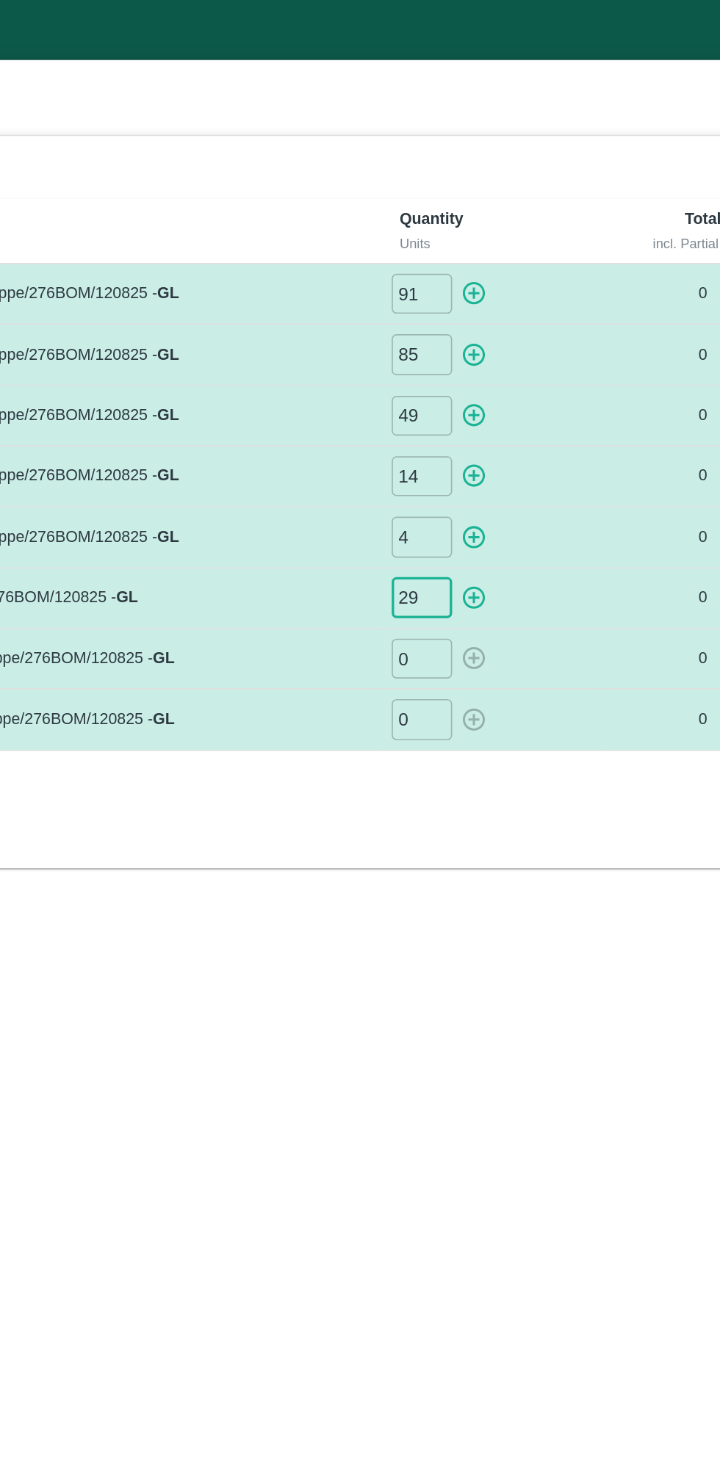
type input "29"
type input "33"
type input "15"
click at [458, 182] on icon "button" at bounding box center [460, 178] width 16 height 16
type input "0"
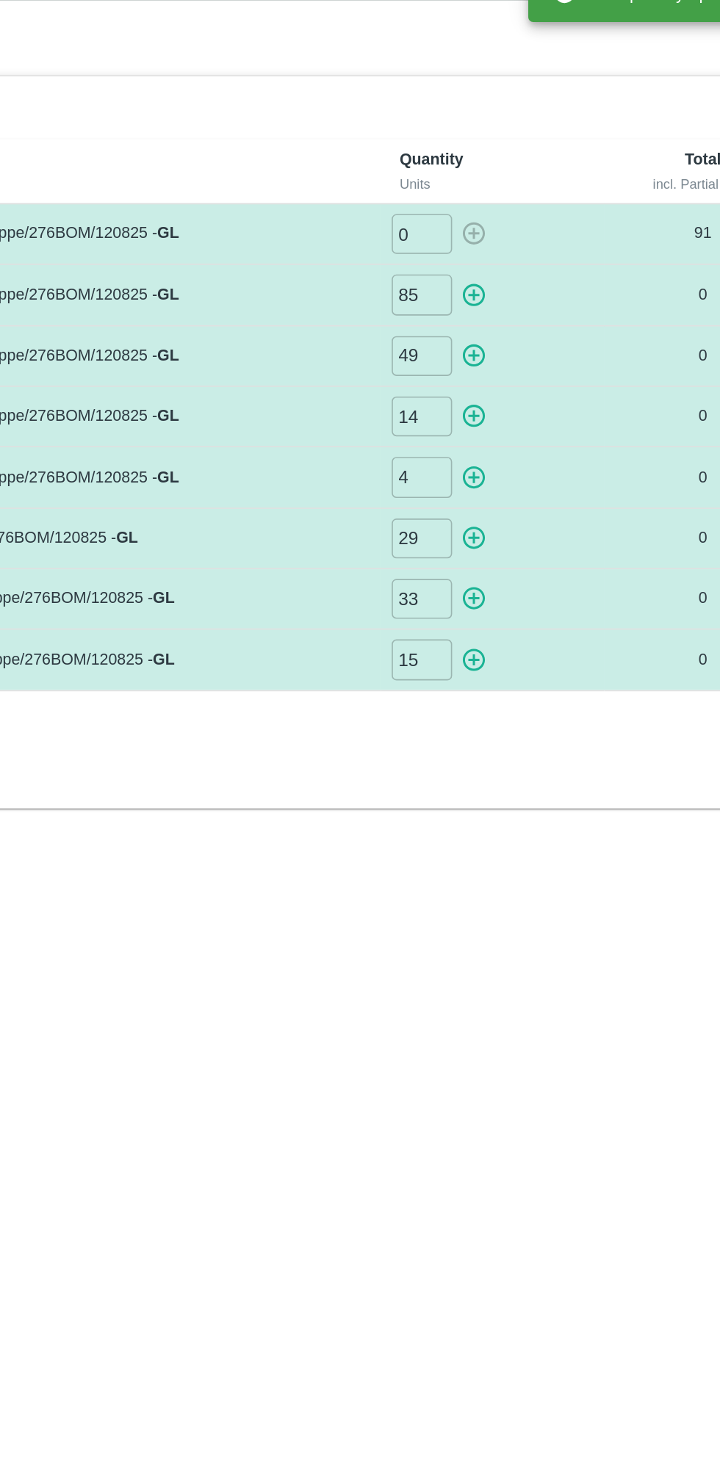
click at [464, 214] on icon "button" at bounding box center [460, 216] width 16 height 16
type input "0"
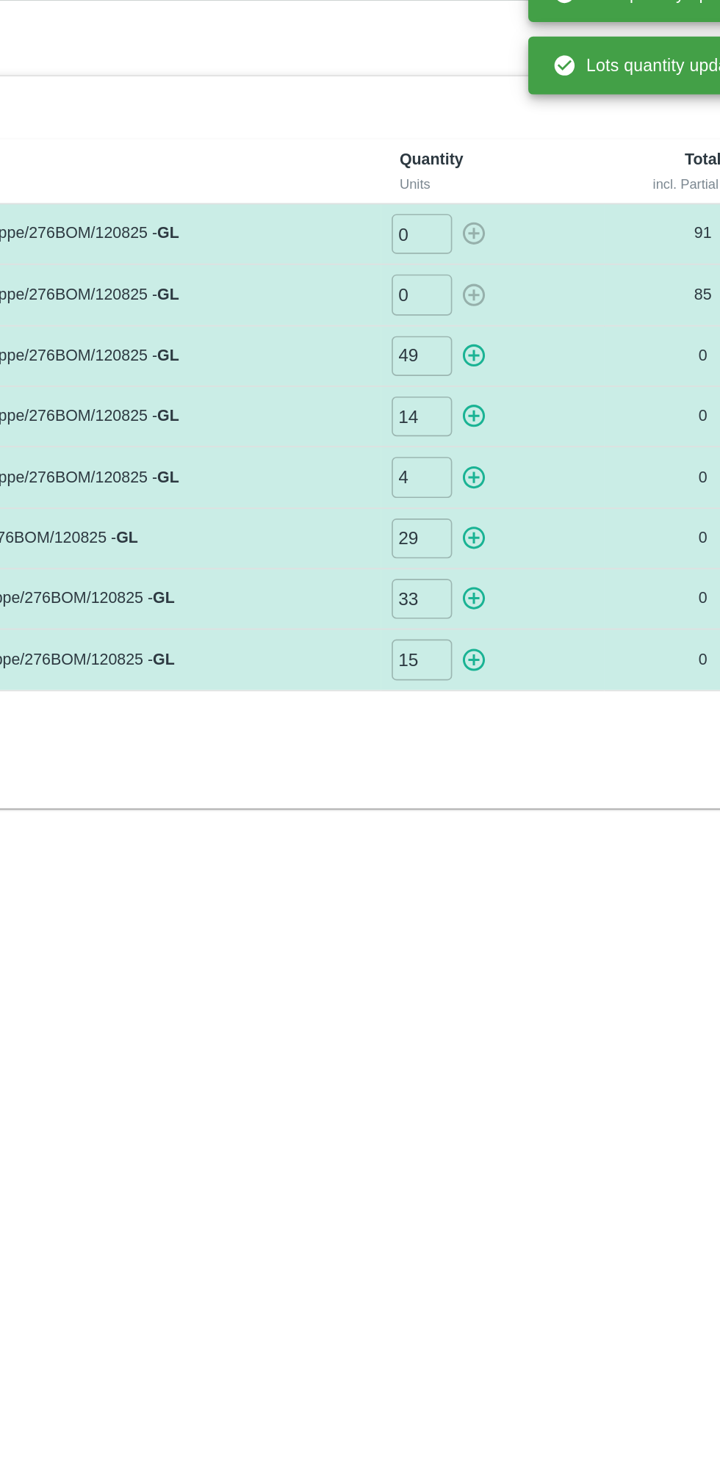
click at [465, 247] on icon "button" at bounding box center [460, 252] width 16 height 16
type input "0"
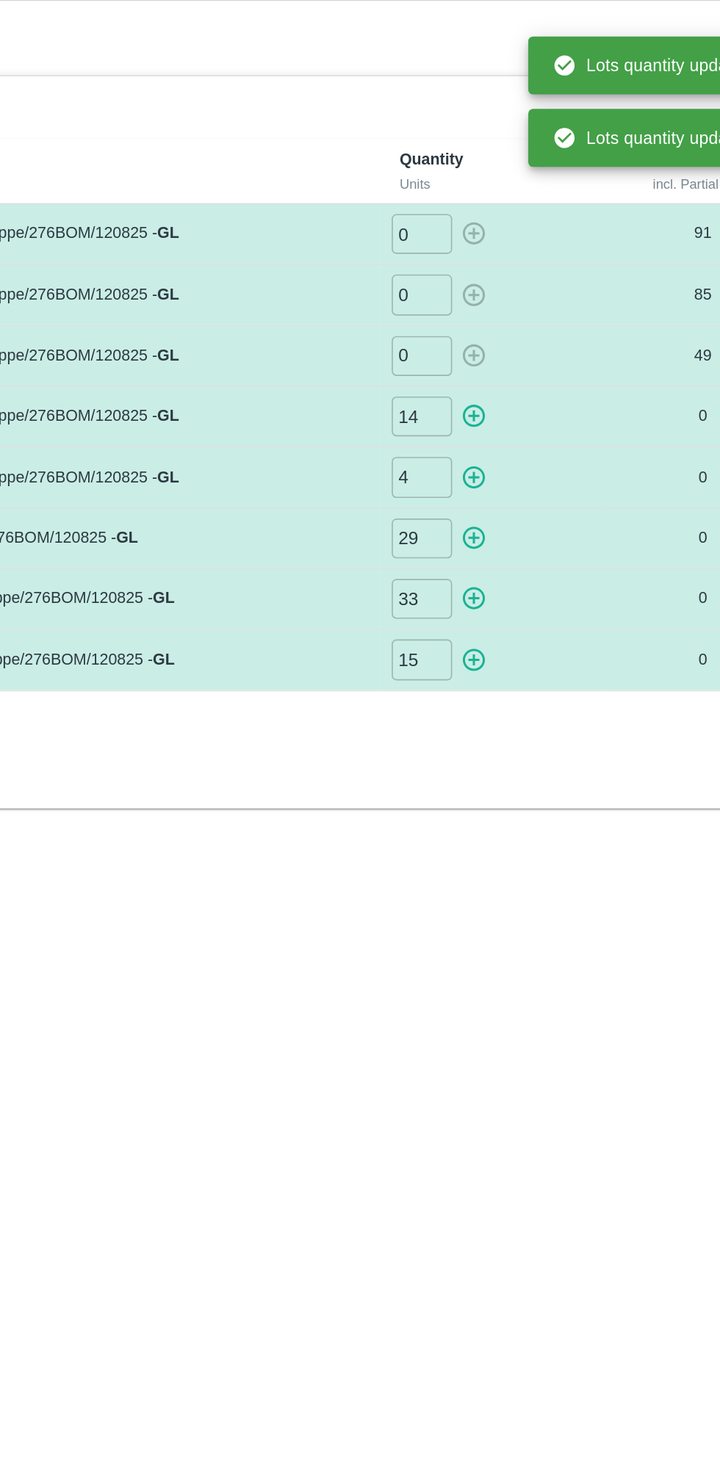
click at [461, 283] on icon "button" at bounding box center [460, 289] width 16 height 16
type input "0"
click at [462, 325] on icon "button" at bounding box center [460, 327] width 14 height 14
type input "0"
click at [462, 362] on icon "button" at bounding box center [460, 364] width 14 height 14
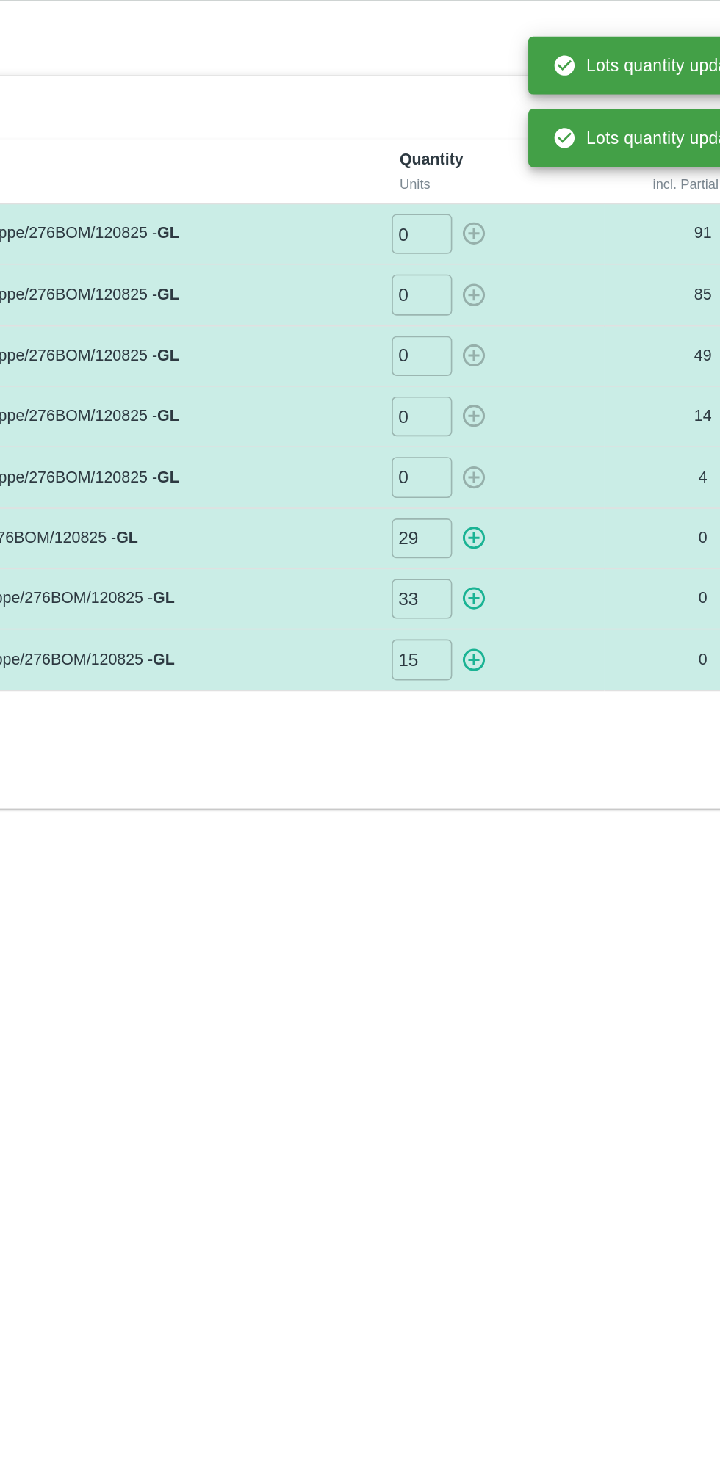
type input "0"
click at [465, 394] on icon "button" at bounding box center [460, 400] width 16 height 16
type input "0"
click at [462, 435] on icon "button" at bounding box center [460, 438] width 14 height 14
type input "0"
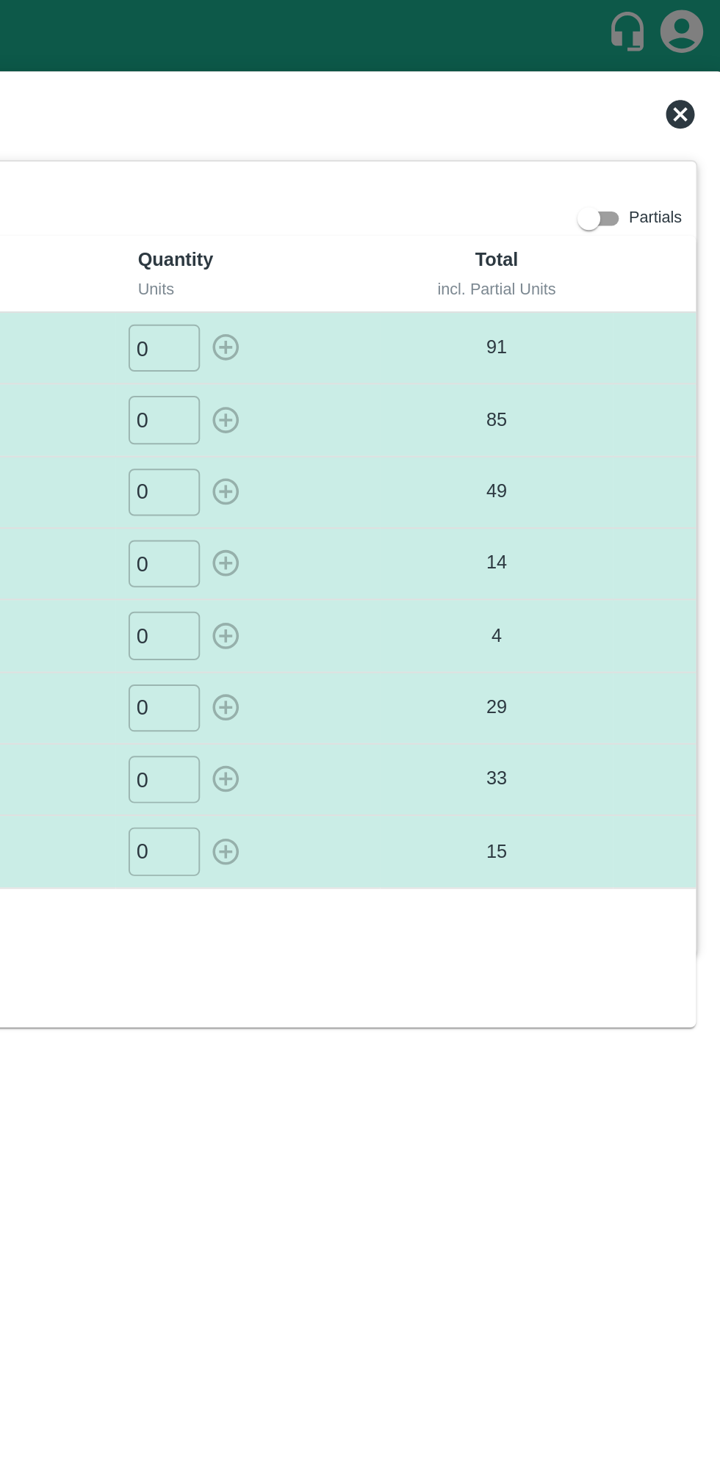
click at [690, 54] on icon at bounding box center [693, 58] width 15 height 15
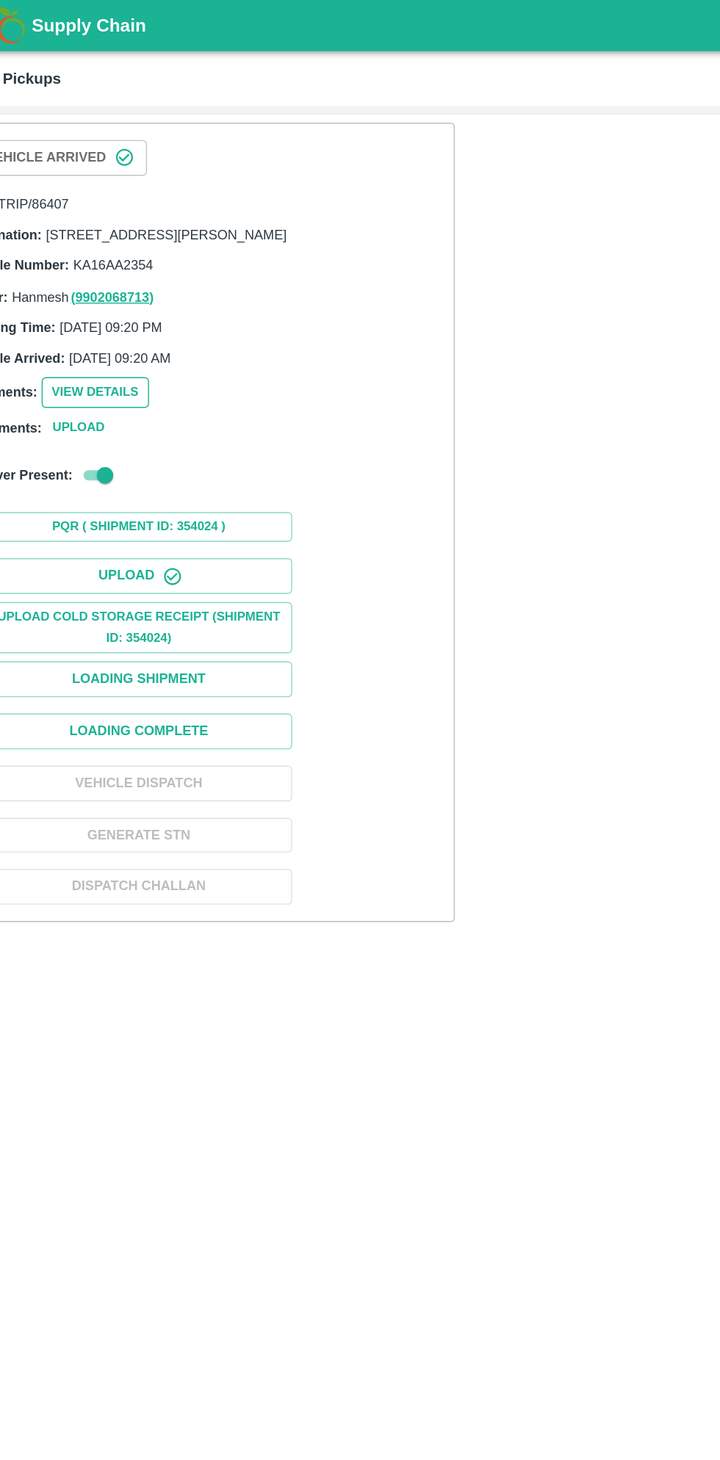
click at [122, 292] on button "View Details" at bounding box center [111, 281] width 77 height 21
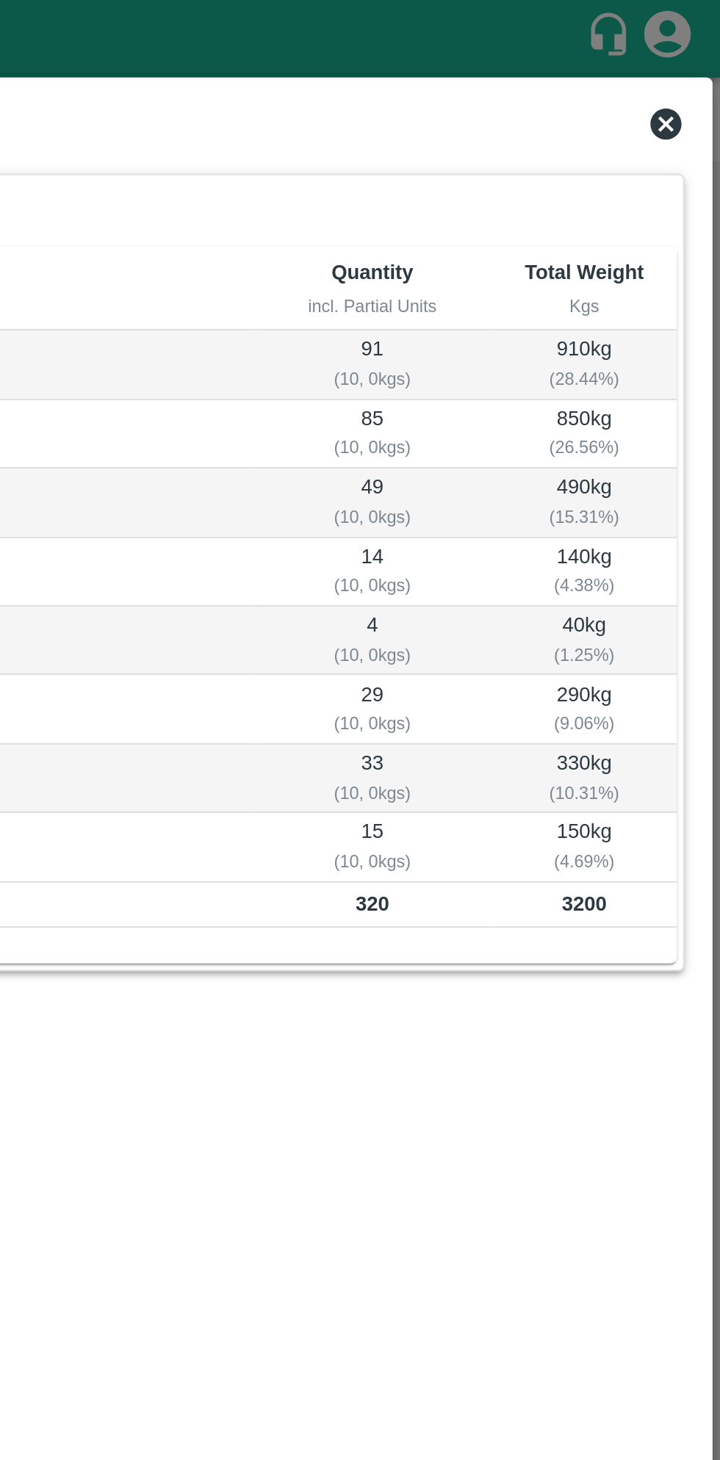
click at [697, 64] on icon at bounding box center [693, 58] width 15 height 15
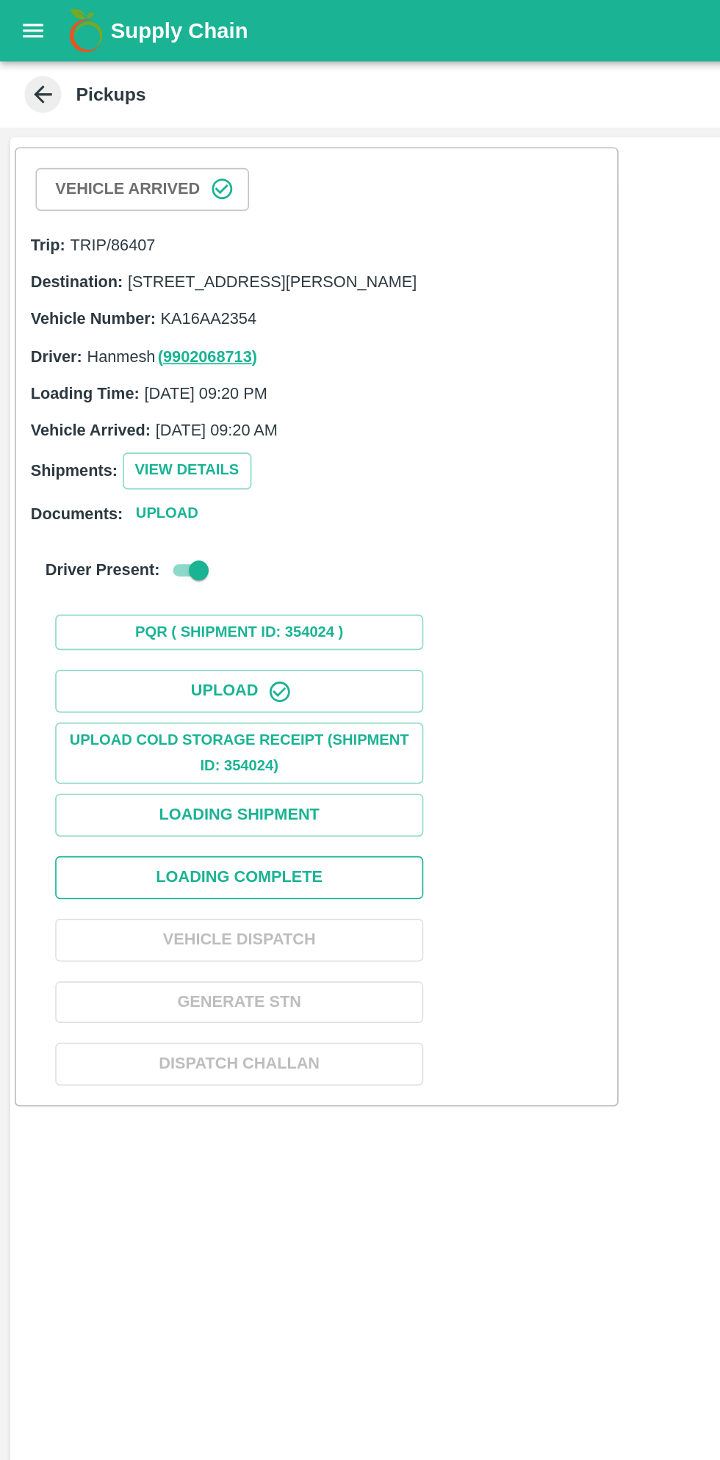
click at [206, 537] on button "Loading Complete" at bounding box center [143, 525] width 220 height 26
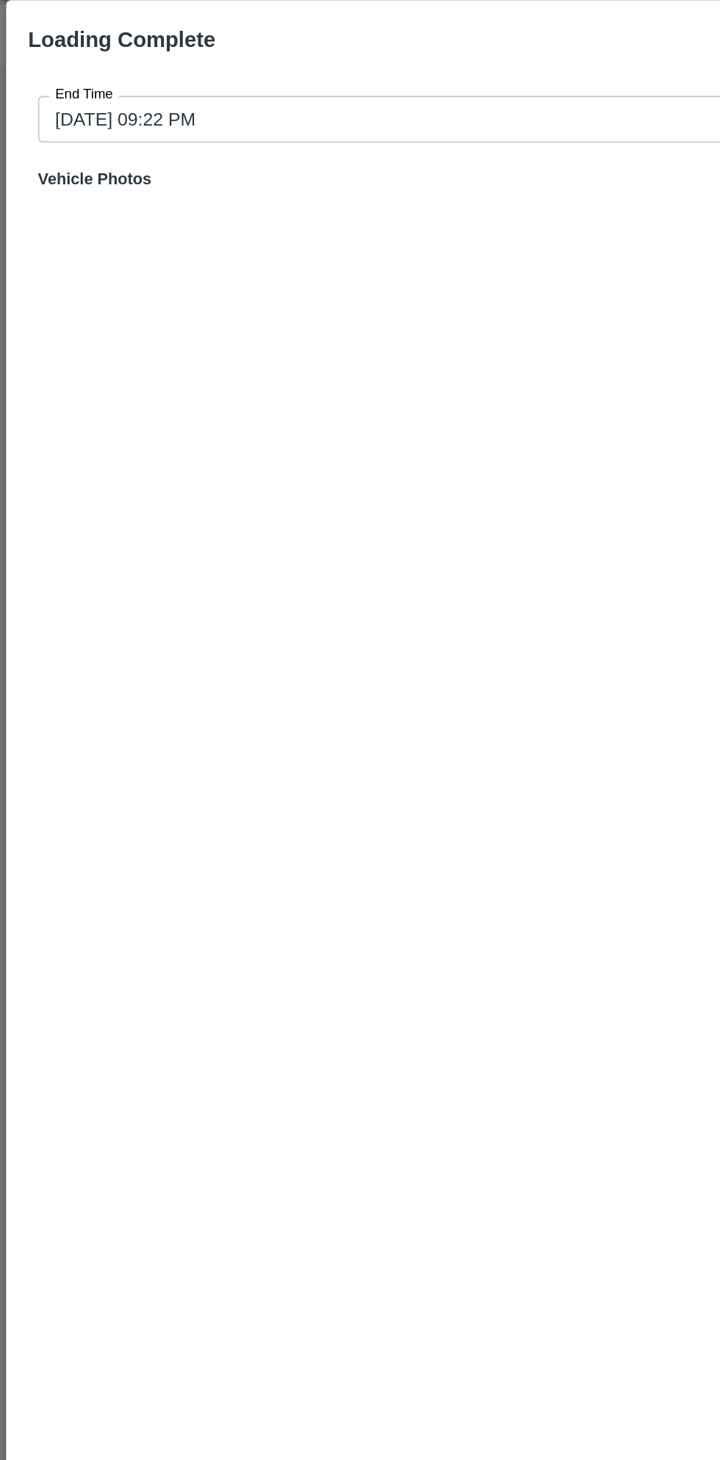
click at [256, 111] on input "14/08/2025 09:22 PM" at bounding box center [355, 108] width 664 height 28
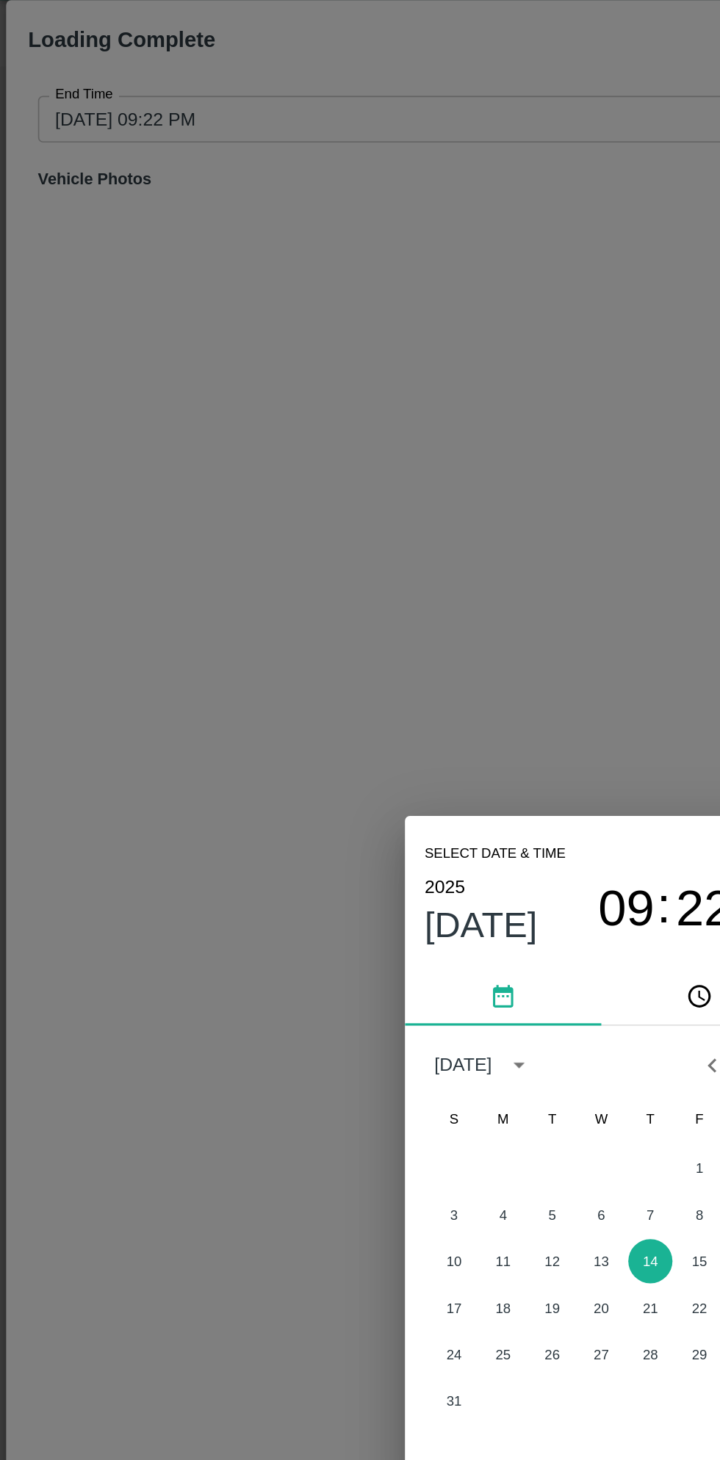
click at [294, 590] on span "Aug 14" at bounding box center [288, 590] width 68 height 26
click at [330, 791] on button "12" at bounding box center [330, 791] width 26 height 26
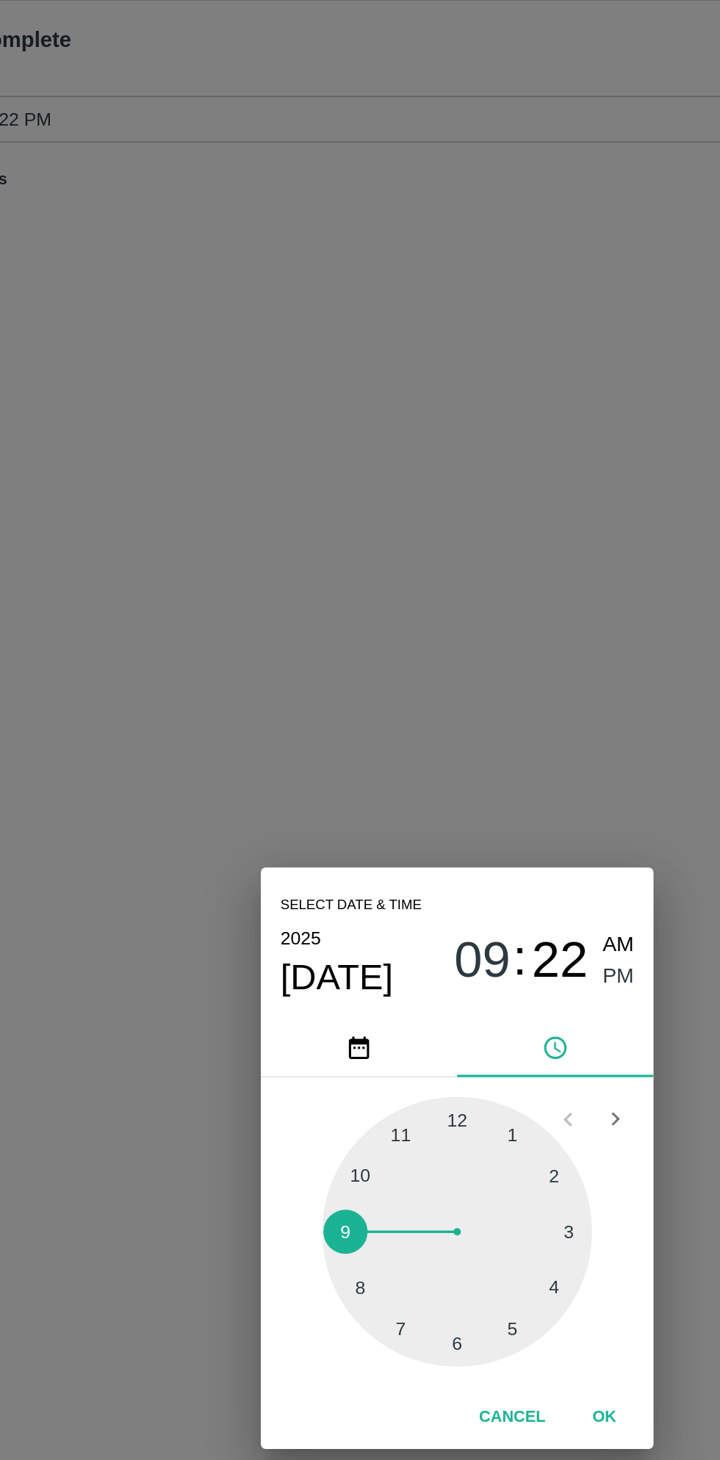
click at [395, 836] on div at bounding box center [360, 774] width 162 height 162
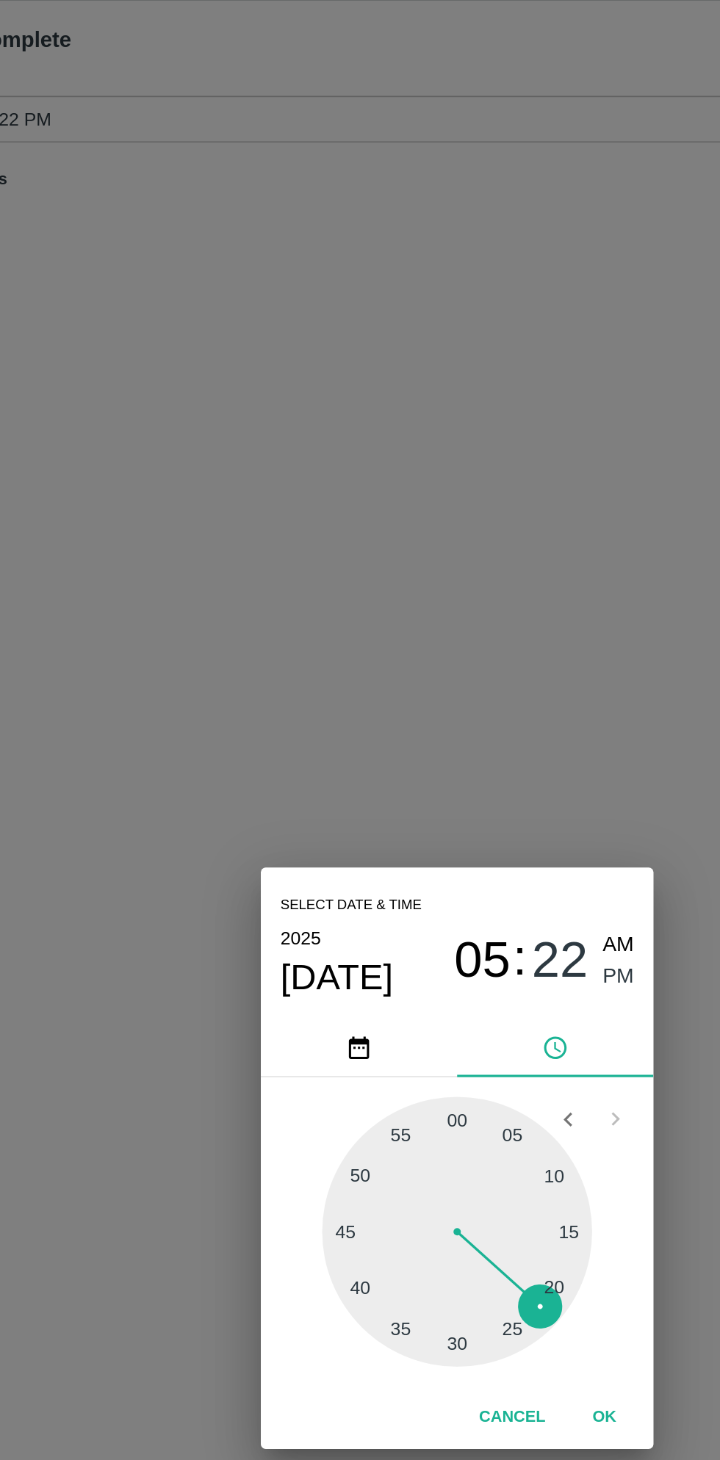
click at [452, 626] on span "PM" at bounding box center [456, 622] width 19 height 20
click at [447, 885] on button "OK" at bounding box center [447, 885] width 47 height 26
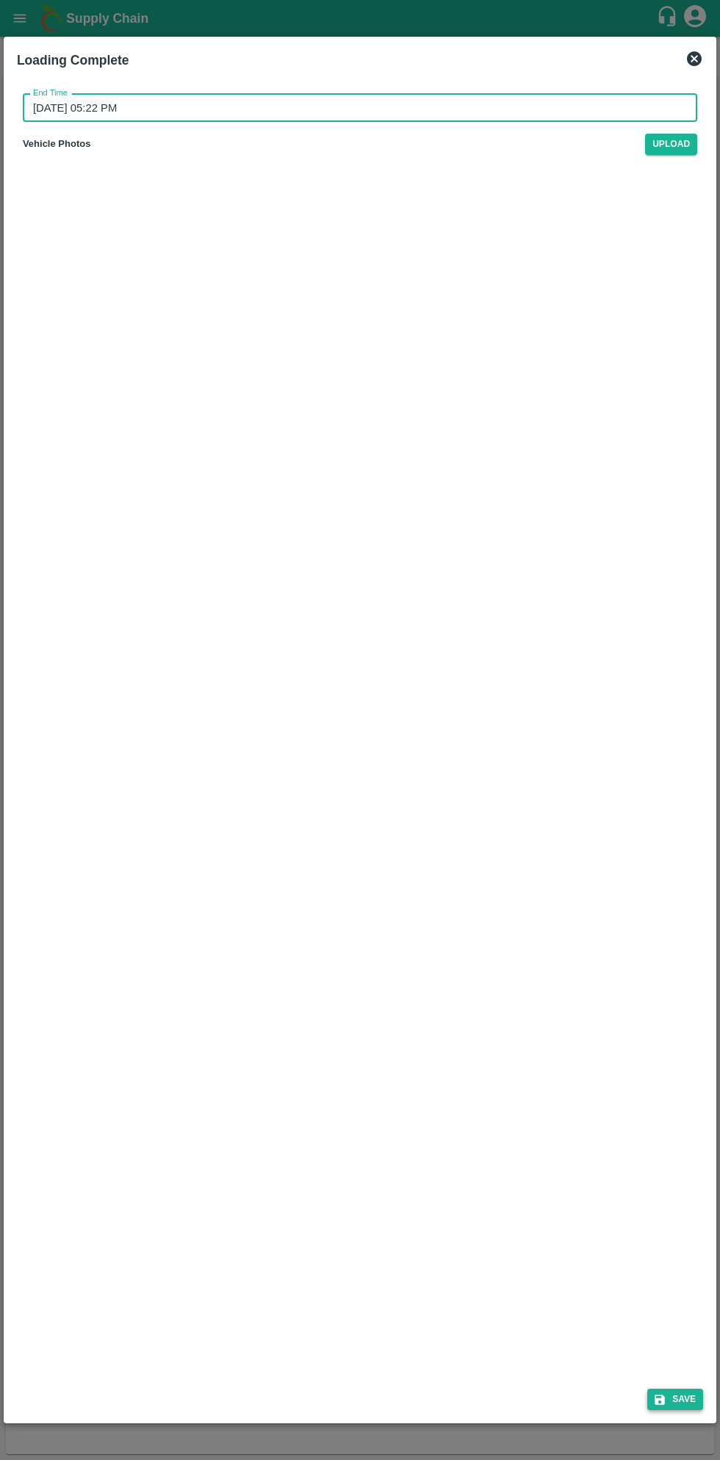
click at [684, 1398] on button "Save" at bounding box center [675, 1398] width 56 height 21
type input "14/08/2025 09:22 PM"
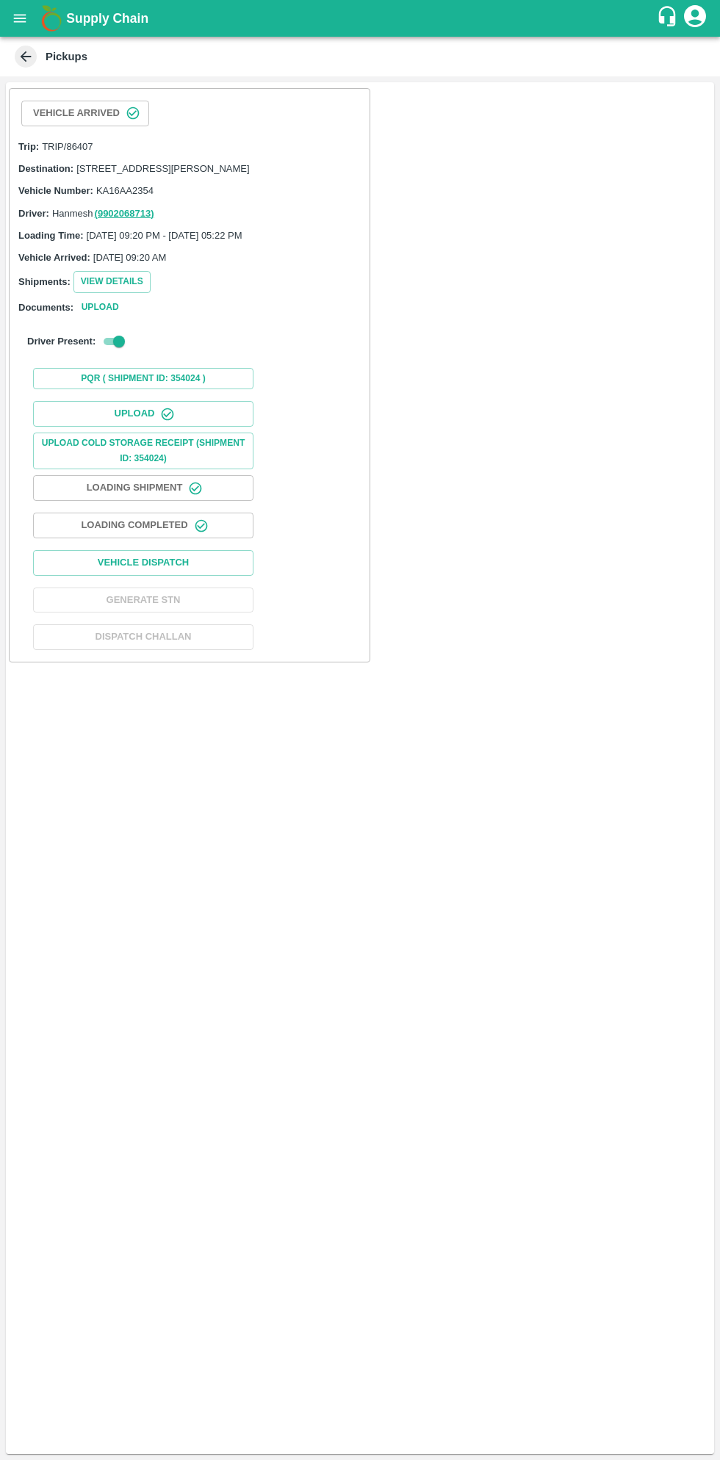
click at [27, 25] on icon "open drawer" at bounding box center [20, 18] width 16 height 16
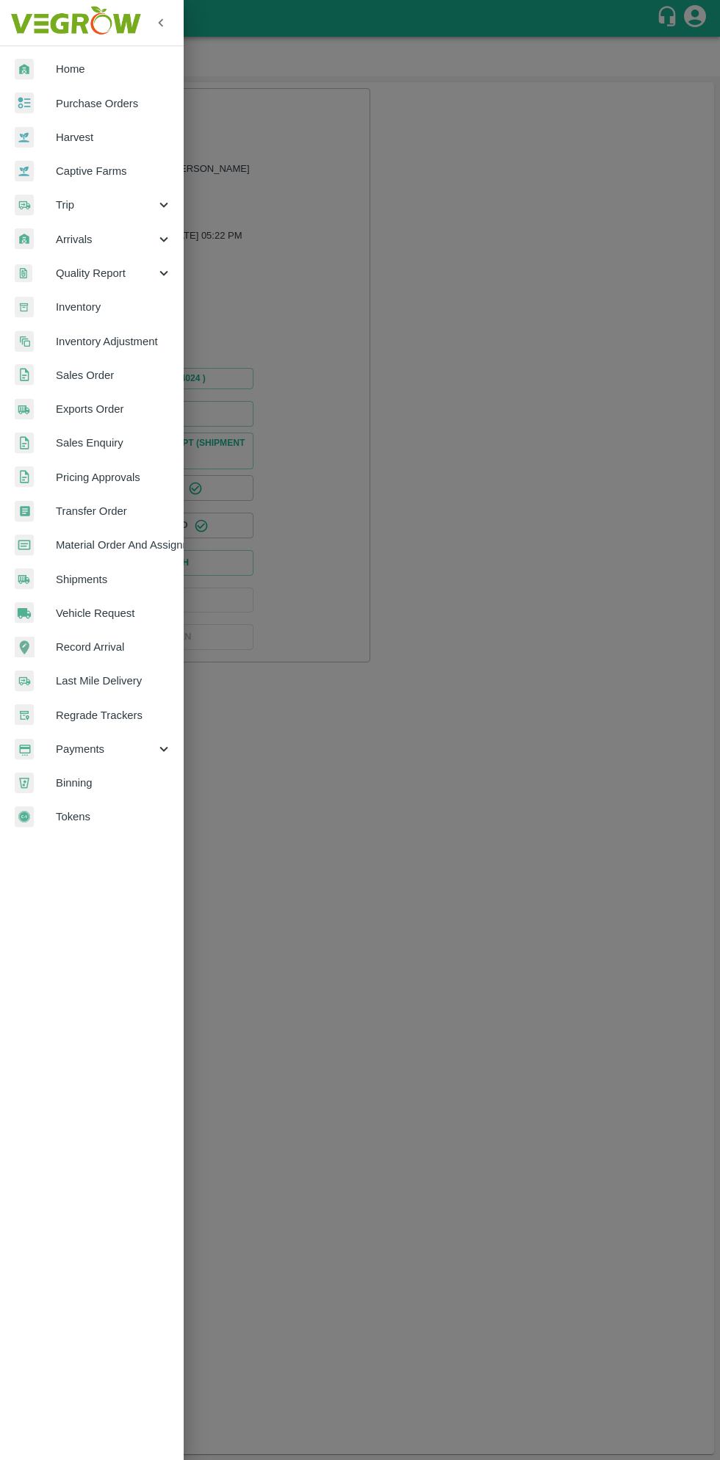
click at [122, 108] on span "Purchase Orders" at bounding box center [114, 103] width 116 height 16
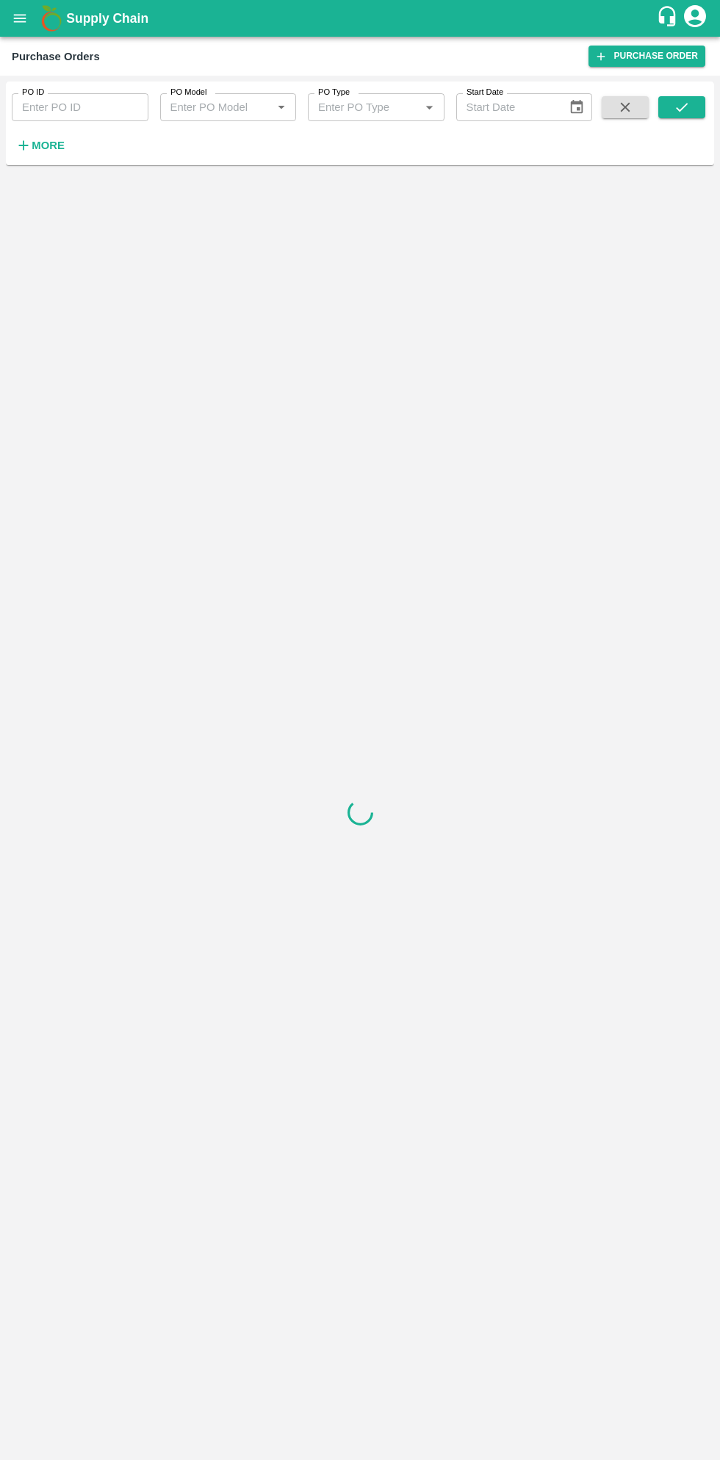
click at [57, 153] on h6 "More" at bounding box center [48, 145] width 33 height 19
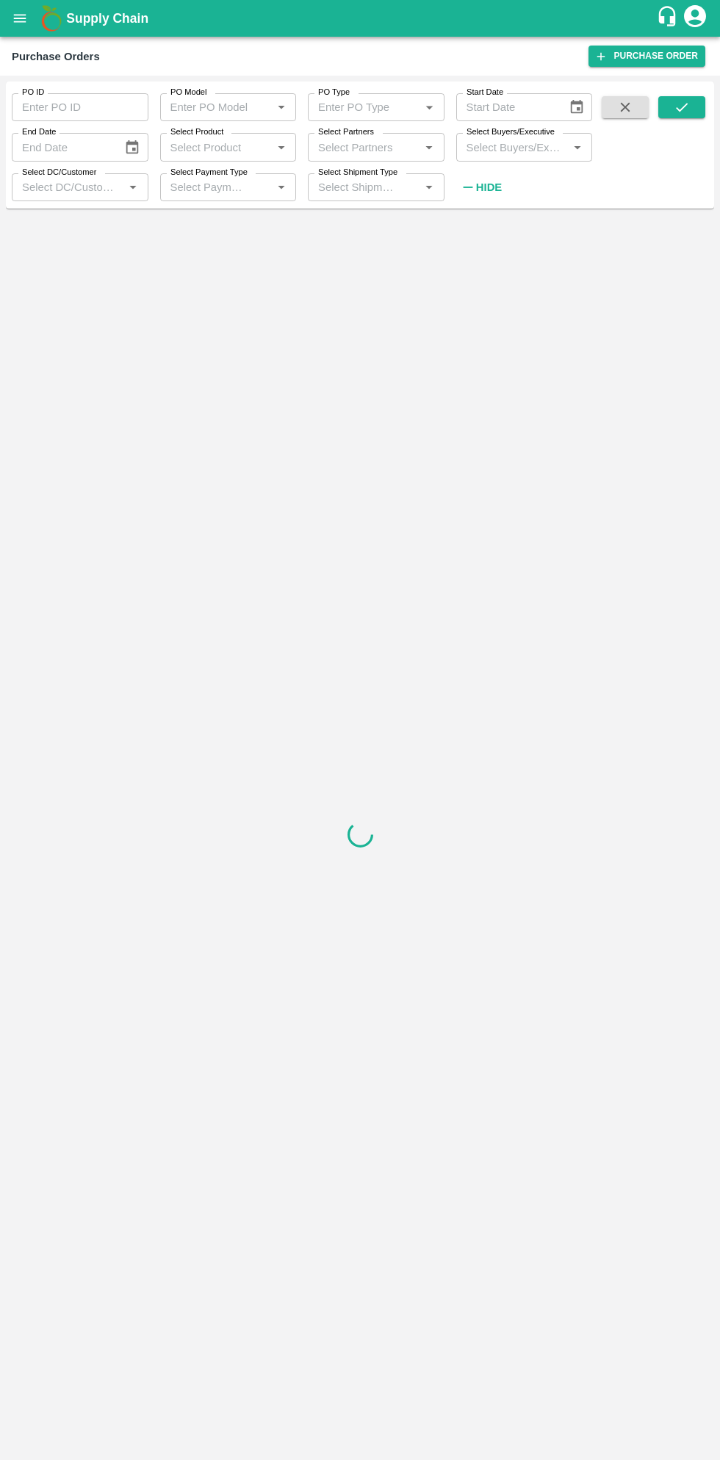
click at [512, 145] on input "Select Buyers/Executive" at bounding box center [512, 146] width 104 height 19
type input "sagar"
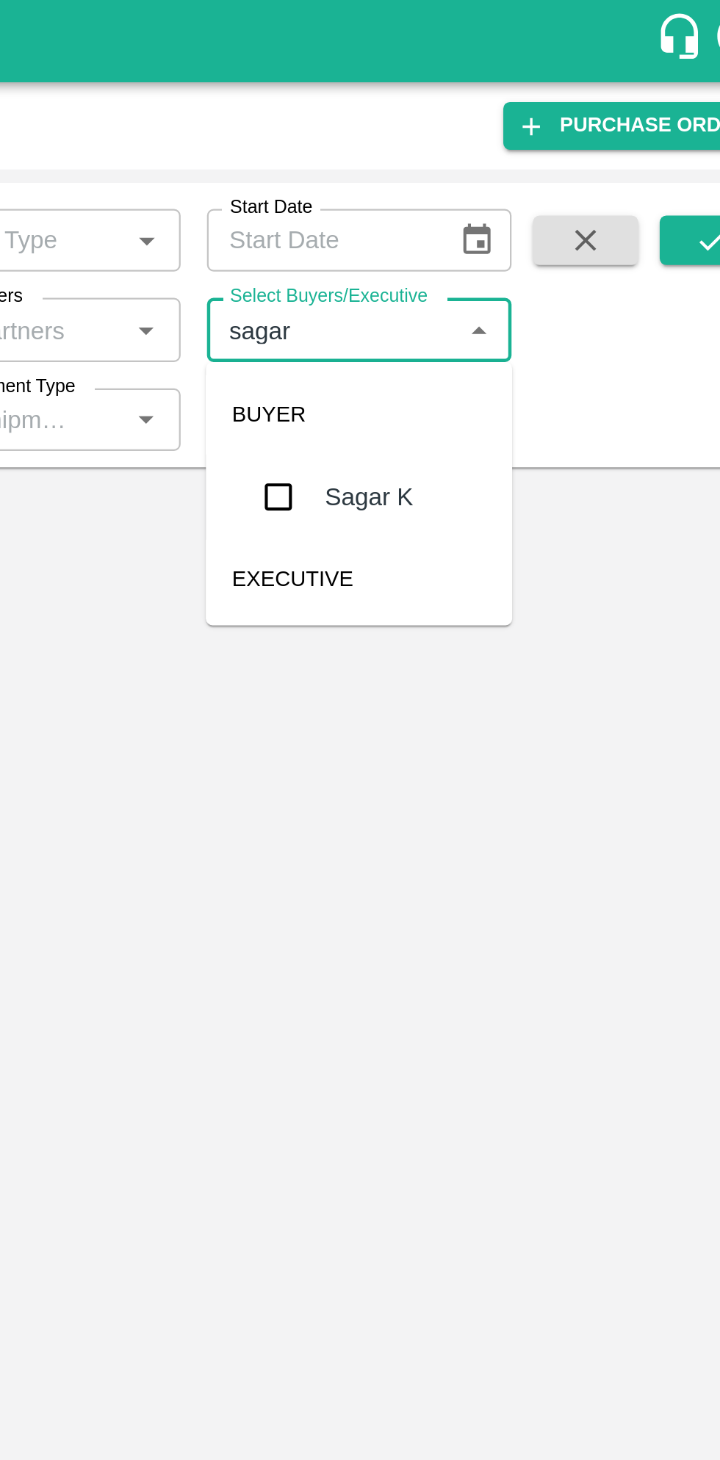
click at [489, 229] on input "checkbox" at bounding box center [487, 221] width 29 height 29
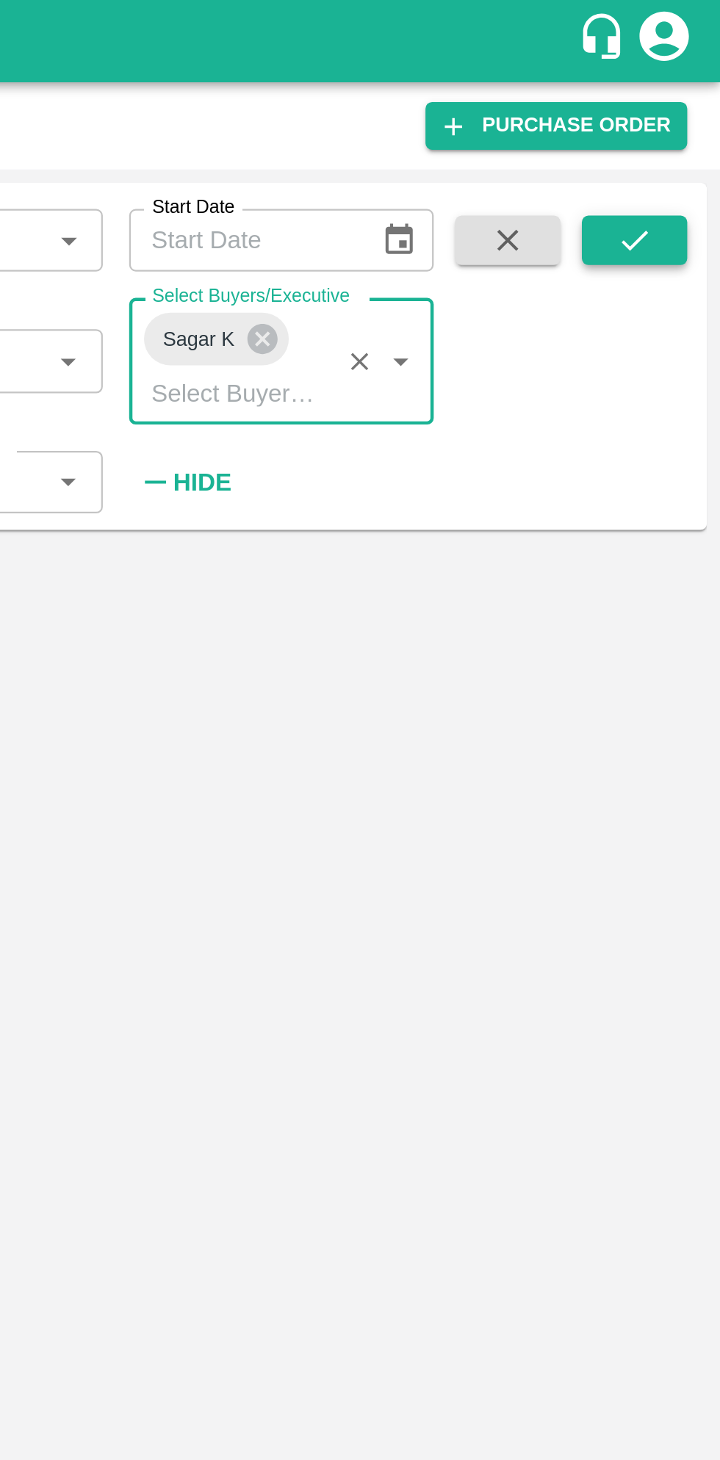
click at [690, 96] on button "submit" at bounding box center [681, 107] width 47 height 22
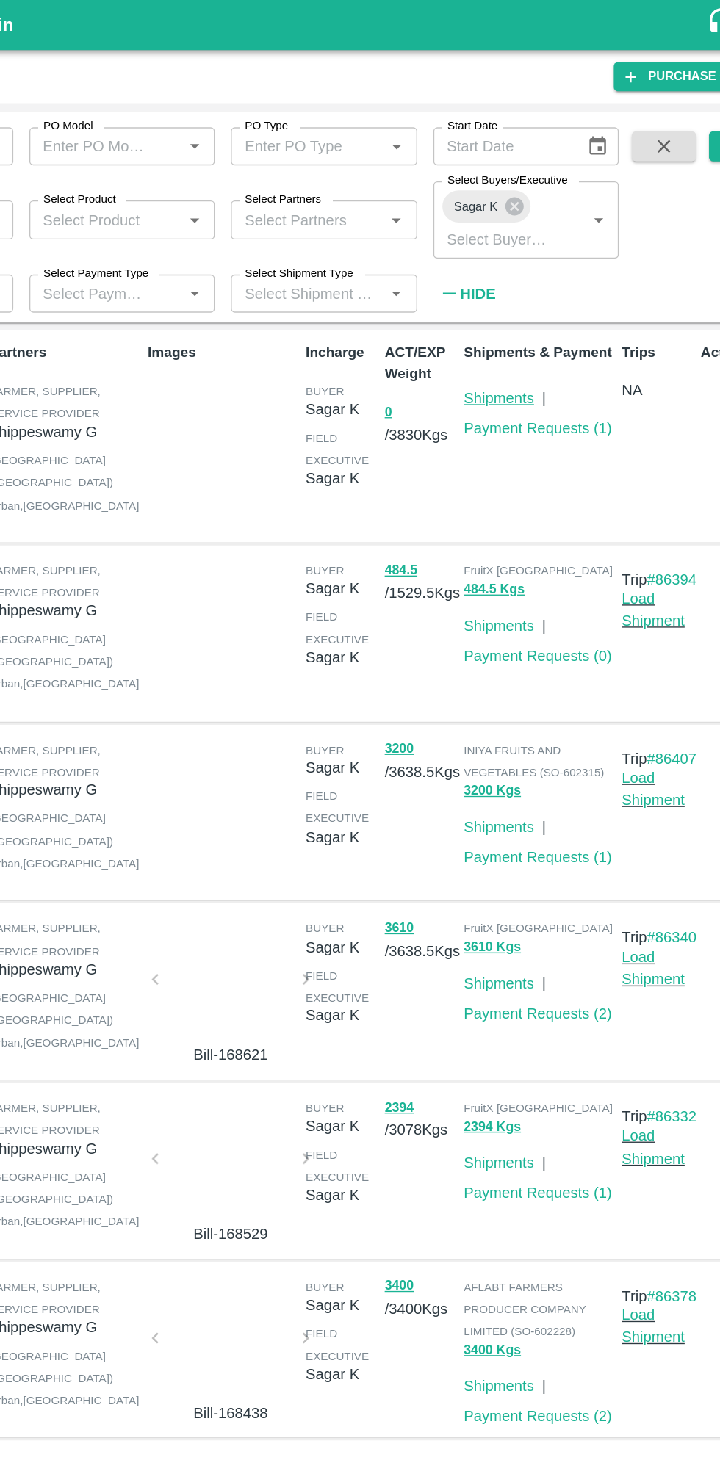
click at [501, 289] on link "Shipments" at bounding box center [504, 292] width 51 height 12
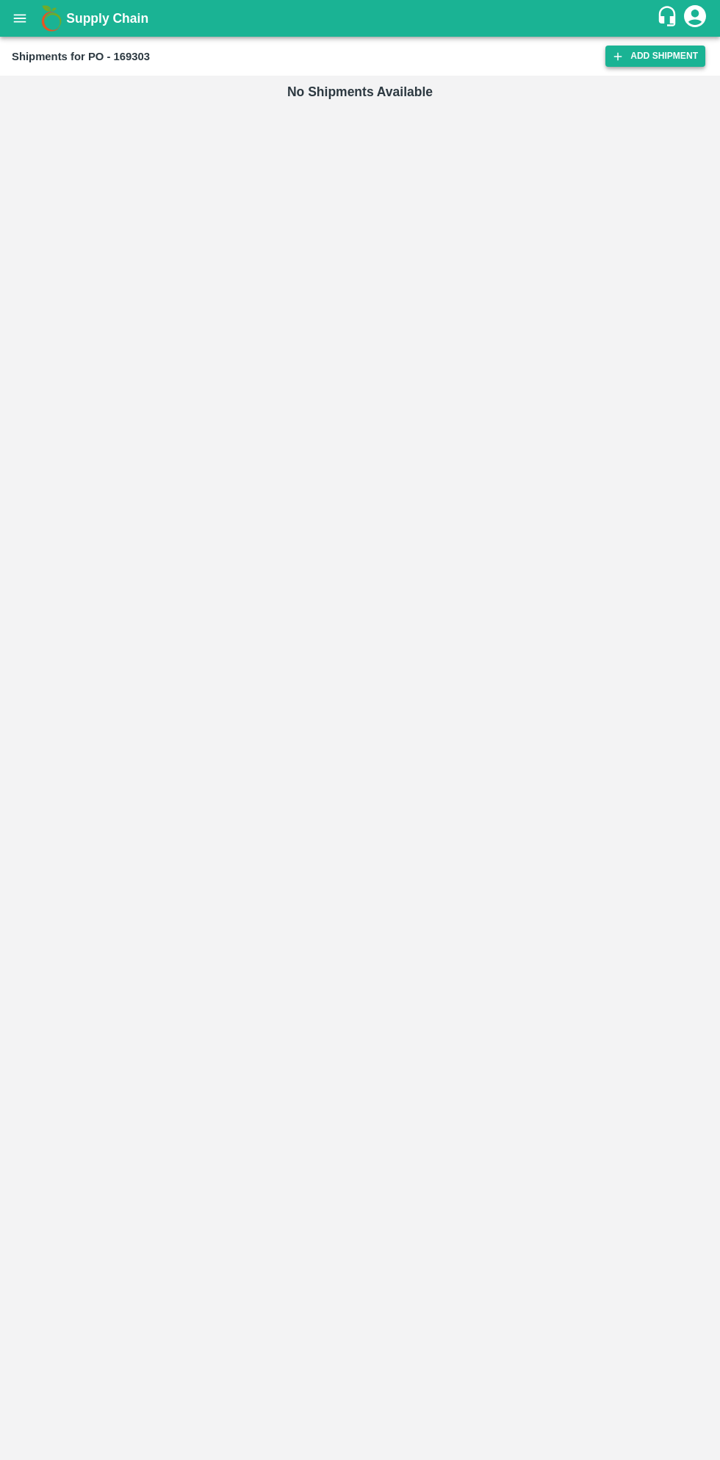
click at [641, 65] on link "Add Shipment" at bounding box center [655, 56] width 100 height 21
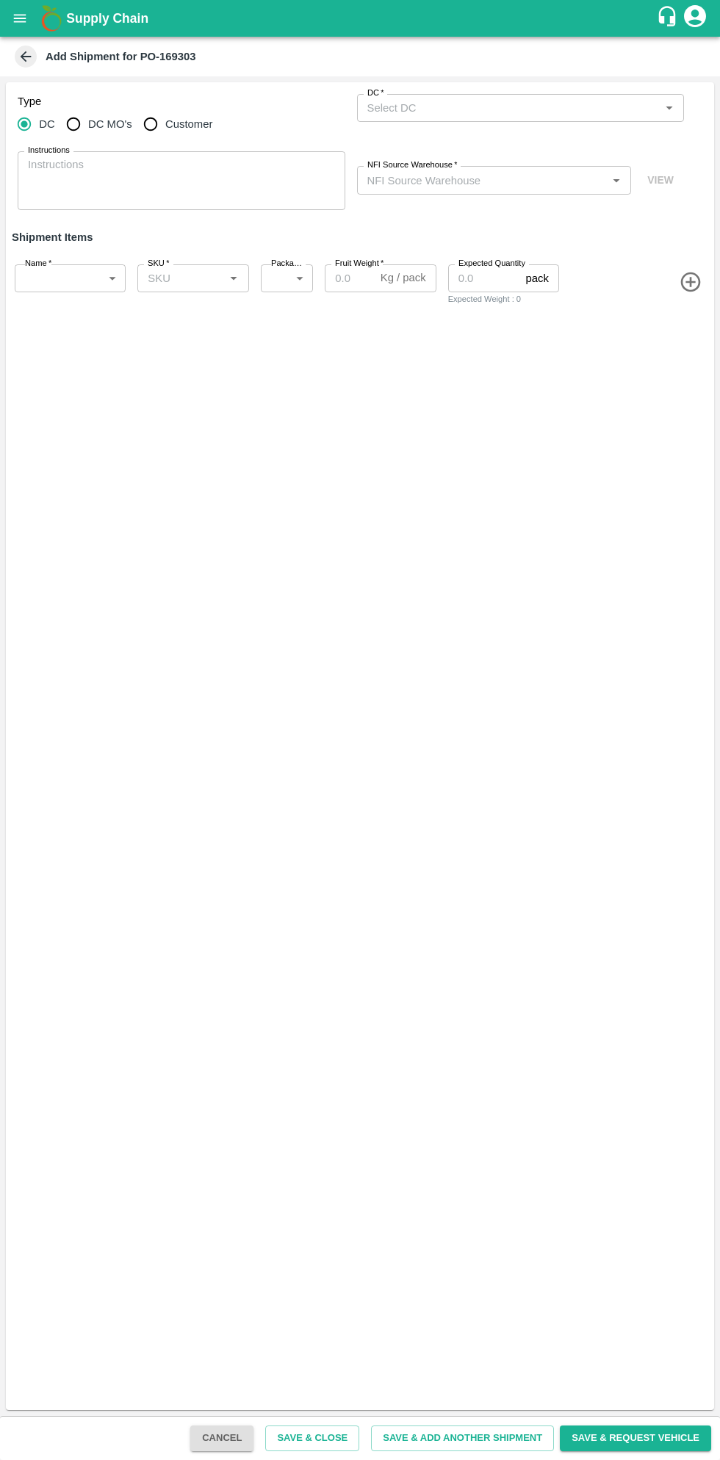
click at [154, 125] on input "Customer" at bounding box center [150, 123] width 29 height 29
radio input "true"
click at [511, 107] on input "Customer (Material Orders)   *" at bounding box center [508, 107] width 294 height 19
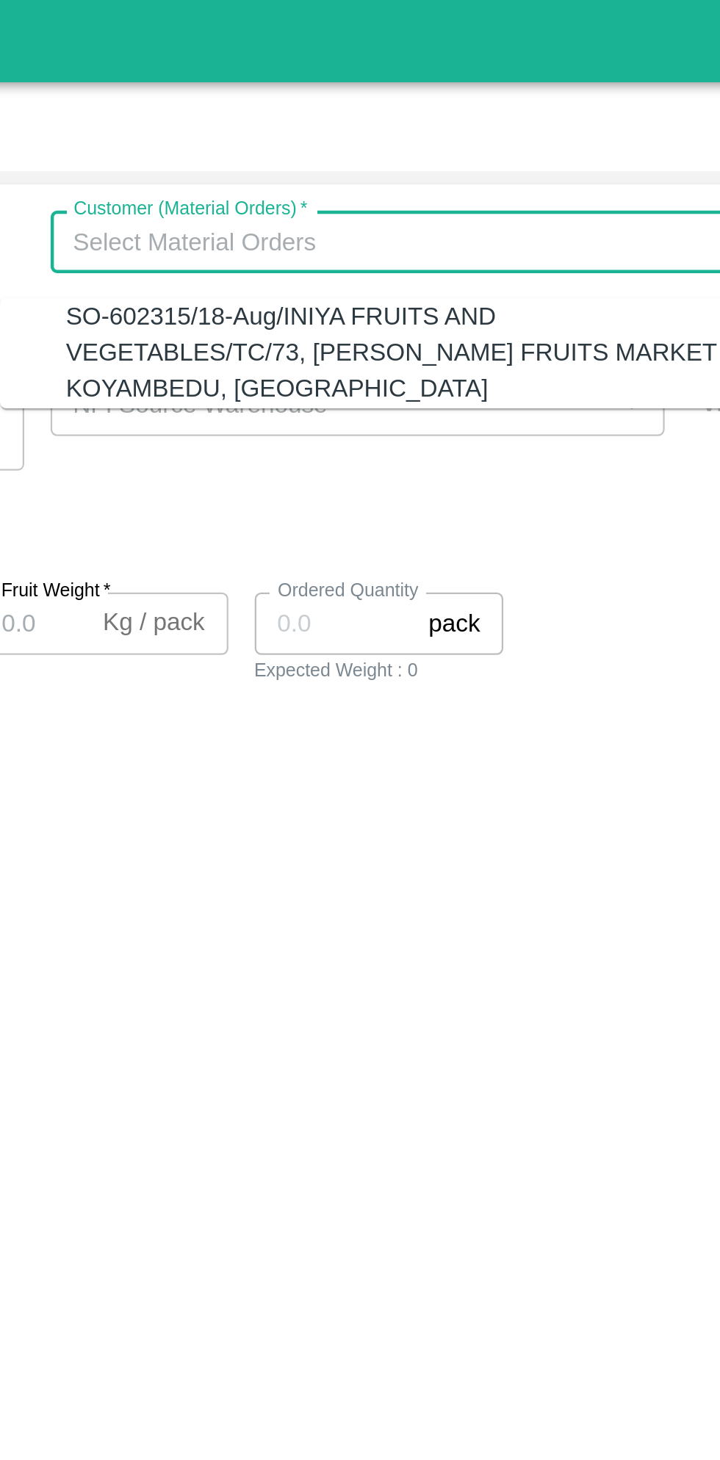
click at [512, 153] on div "SO-602315/18-Aug/INIYA FRUITS AND VEGETABLES/TC/73, ANNA FRUITS MARKET KOYAMBED…" at bounding box center [512, 157] width 298 height 49
type input "SO-602315/18-Aug/INIYA FRUITS AND VEGETABLES/TC/73, ANNA FRUITS MARKET KOYAMBED…"
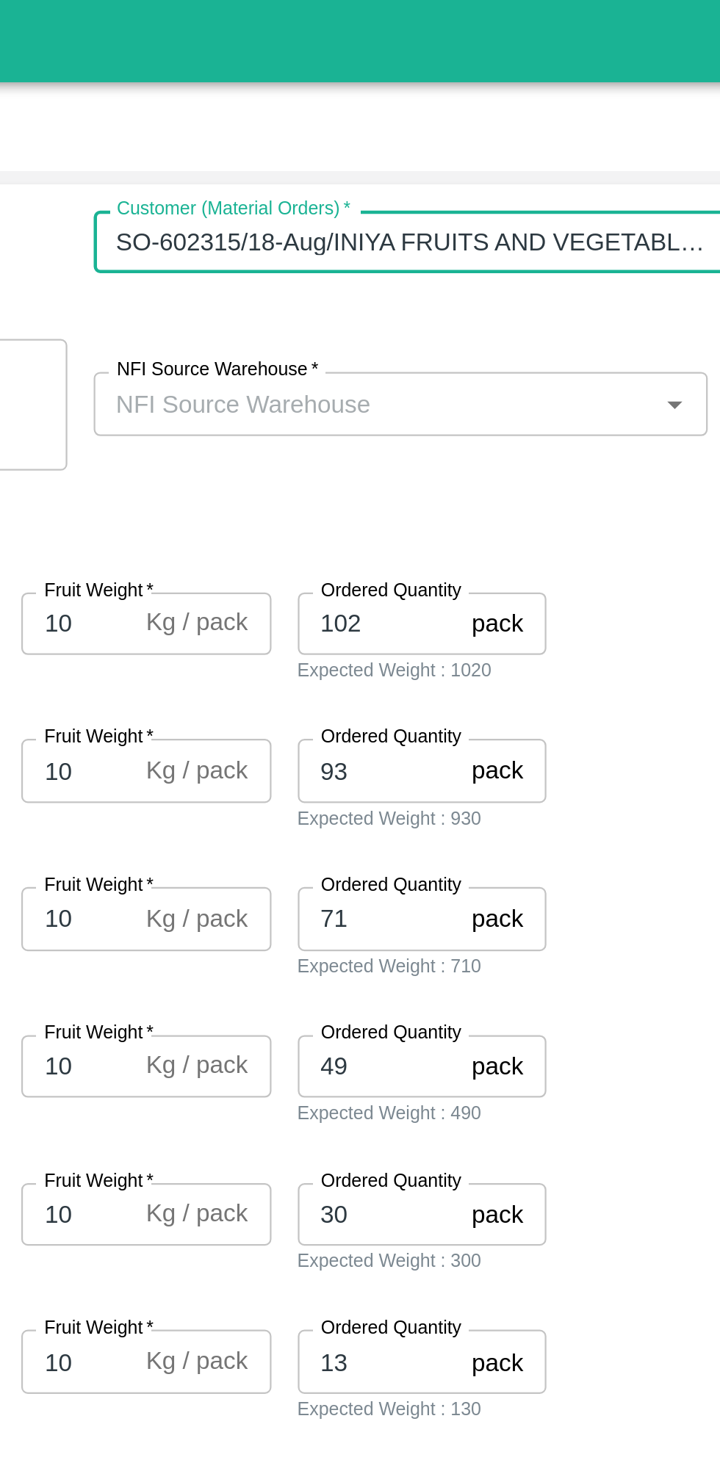
click at [534, 183] on input "NFI Source Warehouse   *" at bounding box center [482, 179] width 242 height 19
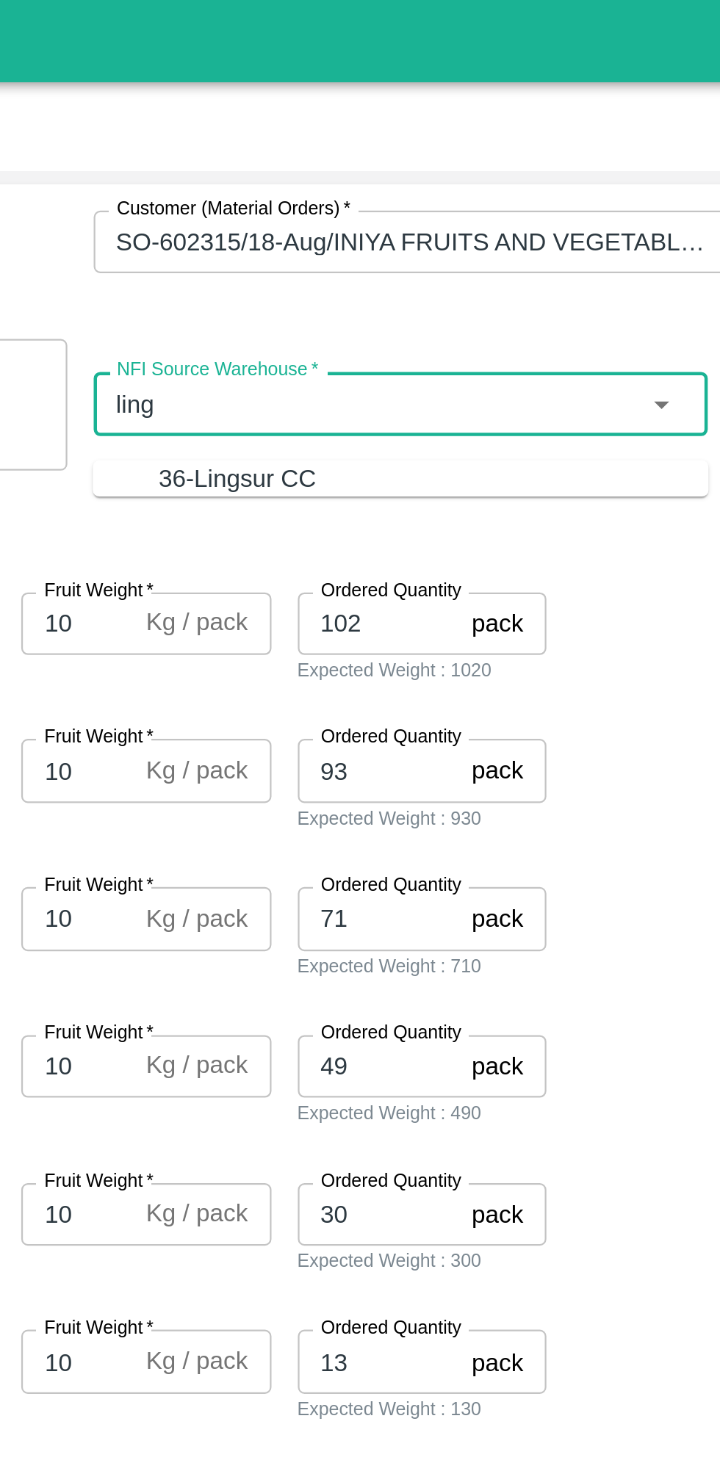
click at [526, 212] on div "36-Lingsur CC" at bounding box center [507, 214] width 245 height 16
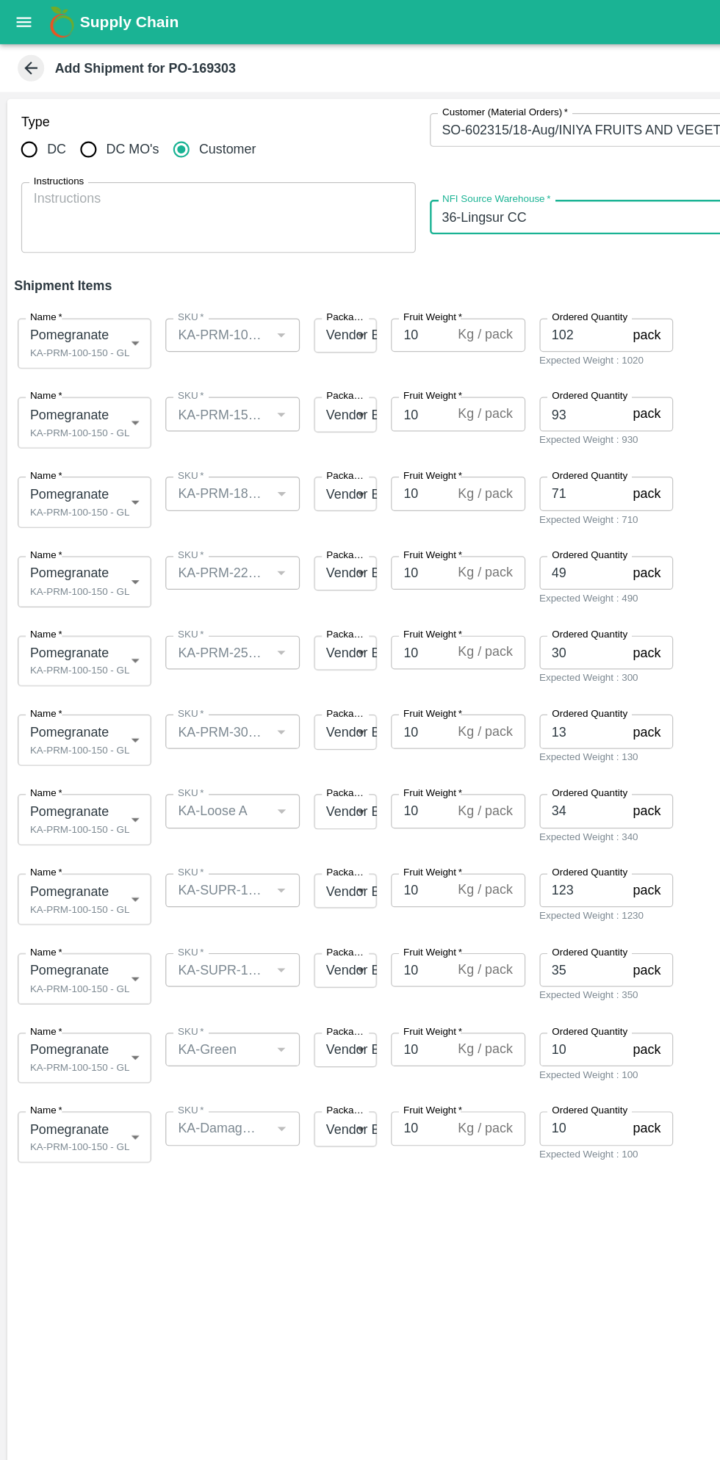
type input "36-Lingsur CC"
click at [103, 287] on body "Supply Chain Add Shipment for PO-169303 Type DC DC MO's Customer Customer (Mate…" at bounding box center [360, 730] width 720 height 1460
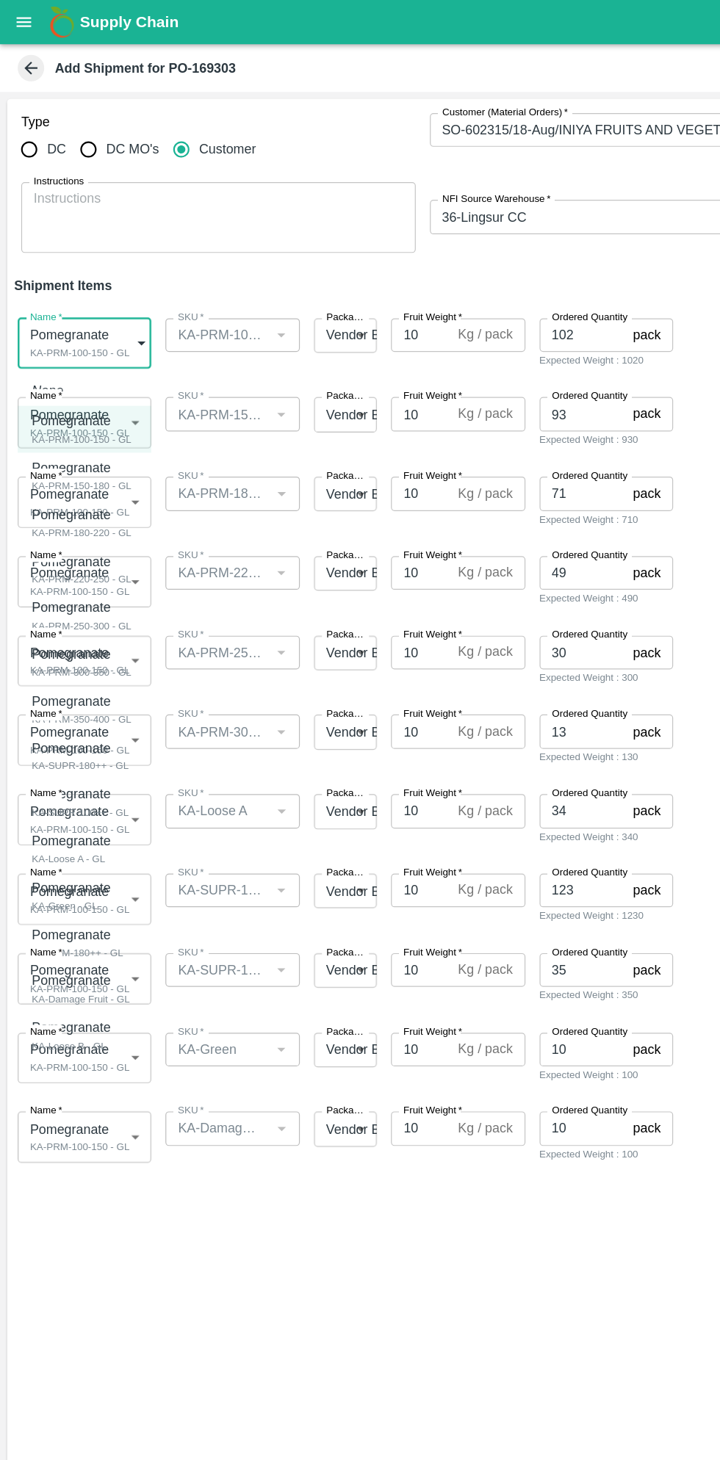
click at [98, 360] on div "KA-PRM-100-150 - GL" at bounding box center [67, 364] width 83 height 13
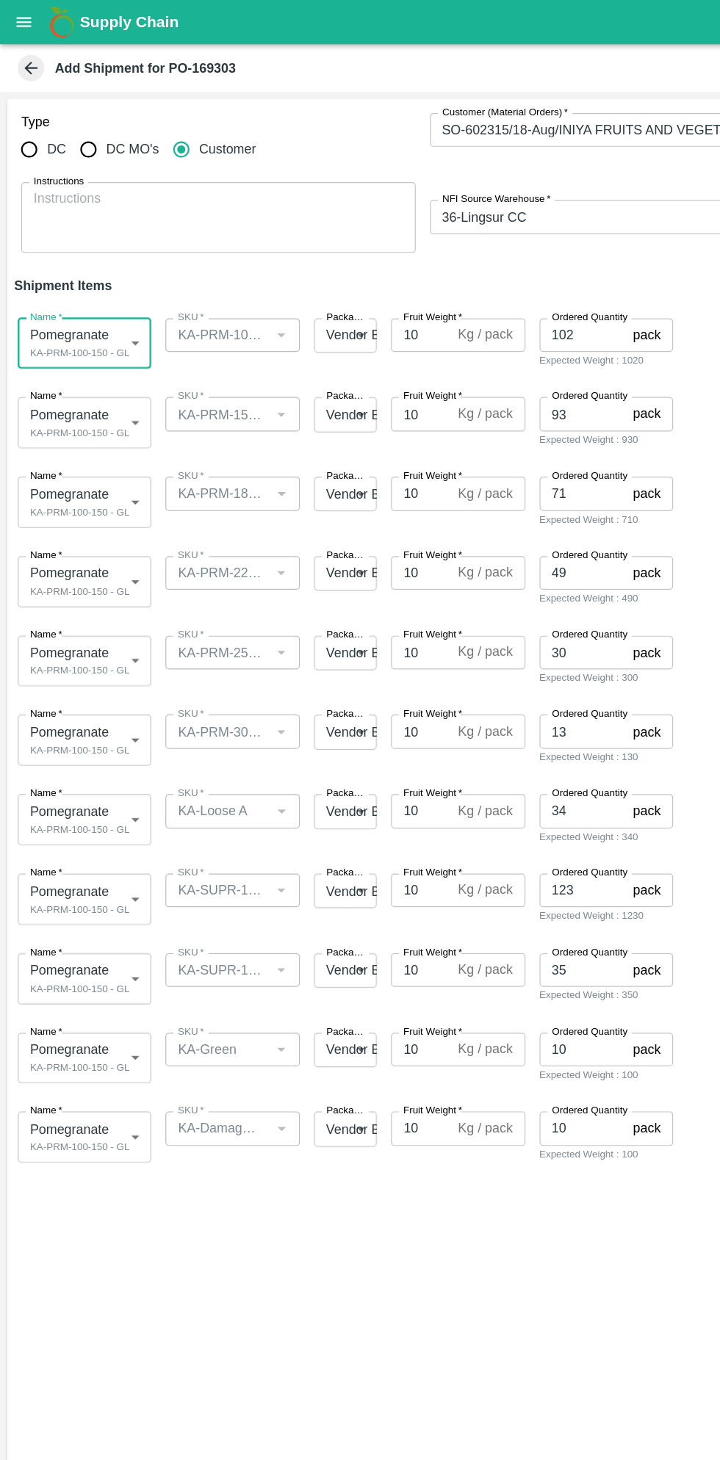
click at [95, 346] on body "Supply Chain Add Shipment for PO-169303 Type DC DC MO's Customer Customer (Mate…" at bounding box center [360, 730] width 720 height 1460
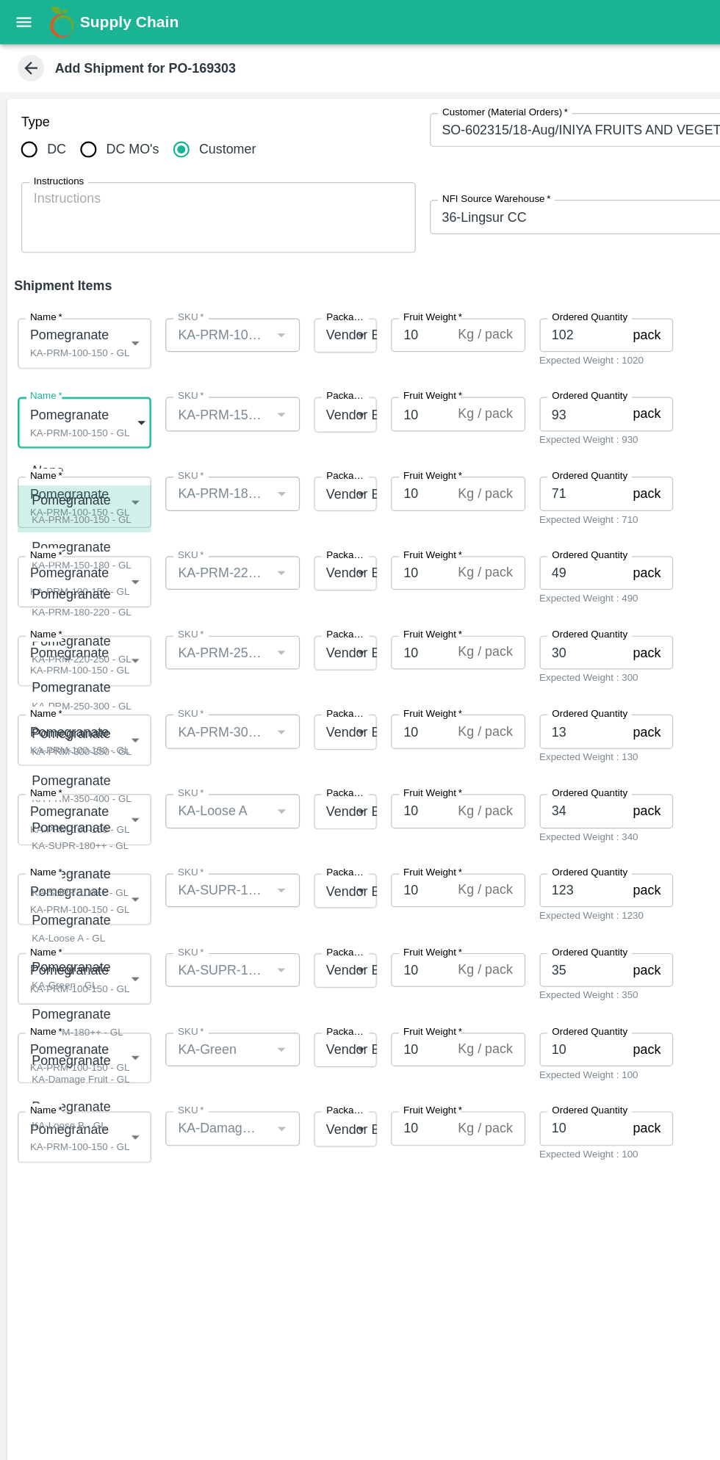
click at [90, 468] on div "KA-PRM-150-180 - GL" at bounding box center [67, 469] width 83 height 13
type input "1910782"
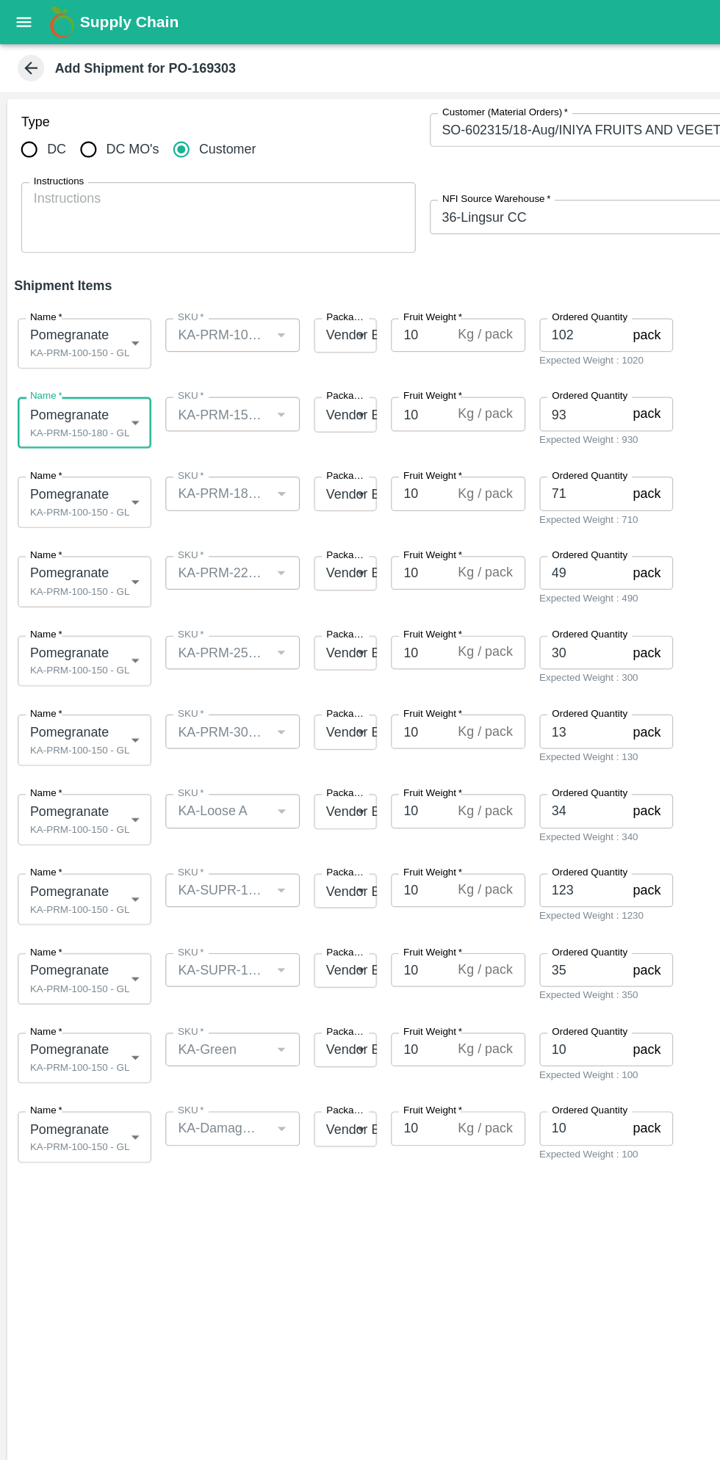
click at [101, 415] on body "Supply Chain Add Shipment for PO-169303 Type DC DC MO's Customer Customer (Mate…" at bounding box center [360, 730] width 720 height 1460
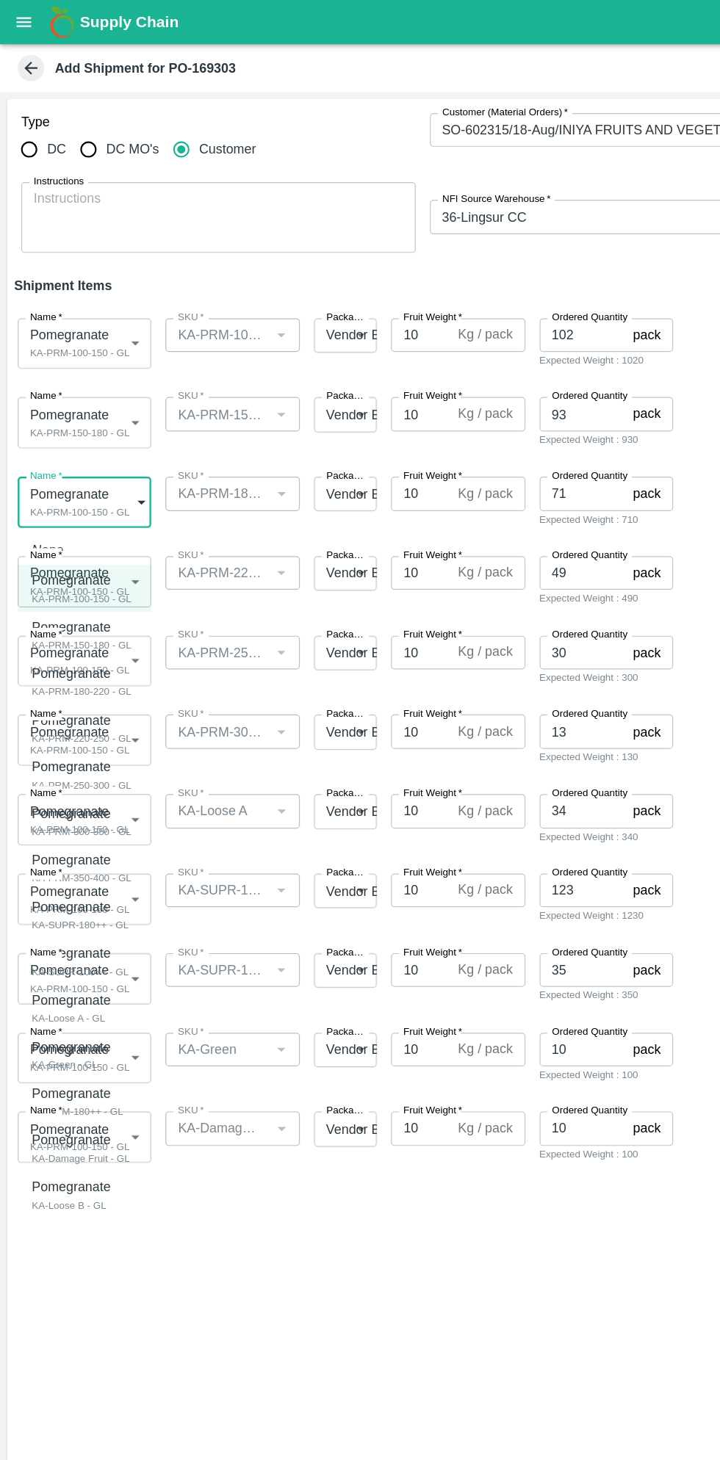
click at [85, 566] on p "Pomegranate" at bounding box center [64, 559] width 76 height 16
type input "1910783"
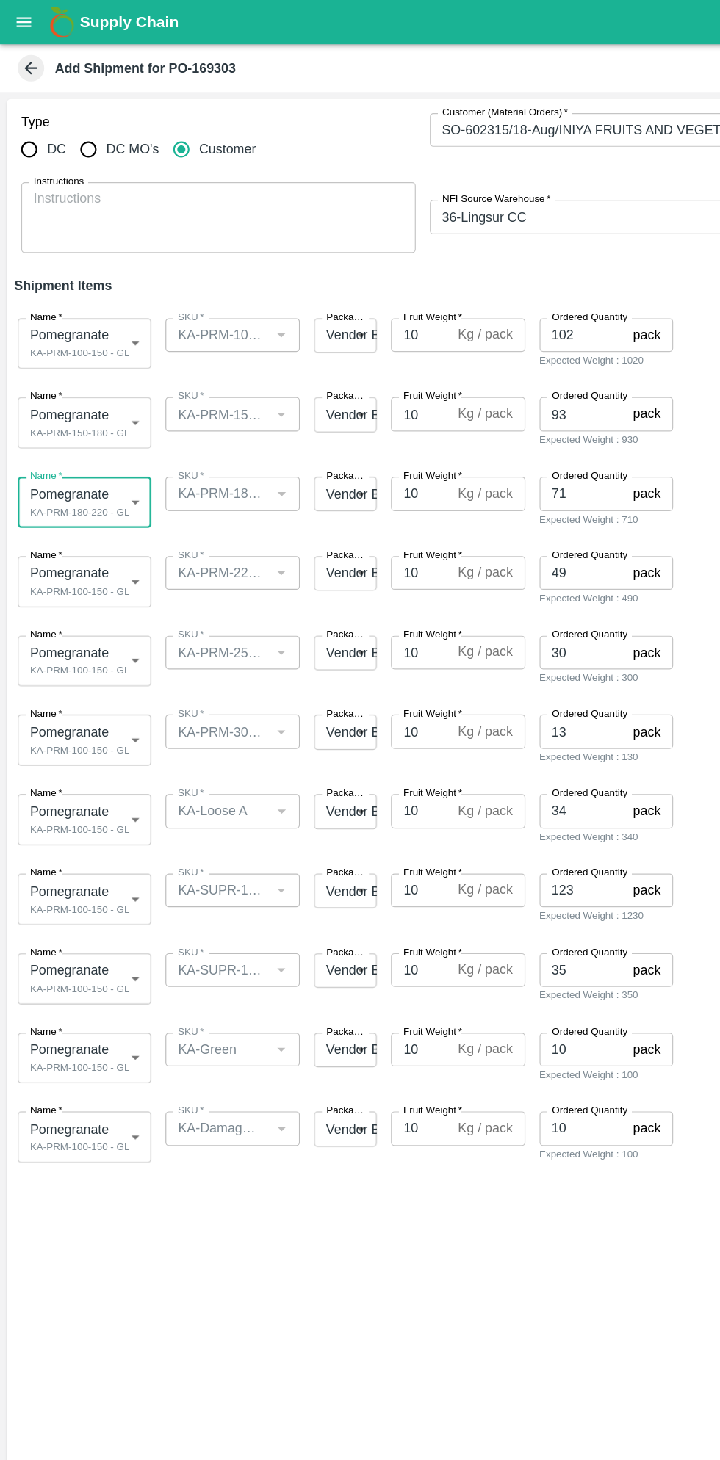
click at [103, 477] on body "Supply Chain Add Shipment for PO-169303 Type DC DC MO's Customer Customer (Mate…" at bounding box center [360, 730] width 720 height 1460
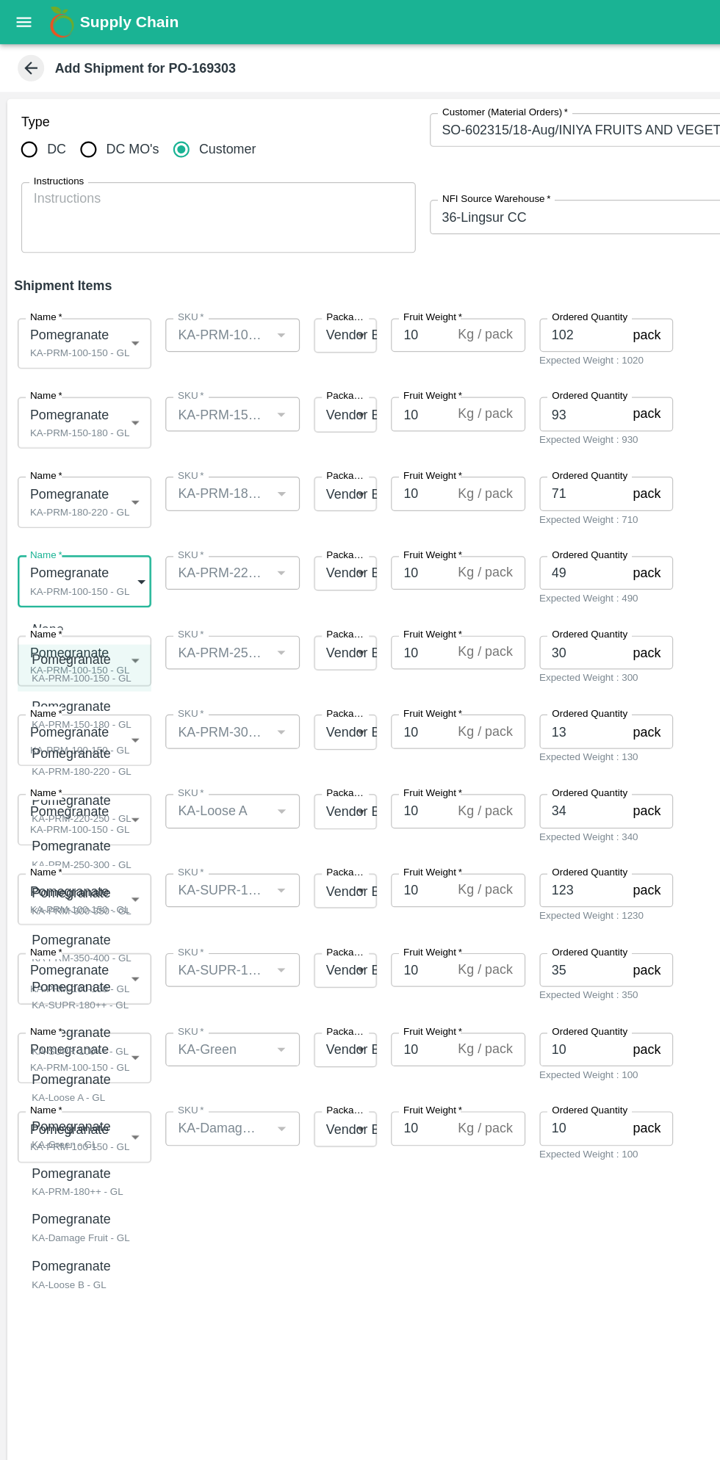
click at [90, 658] on p "Pomegranate" at bounding box center [64, 664] width 76 height 16
type input "1910784"
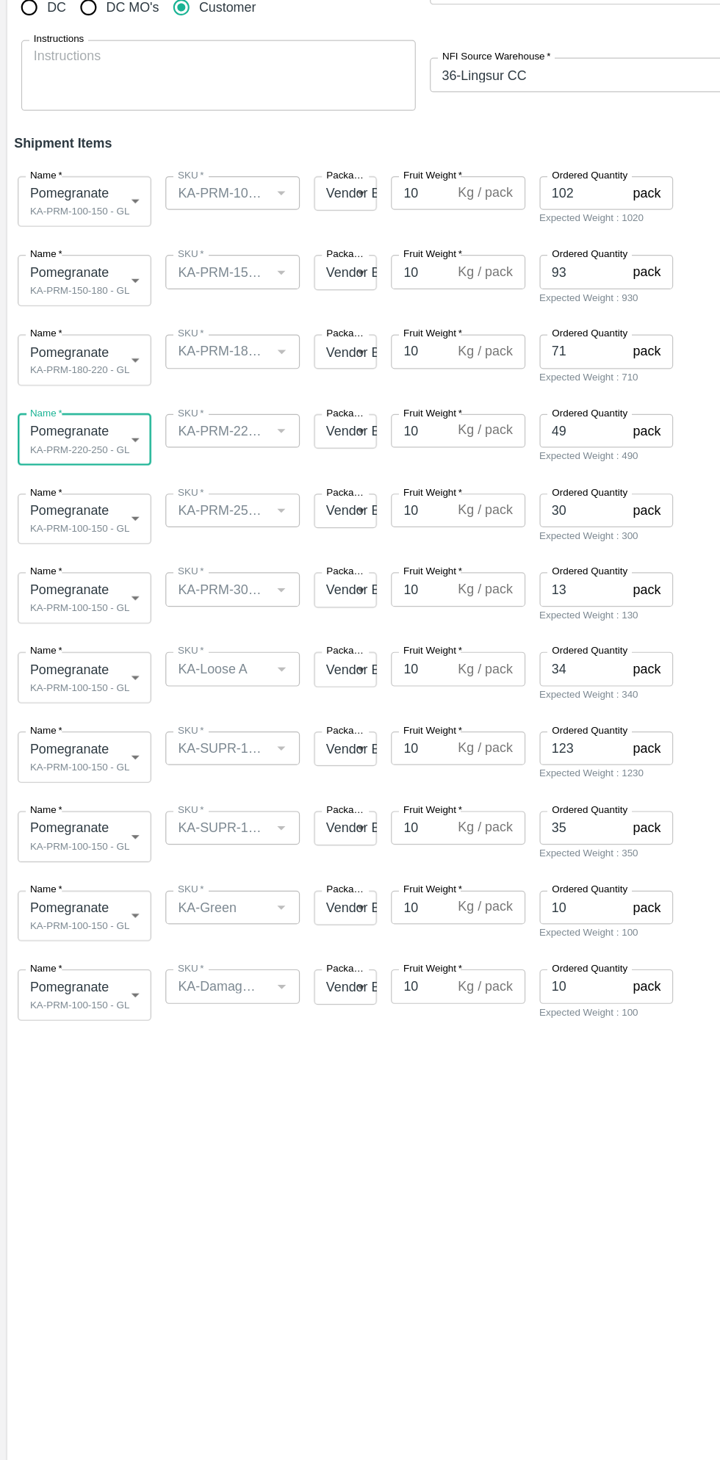
click at [79, 557] on body "Supply Chain Add Shipment for PO-169303 Type DC DC MO's Customer Customer (Mate…" at bounding box center [360, 730] width 720 height 1460
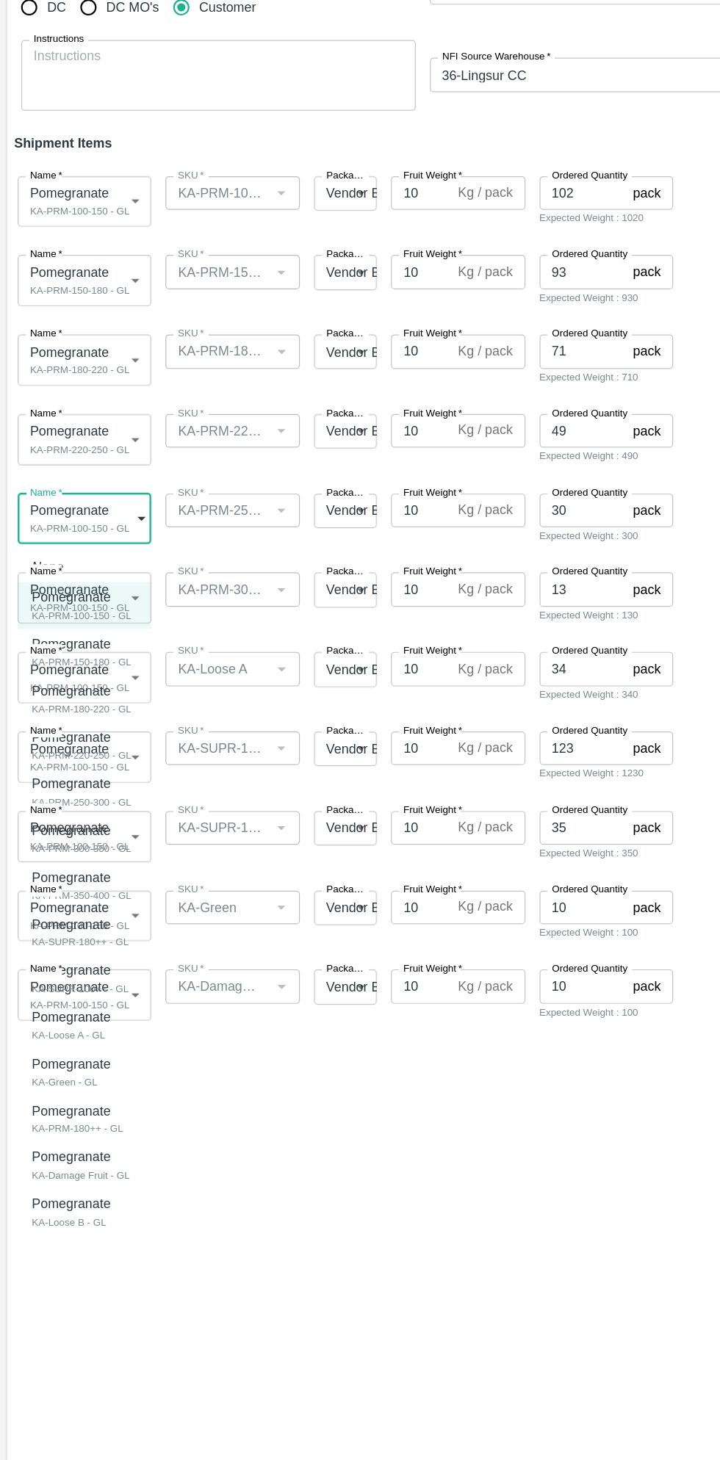
click at [98, 776] on div "Pomegranate" at bounding box center [67, 769] width 83 height 16
type input "1910785"
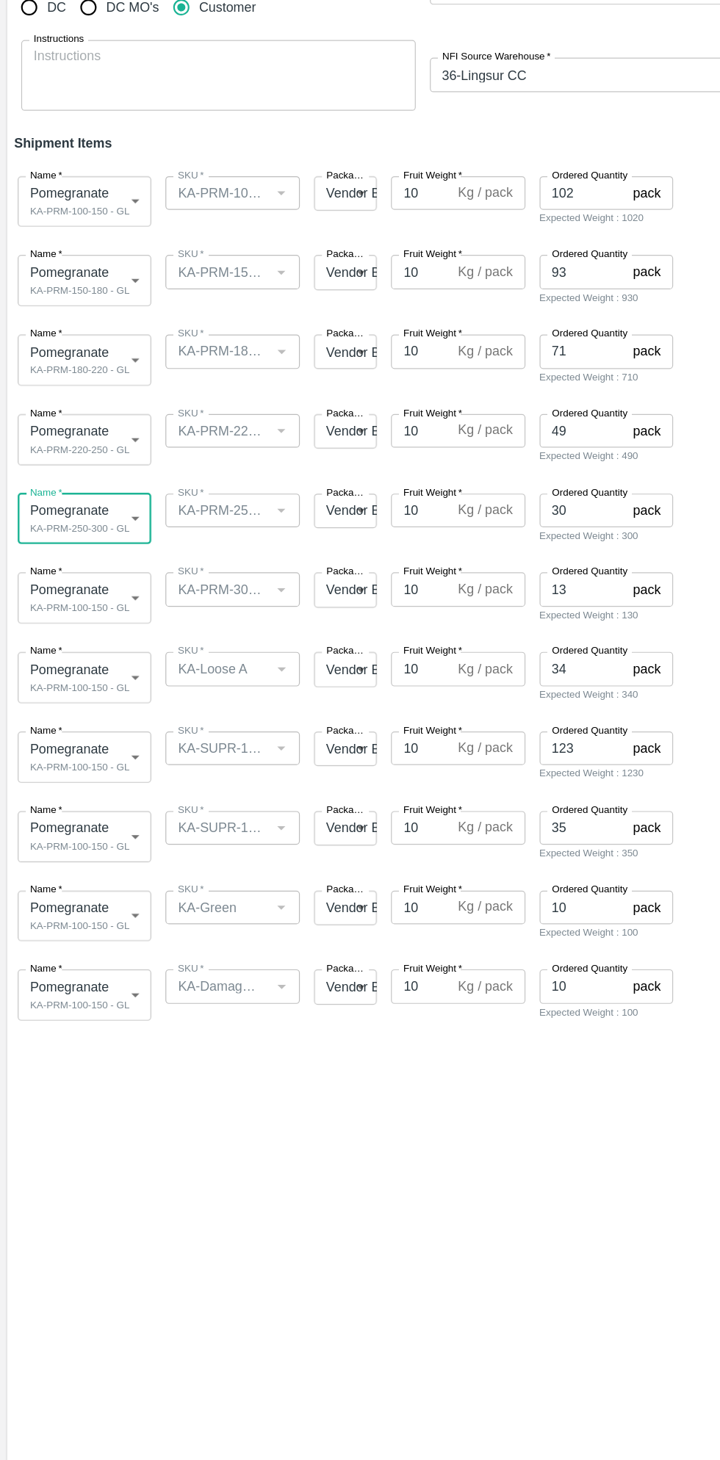
click at [92, 601] on body "Supply Chain Add Shipment for PO-169303 Type DC DC MO's Customer Customer (Mate…" at bounding box center [360, 730] width 720 height 1460
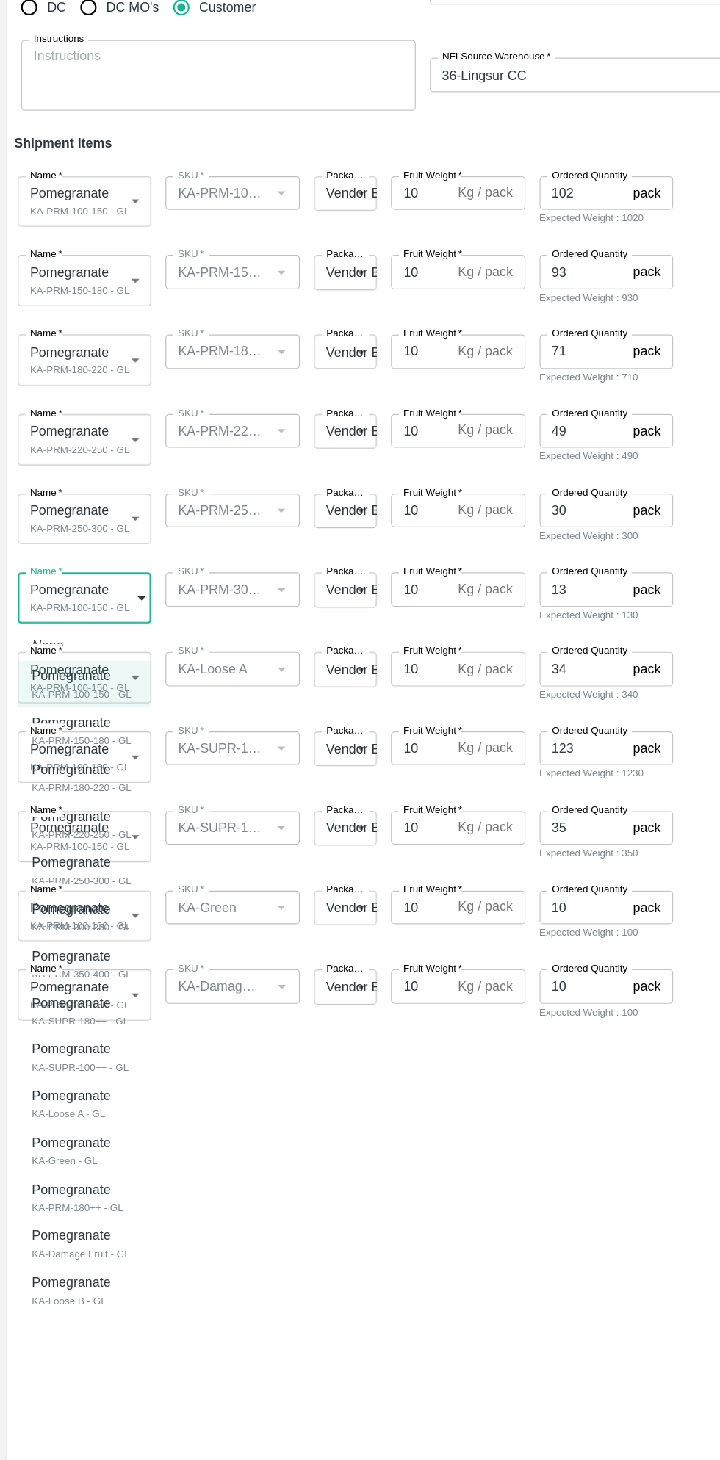
click at [94, 881] on div "KA-PRM-300-350 - GL" at bounding box center [67, 887] width 83 height 13
type input "1910786"
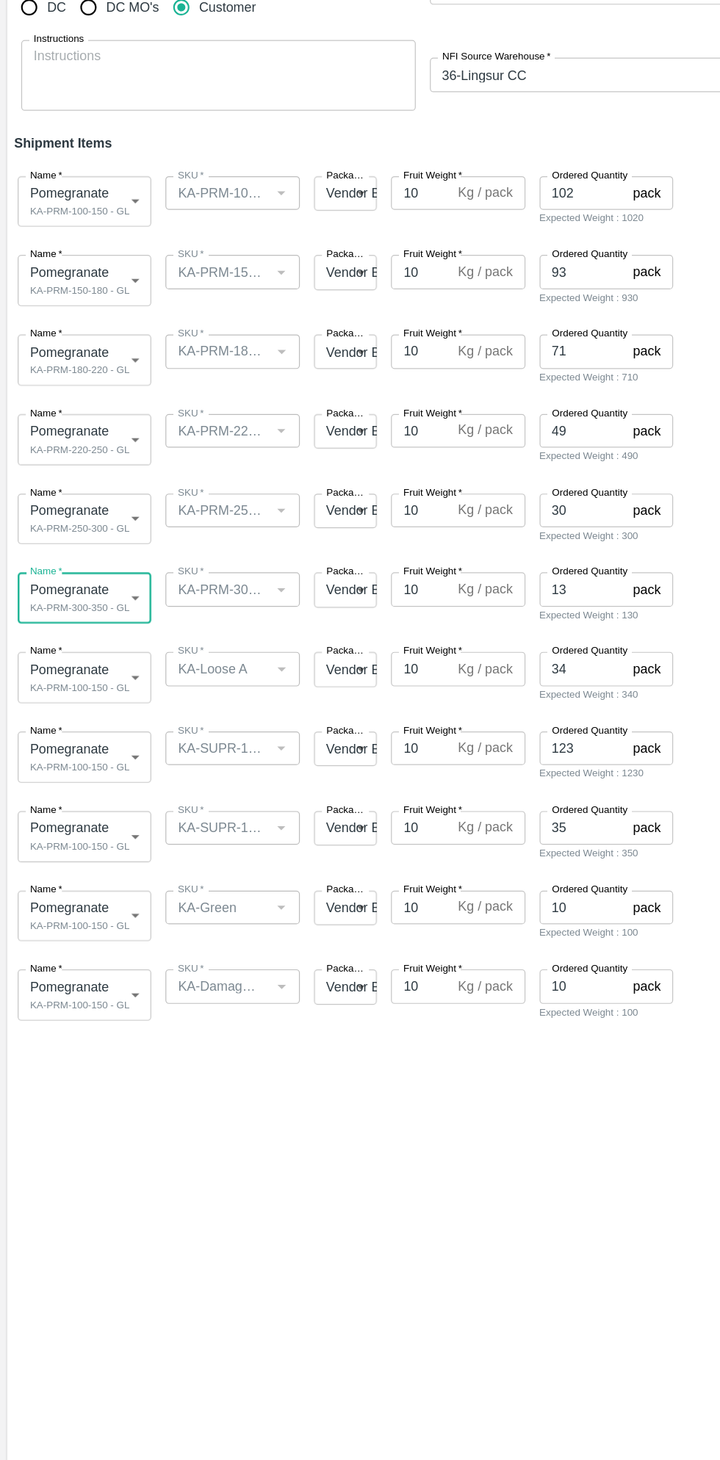
click at [100, 675] on body "Supply Chain Add Shipment for PO-169303 Type DC DC MO's Customer Customer (Mate…" at bounding box center [360, 730] width 720 height 1460
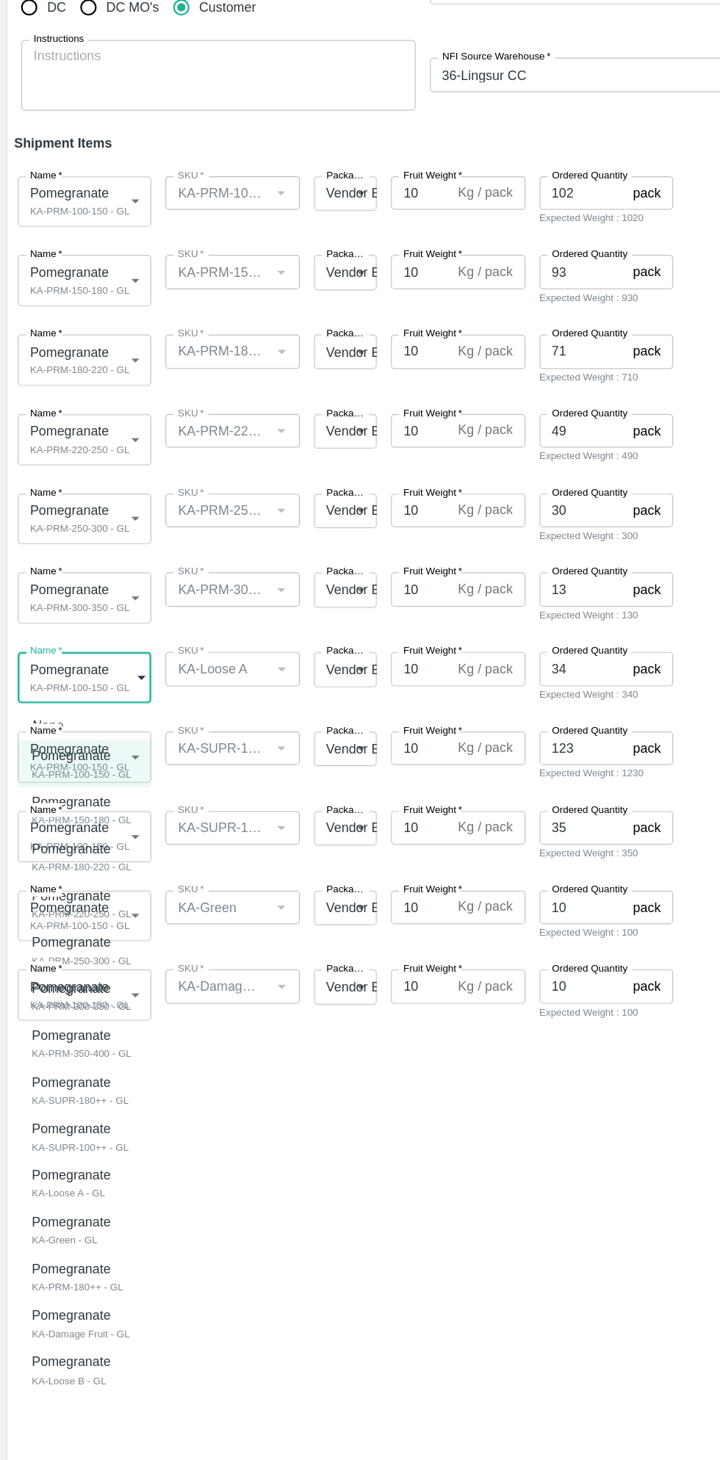
click at [82, 1101] on p "Pomegranate" at bounding box center [58, 1094] width 65 height 16
type input "1910790"
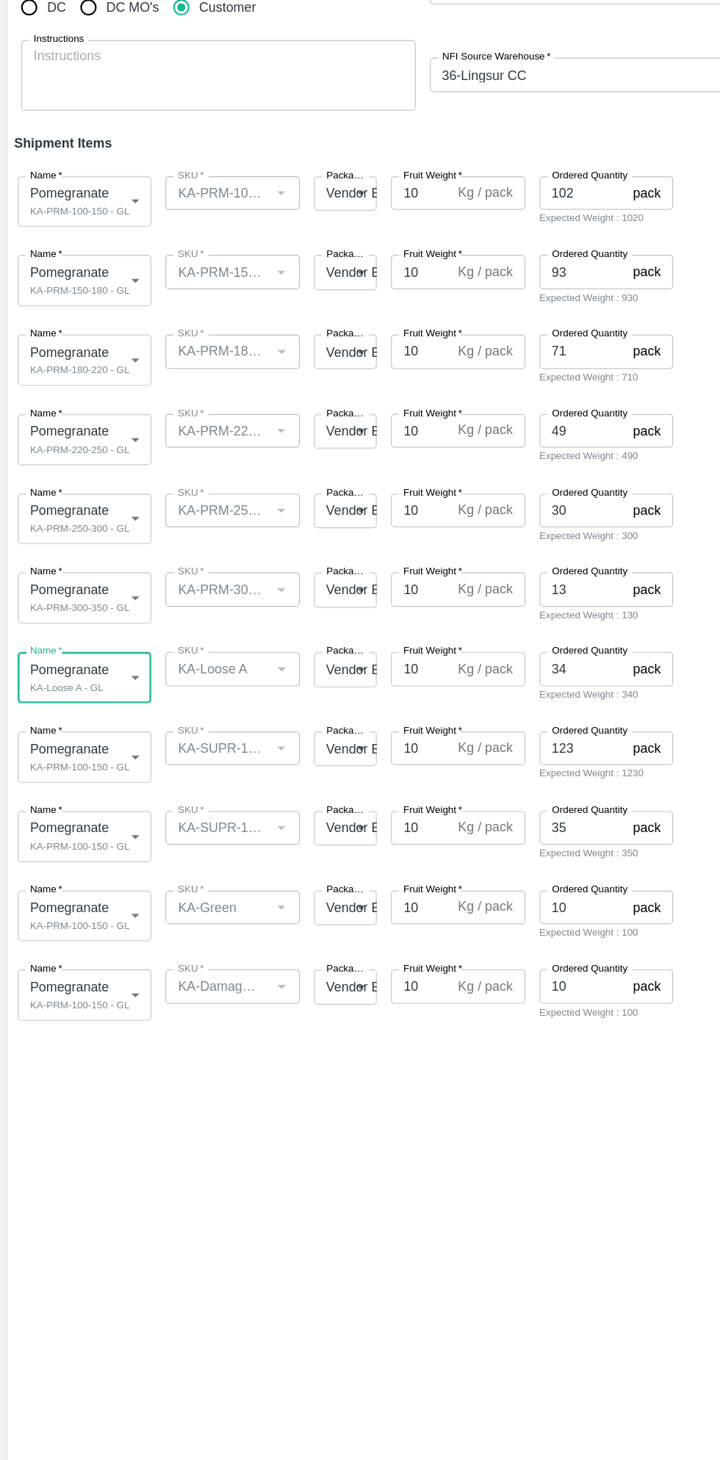
click at [107, 746] on body "Supply Chain Add Shipment for PO-169303 Type DC DC MO's Customer Customer (Mate…" at bounding box center [360, 730] width 720 height 1460
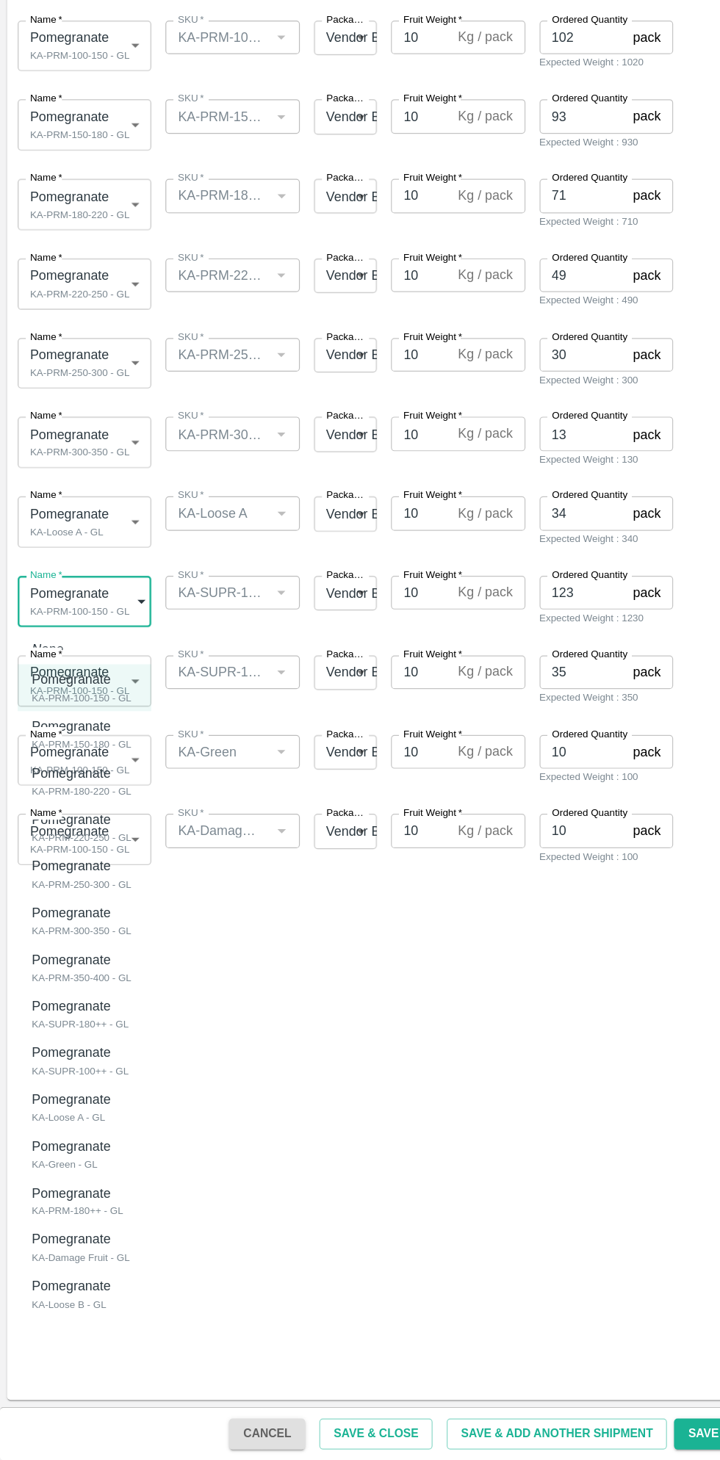
click at [92, 1084] on div "Pomegranate" at bounding box center [66, 1083] width 80 height 16
type input "1910788"
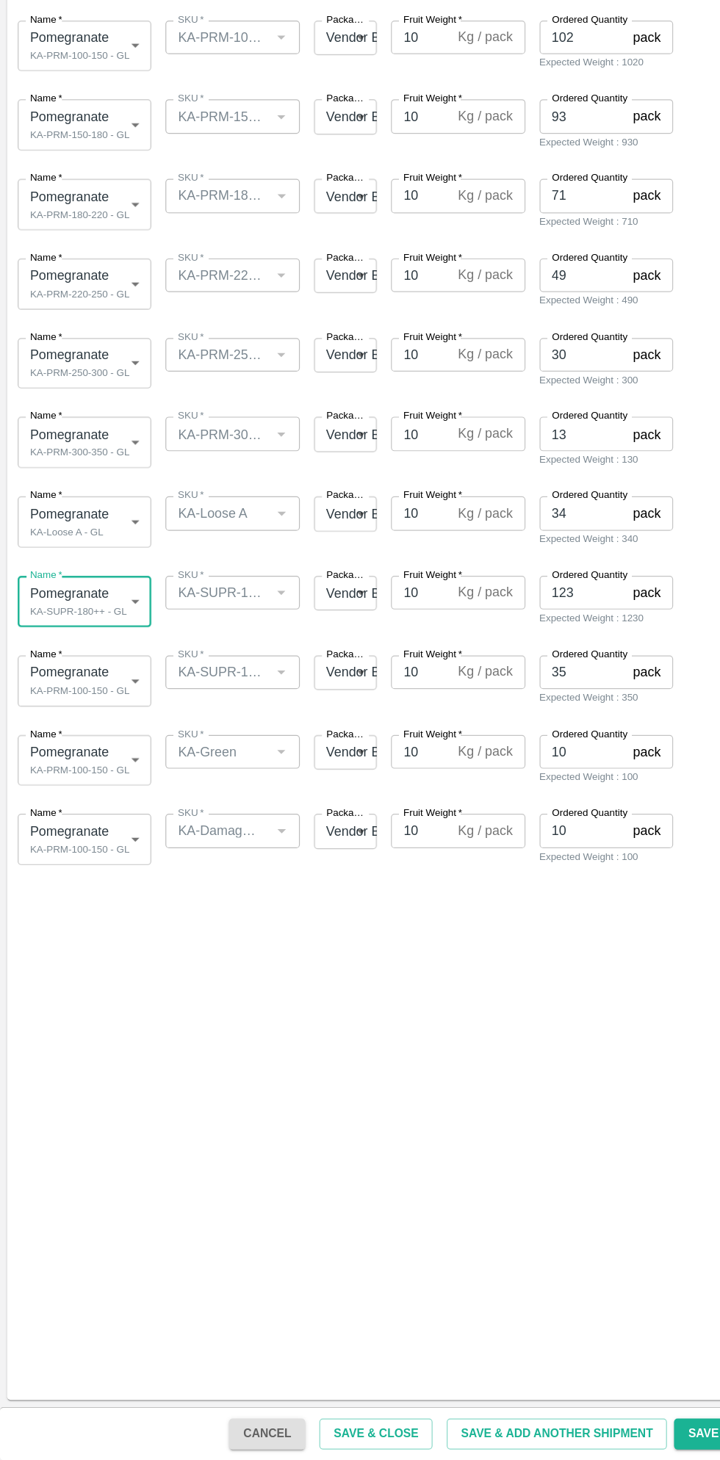
click at [91, 820] on body "Supply Chain Add Shipment for PO-169303 Type DC DC MO's Customer Customer (Mate…" at bounding box center [360, 730] width 720 height 1460
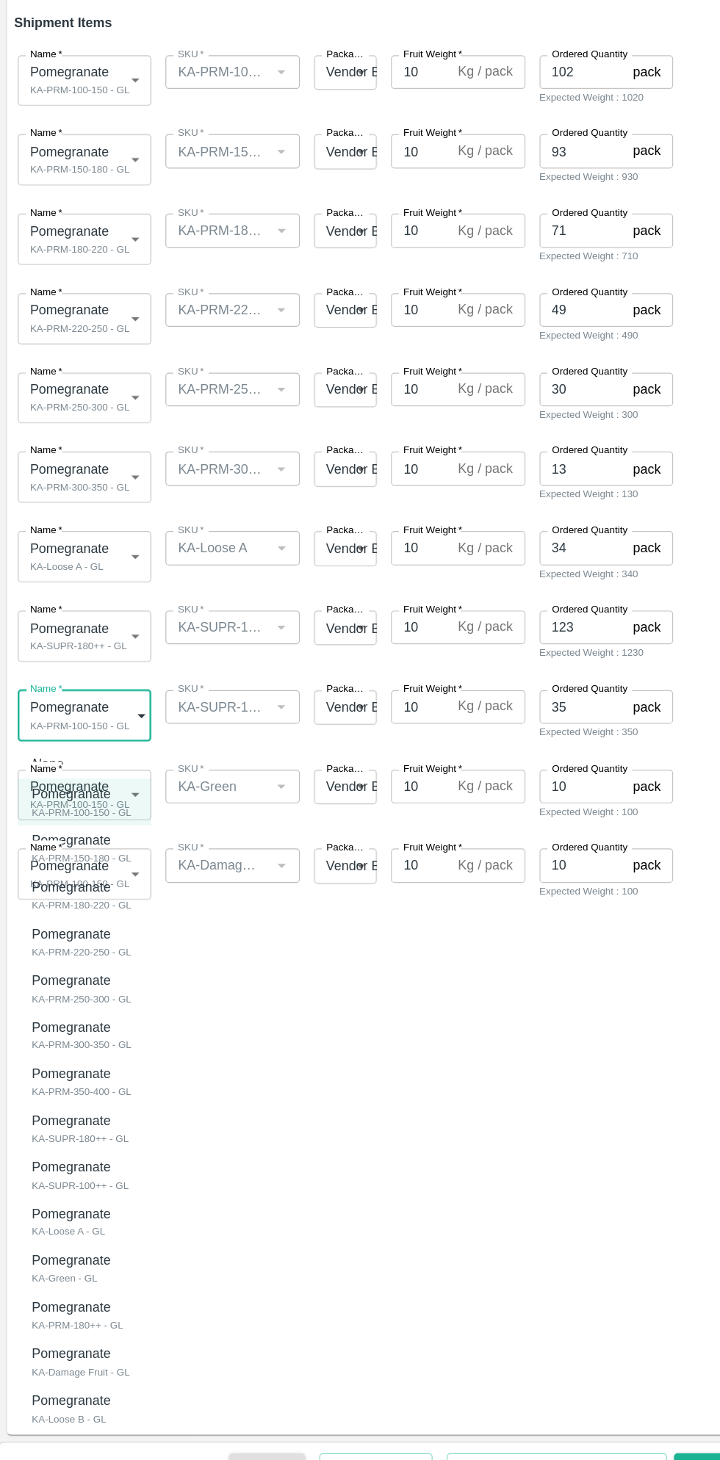
click at [76, 1197] on div "KA-SUPR-100++ - GL" at bounding box center [66, 1202] width 80 height 13
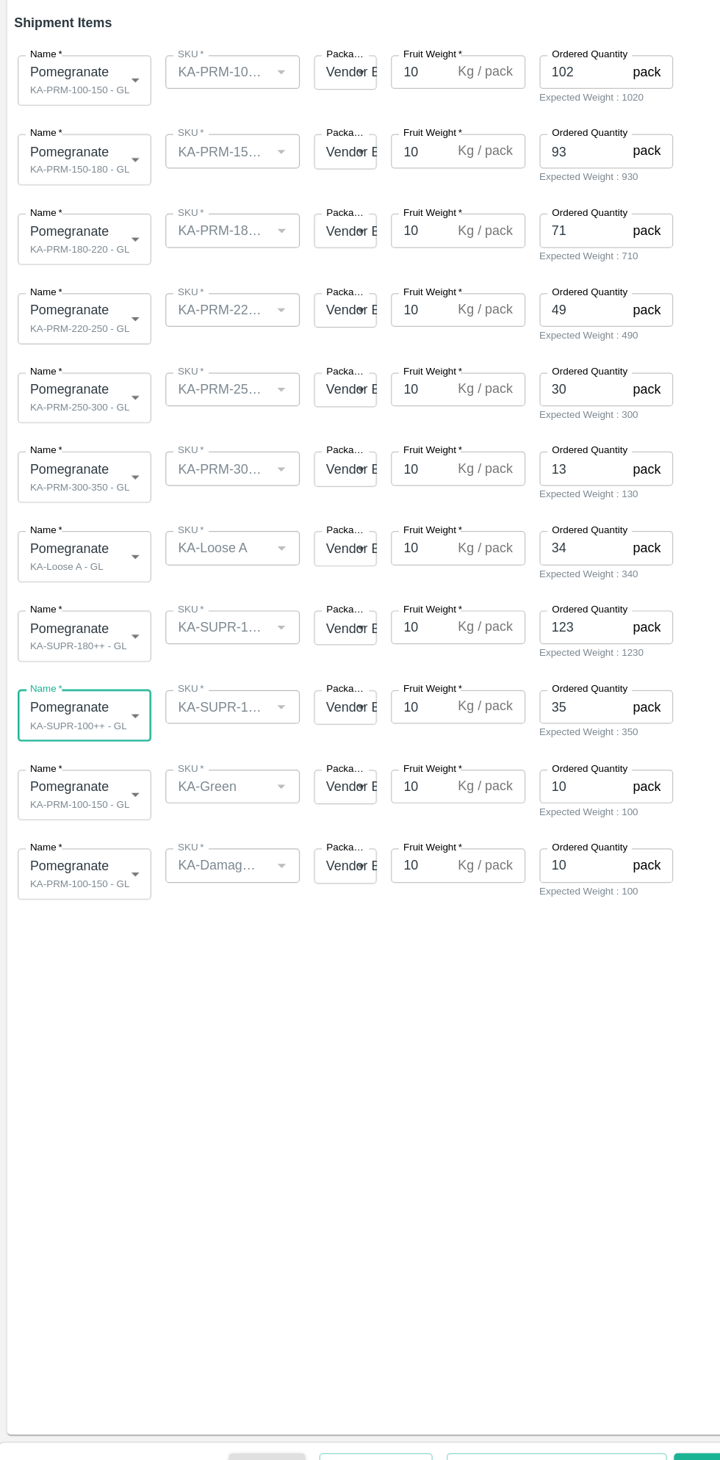
type input "1910789"
click at [101, 871] on body "Supply Chain Add Shipment for PO-169303 Type DC DC MO's Customer Customer (Mate…" at bounding box center [360, 730] width 720 height 1460
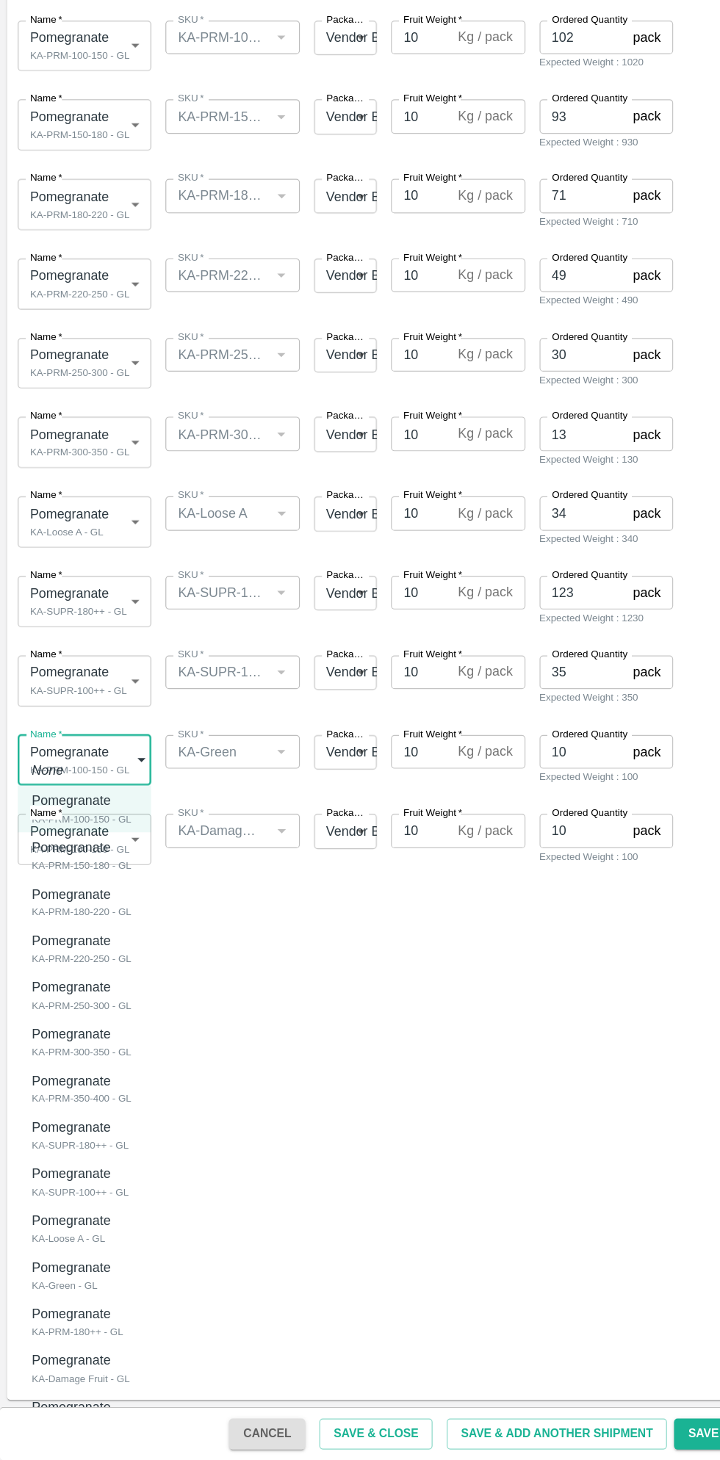
click at [73, 1312] on div "KA-Green - GL" at bounding box center [62, 1314] width 73 height 13
type input "1910791"
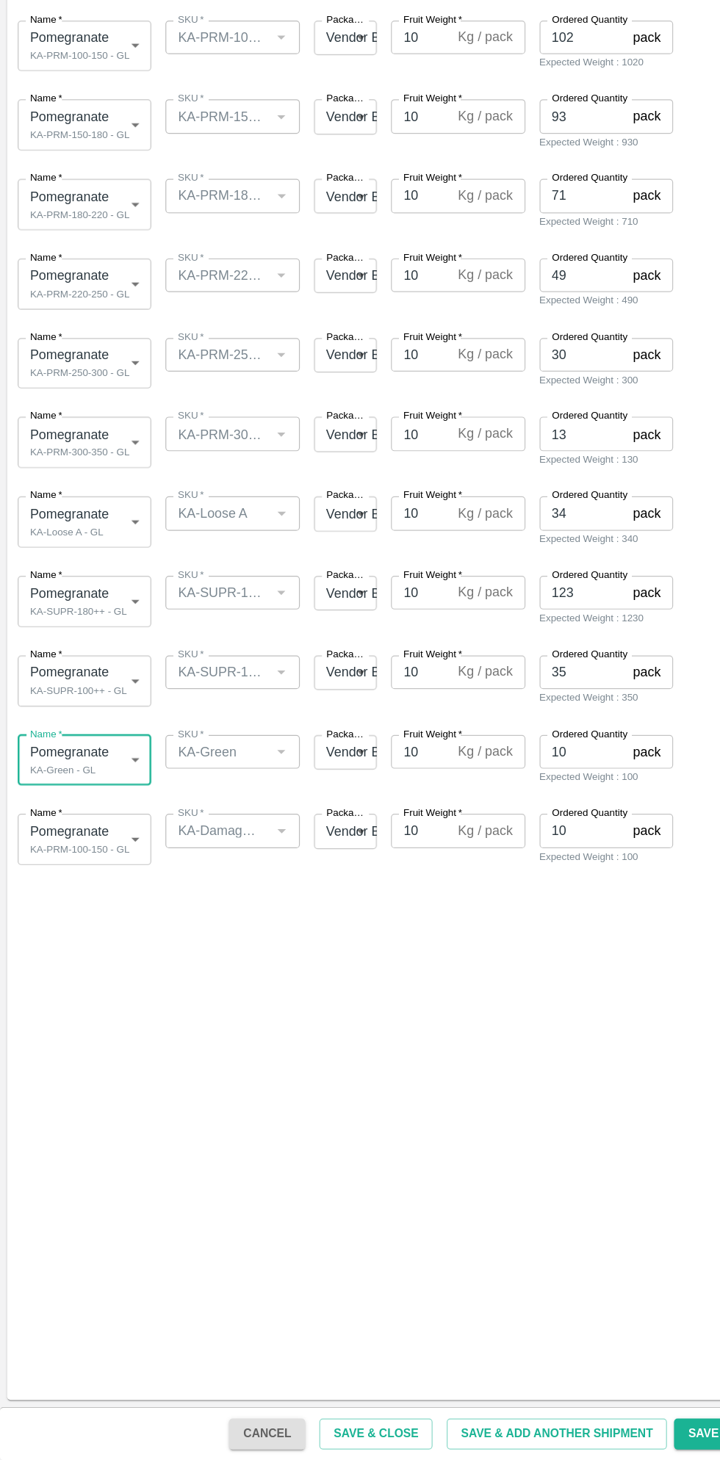
click at [100, 947] on body "Supply Chain Add Shipment for PO-169303 Type DC DC MO's Customer Customer (Mate…" at bounding box center [360, 730] width 720 height 1460
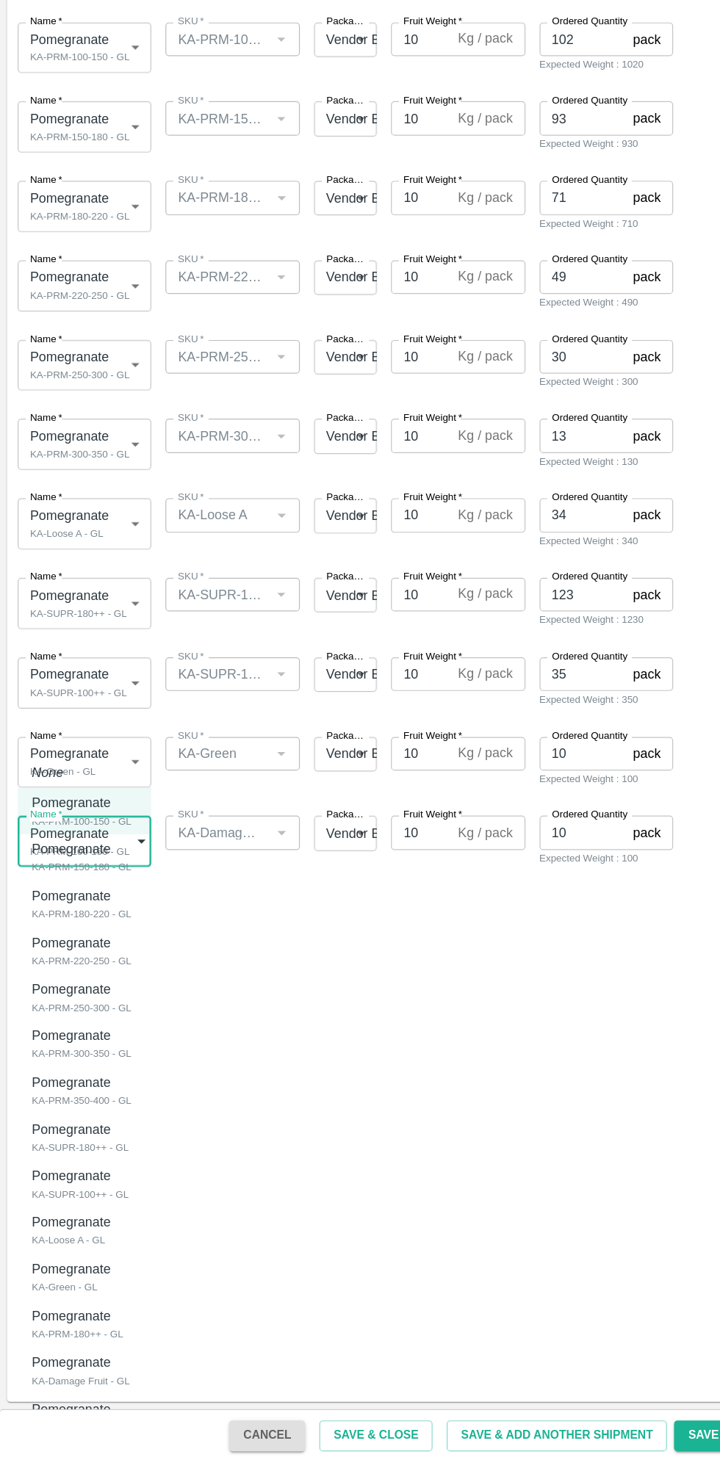
click at [74, 1385] on div "KA-Damage Fruit - GL" at bounding box center [66, 1391] width 81 height 13
type input "1910793"
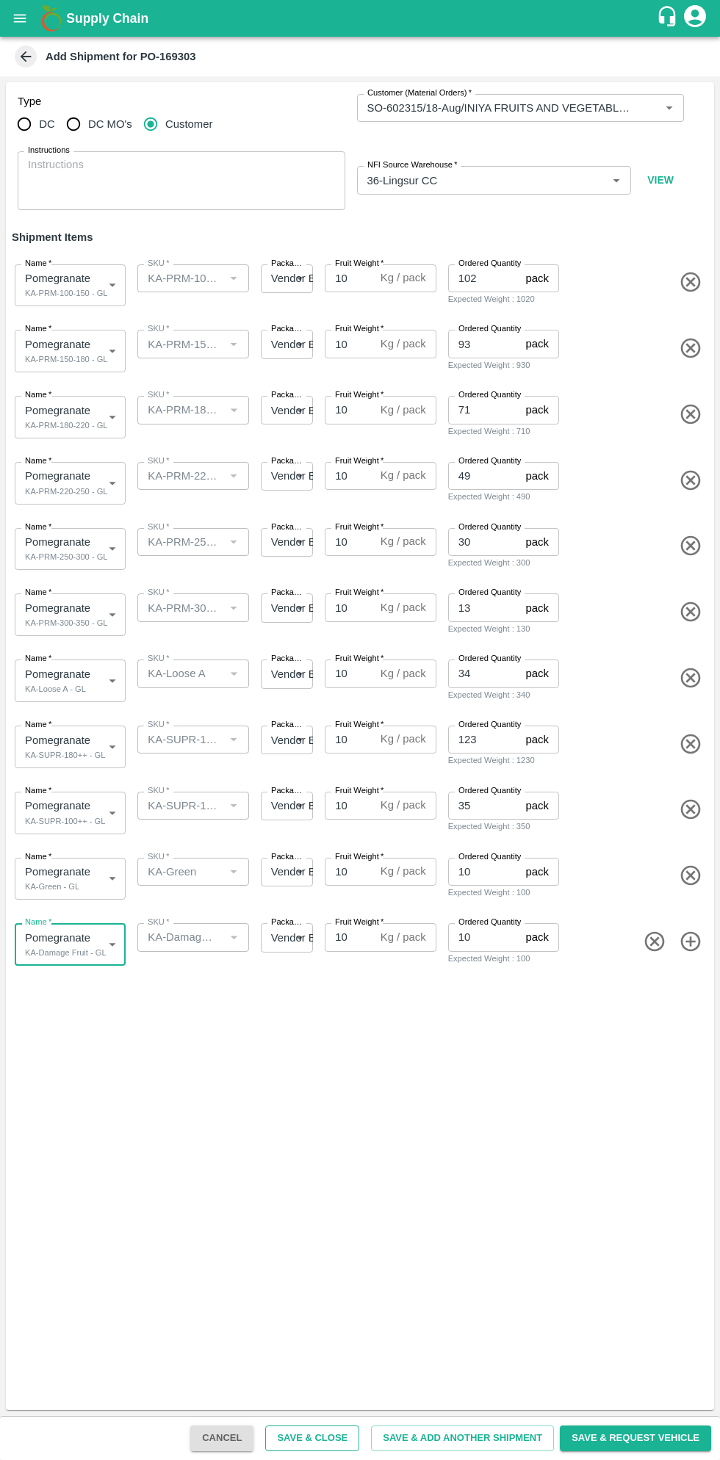
click at [341, 1438] on button "Save & Close" at bounding box center [312, 1438] width 94 height 26
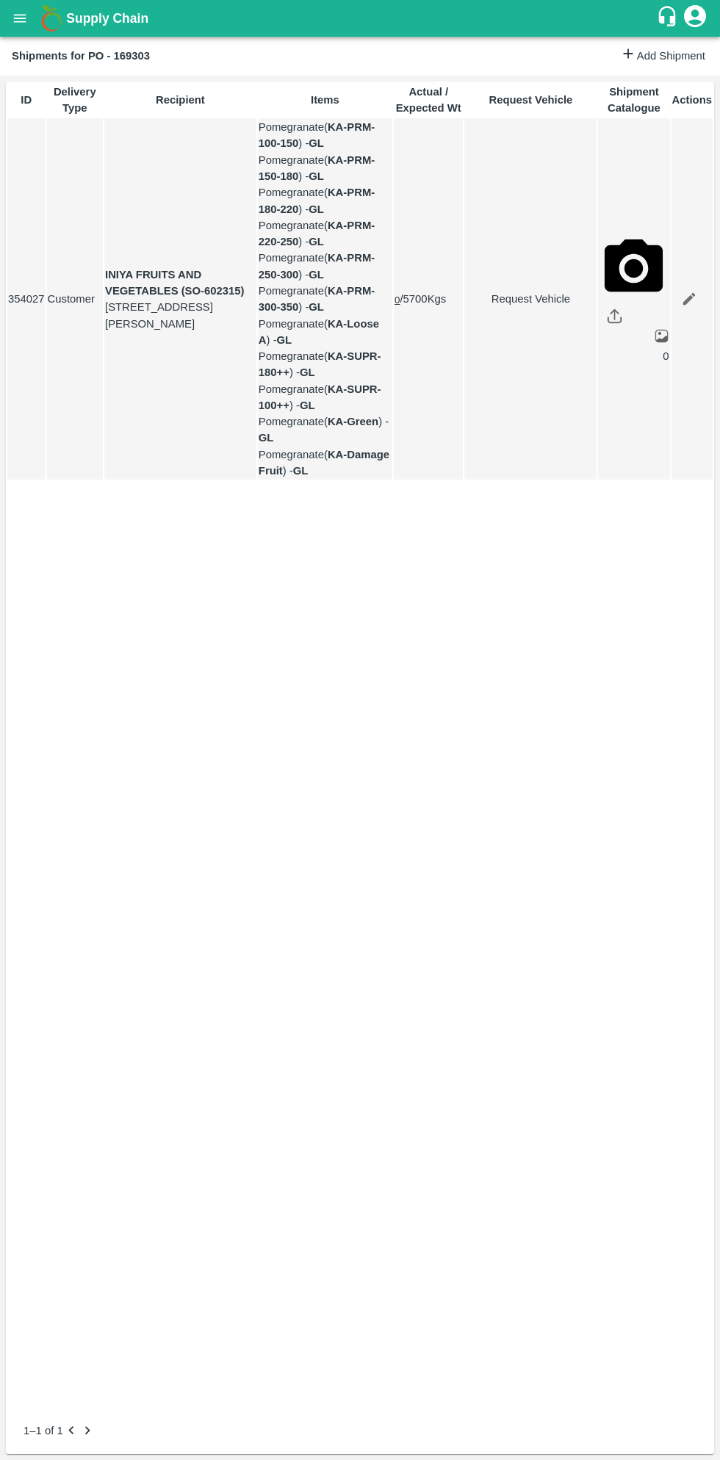
click at [28, 30] on button "open drawer" at bounding box center [20, 18] width 34 height 34
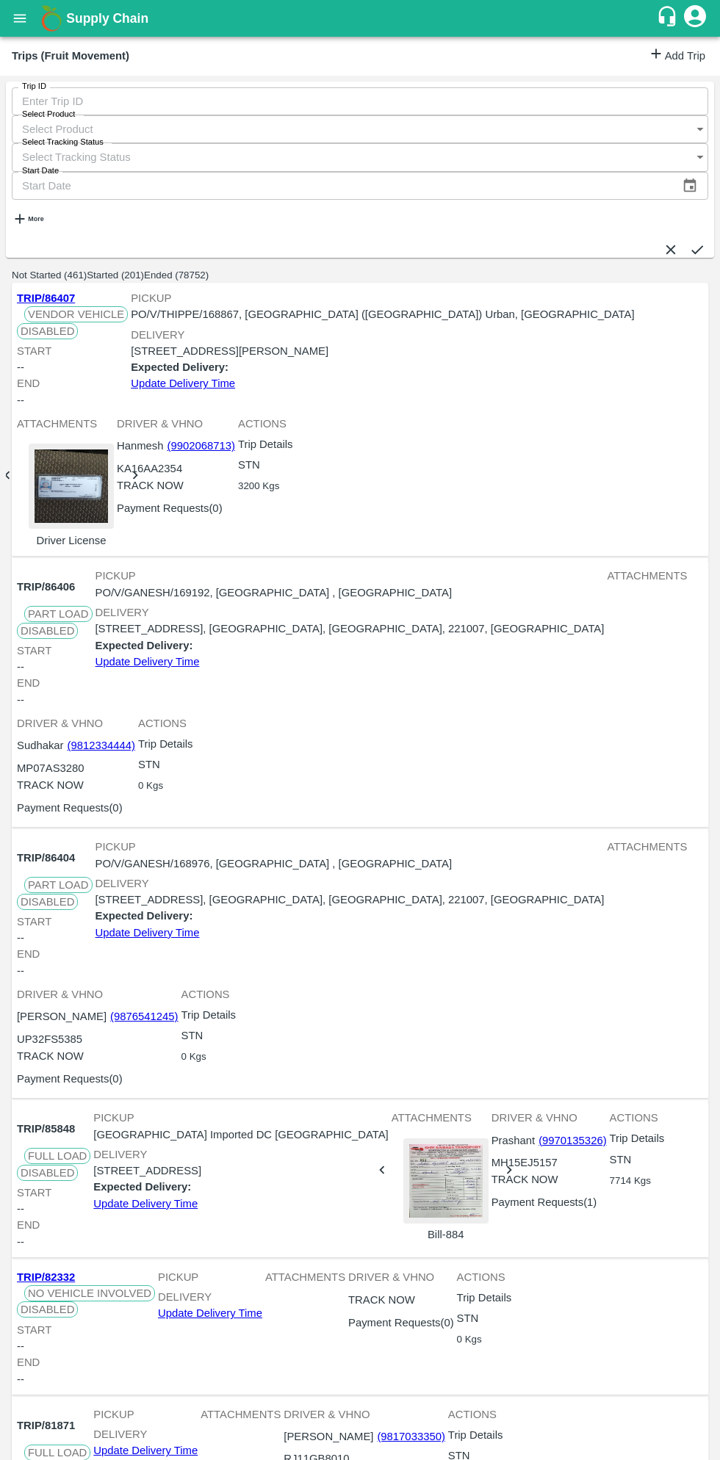
click at [661, 63] on link "Add Trip" at bounding box center [676, 56] width 57 height 21
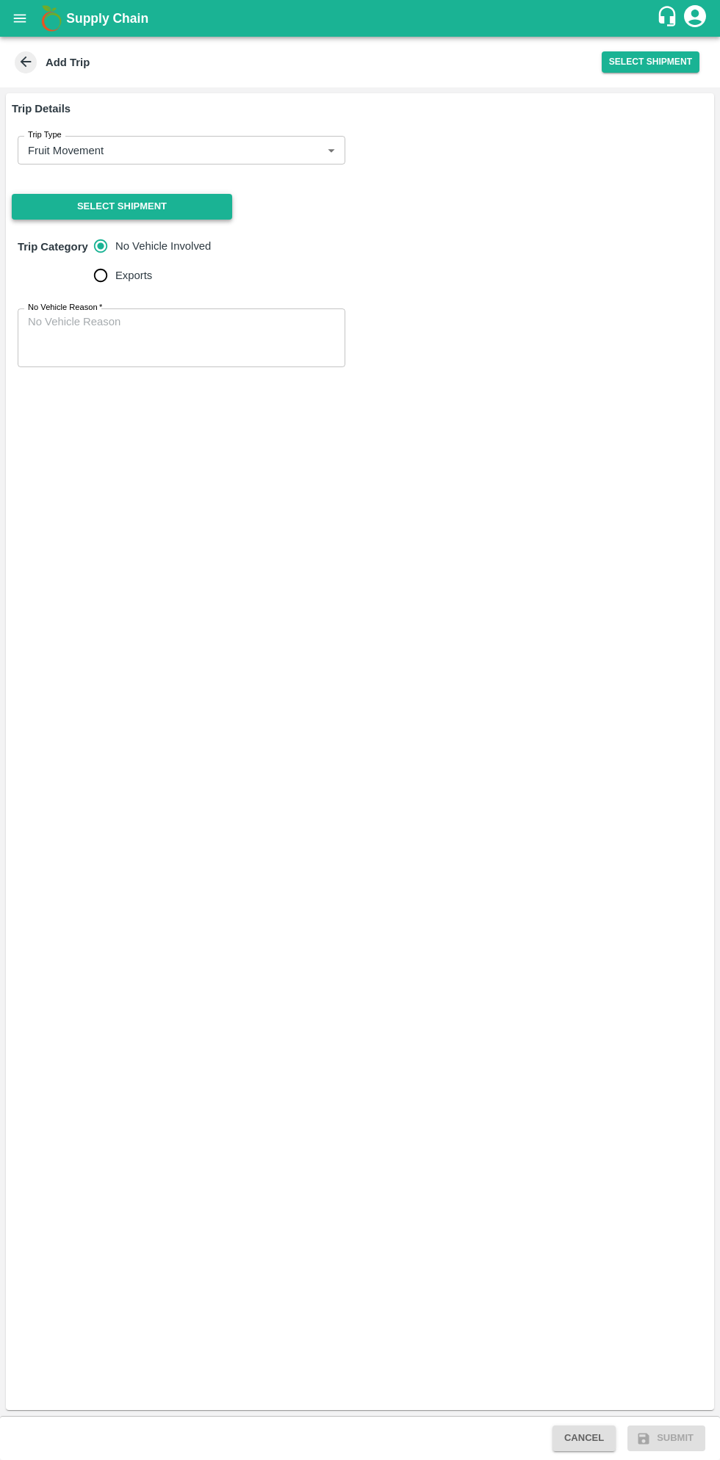
click at [198, 207] on button "Select Shipment" at bounding box center [122, 207] width 220 height 26
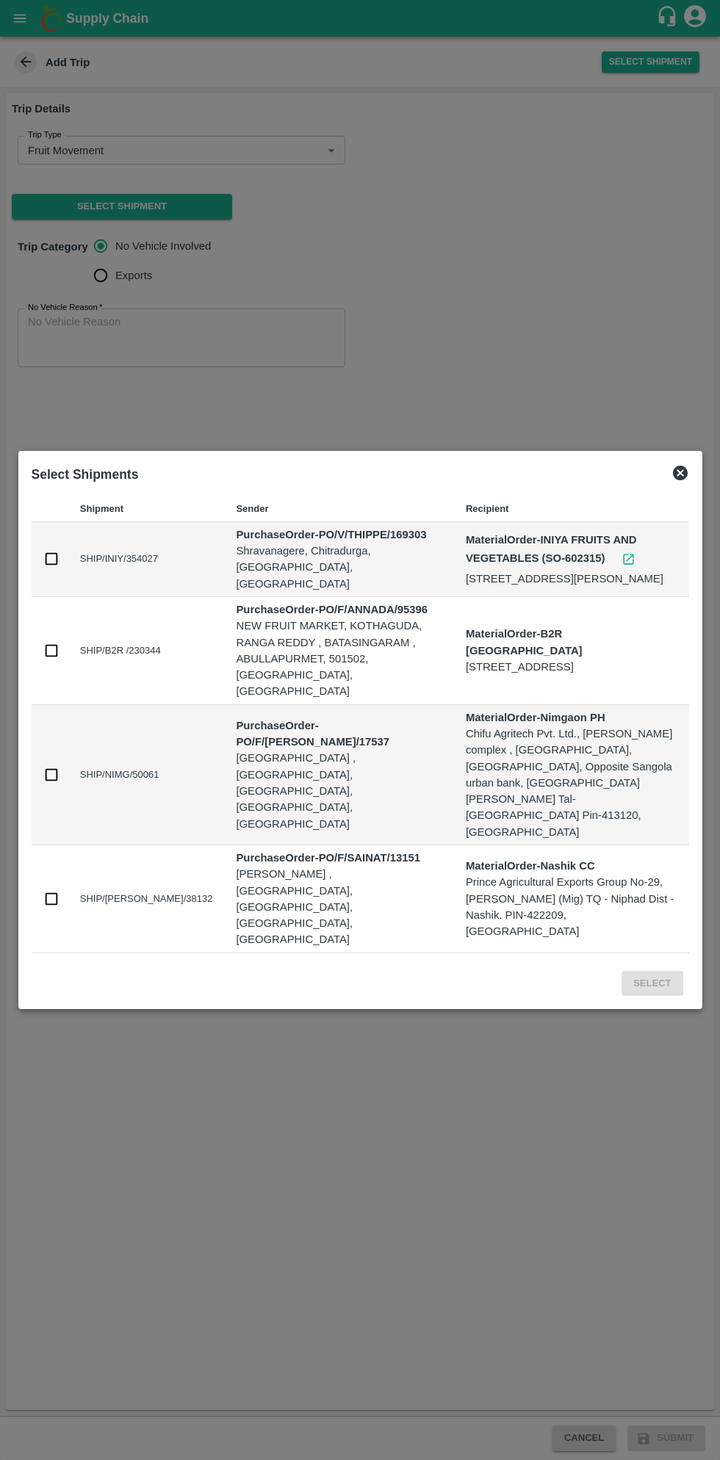
click at [54, 567] on input "checkbox" at bounding box center [51, 559] width 16 height 16
checkbox input "true"
click at [646, 971] on button "Select" at bounding box center [651, 984] width 61 height 26
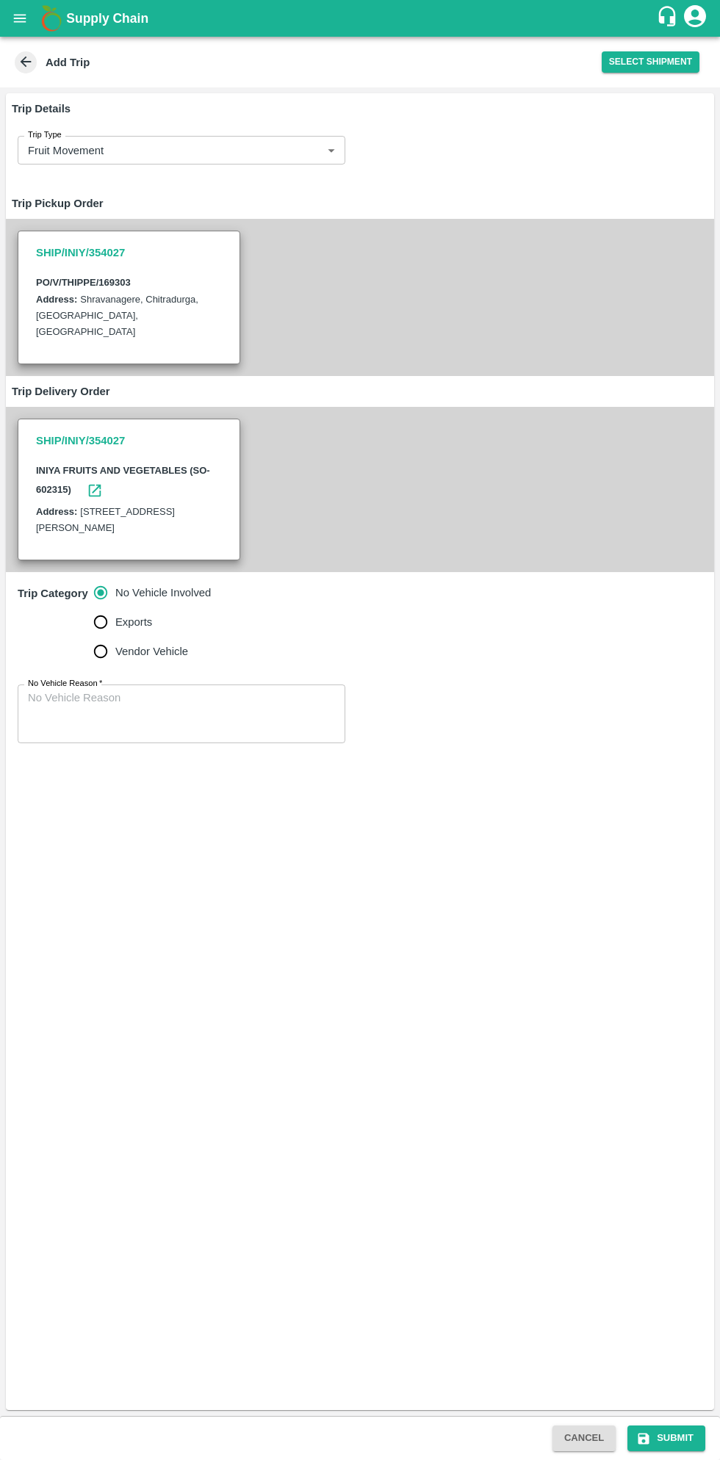
click at [106, 660] on input "Vendor Vehicle" at bounding box center [100, 651] width 29 height 29
radio input "true"
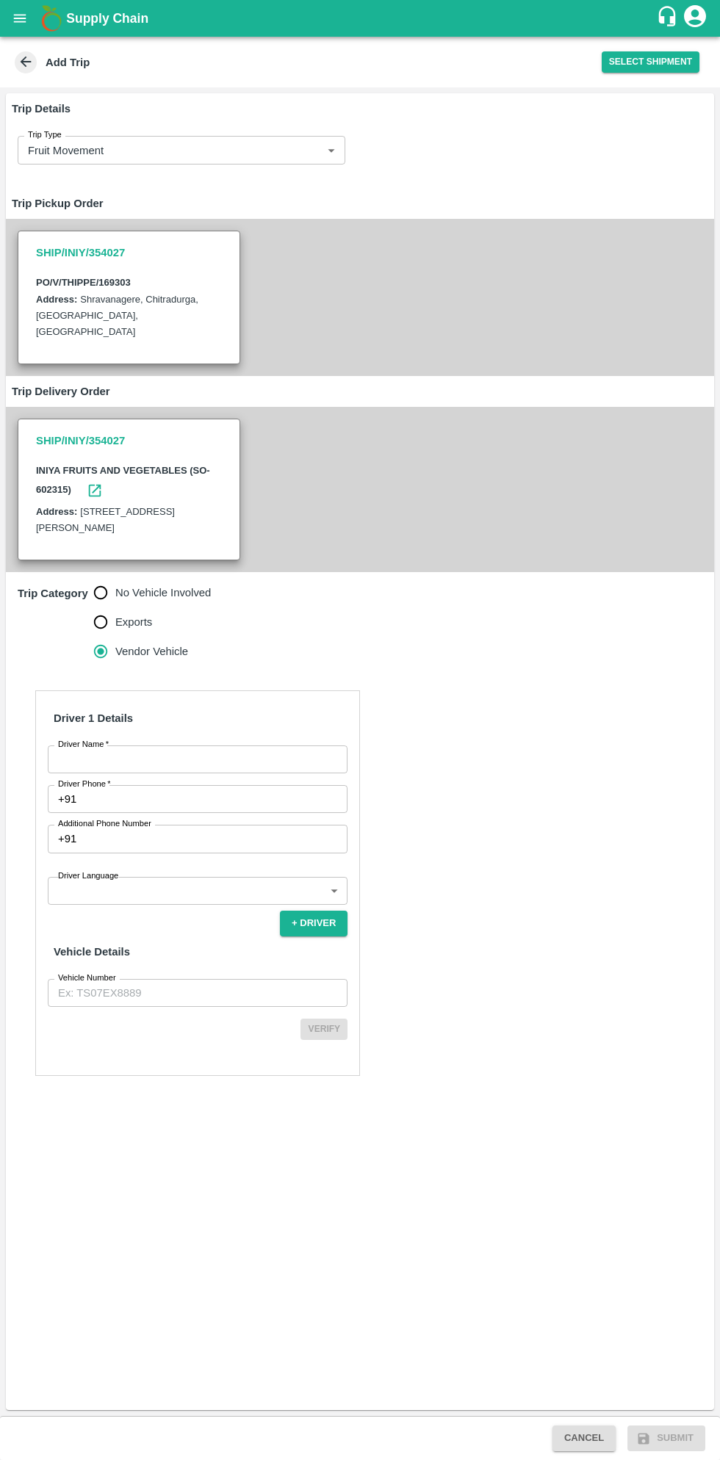
click at [204, 758] on input "Driver Name   *" at bounding box center [198, 759] width 300 height 28
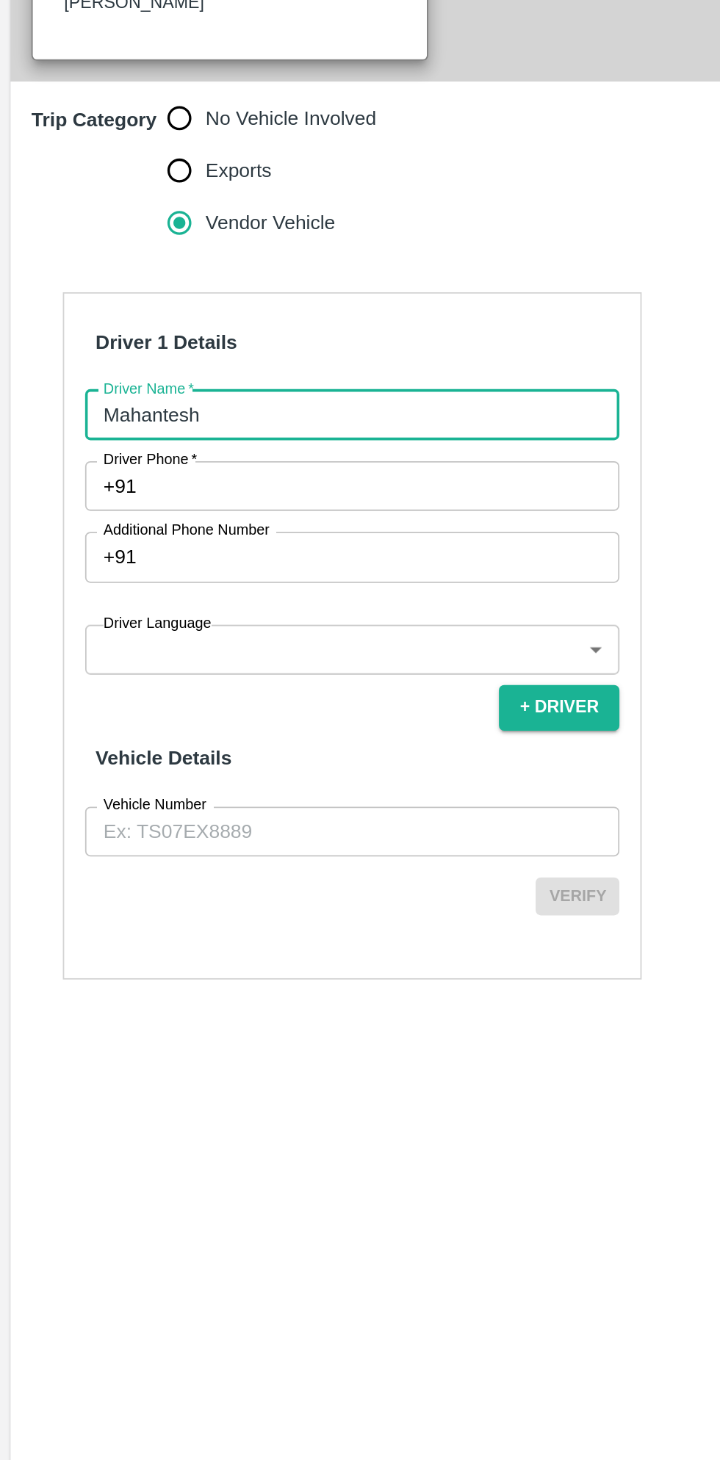
type input "Mahantesh"
click at [209, 800] on input "Driver Phone   *" at bounding box center [214, 799] width 265 height 28
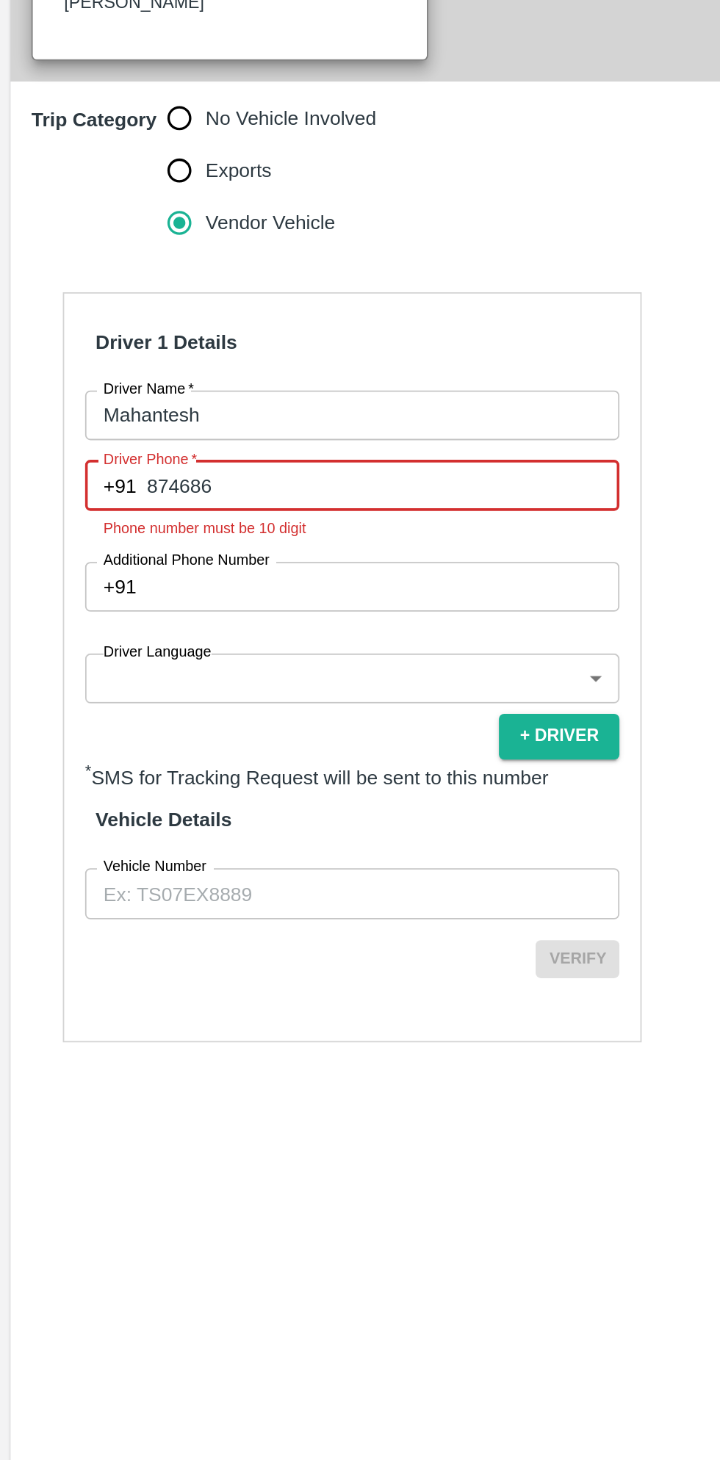
click at [203, 797] on input "874686" at bounding box center [214, 799] width 265 height 28
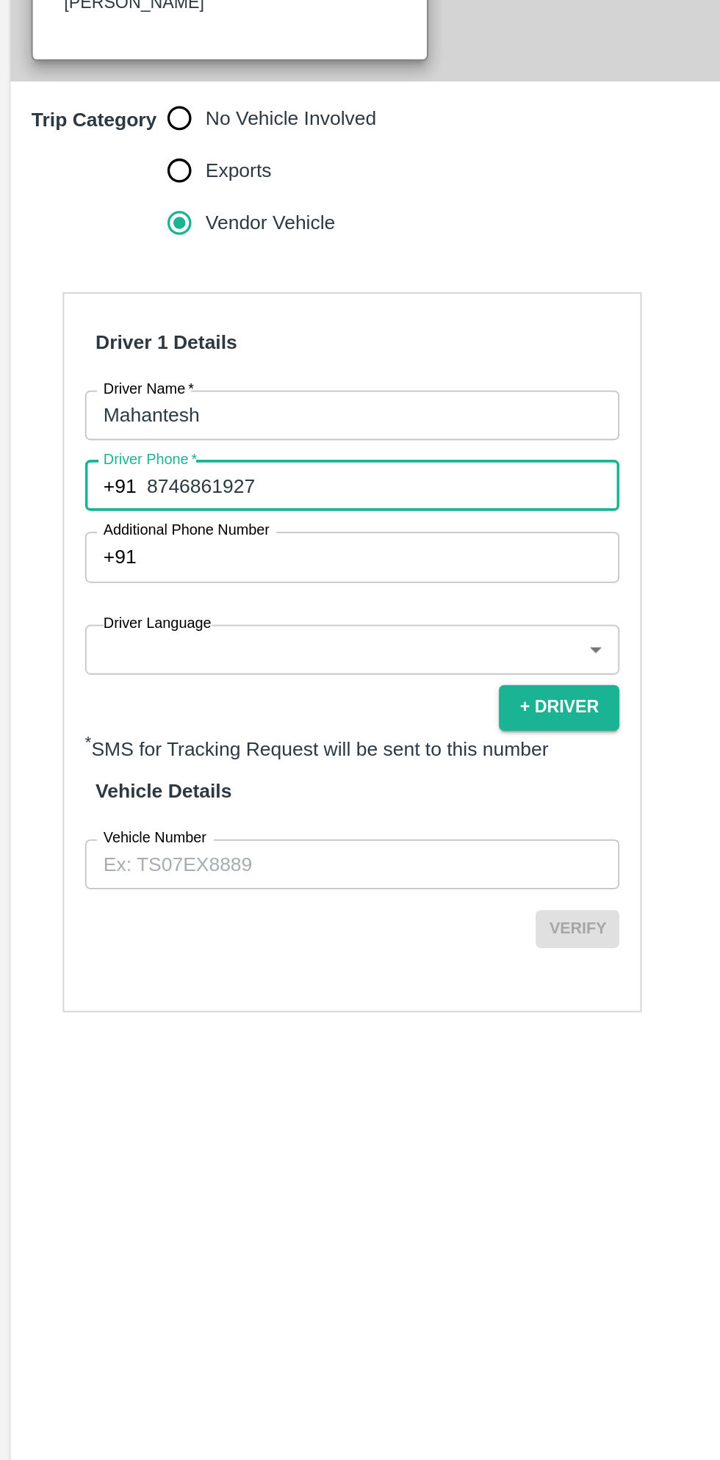
type input "8746861927"
click at [200, 888] on body "Supply Chain Add Trip Select Shipment Trip Details Trip Type Fruit Movement 1 T…" at bounding box center [360, 730] width 720 height 1460
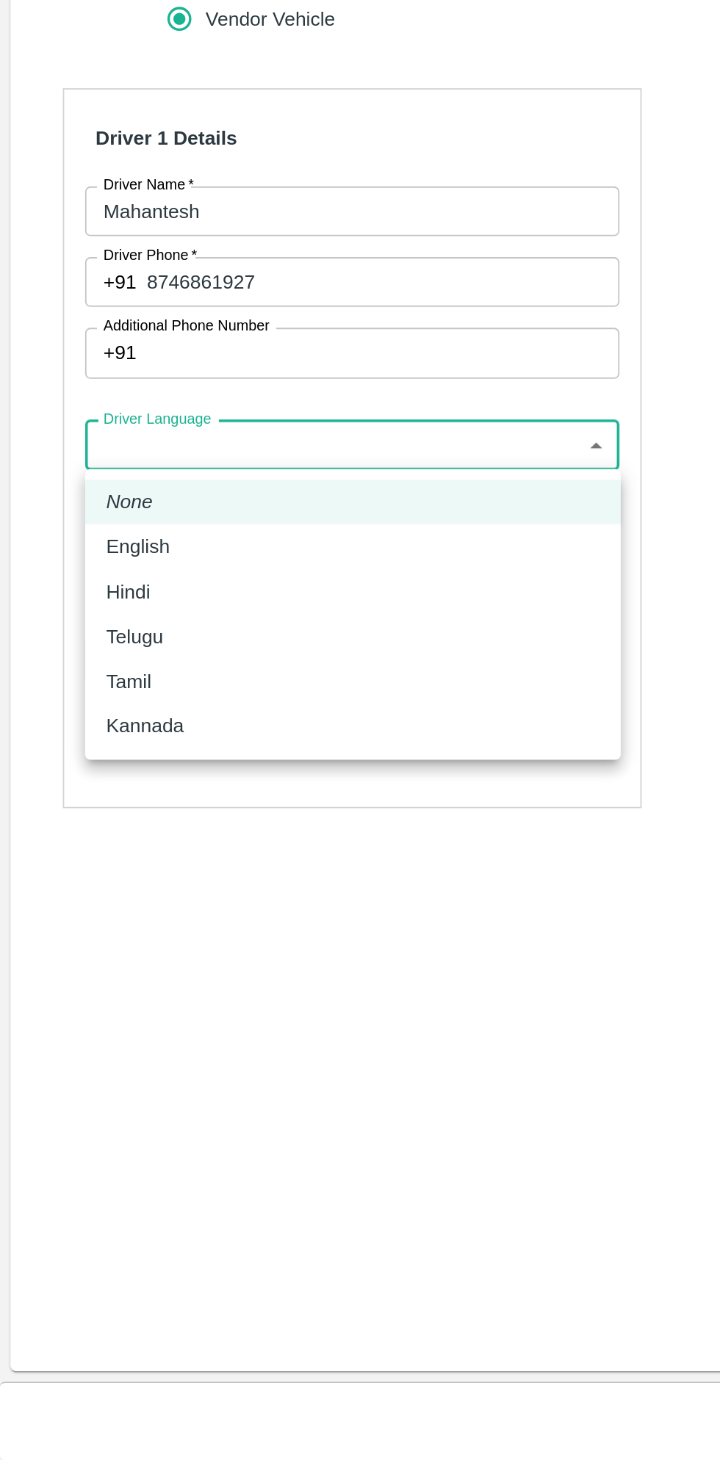
click at [101, 1053] on p "Kannada" at bounding box center [80, 1048] width 43 height 16
type input "ka"
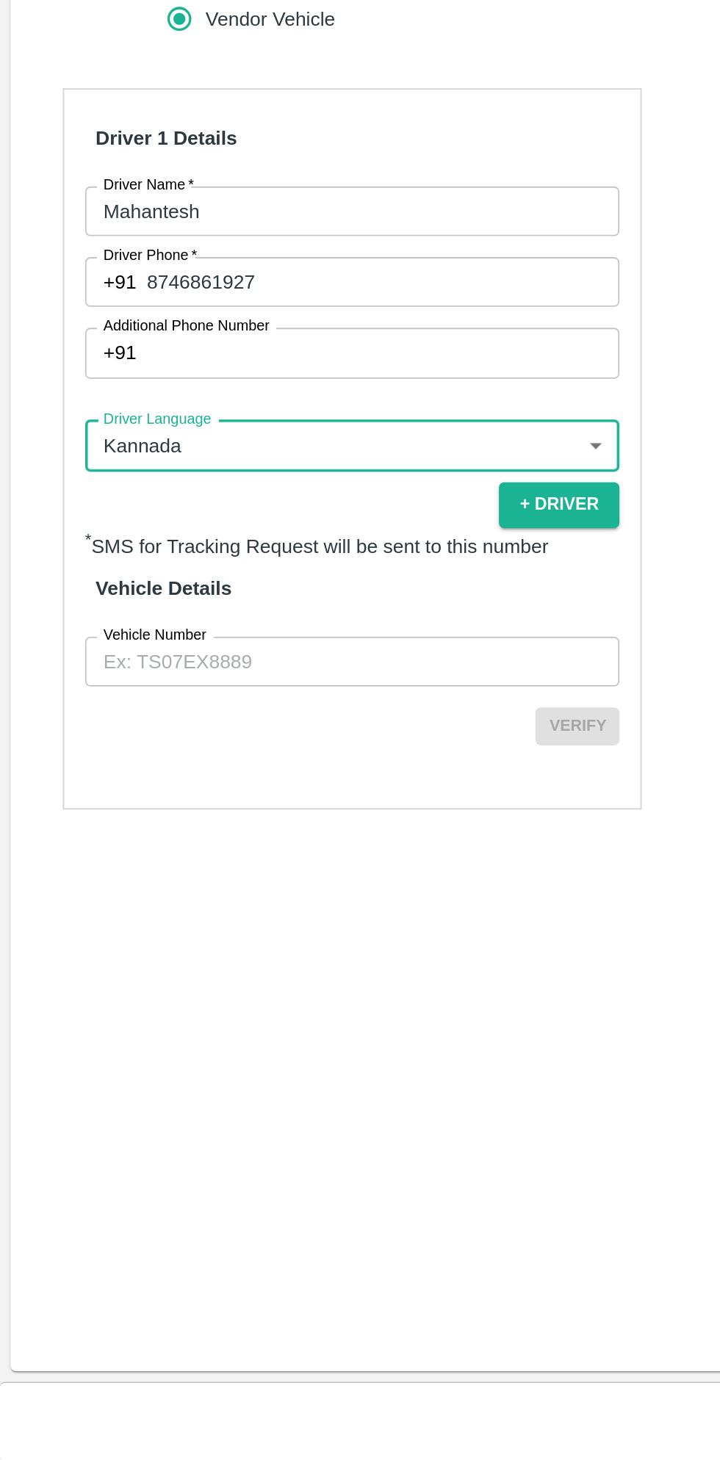
click at [192, 1014] on input "Vehicle Number" at bounding box center [198, 1012] width 300 height 28
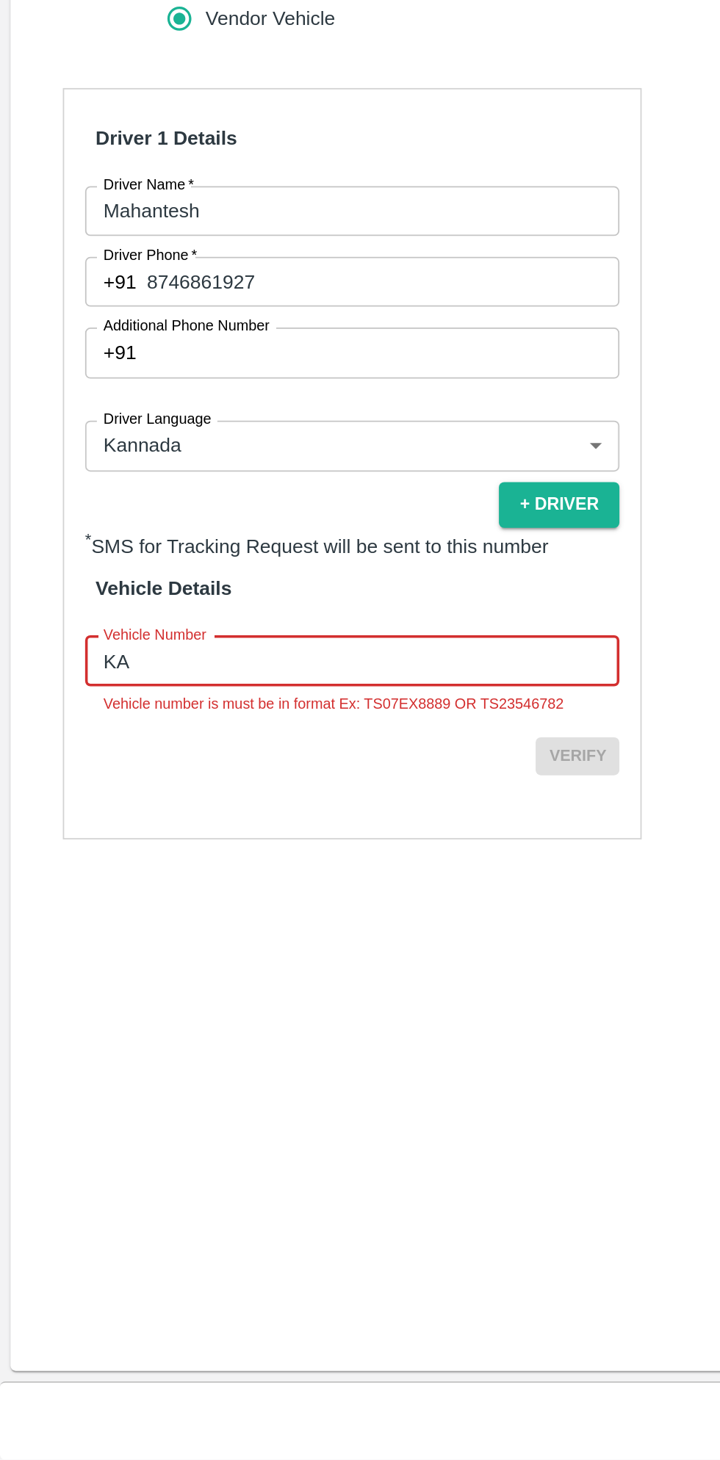
type input "KA16AA3017"
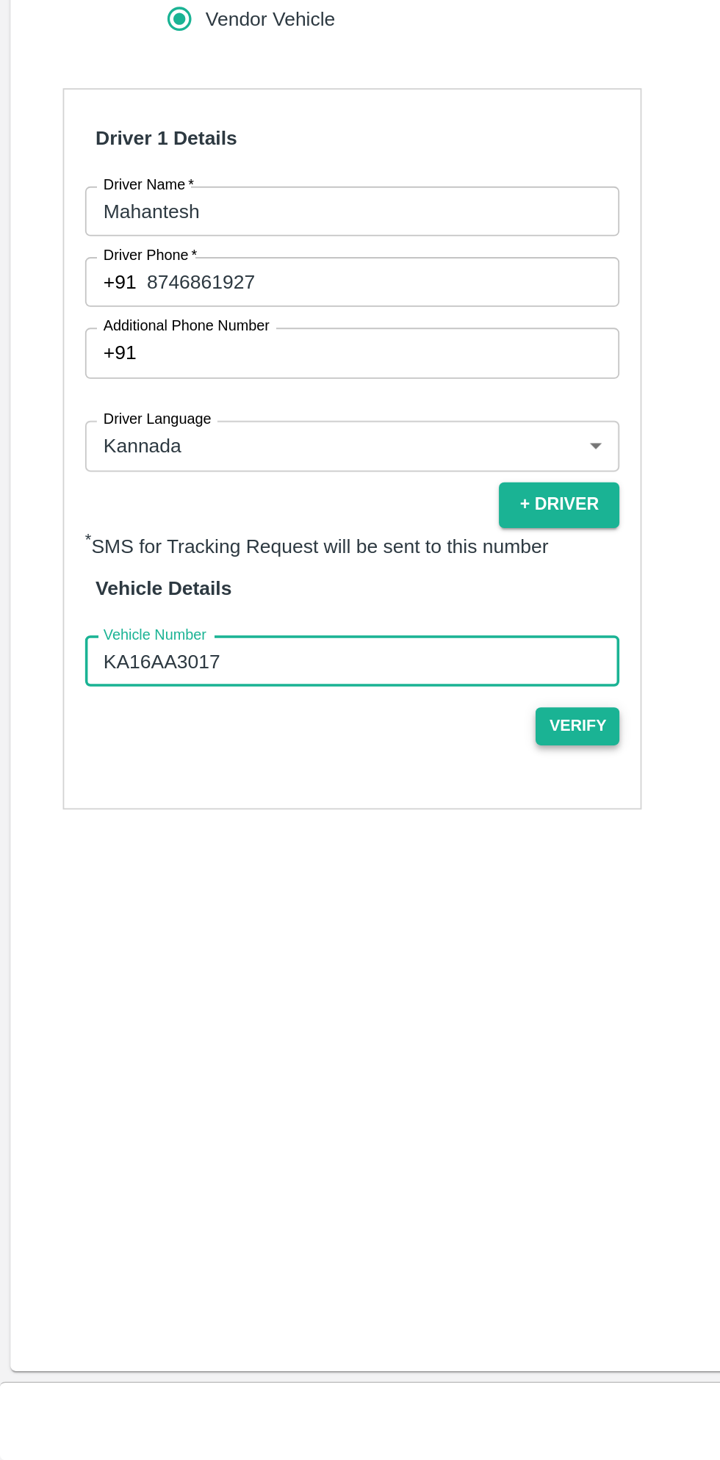
click at [325, 1049] on button "Verify" at bounding box center [323, 1047] width 47 height 21
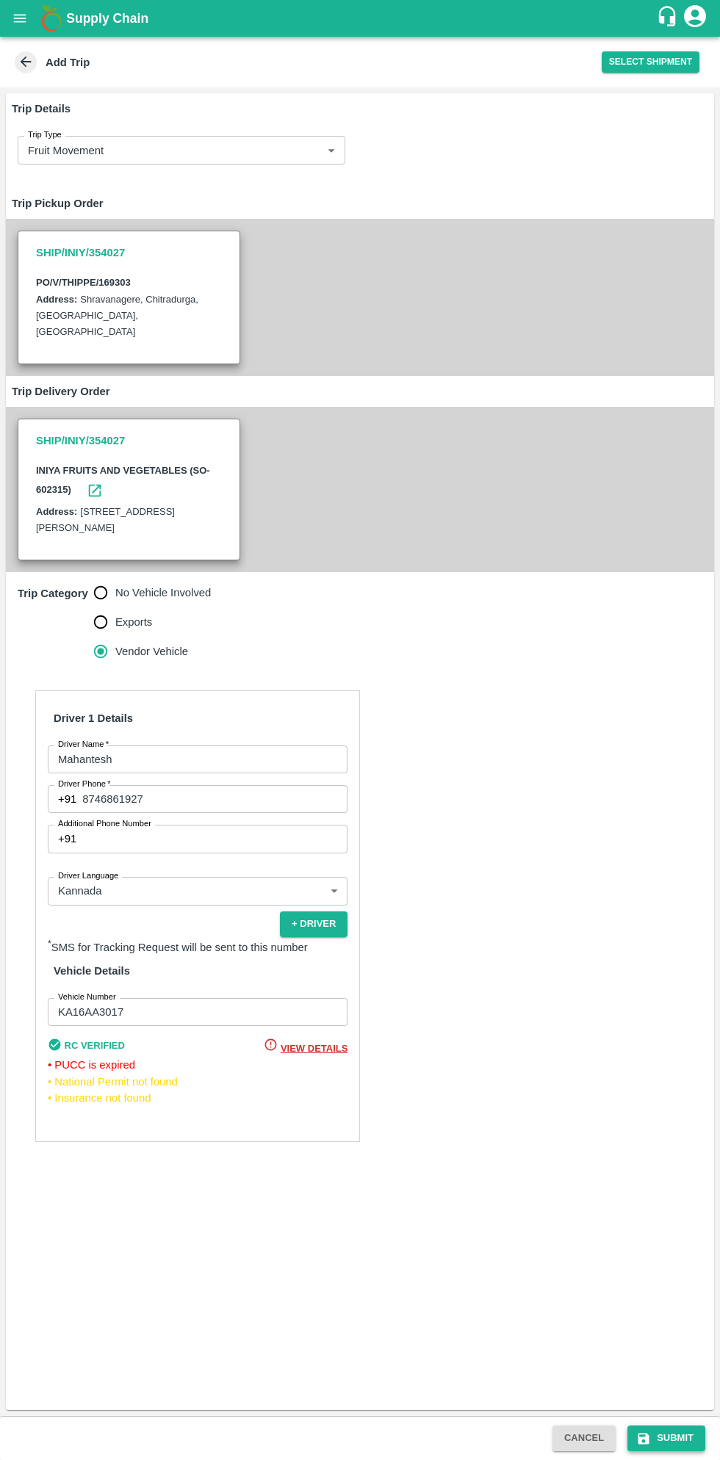
click at [658, 1432] on button "Submit" at bounding box center [666, 1438] width 78 height 26
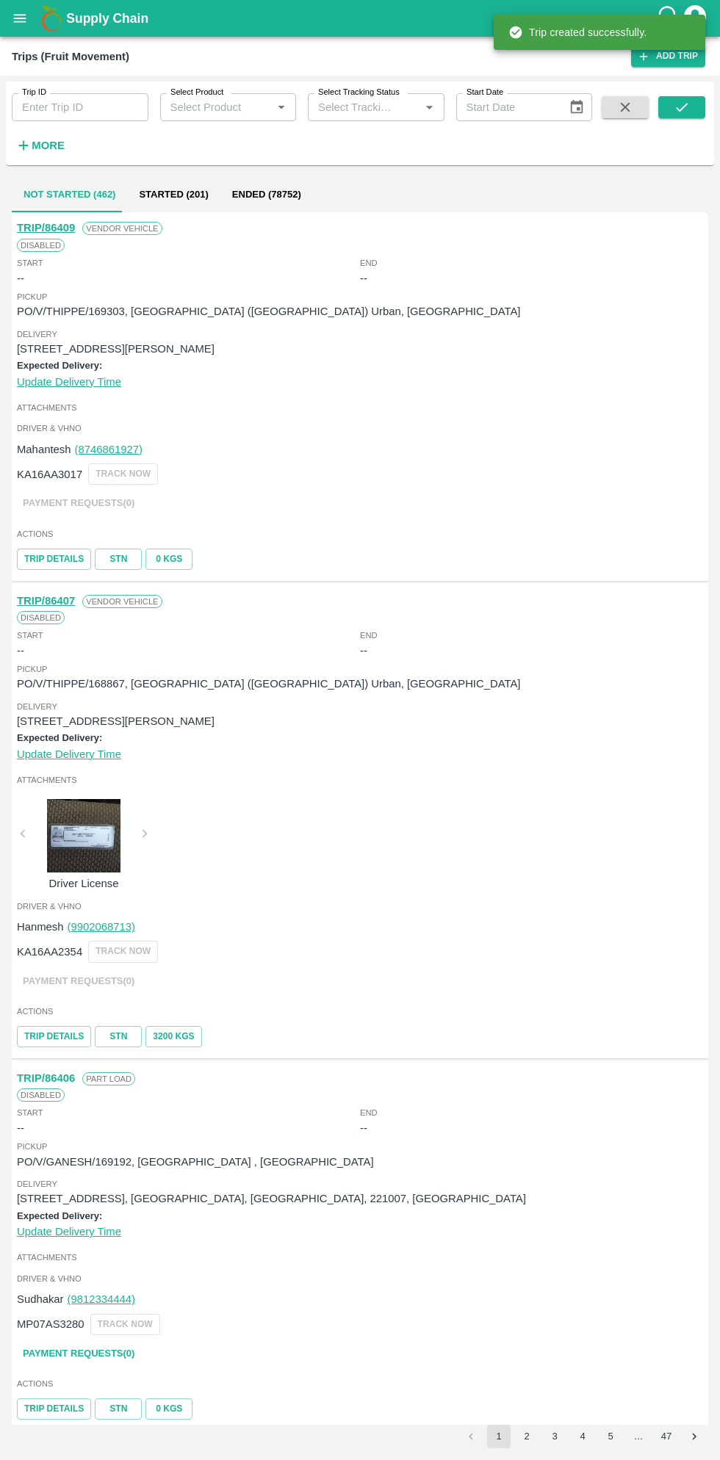
click at [33, 20] on button "open drawer" at bounding box center [20, 18] width 34 height 34
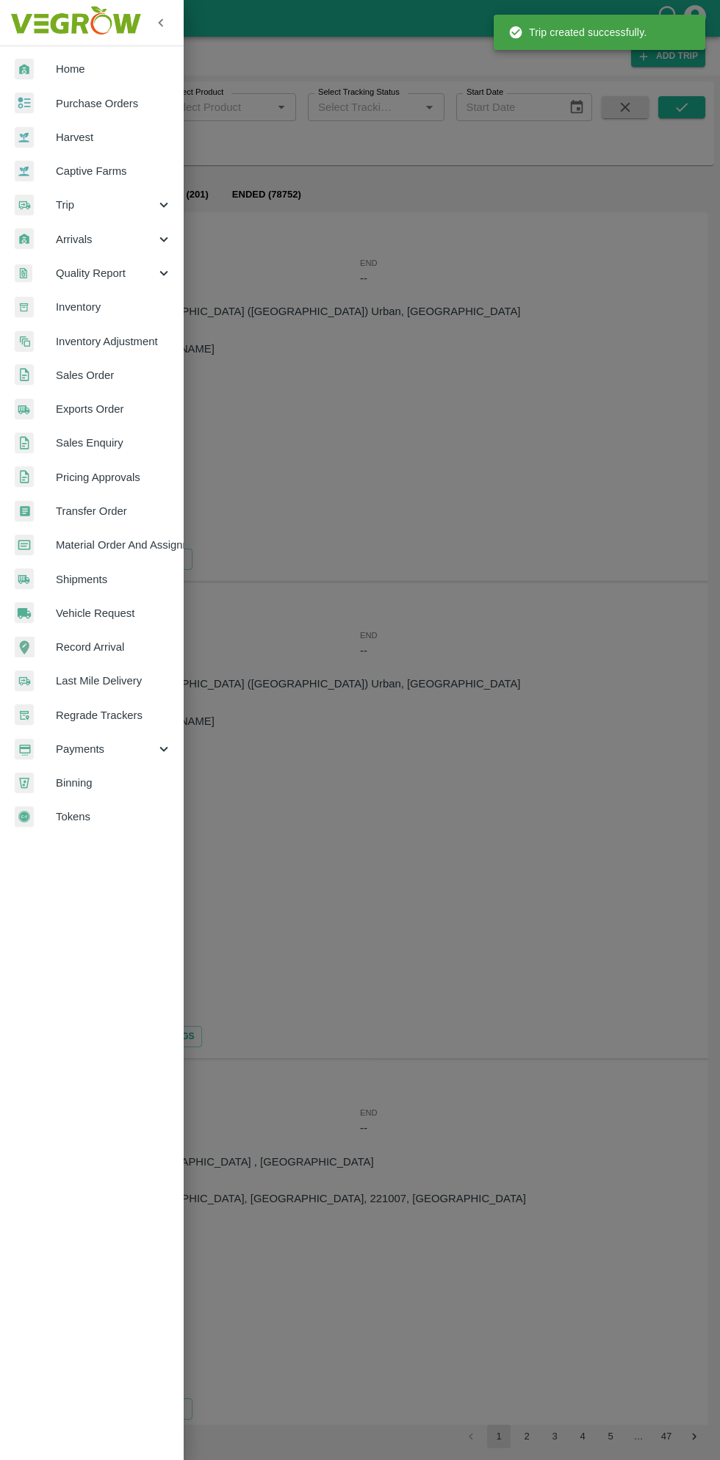
click at [123, 109] on span "Purchase Orders" at bounding box center [114, 103] width 116 height 16
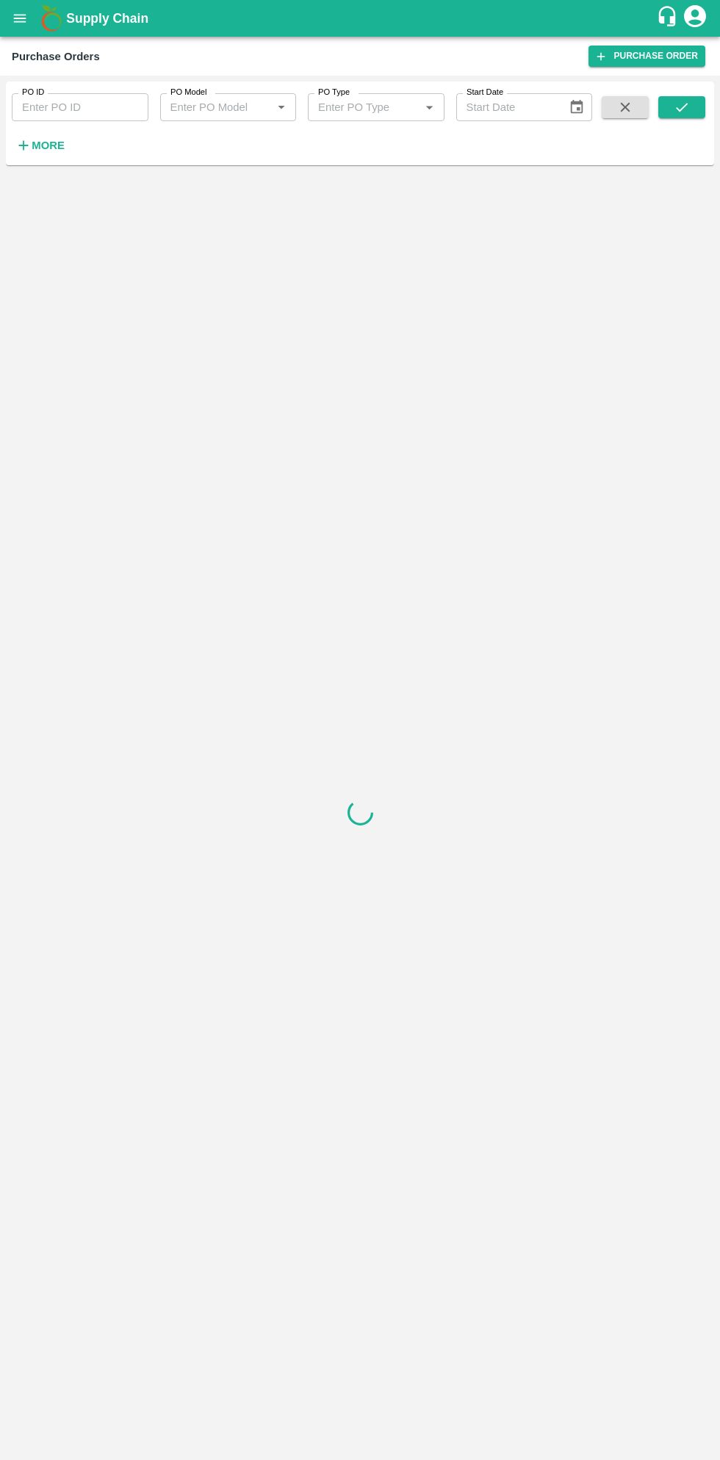
click at [37, 148] on strong "More" at bounding box center [48, 146] width 33 height 12
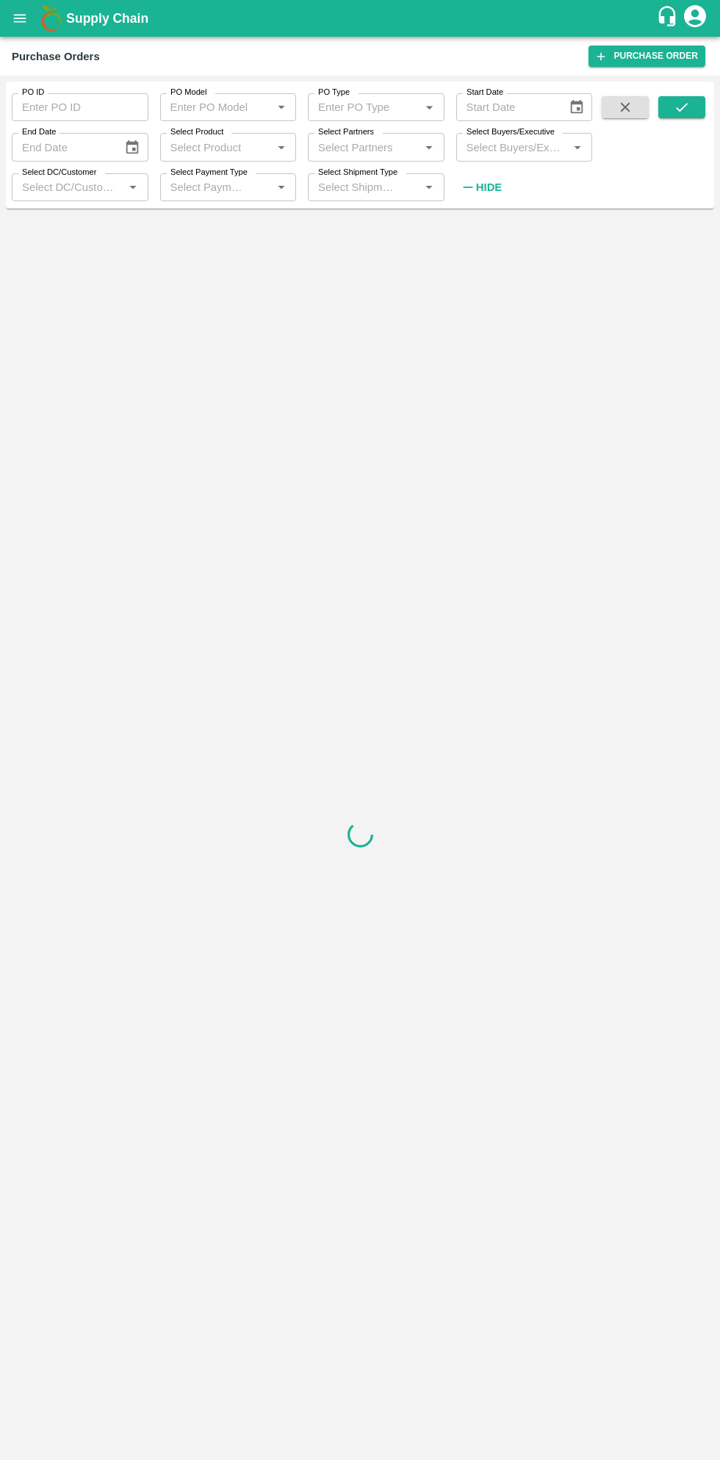
click at [524, 142] on input "Select Buyers/Executive" at bounding box center [512, 146] width 104 height 19
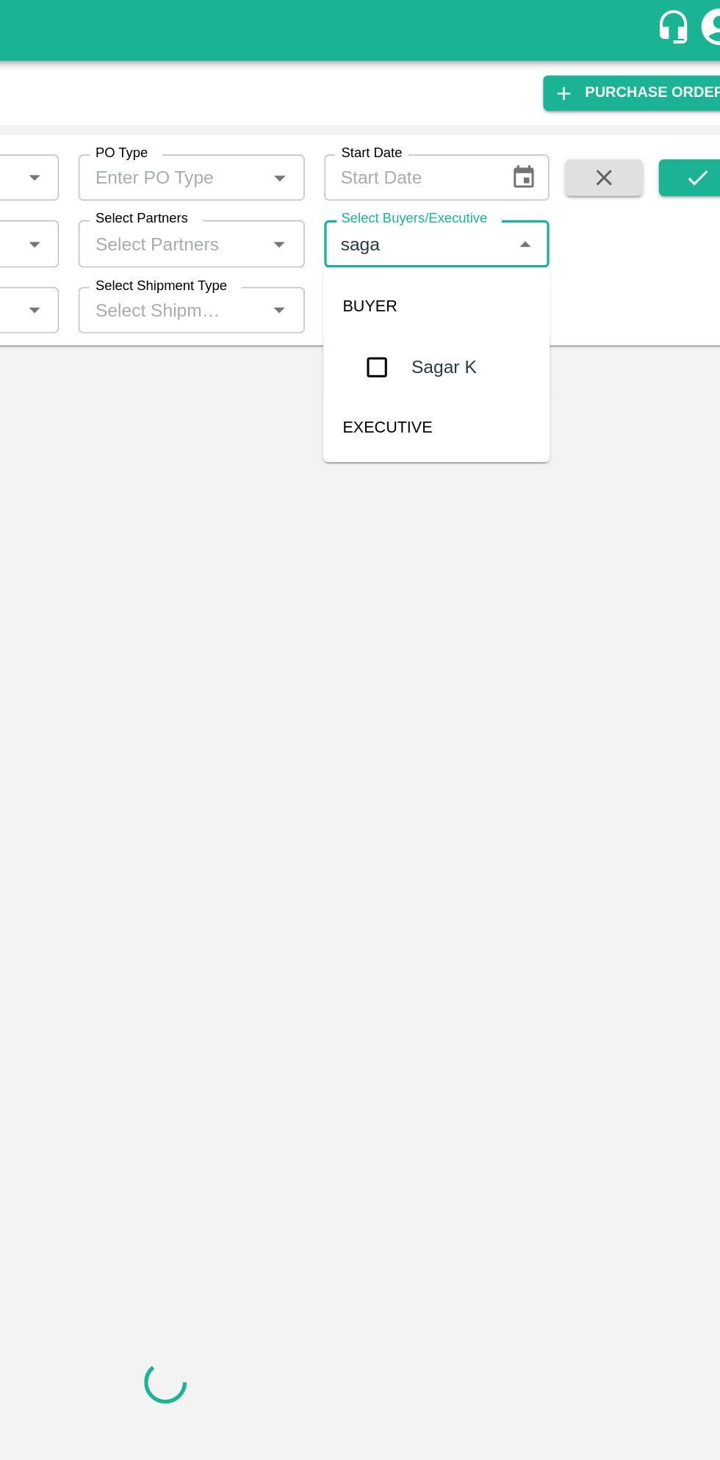
type input "sagar"
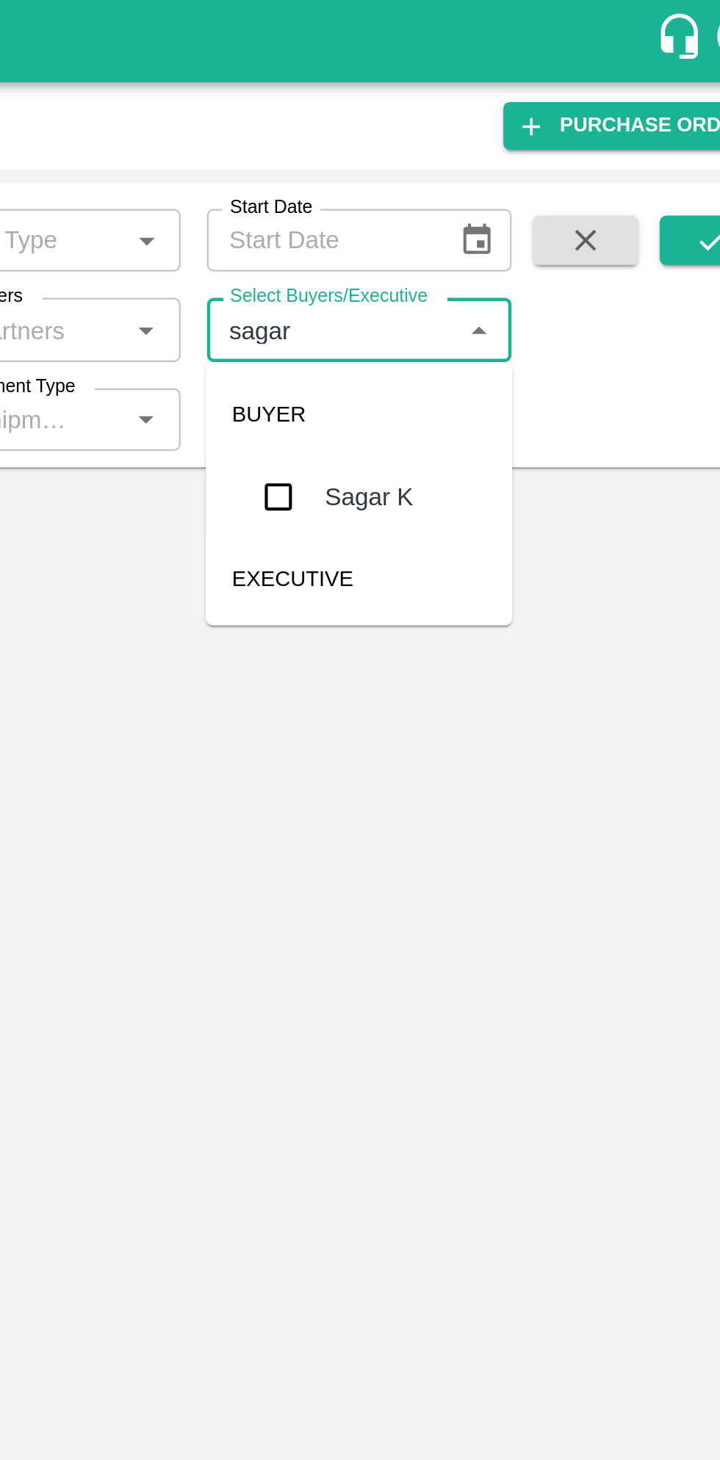
click at [491, 228] on input "checkbox" at bounding box center [487, 221] width 29 height 29
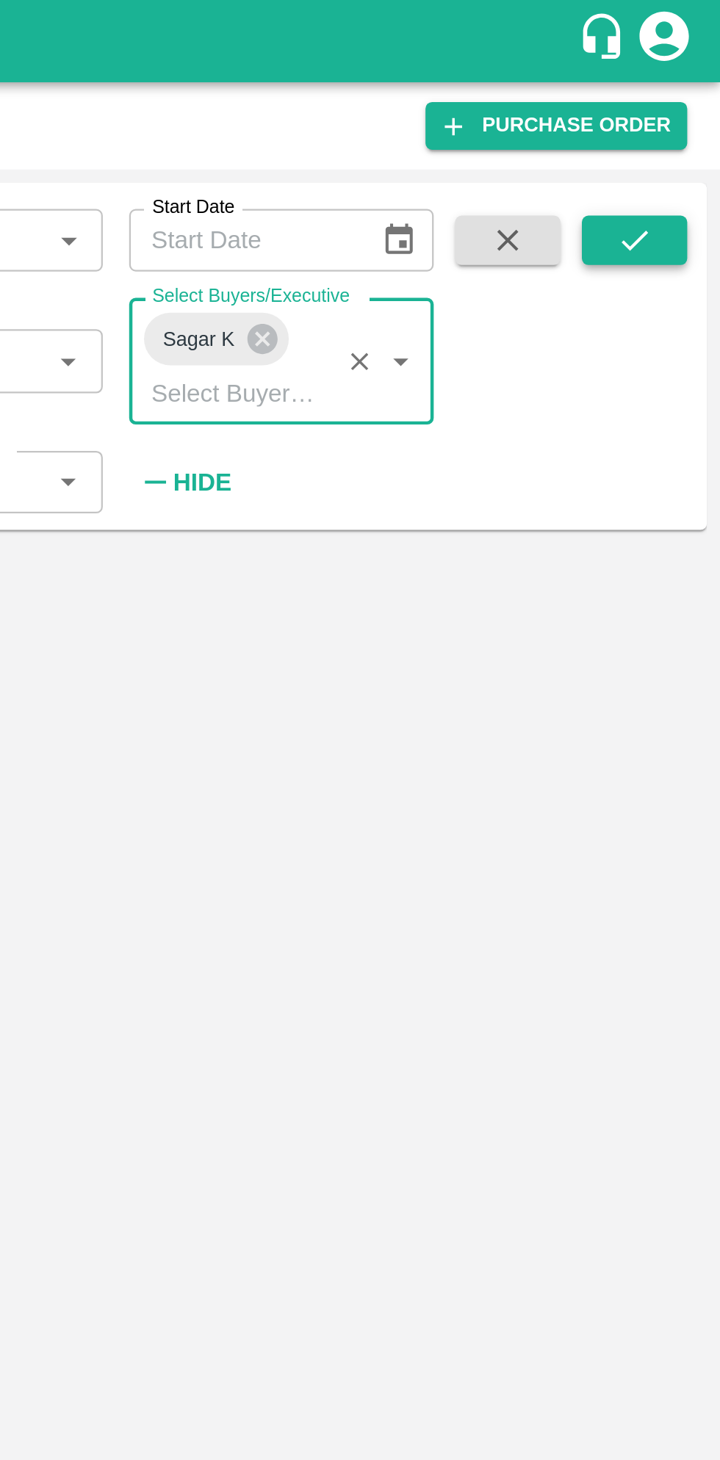
click at [684, 115] on icon "submit" at bounding box center [681, 107] width 16 height 16
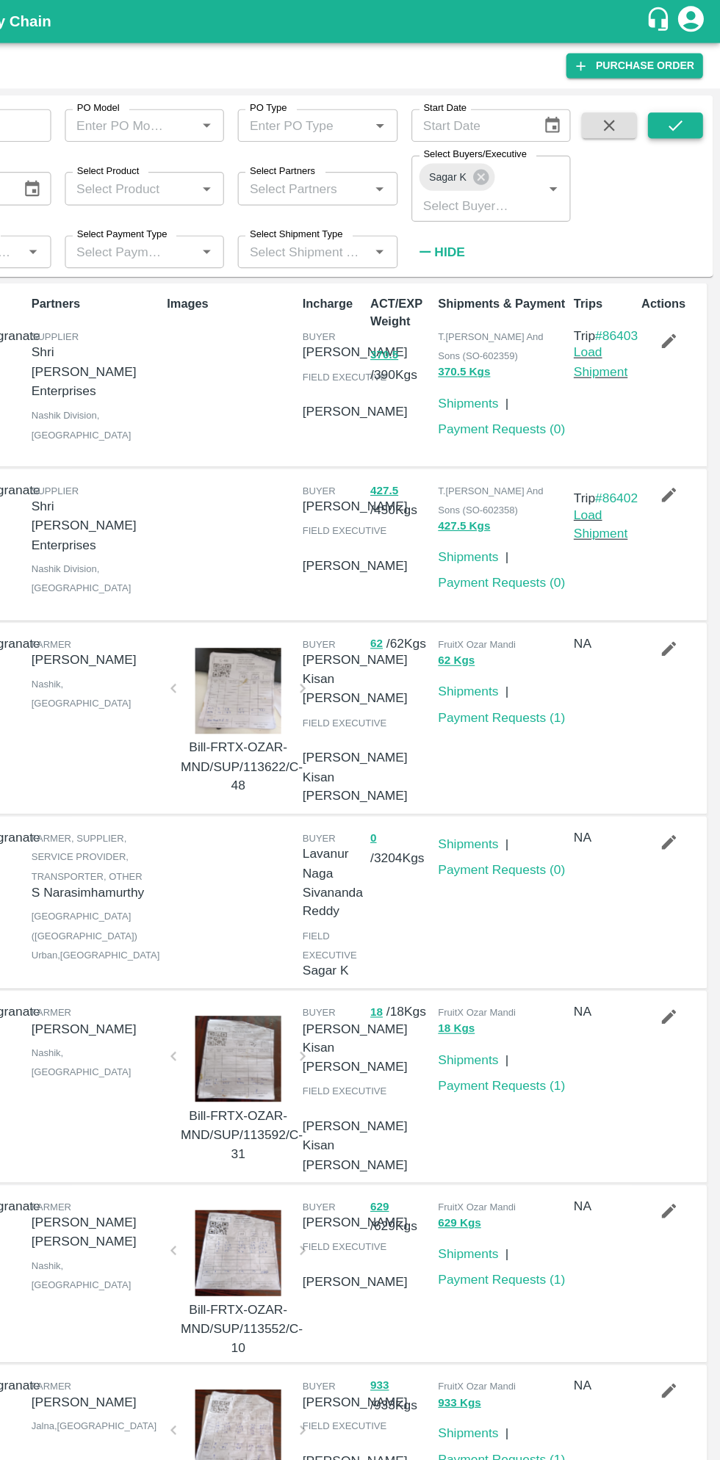
click at [681, 107] on icon "submit" at bounding box center [681, 107] width 16 height 16
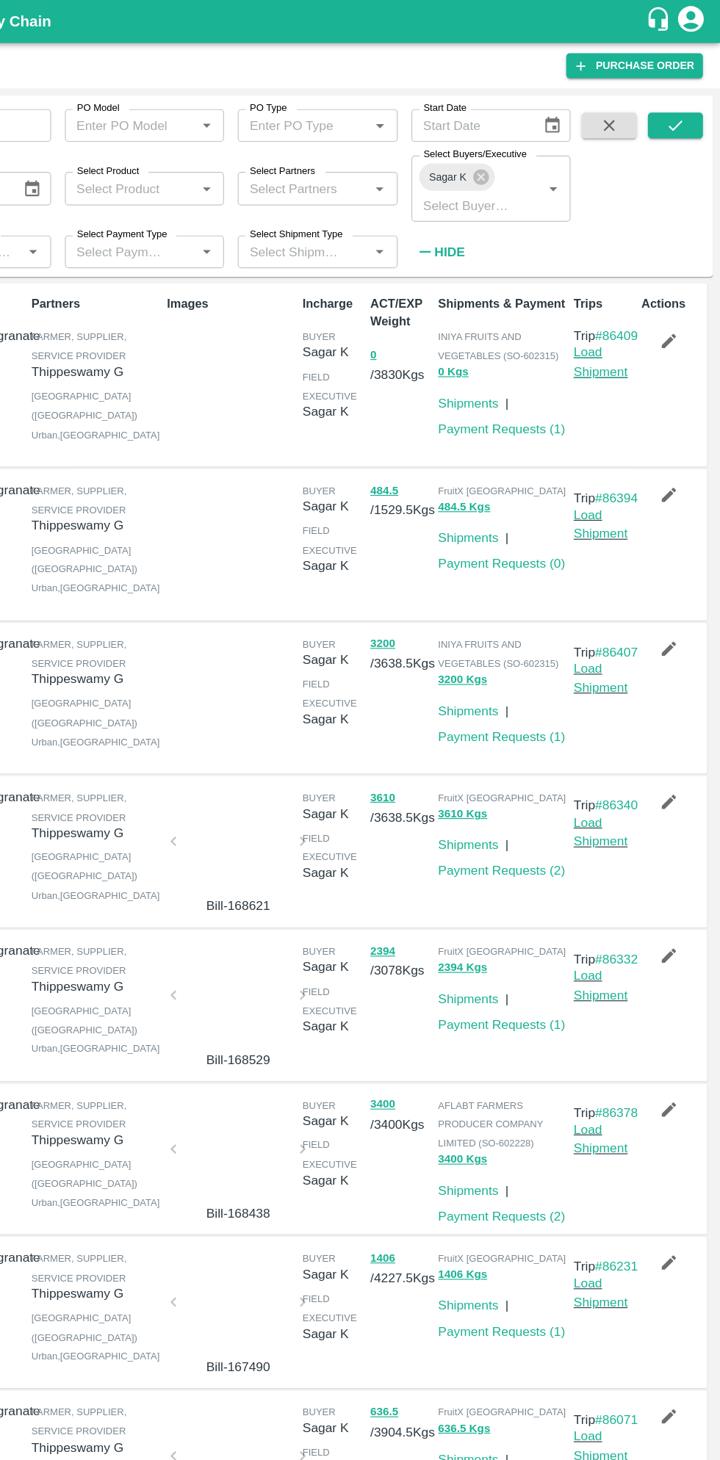
click at [611, 323] on link "Load Shipment" at bounding box center [617, 309] width 46 height 28
click at [607, 593] on link "Load Shipment" at bounding box center [617, 579] width 46 height 28
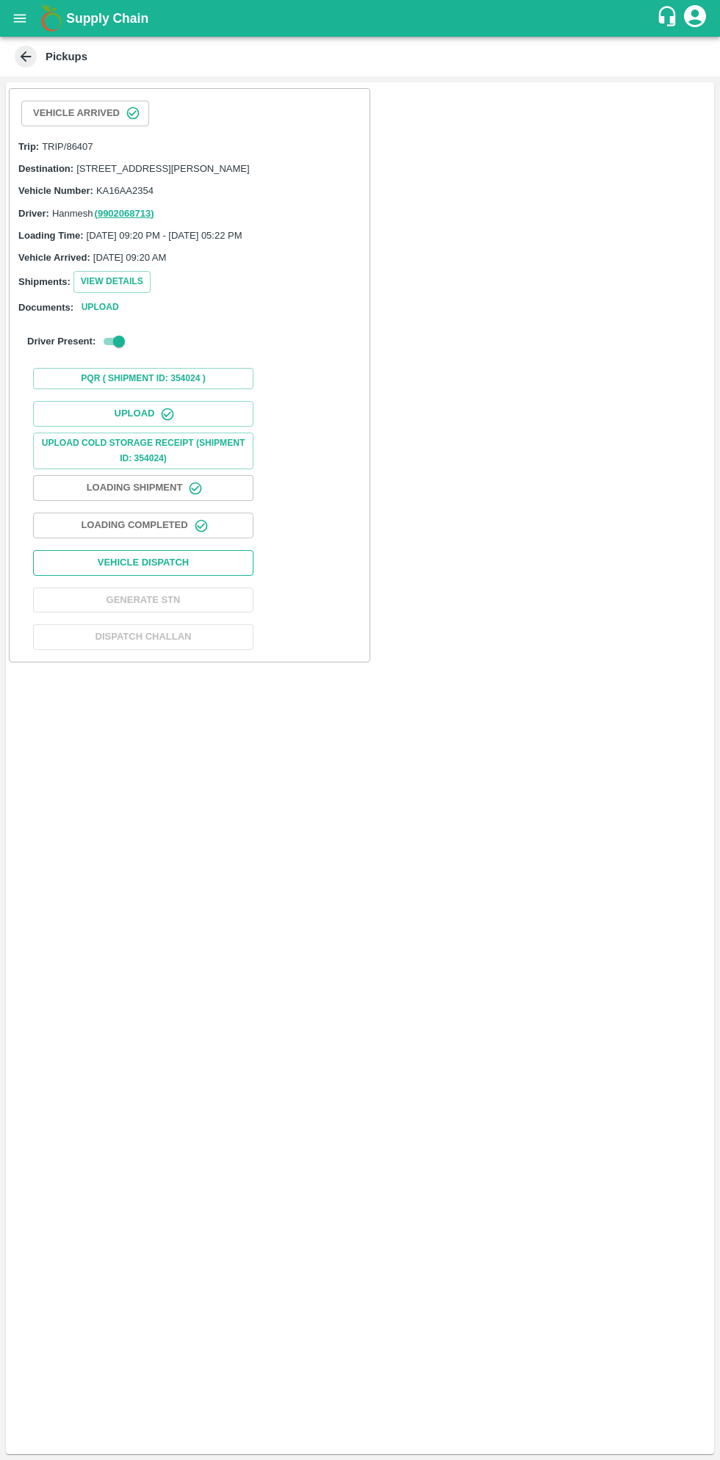
click at [214, 569] on button "Vehicle Dispatch" at bounding box center [143, 563] width 220 height 26
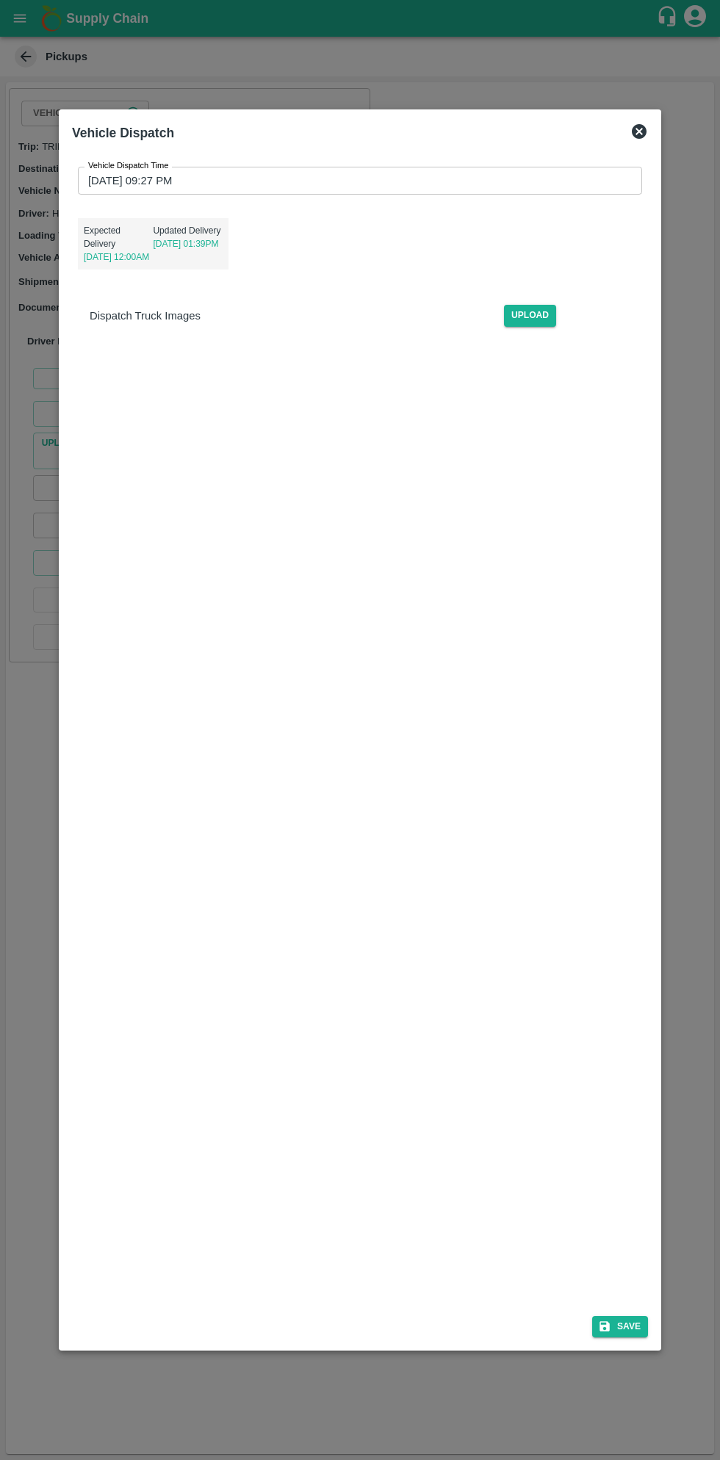
click at [444, 177] on input "[DATE] 09:27 PM" at bounding box center [355, 181] width 554 height 28
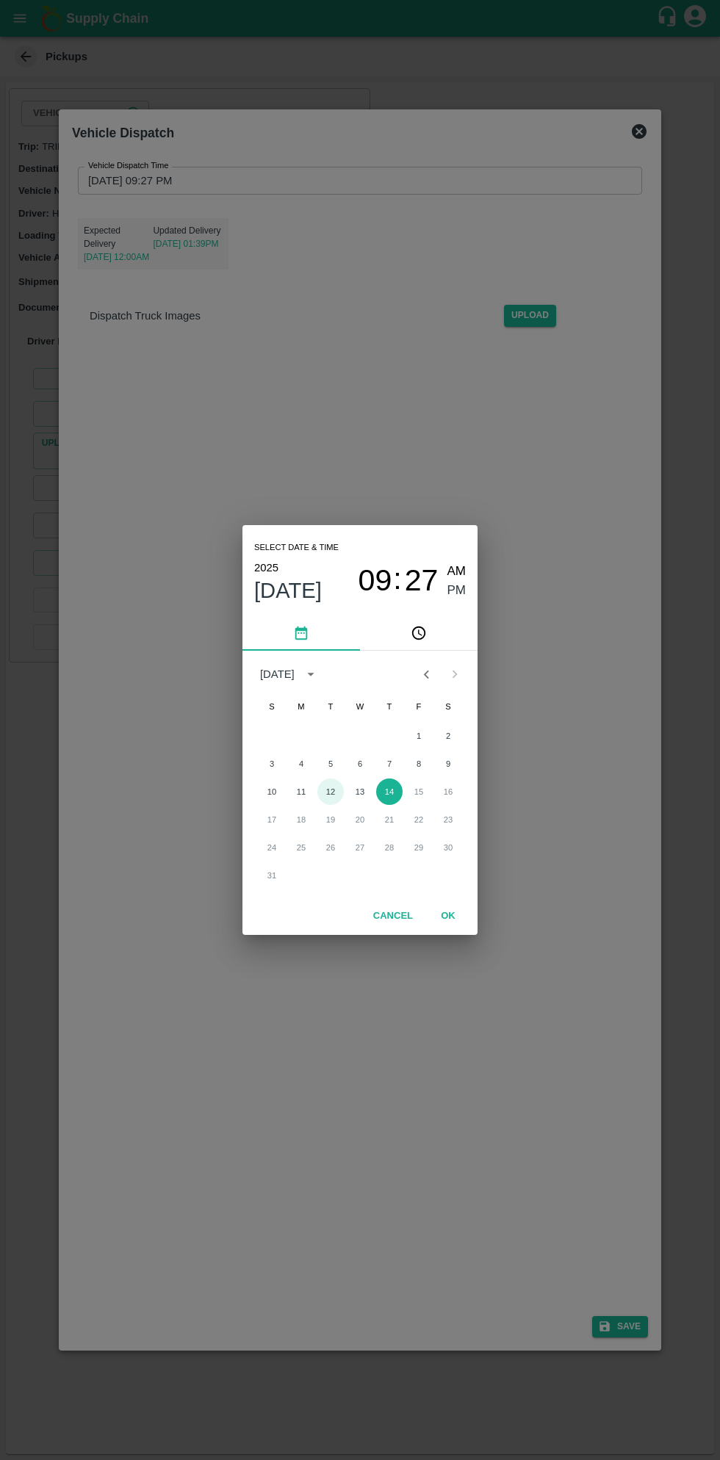
click at [330, 791] on button "12" at bounding box center [330, 791] width 26 height 26
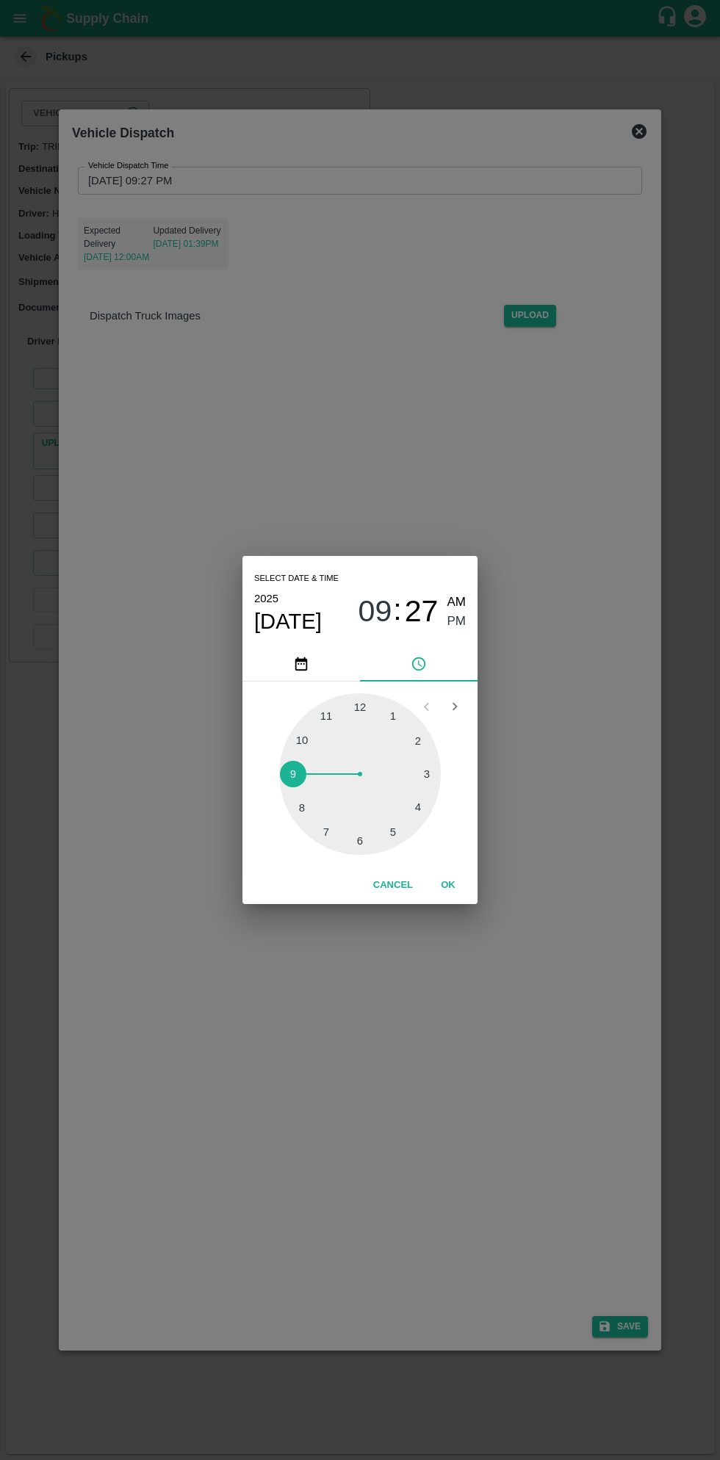
click at [360, 844] on div at bounding box center [360, 774] width 162 height 162
type input "[DATE] 06:27 PM"
click at [463, 883] on button "OK" at bounding box center [447, 885] width 47 height 26
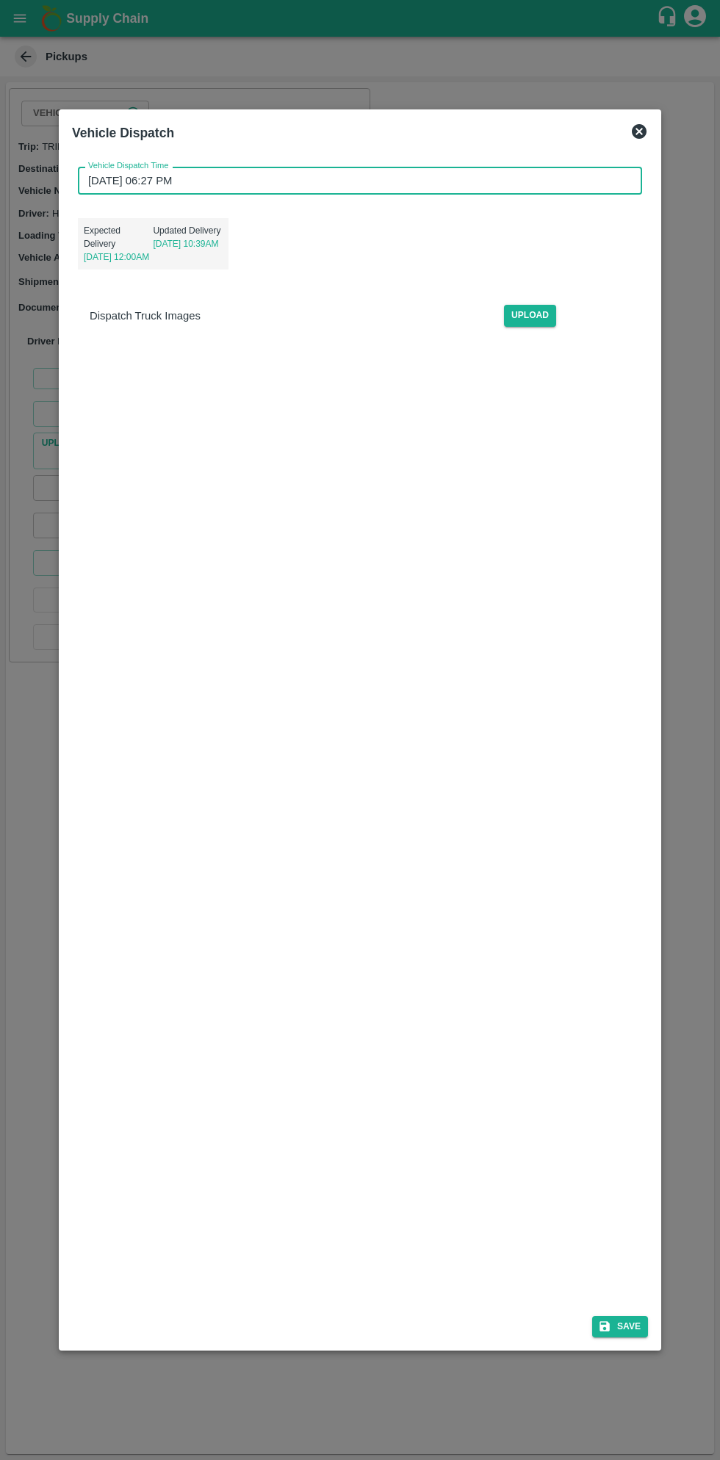
scroll to position [3, 0]
click at [631, 1326] on button "Save" at bounding box center [620, 1326] width 56 height 21
